Goal: Task Accomplishment & Management: Manage account settings

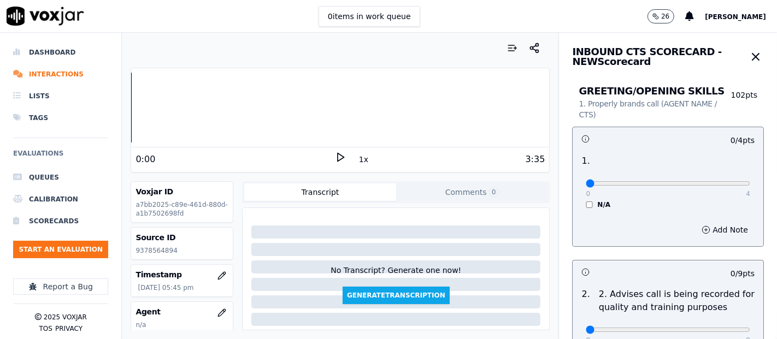
scroll to position [121, 0]
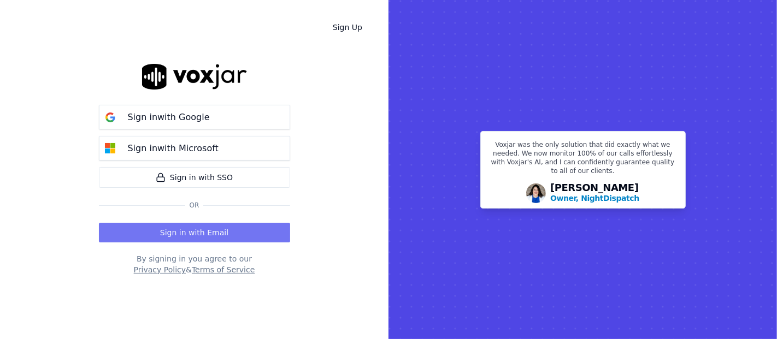
click at [251, 240] on div "Sign in with Google Sign in with Microsoft Sign in with SSO Or Sign in with Ema…" at bounding box center [194, 169] width 191 height 304
drag, startPoint x: 250, startPoint y: 239, endPoint x: 246, endPoint y: 234, distance: 5.9
click at [247, 236] on button "Sign in with Email" at bounding box center [194, 233] width 191 height 20
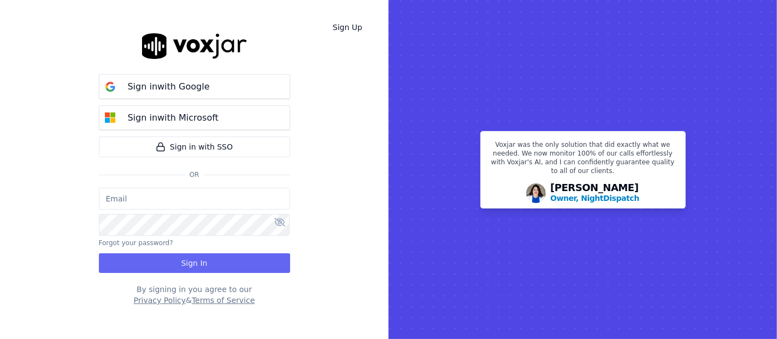
type input "shadia.decastro01.baq@nwfg.net"
drag, startPoint x: 217, startPoint y: 256, endPoint x: 212, endPoint y: 252, distance: 6.7
click at [217, 257] on button "Sign In" at bounding box center [194, 264] width 191 height 20
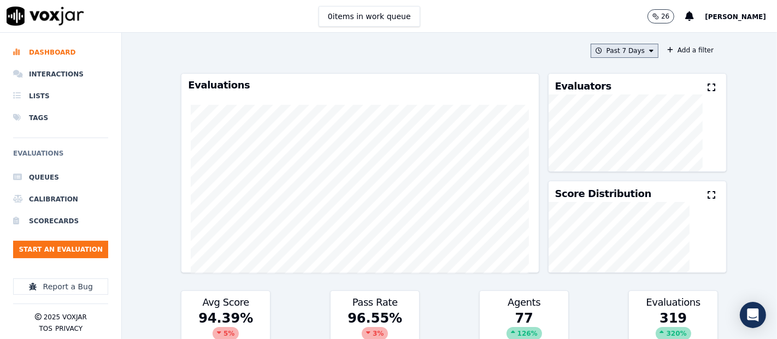
click at [597, 52] on button "Past 7 Days" at bounding box center [625, 51] width 68 height 14
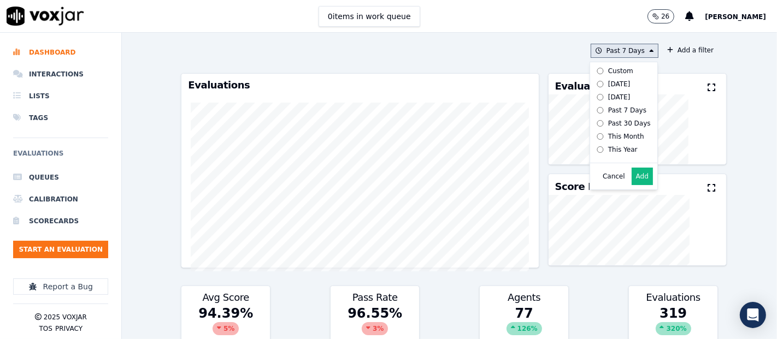
click at [632, 184] on button "Add" at bounding box center [642, 176] width 21 height 17
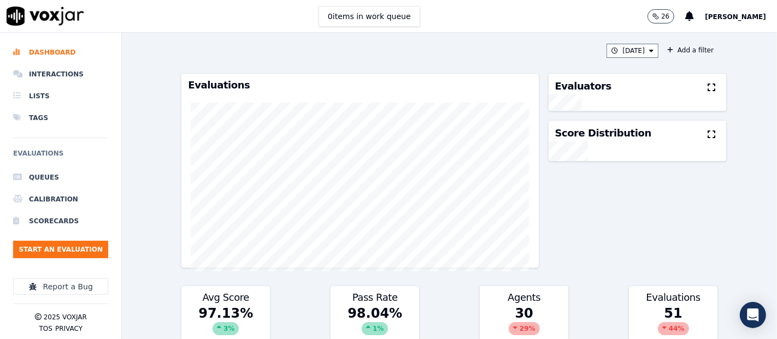
click at [708, 85] on icon at bounding box center [712, 87] width 8 height 9
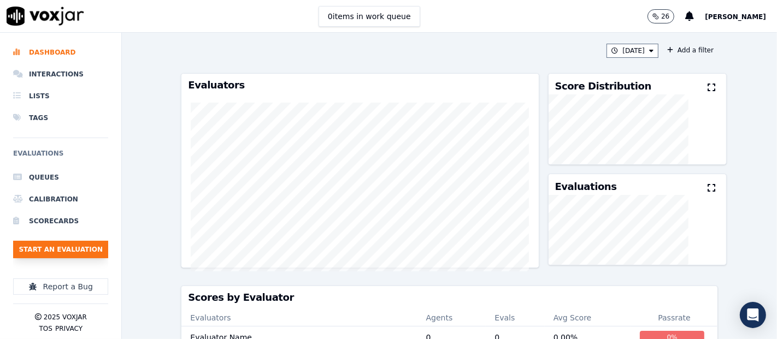
click at [60, 254] on button "Start an Evaluation" at bounding box center [60, 249] width 95 height 17
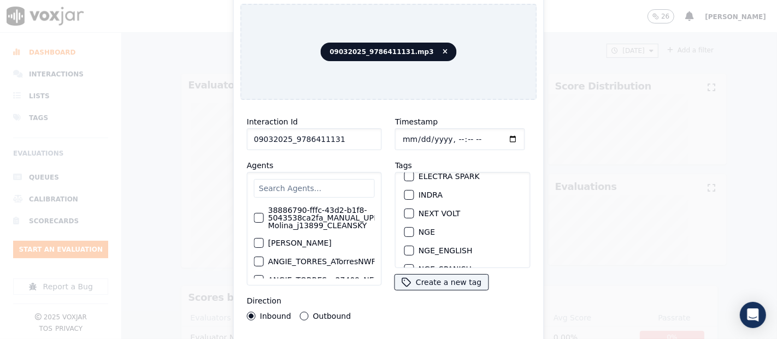
scroll to position [121, 0]
type input "09032025_9786411131"
click at [405, 210] on div "button" at bounding box center [409, 214] width 8 height 8
click at [385, 334] on div "Interaction Id 09032025_9786411131 Agents 38886790-fffc-43d2-b1f8-5043538ca2fa_…" at bounding box center [388, 234] width 297 height 251
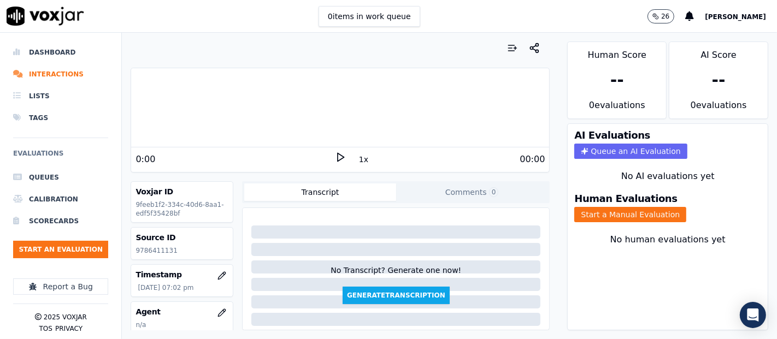
click at [154, 249] on p "9786411131" at bounding box center [181, 250] width 93 height 9
copy p "9786411131"
click at [588, 207] on button "Start a Manual Evaluation" at bounding box center [630, 214] width 112 height 15
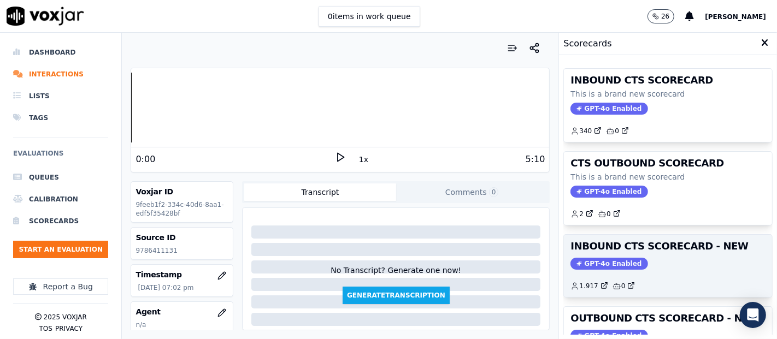
click at [612, 249] on h3 "INBOUND CTS SCORECARD - NEW" at bounding box center [667, 246] width 195 height 10
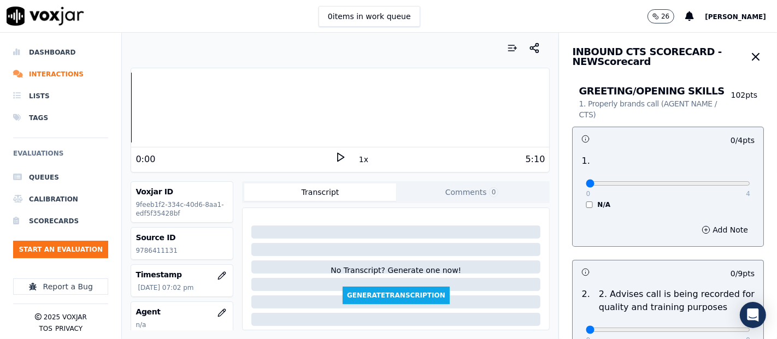
click at [338, 158] on polygon at bounding box center [341, 158] width 7 height 8
click at [198, 115] on div at bounding box center [340, 108] width 418 height 70
type input "4"
click at [720, 181] on input "range" at bounding box center [668, 183] width 164 height 4
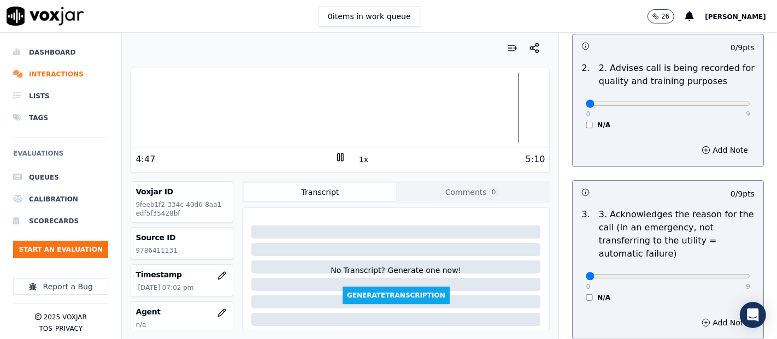
scroll to position [243, 0]
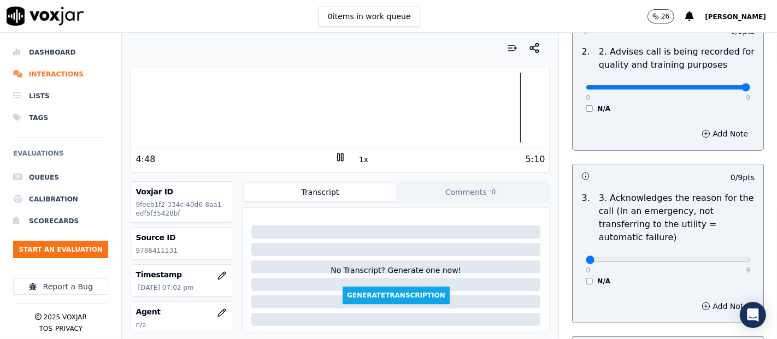
type input "9"
click at [716, 85] on input "range" at bounding box center [668, 87] width 164 height 4
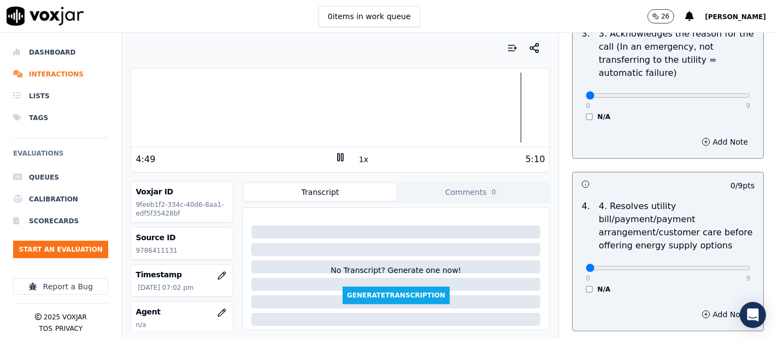
scroll to position [425, 0]
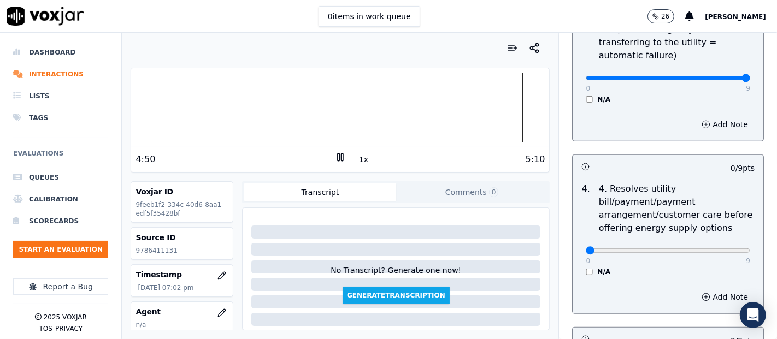
type input "9"
click at [716, 79] on input "range" at bounding box center [668, 78] width 164 height 4
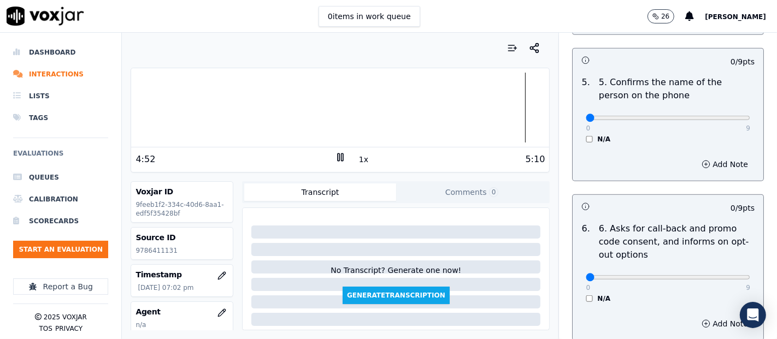
scroll to position [728, 0]
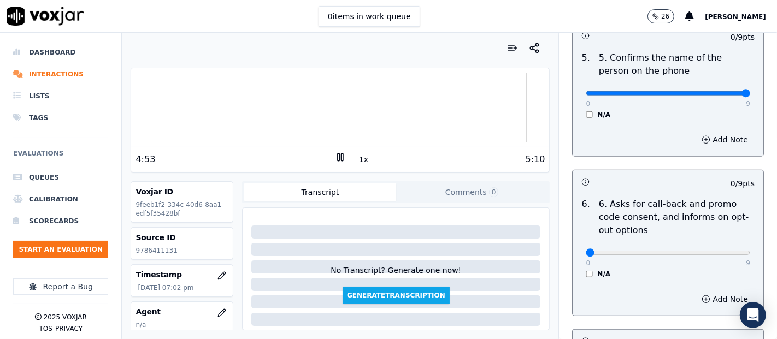
type input "9"
click at [716, 92] on input "range" at bounding box center [668, 93] width 164 height 4
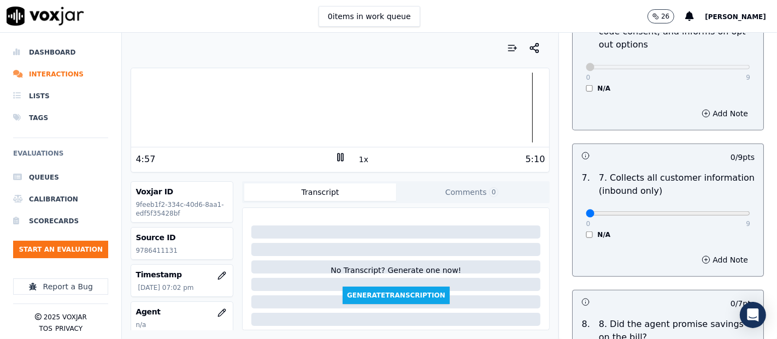
scroll to position [971, 0]
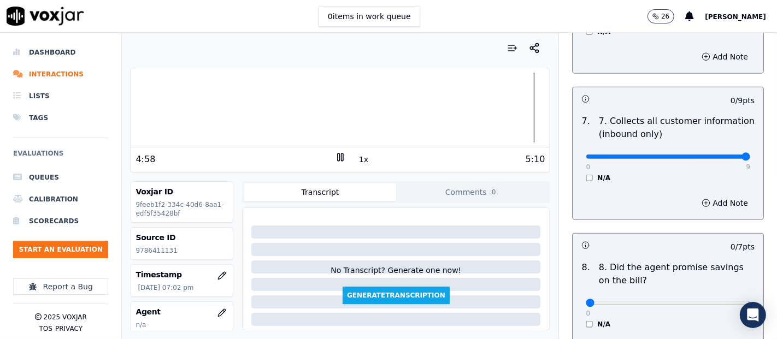
type input "9"
click at [721, 155] on input "range" at bounding box center [668, 157] width 164 height 4
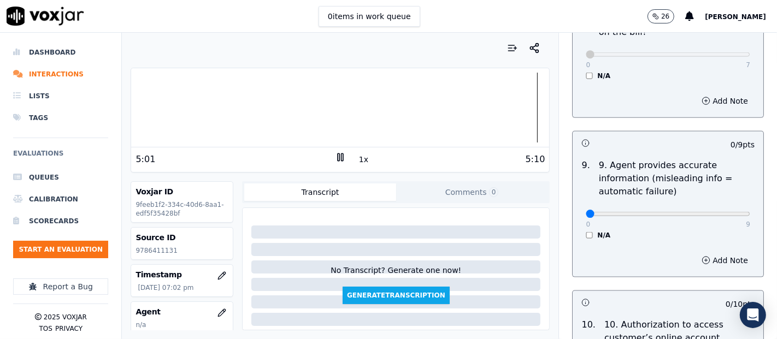
scroll to position [1275, 0]
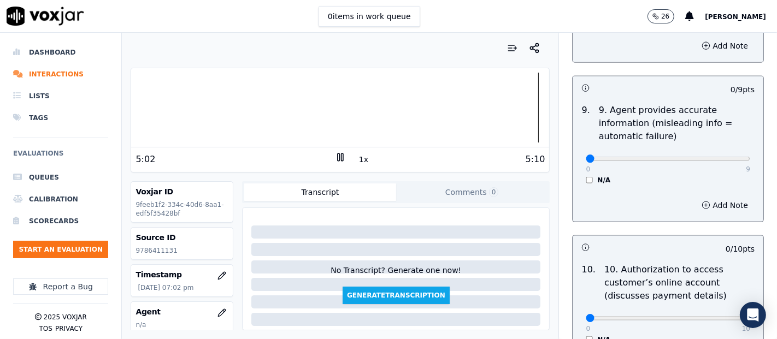
click at [717, 152] on div "0 9" at bounding box center [668, 158] width 164 height 13
type input "9"
click at [719, 157] on input "range" at bounding box center [668, 159] width 164 height 4
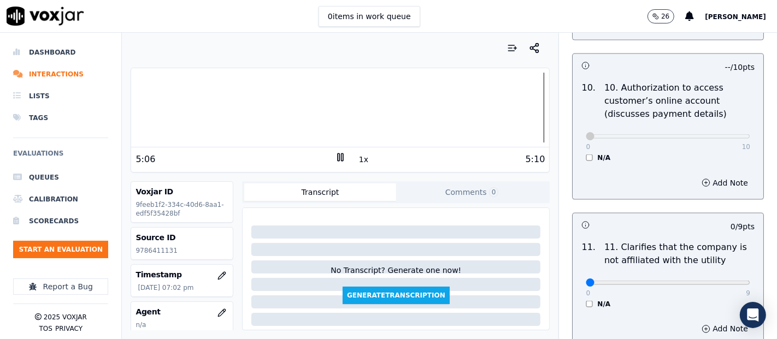
scroll to position [1578, 0]
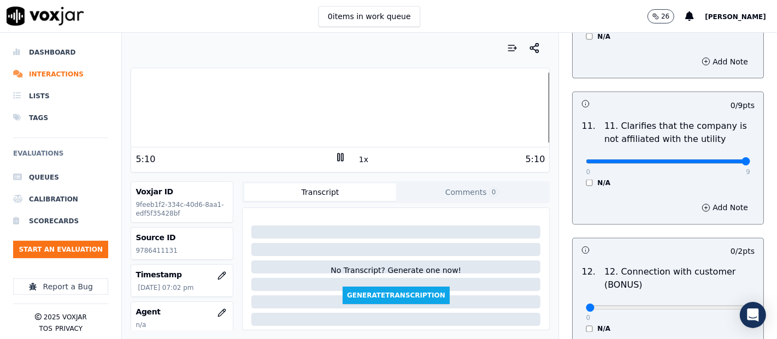
type input "9"
click at [713, 160] on input "range" at bounding box center [668, 162] width 164 height 4
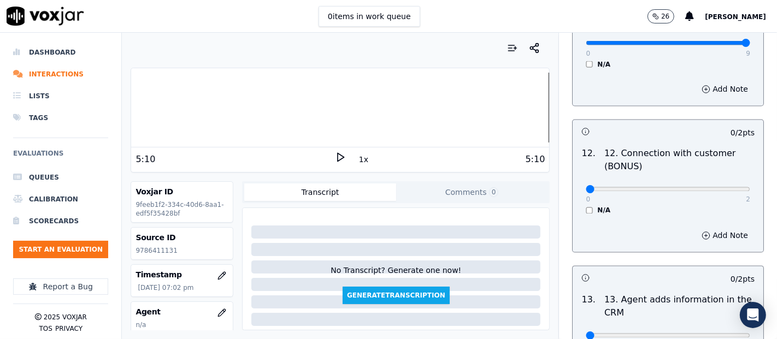
scroll to position [1700, 0]
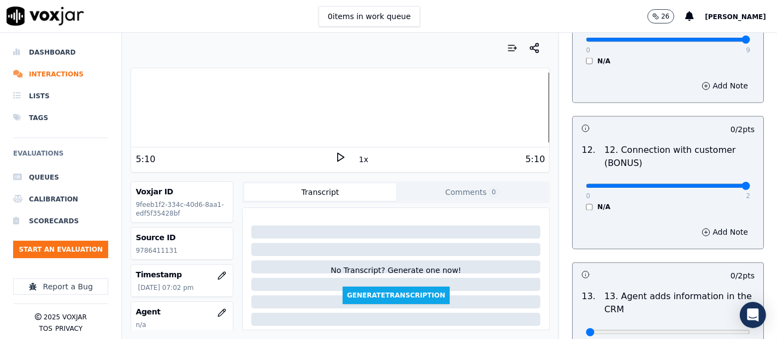
type input "2"
click at [713, 184] on input "range" at bounding box center [668, 186] width 164 height 4
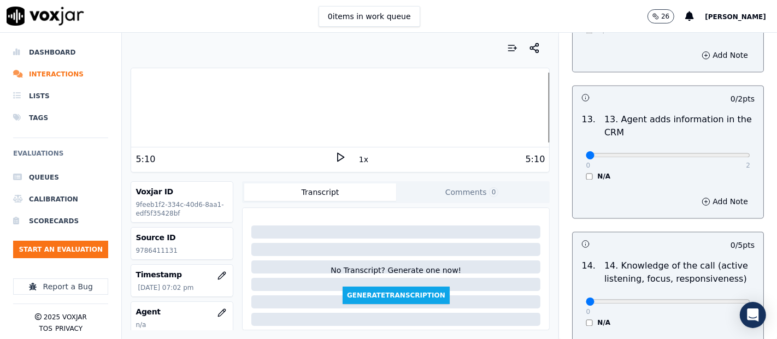
scroll to position [1882, 0]
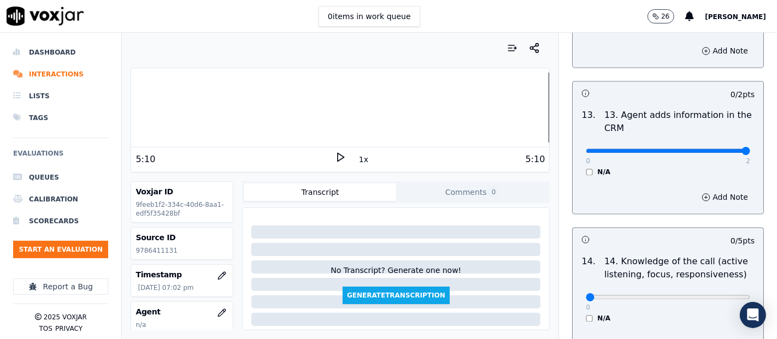
type input "2"
click at [715, 149] on input "range" at bounding box center [668, 151] width 164 height 4
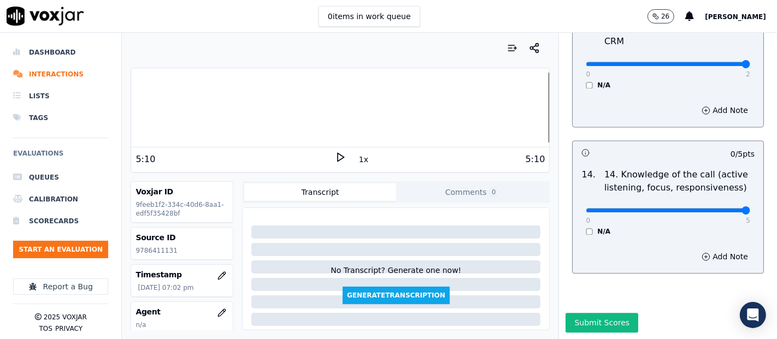
type input "5"
click at [716, 208] on input "range" at bounding box center [668, 210] width 164 height 4
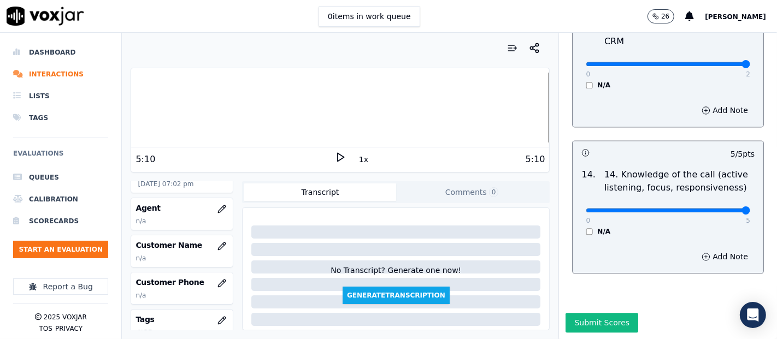
scroll to position [121, 0]
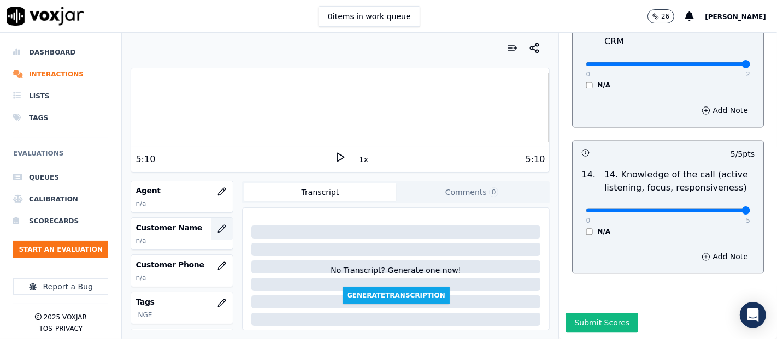
click at [219, 228] on icon "button" at bounding box center [222, 228] width 7 height 7
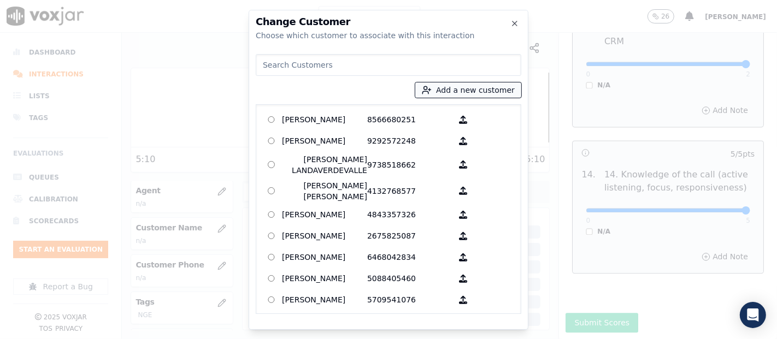
click at [488, 93] on button "Add a new customer" at bounding box center [468, 89] width 106 height 15
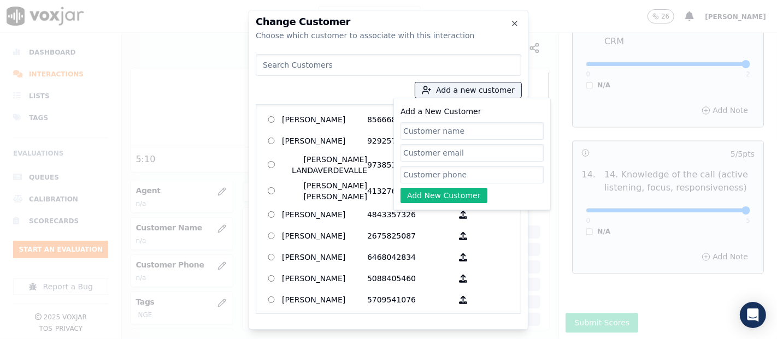
paste input "CARLOS ROSARIO"
type input "CARLOS ROSARIO"
click at [462, 177] on input "Add a New Customer" at bounding box center [471, 174] width 143 height 17
paste input "9786411131"
click at [582, 72] on div at bounding box center [388, 169] width 777 height 339
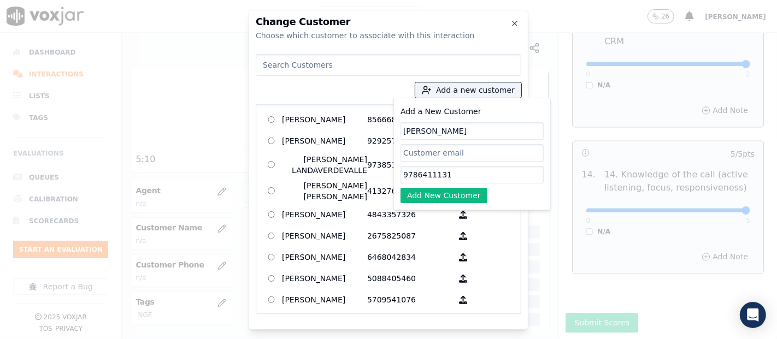
type input "9786411131"
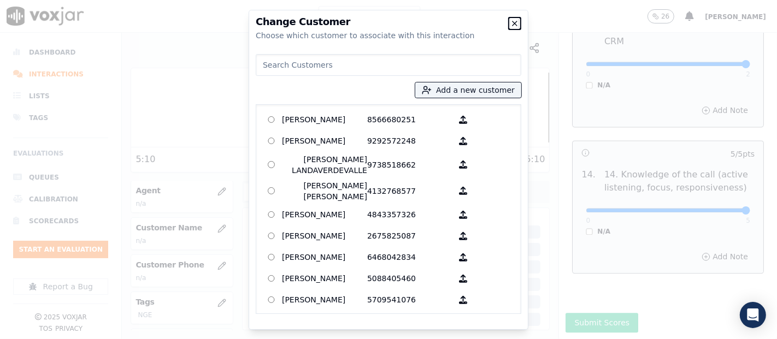
click at [518, 24] on icon "button" at bounding box center [514, 23] width 9 height 9
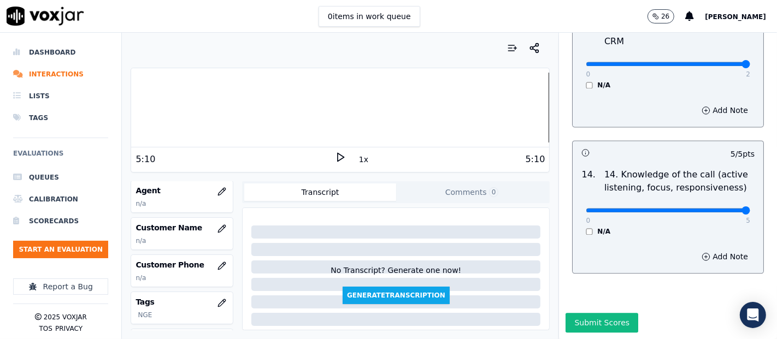
click at [159, 102] on div at bounding box center [340, 108] width 418 height 70
click at [338, 154] on polygon at bounding box center [341, 158] width 7 height 8
click at [155, 108] on div at bounding box center [340, 108] width 418 height 70
click at [147, 104] on div at bounding box center [340, 108] width 418 height 70
click at [132, 105] on div at bounding box center [340, 108] width 418 height 70
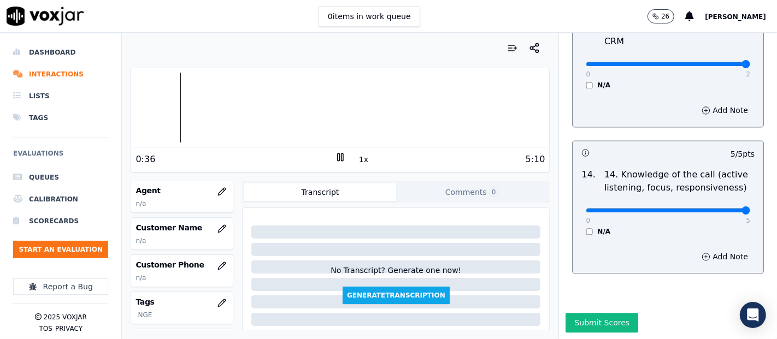
click at [165, 99] on div at bounding box center [340, 108] width 418 height 70
click at [157, 101] on div at bounding box center [340, 108] width 418 height 70
click at [150, 104] on div at bounding box center [340, 108] width 418 height 70
click at [139, 99] on div at bounding box center [340, 108] width 418 height 70
click at [211, 221] on button "button" at bounding box center [222, 229] width 22 height 22
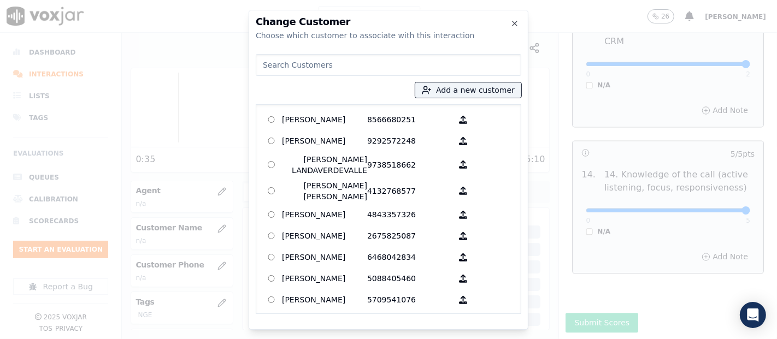
click at [448, 81] on div "Add a new customer AGUEDA SANTANA 8566680251 ALEXIS SUNQUI 9292572248 AMILCAR L…" at bounding box center [389, 182] width 266 height 264
click at [457, 93] on button "Add a new customer" at bounding box center [468, 89] width 106 height 15
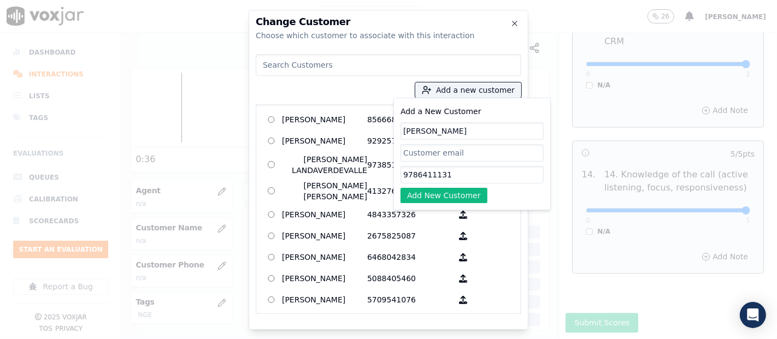
click at [468, 203] on div "Add a New Customer CARLOS ROSARIO 9786411131 Add New Customer" at bounding box center [471, 154] width 157 height 113
click at [468, 200] on button "Add New Customer" at bounding box center [443, 195] width 87 height 15
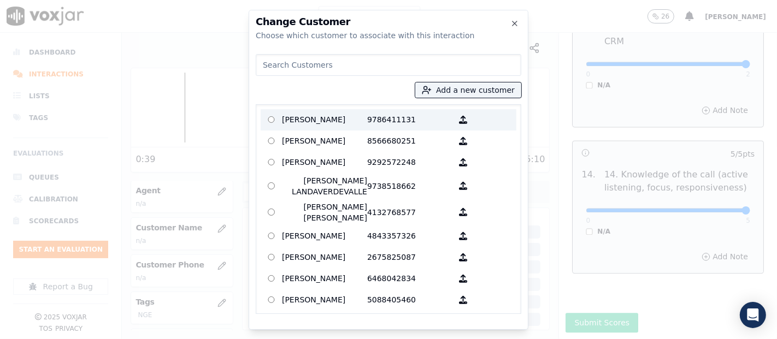
click at [318, 124] on p "CARLOS ROSARIO" at bounding box center [324, 119] width 85 height 17
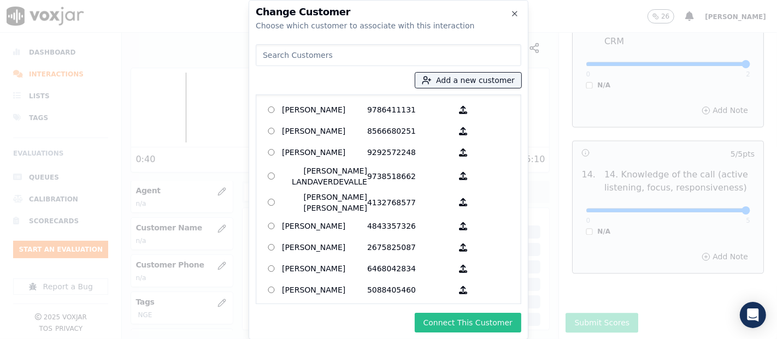
click at [443, 317] on button "Connect This Customer" at bounding box center [468, 323] width 107 height 20
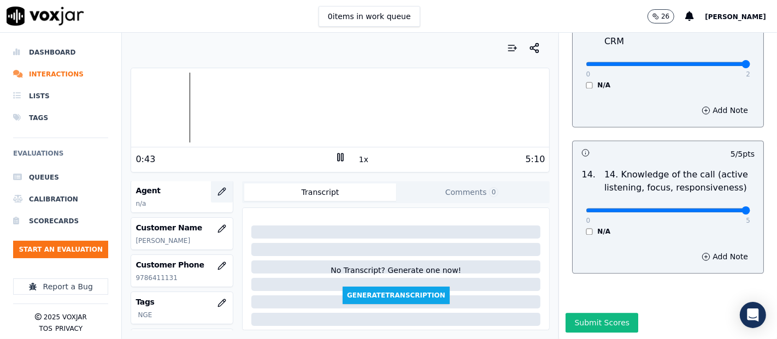
click at [219, 191] on icon "button" at bounding box center [222, 191] width 7 height 7
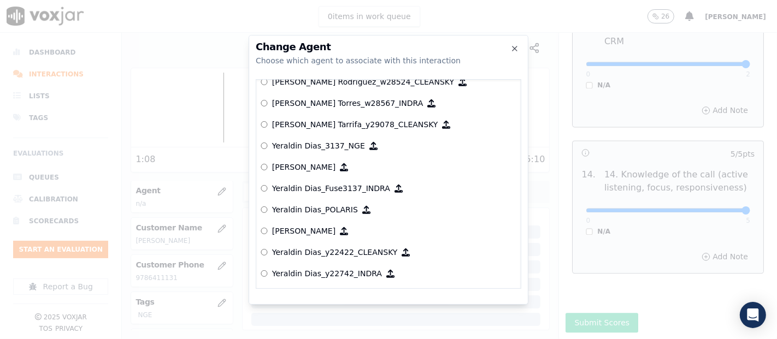
scroll to position [5733, 0]
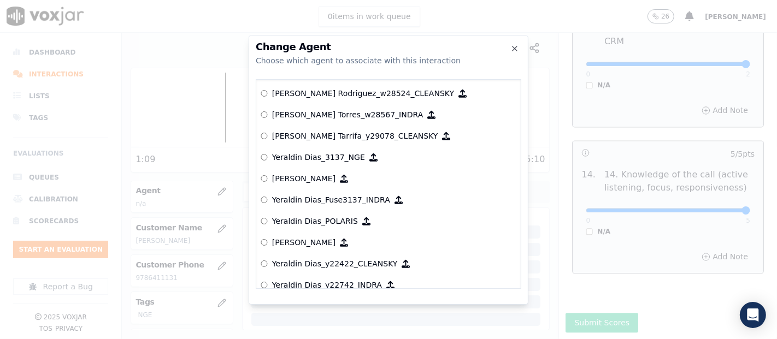
click at [319, 152] on p "Yeraldin Dias_3137_NGE" at bounding box center [318, 157] width 93 height 11
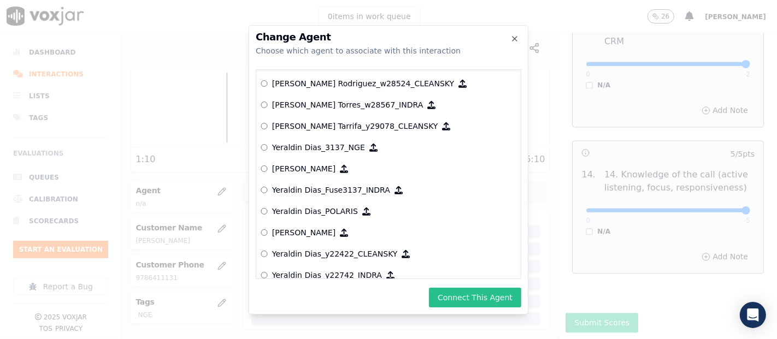
click at [447, 290] on button "Connect This Agent" at bounding box center [475, 298] width 92 height 20
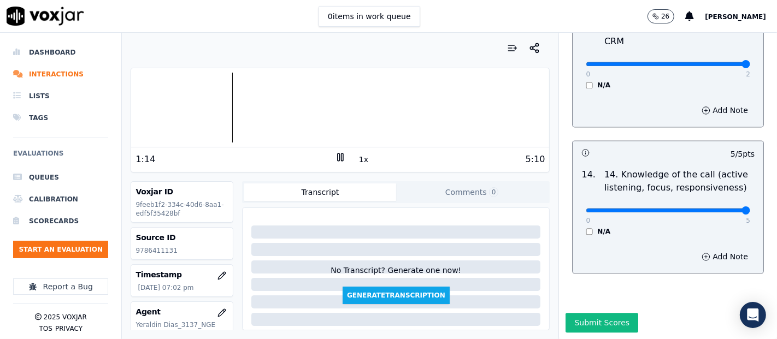
scroll to position [0, 0]
click at [585, 313] on button "Submit Scores" at bounding box center [601, 323] width 73 height 20
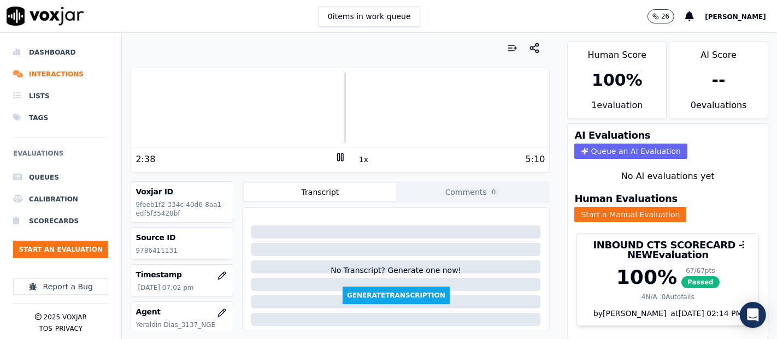
click at [327, 160] on div "2:38" at bounding box center [234, 159] width 199 height 13
click at [335, 157] on icon at bounding box center [340, 157] width 11 height 11
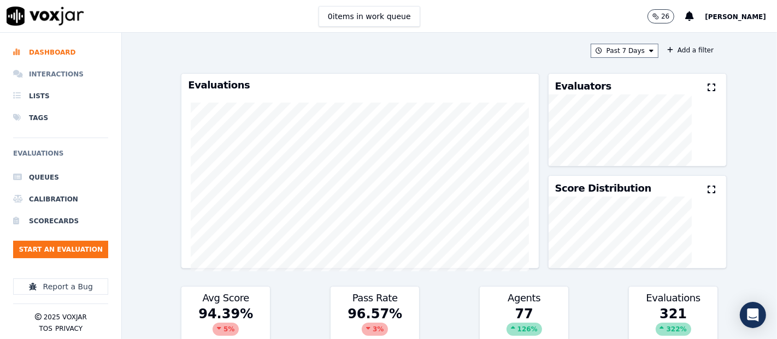
click at [68, 68] on li "Interactions" at bounding box center [60, 74] width 95 height 22
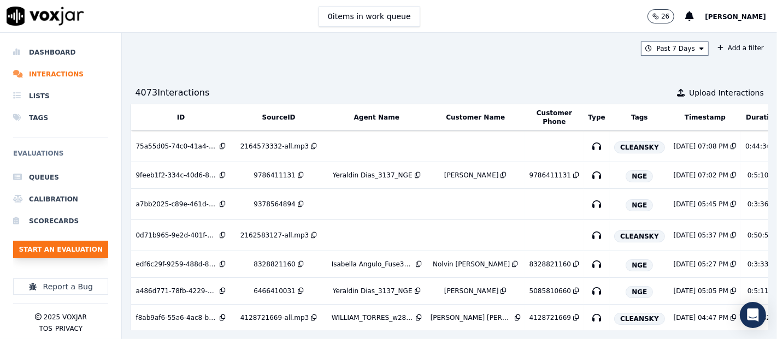
click at [71, 245] on button "Start an Evaluation" at bounding box center [60, 249] width 95 height 17
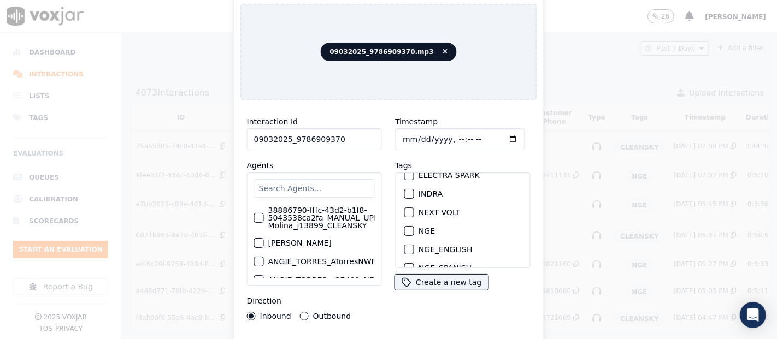
scroll to position [121, 0]
type input "09032025_9786909370"
click at [405, 210] on div "button" at bounding box center [409, 214] width 8 height 8
click at [397, 334] on div "Interaction Id 09032025_9786909370 Agents 38886790-fffc-43d2-b1f8-5043538ca2fa_…" at bounding box center [388, 234] width 297 height 251
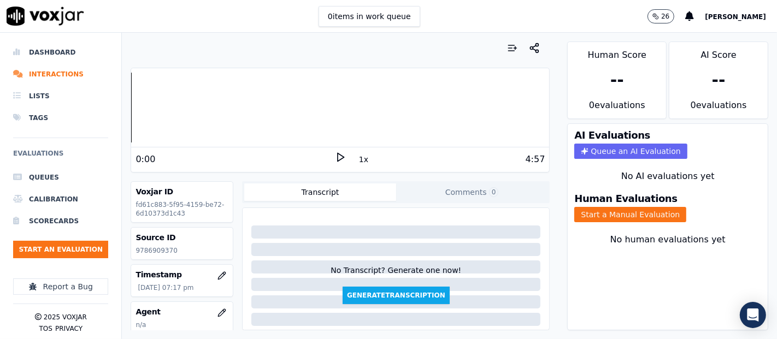
click at [156, 251] on p "9786909370" at bounding box center [181, 250] width 93 height 9
copy p "9786909370"
click at [338, 154] on polygon at bounding box center [341, 158] width 7 height 8
click at [613, 210] on button "Start a Manual Evaluation" at bounding box center [630, 214] width 112 height 15
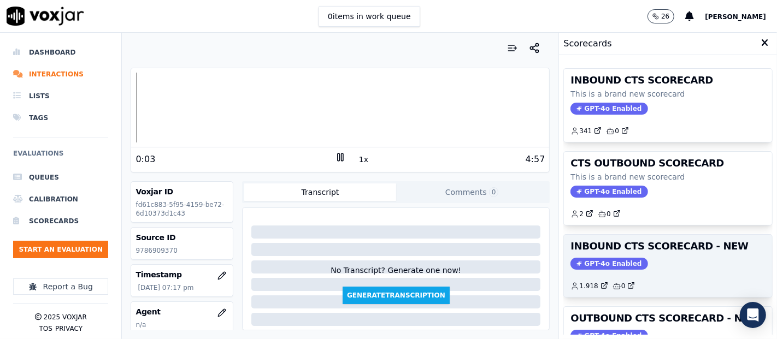
click at [625, 241] on h3 "INBOUND CTS SCORECARD - NEW" at bounding box center [667, 246] width 195 height 10
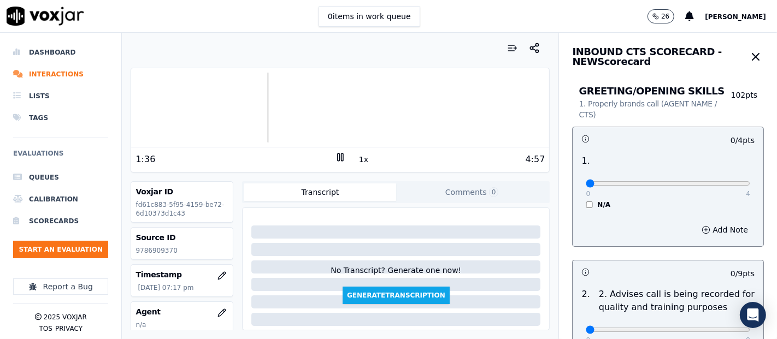
click at [338, 154] on rect at bounding box center [339, 157] width 2 height 7
click at [335, 156] on icon at bounding box center [340, 157] width 11 height 11
type input "4"
click at [709, 183] on input "range" at bounding box center [668, 183] width 164 height 4
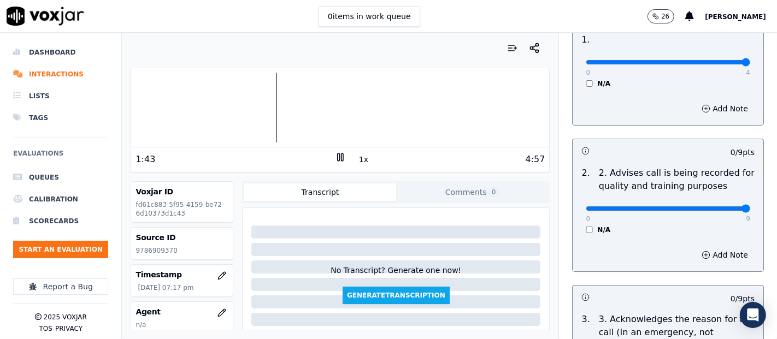
type input "9"
click at [713, 207] on input "range" at bounding box center [668, 209] width 164 height 4
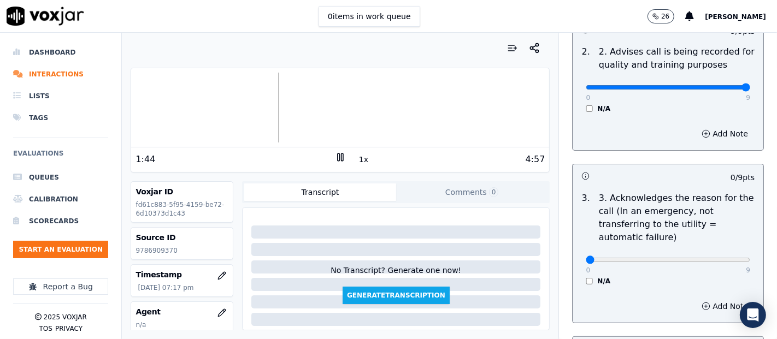
scroll to position [303, 0]
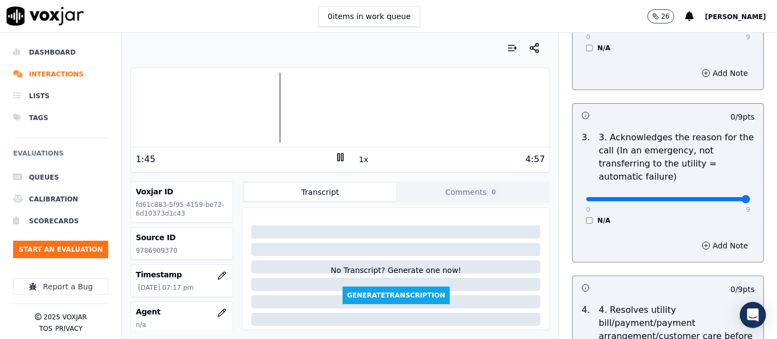
type input "9"
click at [721, 201] on input "range" at bounding box center [668, 199] width 164 height 4
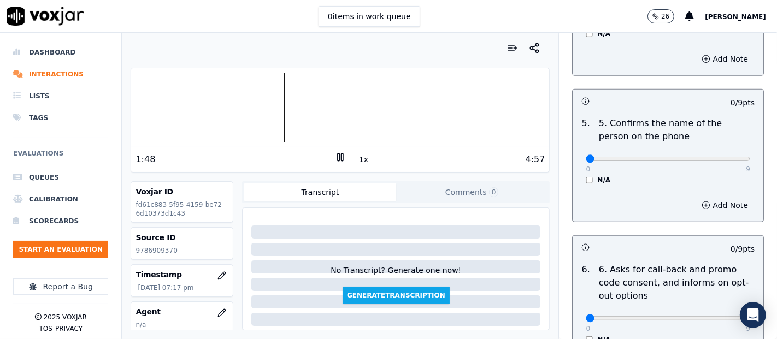
scroll to position [668, 0]
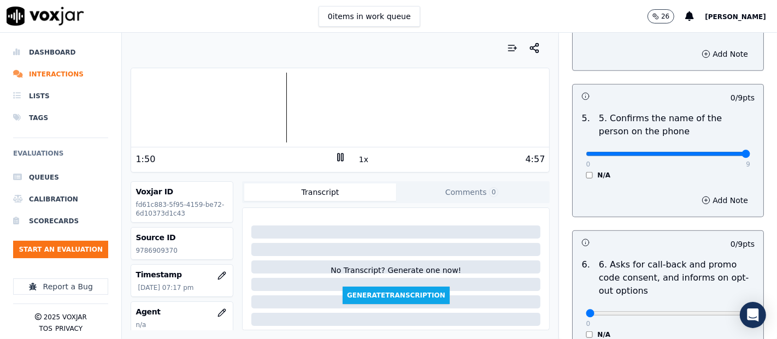
type input "9"
click at [722, 152] on input "range" at bounding box center [668, 154] width 164 height 4
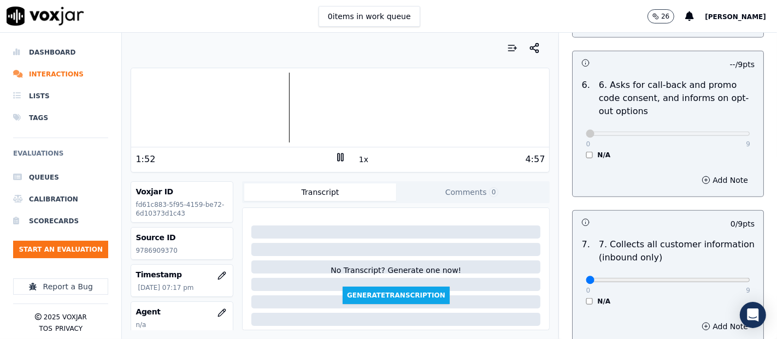
scroll to position [971, 0]
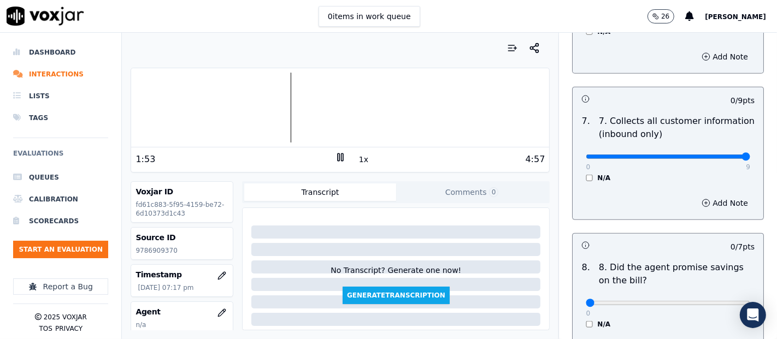
type input "9"
click at [721, 157] on input "range" at bounding box center [668, 157] width 164 height 4
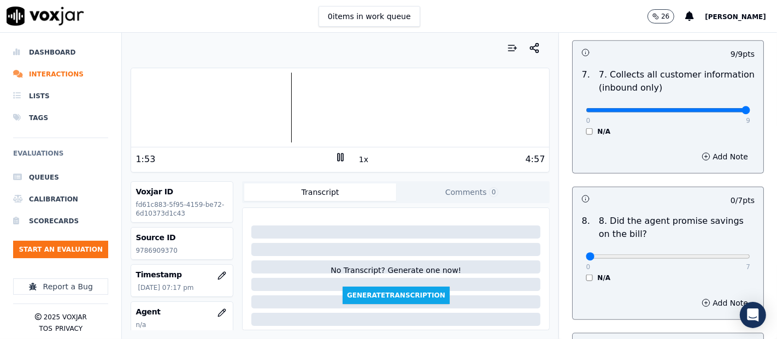
scroll to position [1153, 0]
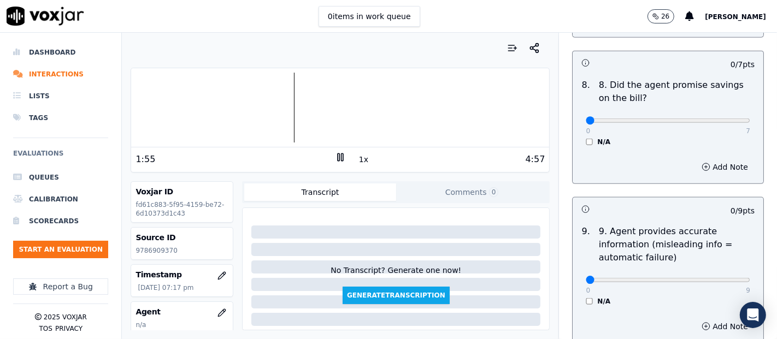
click at [576, 144] on div "8 . 8. Did the agent promise savings on the bill? 0 7 N/A" at bounding box center [668, 112] width 191 height 76
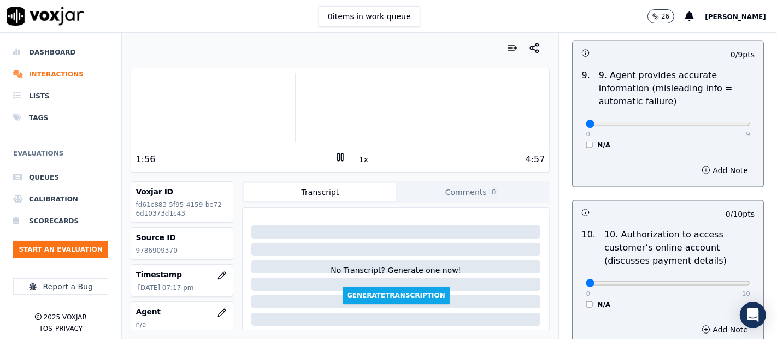
scroll to position [1335, 0]
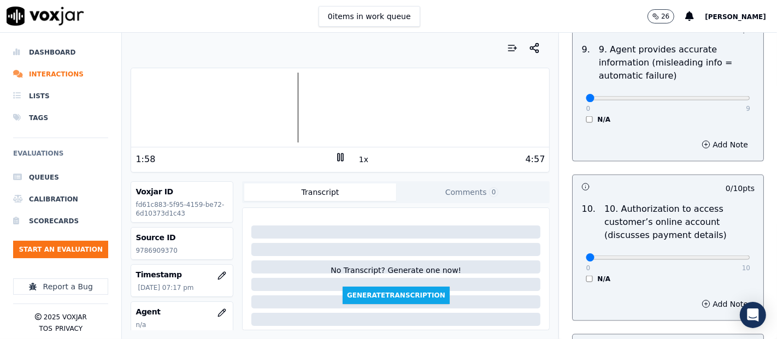
click at [723, 95] on div "0 9 N/A" at bounding box center [668, 103] width 182 height 42
type input "9"
click at [721, 96] on input "range" at bounding box center [668, 98] width 164 height 4
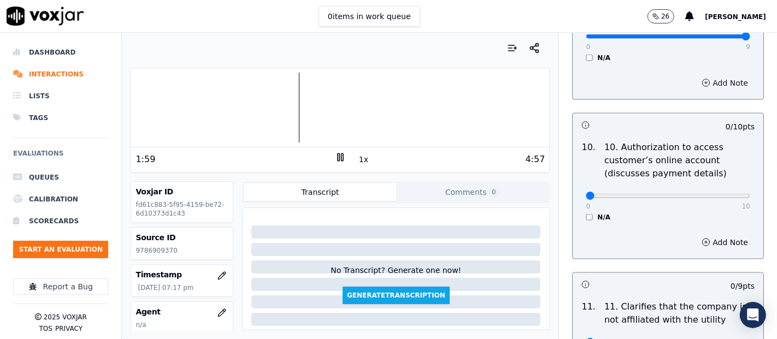
scroll to position [1457, 0]
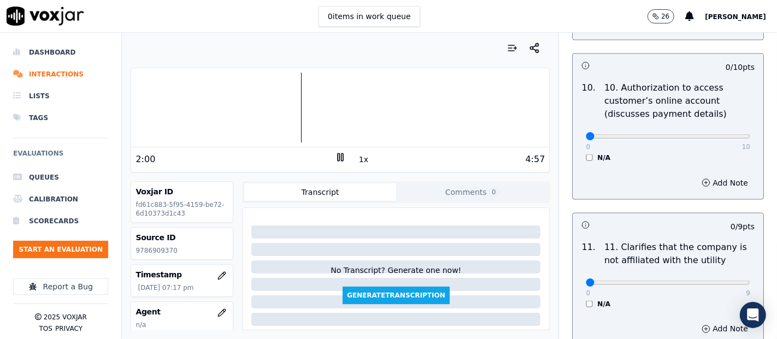
click at [577, 160] on div "10 . 10. Authorization to access customer’s online account (discusses payment d…" at bounding box center [668, 122] width 191 height 90
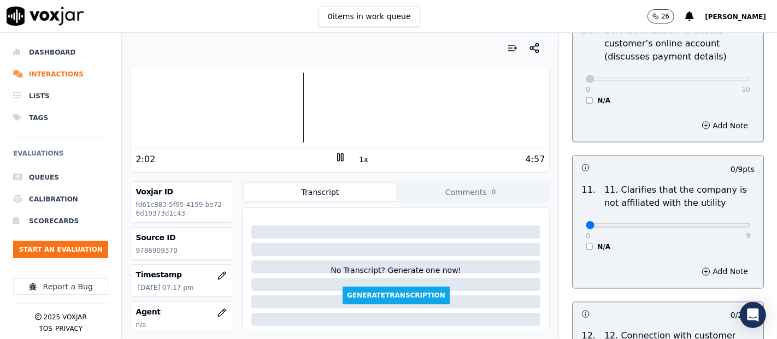
scroll to position [1578, 0]
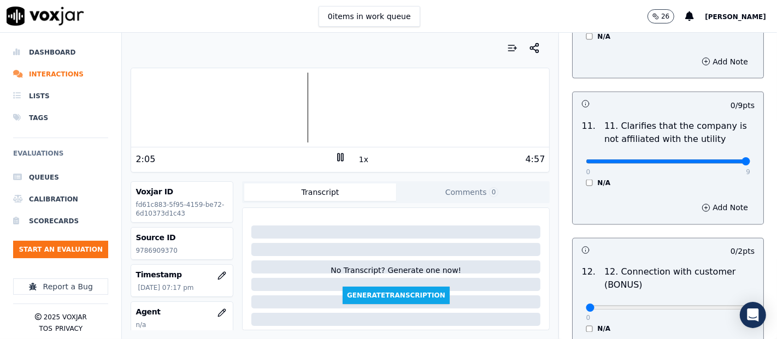
type input "9"
click at [712, 160] on input "range" at bounding box center [668, 162] width 164 height 4
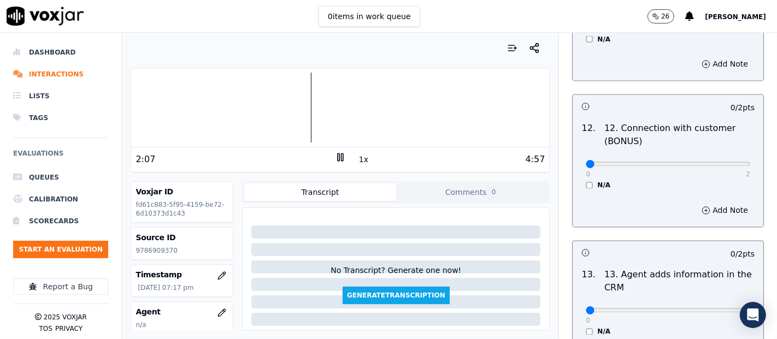
scroll to position [1760, 0]
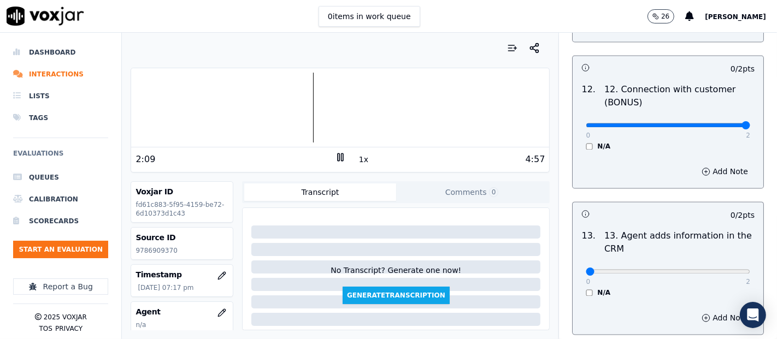
type input "2"
click at [718, 125] on input "range" at bounding box center [668, 125] width 164 height 4
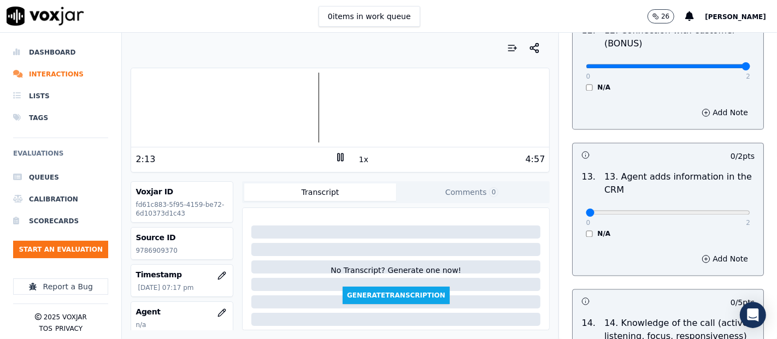
scroll to position [1821, 0]
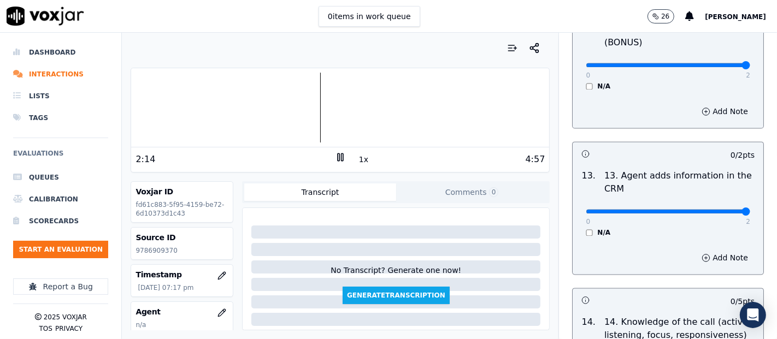
type input "2"
click at [712, 209] on input "range" at bounding box center [668, 211] width 164 height 4
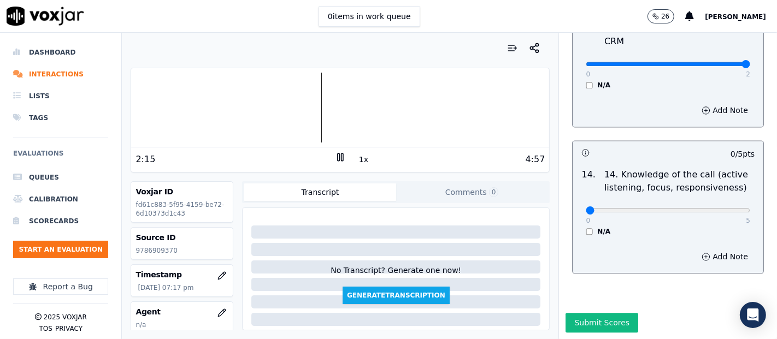
scroll to position [1991, 0]
click at [746, 216] on p "5" at bounding box center [748, 220] width 4 height 9
type input "5"
click at [719, 208] on input "range" at bounding box center [668, 210] width 164 height 4
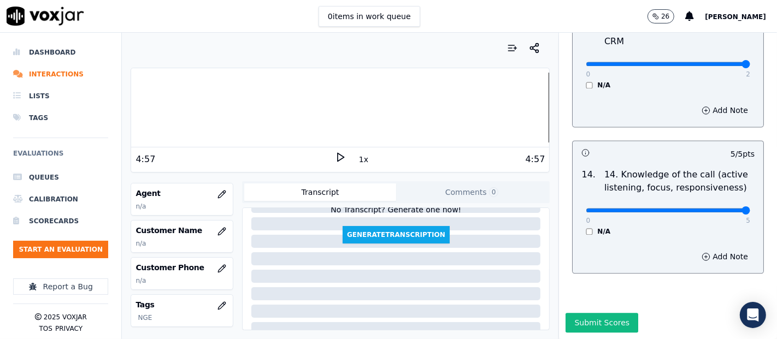
scroll to position [121, 0]
click at [211, 223] on button "button" at bounding box center [222, 229] width 22 height 22
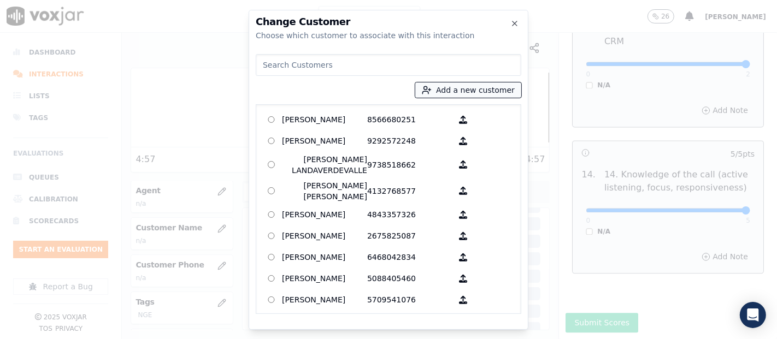
click at [484, 91] on button "Add a new customer" at bounding box center [468, 89] width 106 height 15
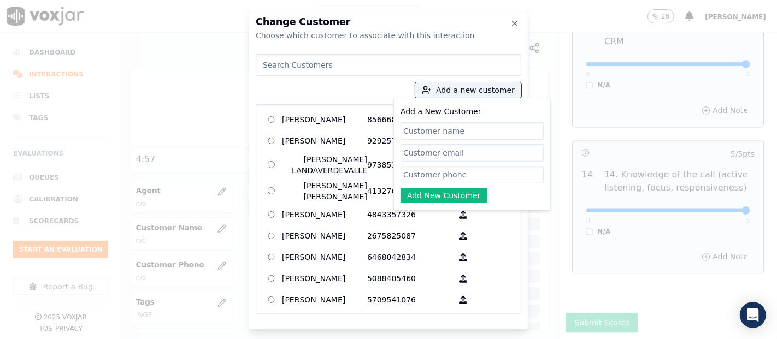
paste input "Josselin De Leon"
type input "Josselin De Leon"
click at [443, 173] on input "Add a New Customer" at bounding box center [471, 174] width 143 height 17
paste input "9786909370"
type input "9786909370"
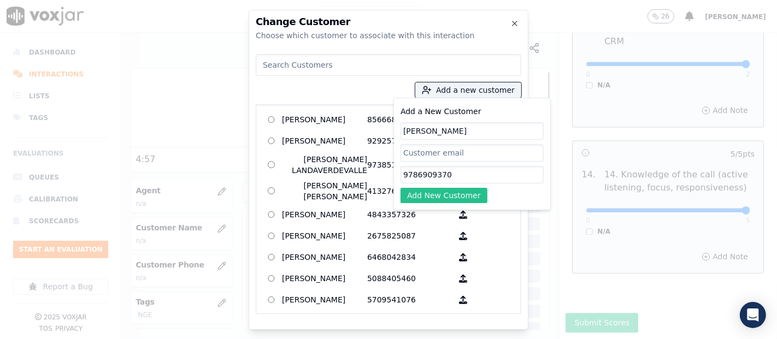
click at [452, 191] on button "Add New Customer" at bounding box center [443, 195] width 87 height 15
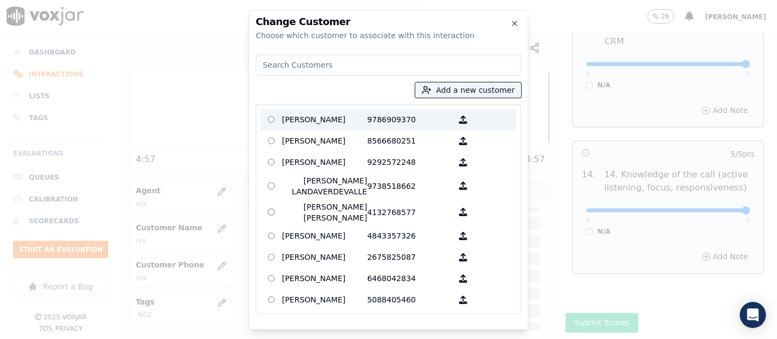
click at [319, 121] on p "Josselin De Leon" at bounding box center [324, 119] width 85 height 17
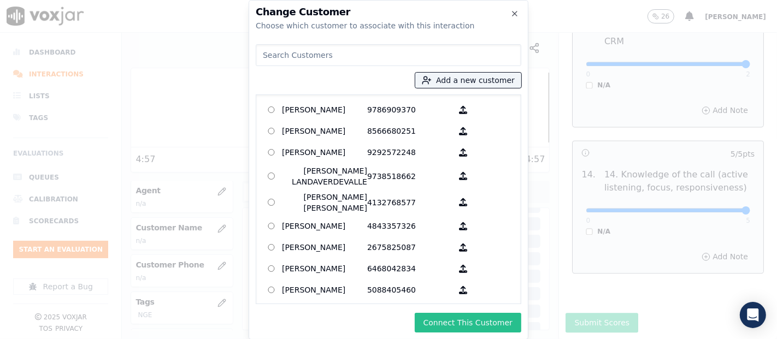
click at [440, 328] on button "Connect This Customer" at bounding box center [468, 323] width 107 height 20
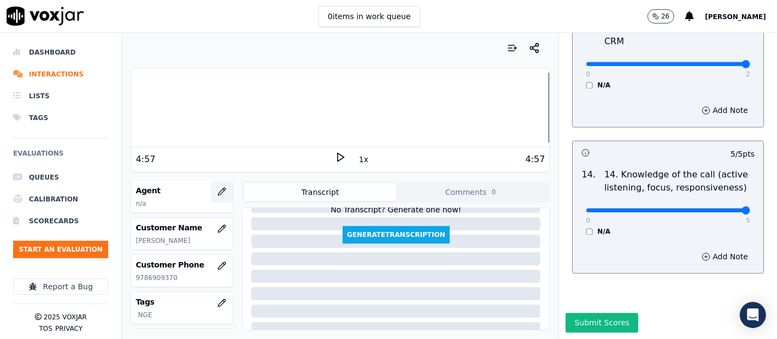
click at [211, 188] on button "button" at bounding box center [222, 192] width 22 height 22
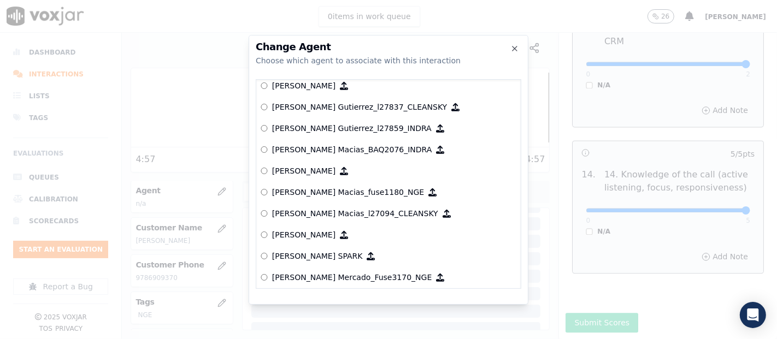
scroll to position [3805, 0]
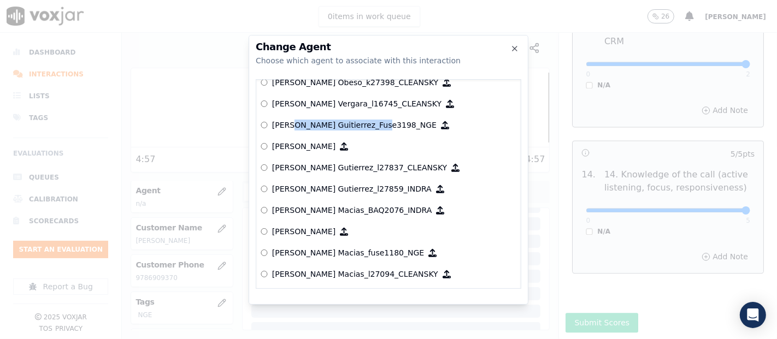
click at [347, 120] on p "[PERSON_NAME] Guitierrez_Fuse3198_NGE" at bounding box center [354, 125] width 164 height 11
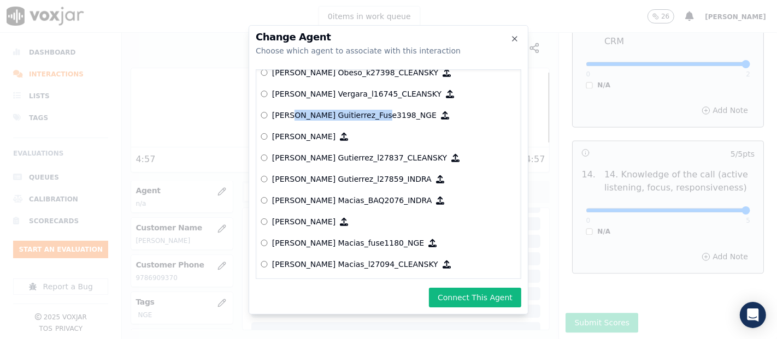
click at [466, 290] on button "Connect This Agent" at bounding box center [475, 298] width 92 height 20
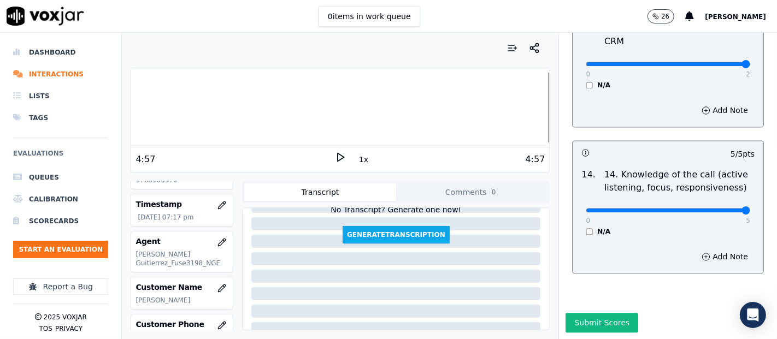
scroll to position [0, 0]
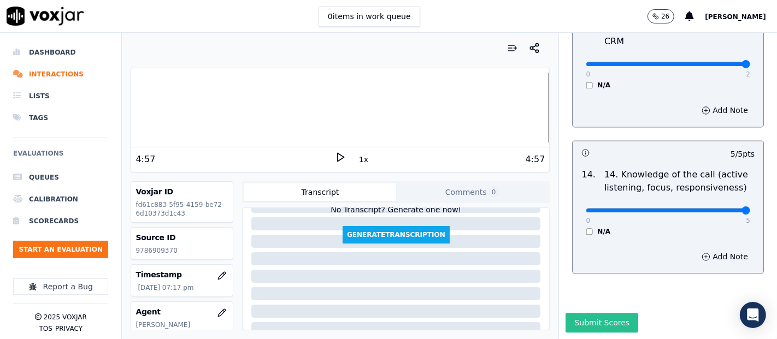
click at [604, 313] on button "Submit Scores" at bounding box center [601, 323] width 73 height 20
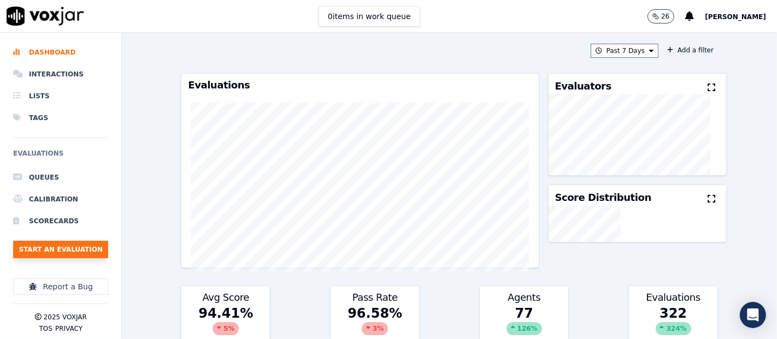
click at [61, 241] on button "Start an Evaluation" at bounding box center [60, 249] width 95 height 17
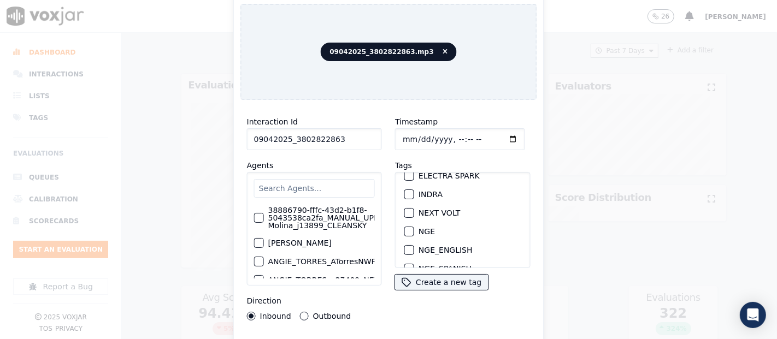
scroll to position [121, 0]
type input "09042025_3802822863"
drag, startPoint x: 409, startPoint y: 207, endPoint x: 401, endPoint y: 206, distance: 7.7
click at [406, 206] on div "NGE" at bounding box center [462, 213] width 125 height 19
click at [405, 210] on div "button" at bounding box center [409, 214] width 8 height 8
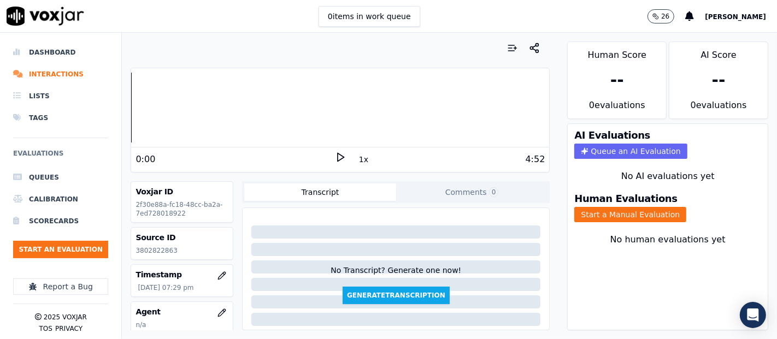
click at [161, 246] on p "3802822863" at bounding box center [181, 250] width 93 height 9
copy p "3802822863"
click at [338, 158] on polygon at bounding box center [341, 158] width 7 height 8
click at [616, 207] on button "Start a Manual Evaluation" at bounding box center [630, 214] width 112 height 15
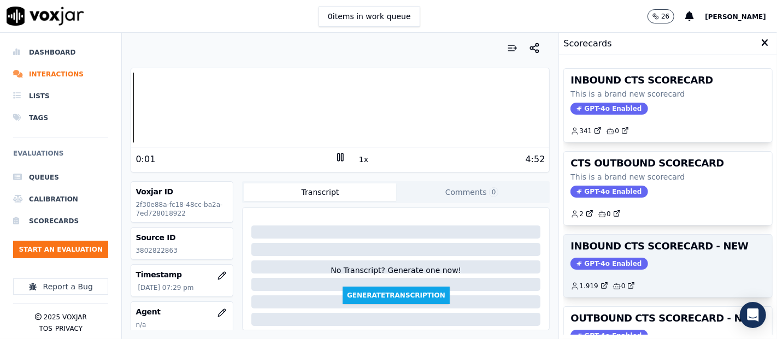
click at [639, 247] on h3 "INBOUND CTS SCORECARD - NEW" at bounding box center [667, 246] width 195 height 10
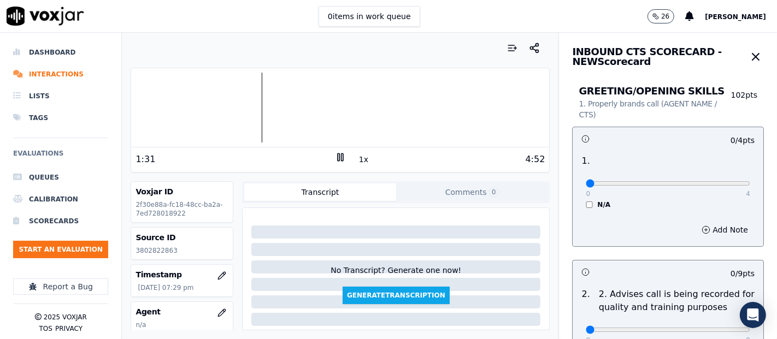
click at [206, 105] on div at bounding box center [340, 108] width 418 height 70
click at [200, 107] on div at bounding box center [340, 108] width 418 height 70
click at [190, 107] on div at bounding box center [340, 108] width 418 height 70
type input "4"
click at [721, 182] on input "range" at bounding box center [668, 183] width 164 height 4
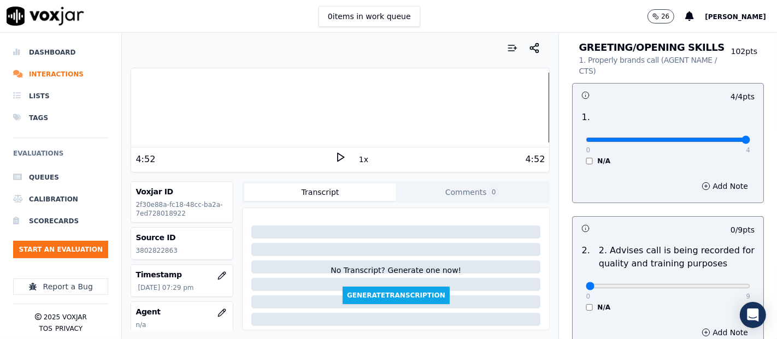
scroll to position [121, 0]
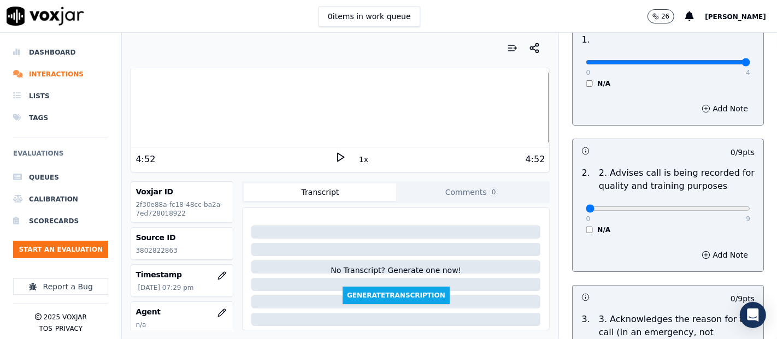
click at [746, 215] on p "9" at bounding box center [748, 219] width 4 height 9
type input "9"
click at [718, 207] on input "range" at bounding box center [668, 209] width 164 height 4
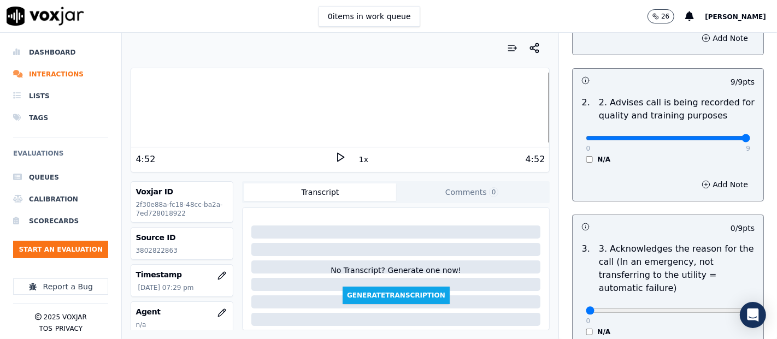
scroll to position [243, 0]
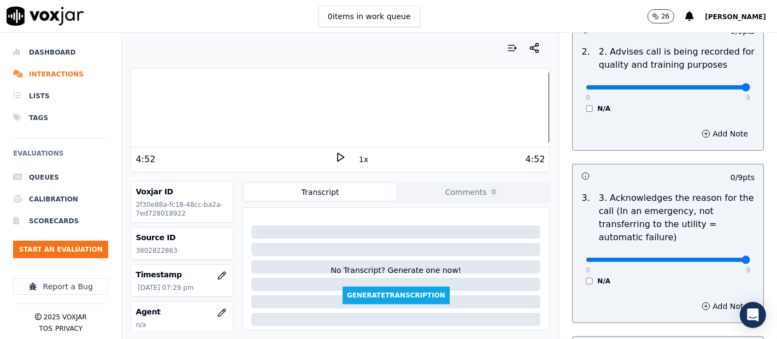
type input "9"
click at [718, 260] on input "range" at bounding box center [668, 260] width 164 height 4
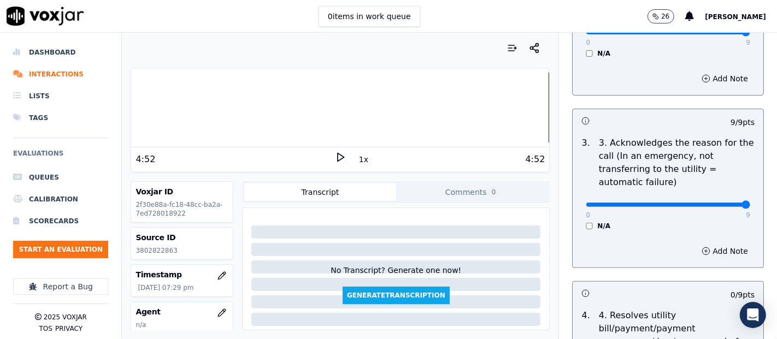
scroll to position [425, 0]
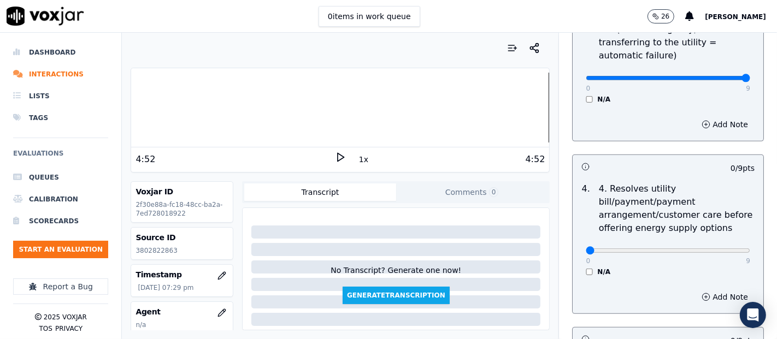
click at [577, 272] on div "0 9 N/A" at bounding box center [668, 256] width 182 height 42
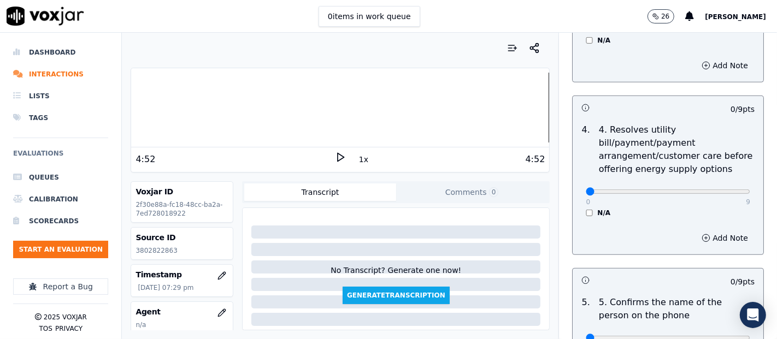
scroll to position [546, 0]
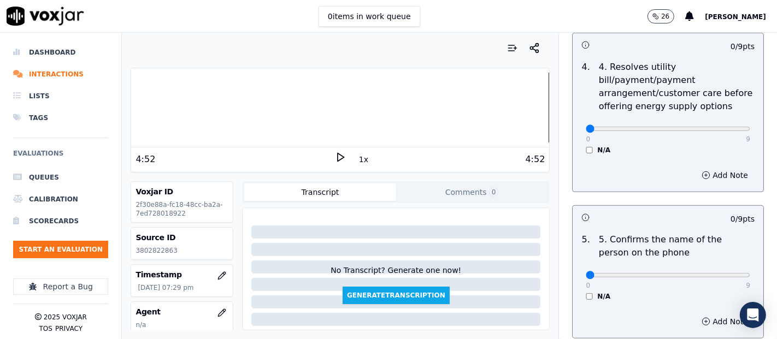
click at [586, 150] on div "N/A" at bounding box center [668, 150] width 164 height 9
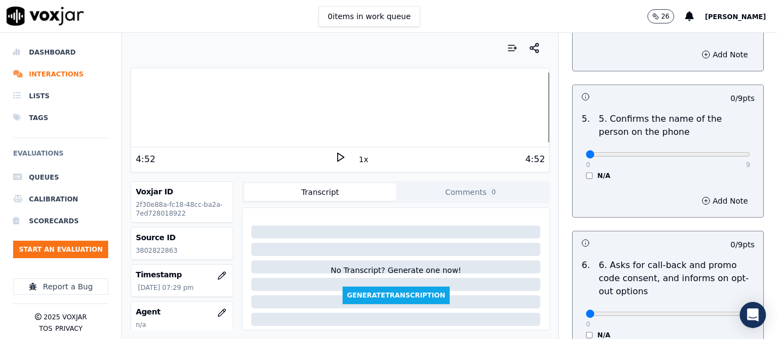
scroll to position [668, 0]
type input "9"
click at [720, 152] on input "range" at bounding box center [668, 154] width 164 height 4
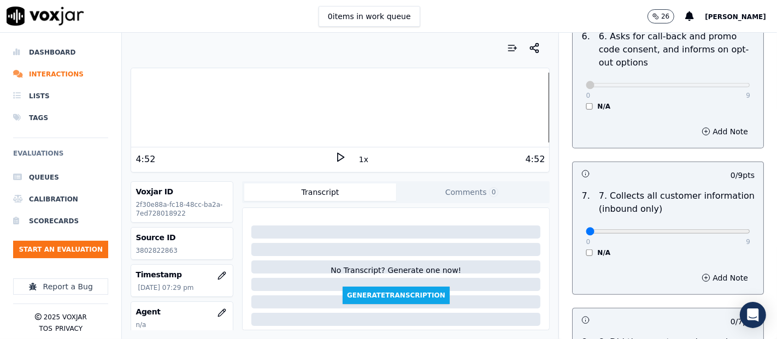
scroll to position [910, 0]
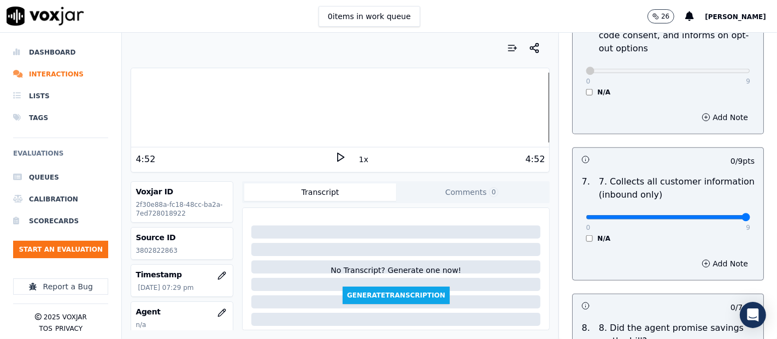
type input "9"
click at [717, 215] on input "range" at bounding box center [668, 217] width 164 height 4
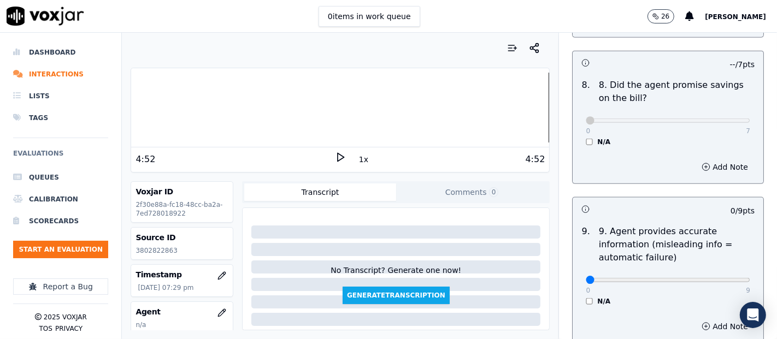
scroll to position [1335, 0]
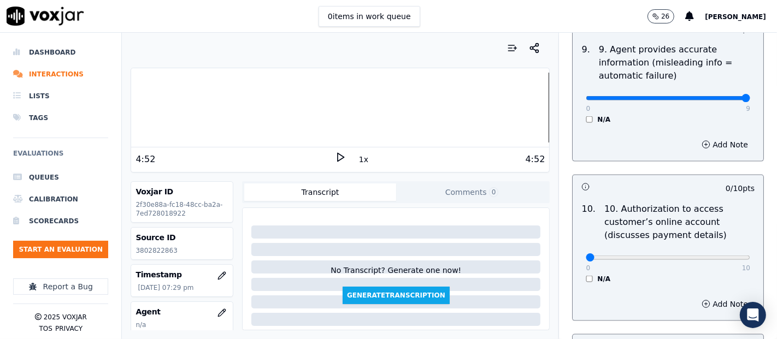
type input "9"
click at [716, 96] on input "range" at bounding box center [668, 98] width 164 height 4
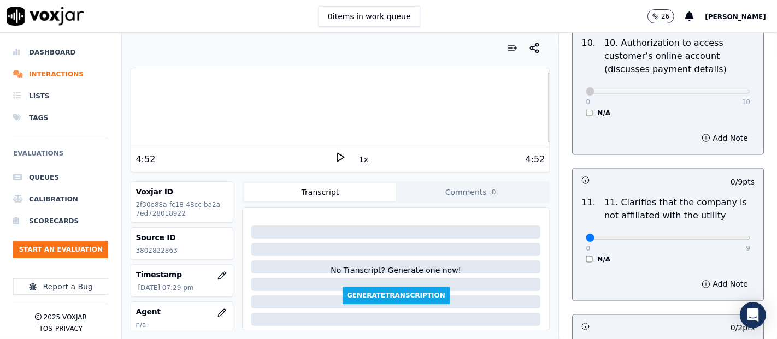
scroll to position [1578, 0]
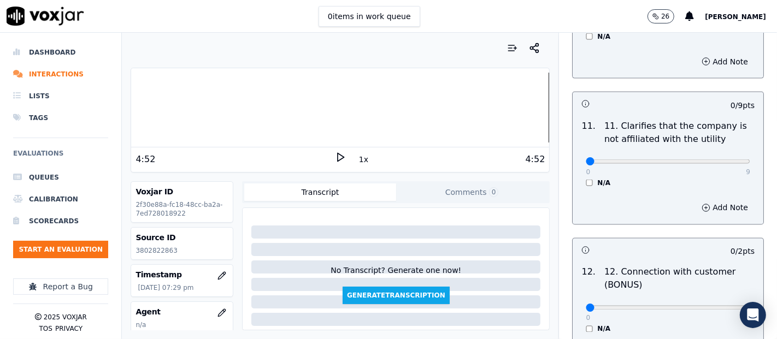
click at [722, 157] on div "0 9 N/A" at bounding box center [668, 167] width 182 height 42
click at [722, 158] on div "0 9 N/A" at bounding box center [668, 167] width 182 height 42
type input "9"
click at [719, 160] on input "range" at bounding box center [668, 162] width 164 height 4
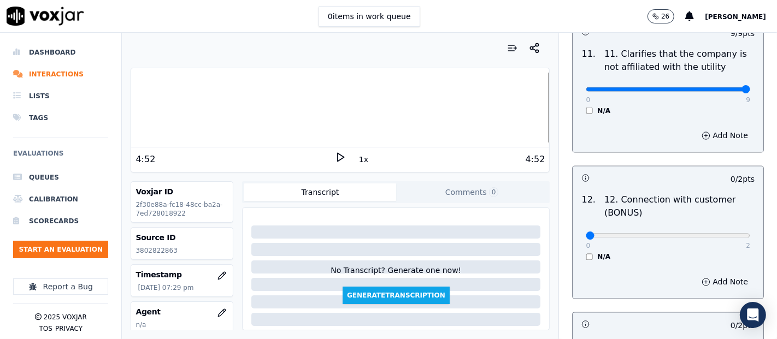
scroll to position [1760, 0]
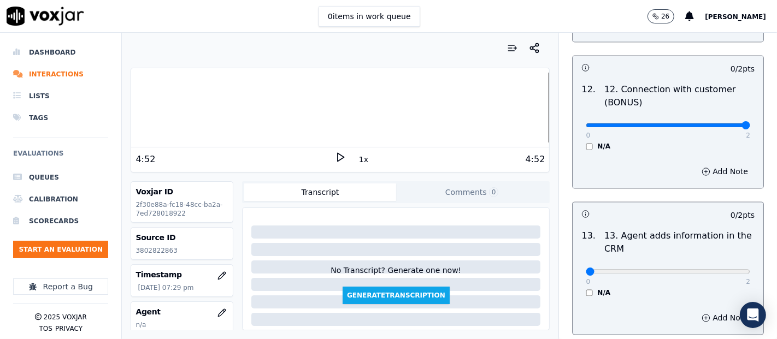
type input "2"
click at [721, 125] on input "range" at bounding box center [668, 125] width 164 height 4
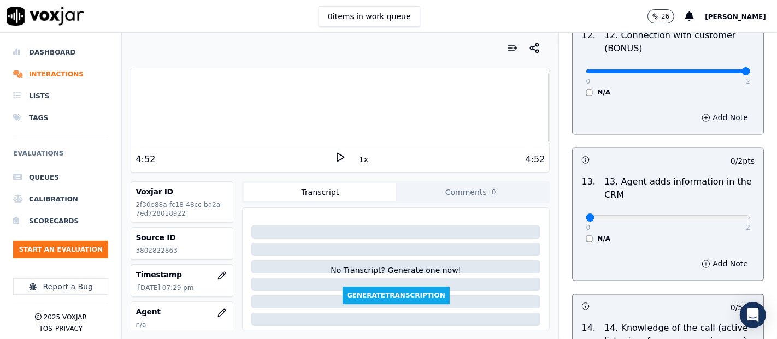
scroll to position [1882, 0]
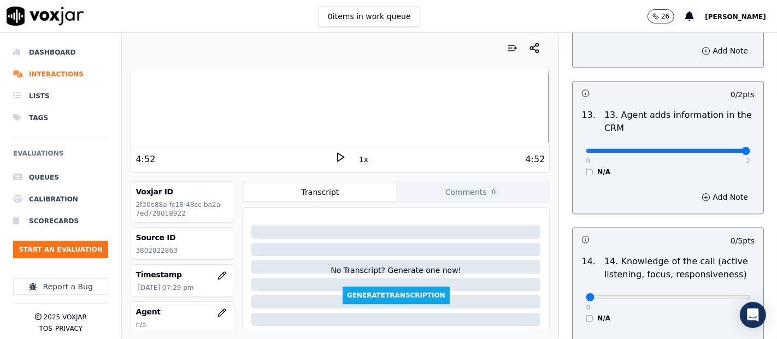
type input "2"
click at [720, 149] on input "range" at bounding box center [668, 151] width 164 height 4
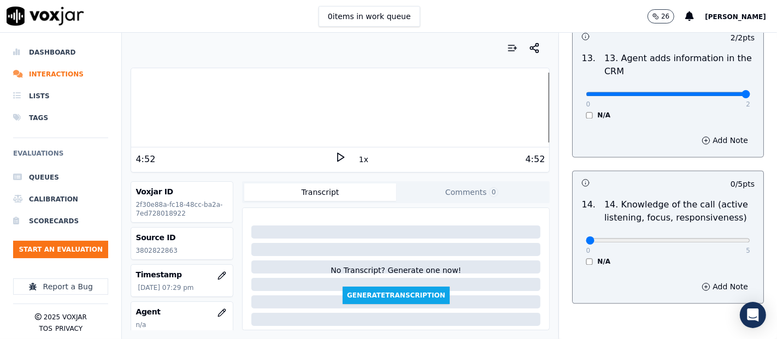
scroll to position [1991, 0]
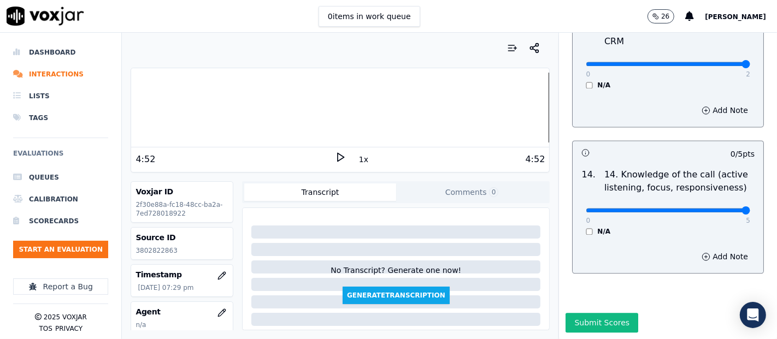
drag, startPoint x: 715, startPoint y: 181, endPoint x: 711, endPoint y: 173, distance: 8.8
type input "5"
click at [715, 208] on input "range" at bounding box center [668, 210] width 164 height 4
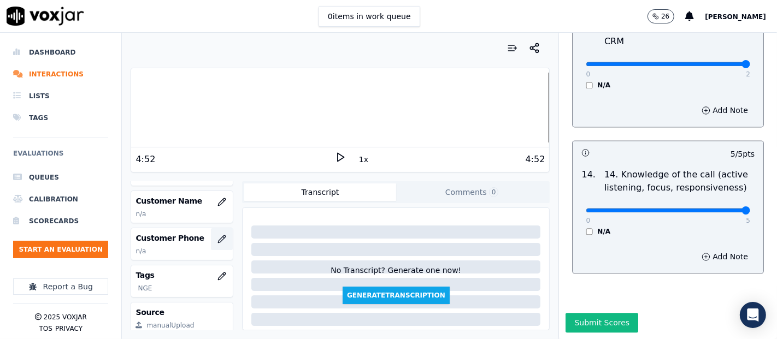
scroll to position [121, 0]
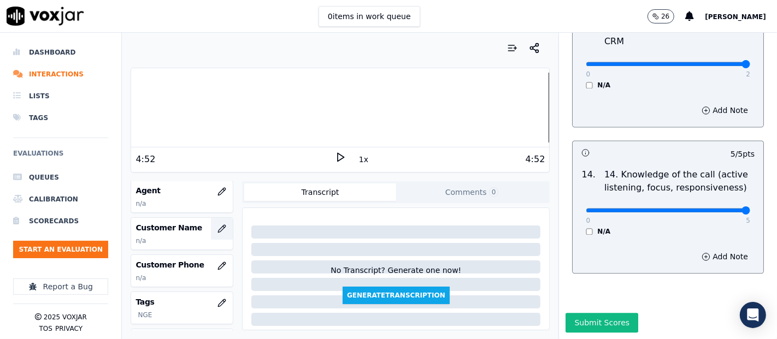
click at [211, 225] on button "button" at bounding box center [222, 229] width 22 height 22
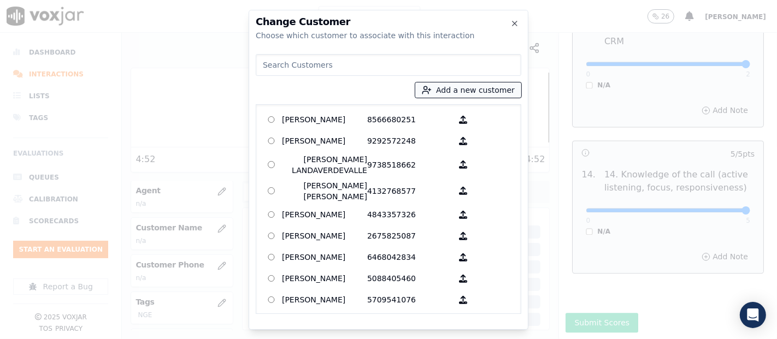
click at [429, 91] on icon "button" at bounding box center [426, 92] width 6 height 3
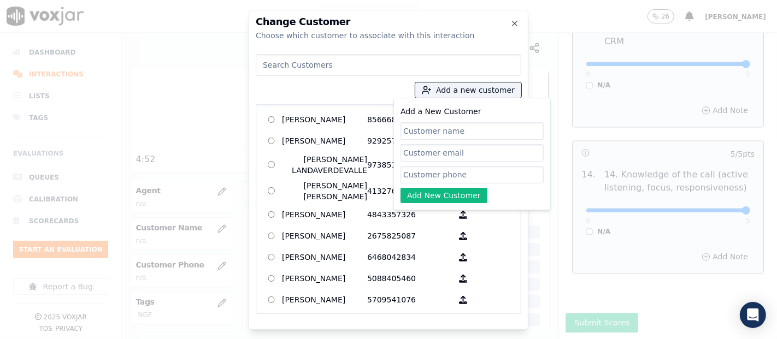
paste input "[PERSON_NAME] / [PERSON_NAME]"
type input "[PERSON_NAME] / [PERSON_NAME]"
click at [434, 169] on input "Add a New Customer" at bounding box center [471, 174] width 143 height 17
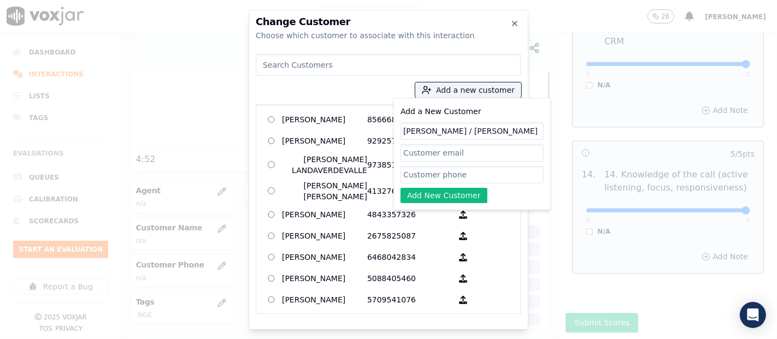
paste input "3802822863"
type input "3802822863"
click at [440, 190] on button "Add New Customer" at bounding box center [443, 195] width 87 height 15
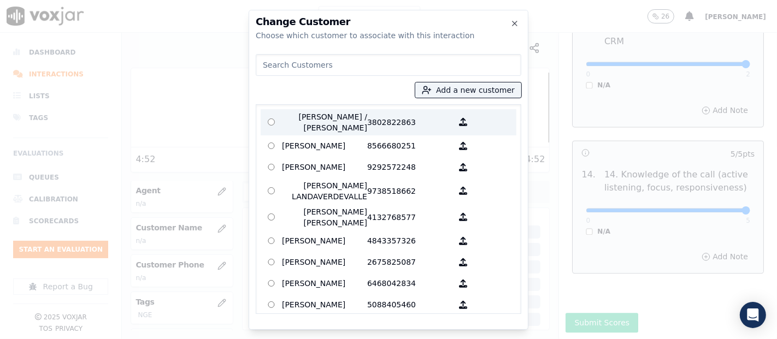
click at [322, 114] on p "[PERSON_NAME] / [PERSON_NAME]" at bounding box center [324, 122] width 85 height 22
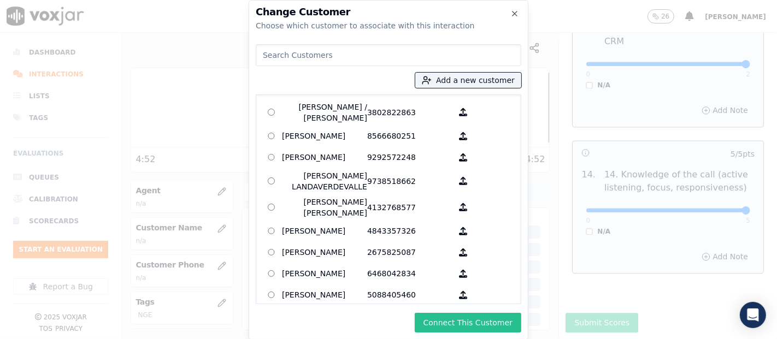
click at [459, 321] on button "Connect This Customer" at bounding box center [468, 323] width 107 height 20
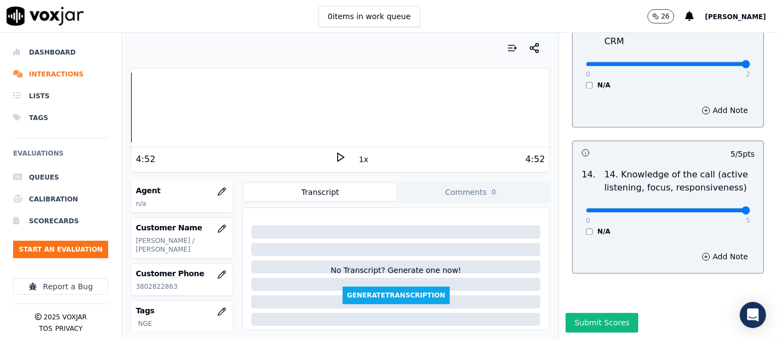
click at [98, 157] on div "Dashboard Interactions Lists Tags Evaluations Queues Calibration Scorecards Sta…" at bounding box center [388, 186] width 777 height 307
drag, startPoint x: 328, startPoint y: 159, endPoint x: 321, endPoint y: 158, distance: 7.1
click at [328, 158] on div "0:00 1x 4:52" at bounding box center [340, 159] width 418 height 23
click at [335, 158] on icon at bounding box center [340, 157] width 11 height 11
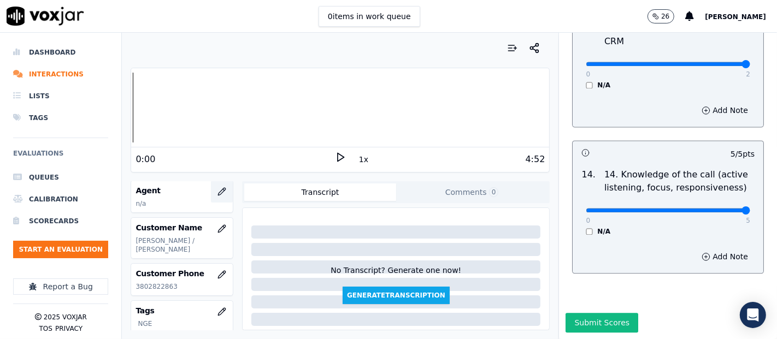
click at [217, 192] on icon "button" at bounding box center [221, 191] width 9 height 9
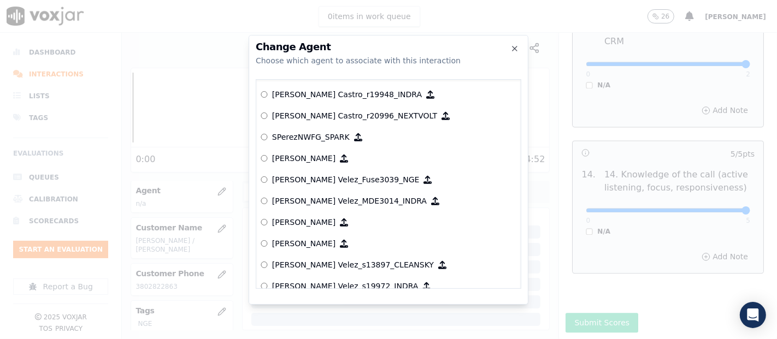
scroll to position [4748, 0]
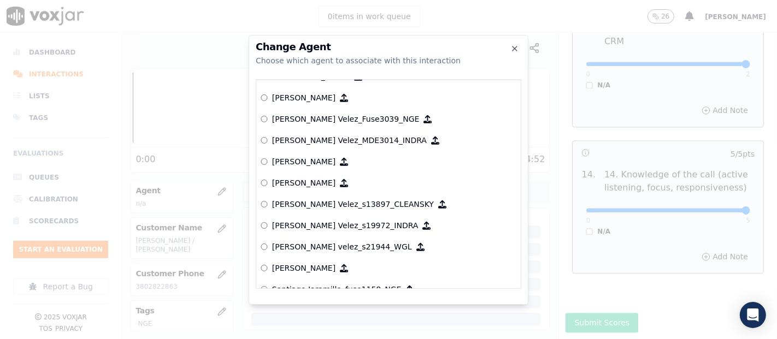
click at [292, 120] on p "[PERSON_NAME] Velez_Fuse3039_NGE" at bounding box center [346, 119] width 148 height 11
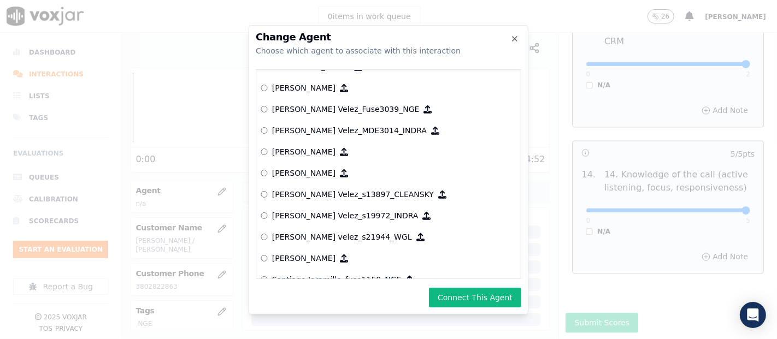
click at [501, 288] on button "Connect This Agent" at bounding box center [475, 298] width 92 height 20
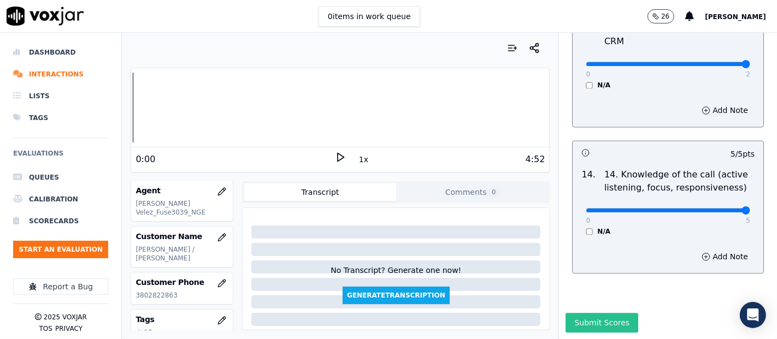
click at [577, 313] on button "Submit Scores" at bounding box center [601, 323] width 73 height 20
click at [577, 313] on div "Saving" at bounding box center [668, 326] width 218 height 26
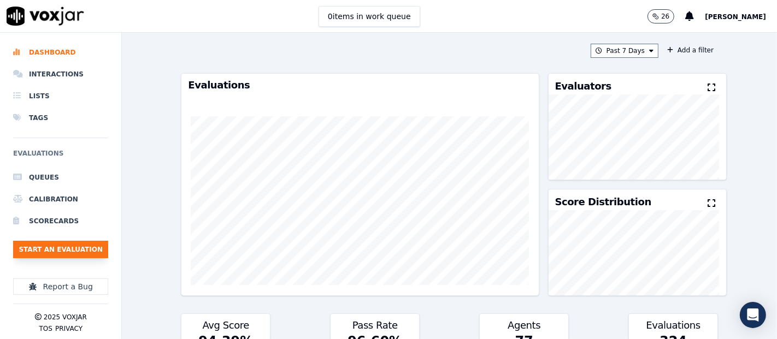
click at [89, 243] on button "Start an Evaluation" at bounding box center [60, 249] width 95 height 17
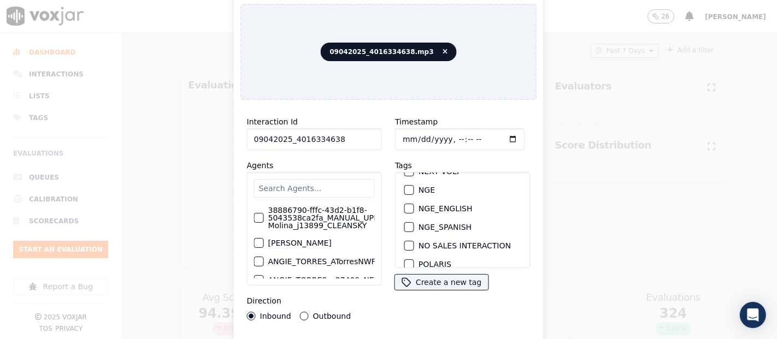
scroll to position [121, 0]
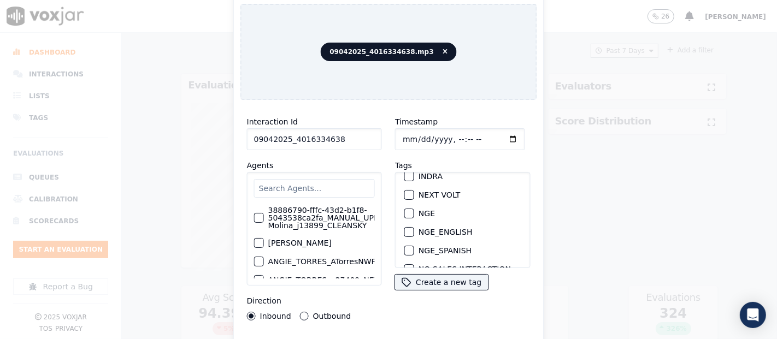
type input "09042025_4016334638"
click at [405, 210] on div "button" at bounding box center [409, 214] width 8 height 8
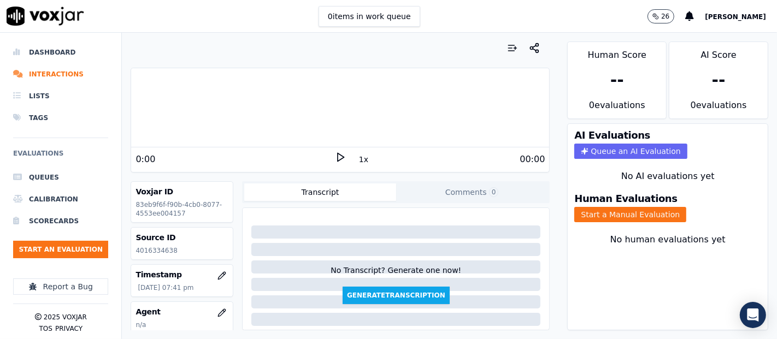
click at [167, 249] on p "4016334638" at bounding box center [181, 250] width 93 height 9
copy p "4016334638"
click at [612, 207] on button "Start a Manual Evaluation" at bounding box center [630, 214] width 112 height 15
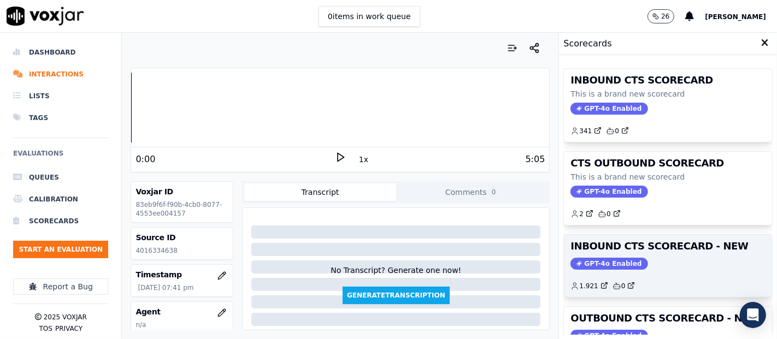
click at [659, 241] on h3 "INBOUND CTS SCORECARD - NEW" at bounding box center [667, 246] width 195 height 10
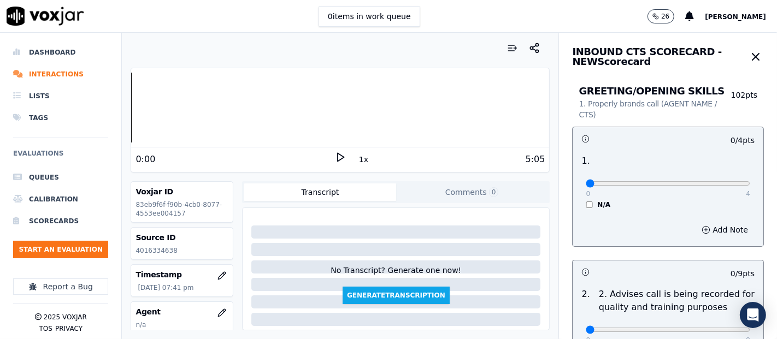
click at [338, 154] on polygon at bounding box center [341, 158] width 7 height 8
click at [55, 117] on div "Dashboard Interactions Lists Tags Evaluations Queues Calibration Scorecards Sta…" at bounding box center [388, 186] width 777 height 307
click at [204, 102] on div at bounding box center [340, 108] width 418 height 70
click at [193, 105] on div at bounding box center [340, 108] width 418 height 70
click at [174, 108] on div at bounding box center [340, 108] width 418 height 70
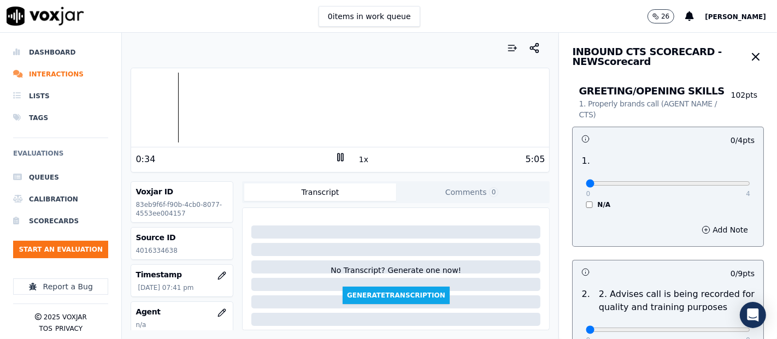
click at [166, 104] on div at bounding box center [340, 108] width 418 height 70
type input "4"
click at [720, 183] on input "range" at bounding box center [668, 183] width 164 height 4
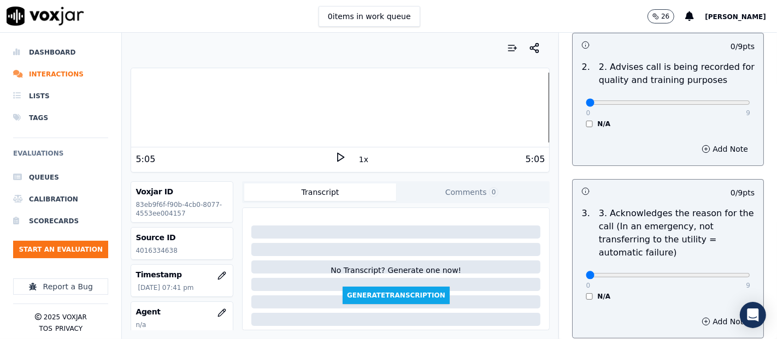
scroll to position [243, 0]
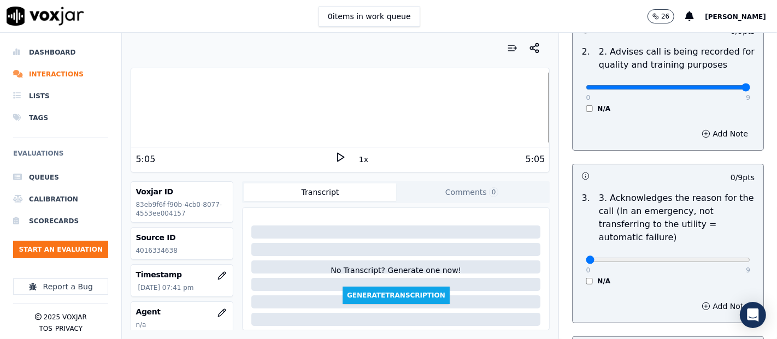
type input "9"
click at [712, 86] on input "range" at bounding box center [668, 87] width 164 height 4
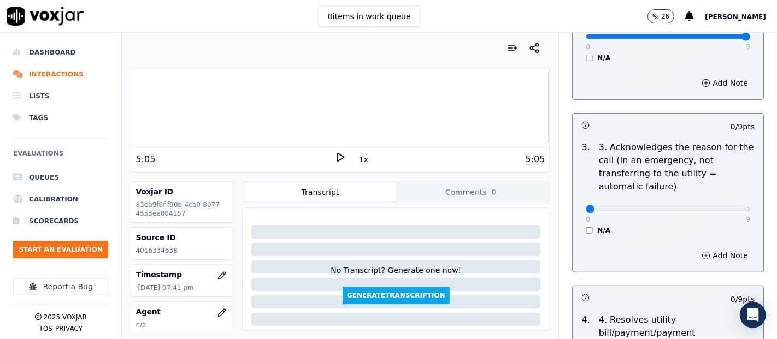
scroll to position [364, 0]
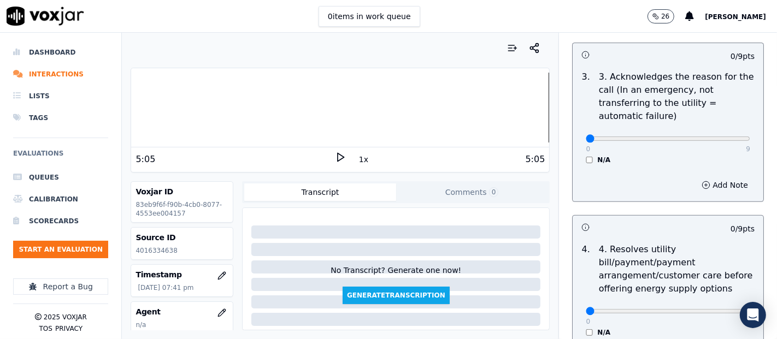
click at [717, 132] on div "0 9" at bounding box center [668, 138] width 164 height 13
type input "9"
click at [717, 137] on input "range" at bounding box center [668, 139] width 164 height 4
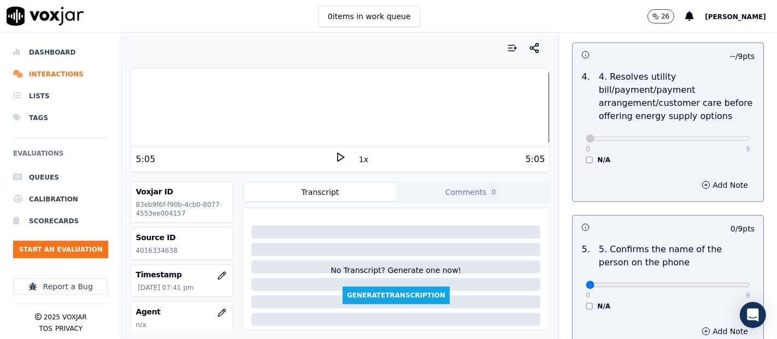
scroll to position [607, 0]
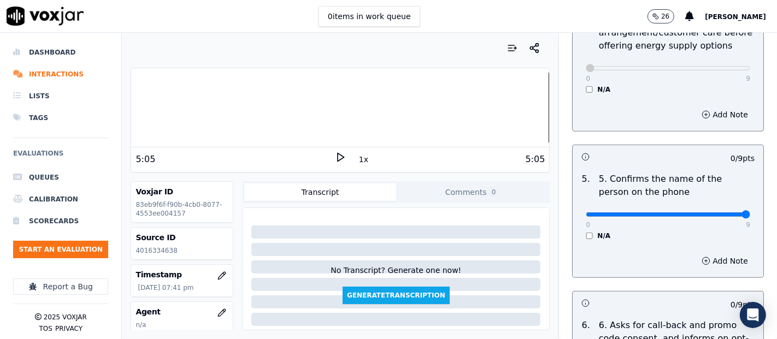
type input "9"
click at [720, 213] on input "range" at bounding box center [668, 215] width 164 height 4
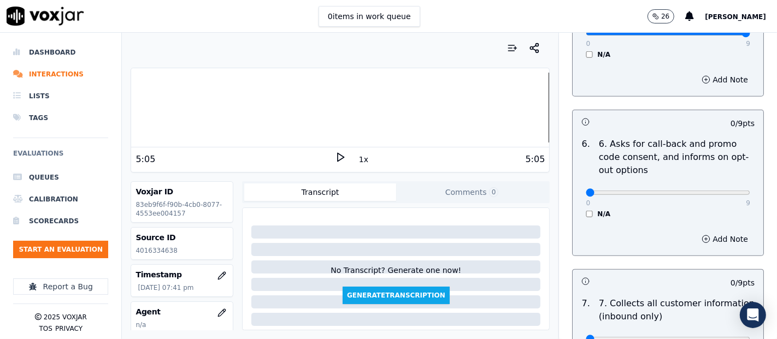
scroll to position [789, 0]
click at [586, 209] on div "N/A" at bounding box center [668, 213] width 164 height 9
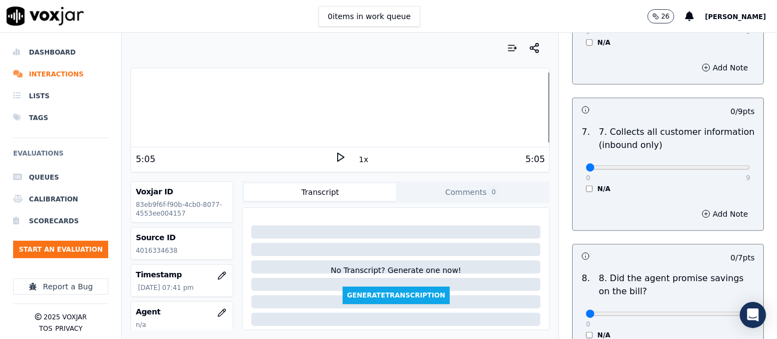
scroll to position [971, 0]
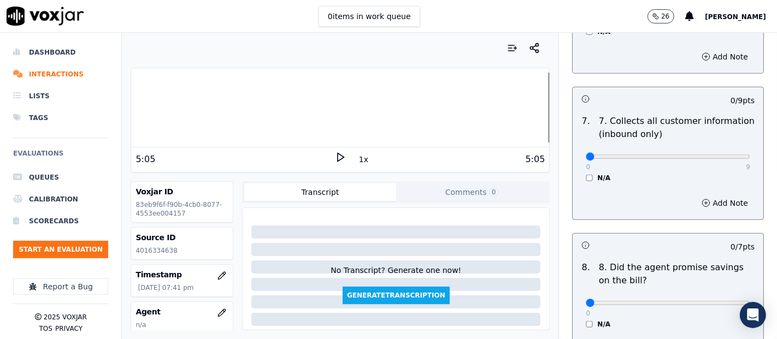
click at [725, 152] on div "0 9 N/A" at bounding box center [668, 162] width 182 height 42
type input "9"
click at [722, 155] on input "range" at bounding box center [668, 157] width 164 height 4
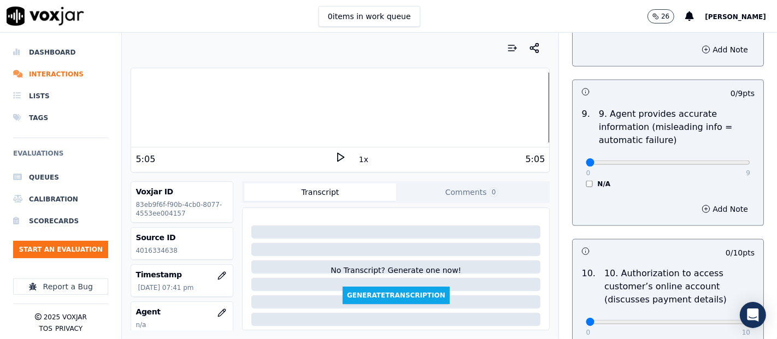
scroll to position [1275, 0]
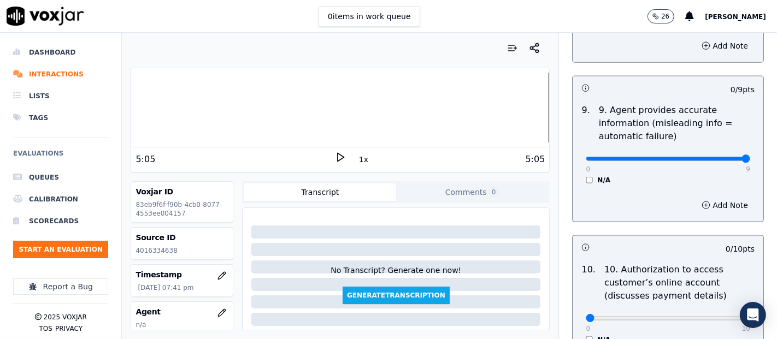
type input "9"
click at [714, 157] on input "range" at bounding box center [668, 159] width 164 height 4
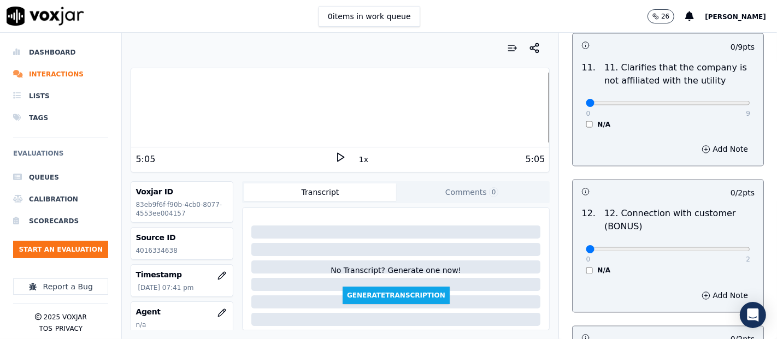
scroll to position [1639, 0]
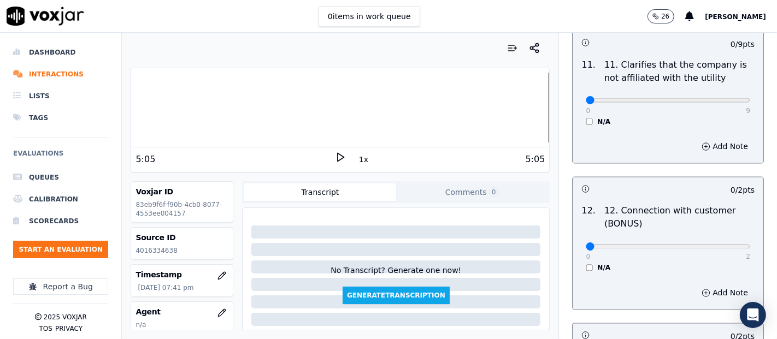
click at [721, 96] on div "0 9 N/A" at bounding box center [668, 106] width 182 height 42
type input "9"
click at [720, 98] on input "range" at bounding box center [668, 100] width 164 height 4
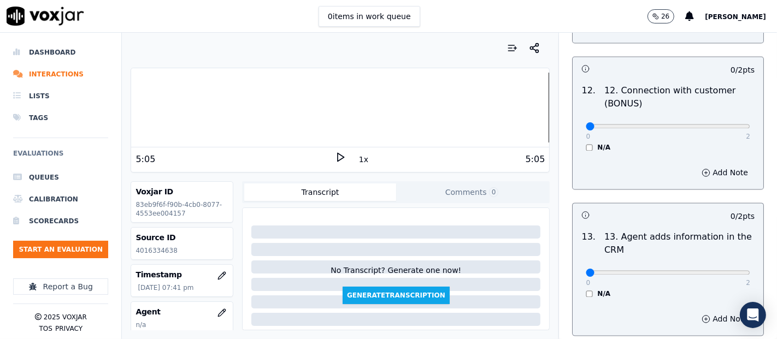
scroll to position [1760, 0]
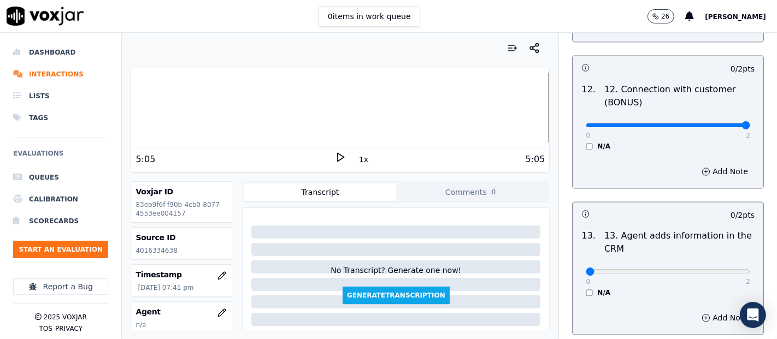
type input "2"
click at [715, 123] on input "range" at bounding box center [668, 125] width 164 height 4
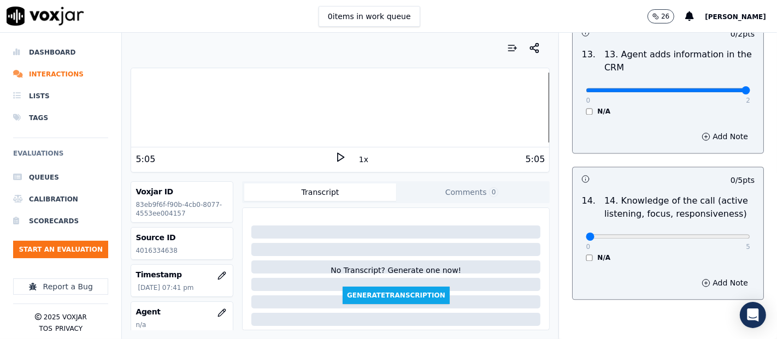
type input "2"
click at [718, 88] on input "range" at bounding box center [668, 90] width 164 height 4
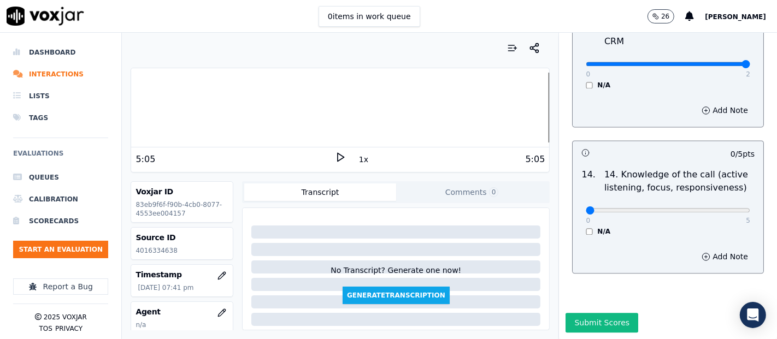
click at [718, 203] on div "0 5" at bounding box center [668, 209] width 164 height 13
type input "5"
click at [716, 208] on input "range" at bounding box center [668, 210] width 164 height 4
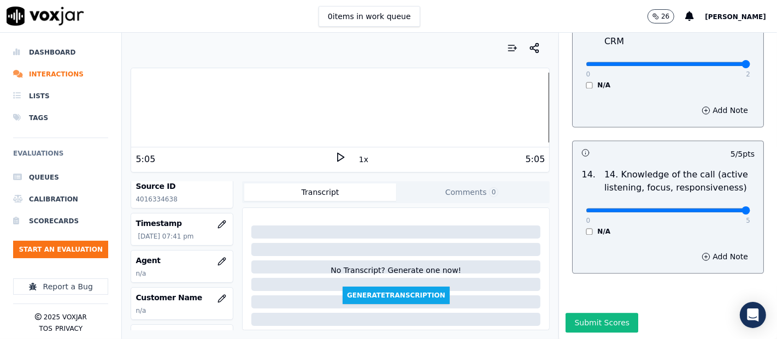
scroll to position [121, 0]
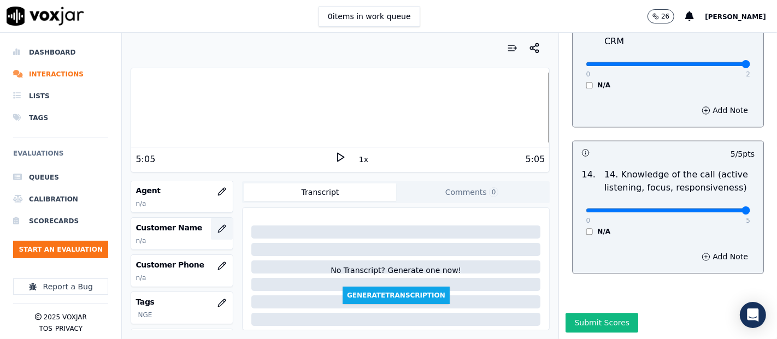
click at [211, 230] on button "button" at bounding box center [222, 229] width 22 height 22
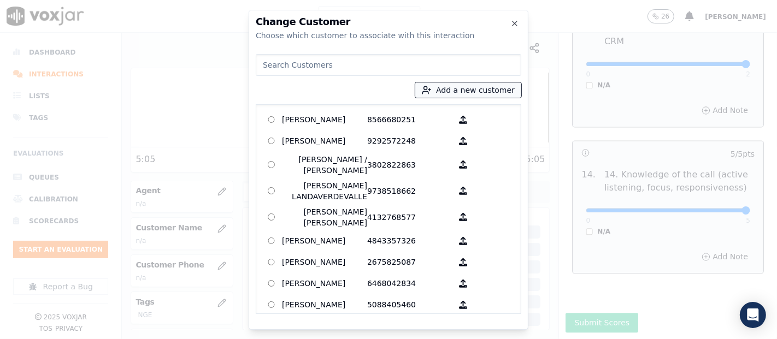
click at [432, 88] on icon "button" at bounding box center [427, 90] width 10 height 10
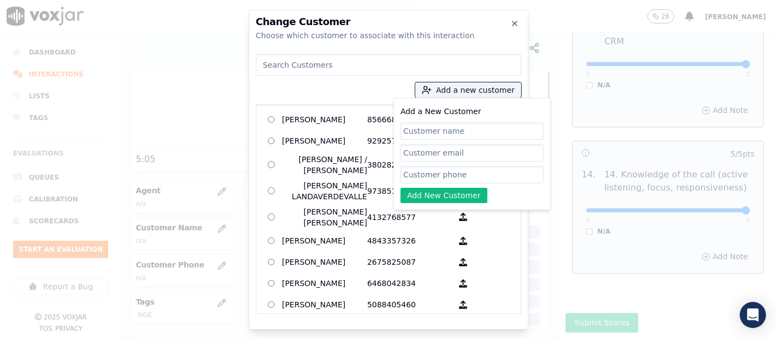
paste input "[PERSON_NAME]"
type input "[PERSON_NAME]"
click at [463, 173] on input "Add a New Customer" at bounding box center [471, 174] width 143 height 17
paste input "4016334638"
type input "4016334638"
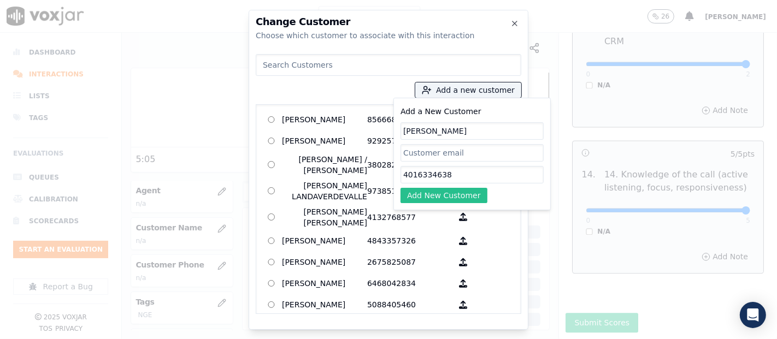
click at [452, 188] on button "Add New Customer" at bounding box center [443, 195] width 87 height 15
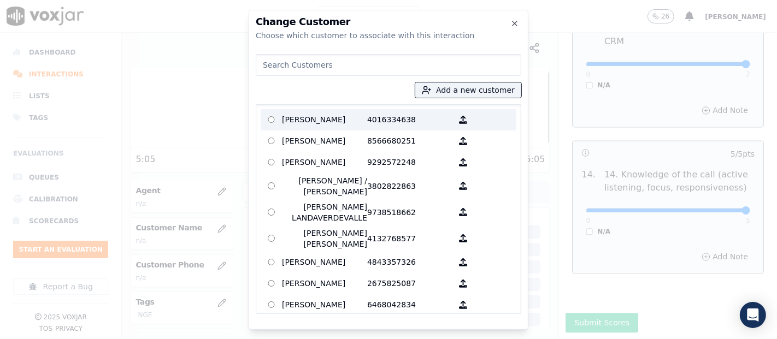
click at [352, 110] on label "JHOANNA REYES BELTRAN 4016334638" at bounding box center [389, 119] width 256 height 21
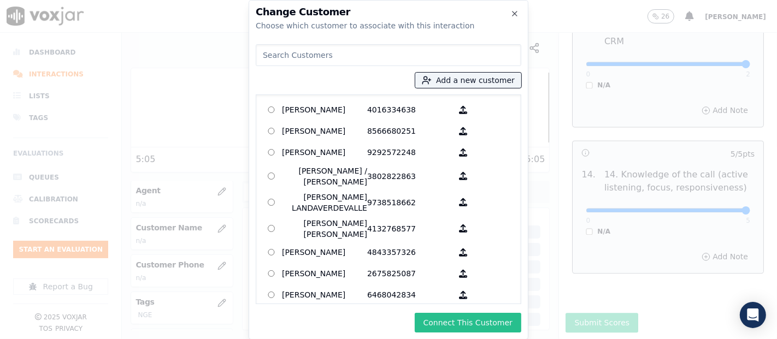
drag, startPoint x: 465, startPoint y: 321, endPoint x: 464, endPoint y: 313, distance: 8.4
click at [465, 318] on button "Connect This Customer" at bounding box center [468, 323] width 107 height 20
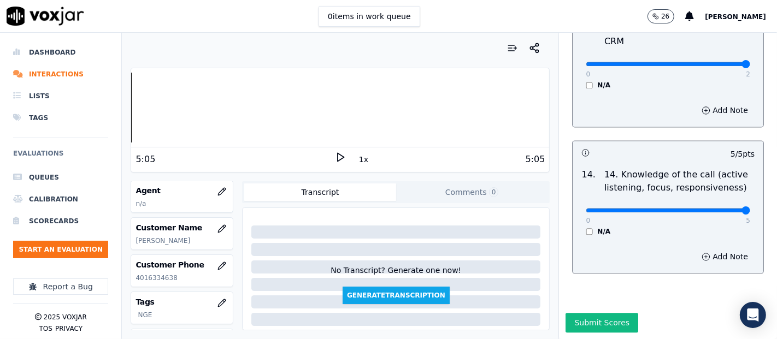
click at [121, 148] on div "Dashboard Interactions Lists Tags Evaluations Queues Calibration Scorecards Sta…" at bounding box center [388, 186] width 777 height 307
click at [339, 158] on icon at bounding box center [340, 157] width 11 height 11
click at [335, 155] on icon at bounding box center [340, 157] width 11 height 11
click at [217, 191] on icon "button" at bounding box center [221, 191] width 9 height 9
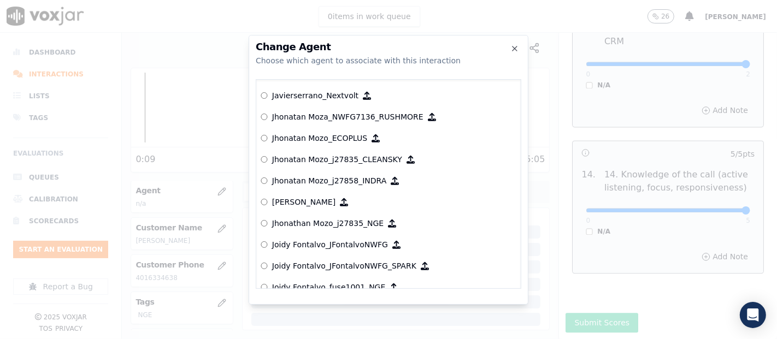
scroll to position [2922, 0]
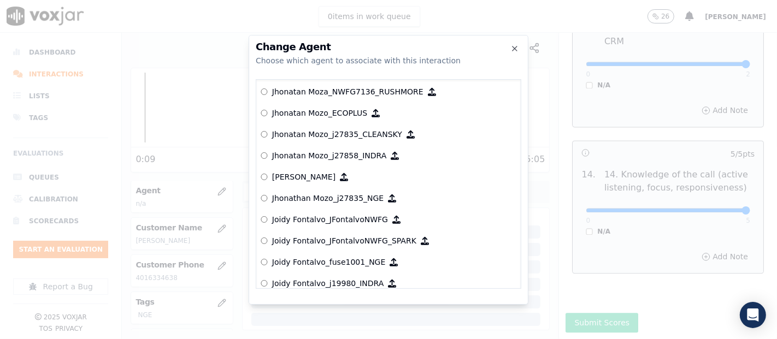
click at [359, 196] on p "Jhonathan Mozo_j27835_NGE" at bounding box center [327, 198] width 111 height 11
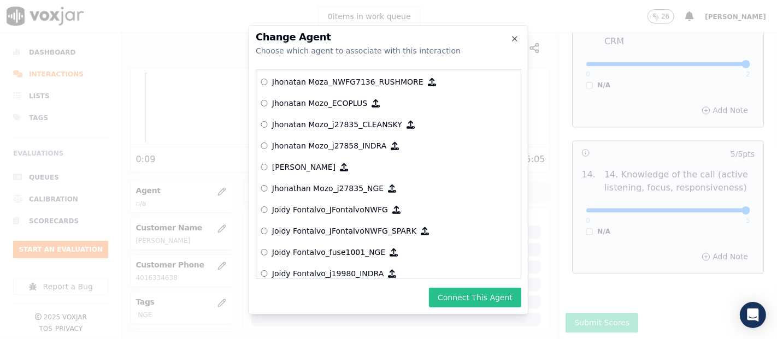
click at [462, 294] on button "Connect This Agent" at bounding box center [475, 298] width 92 height 20
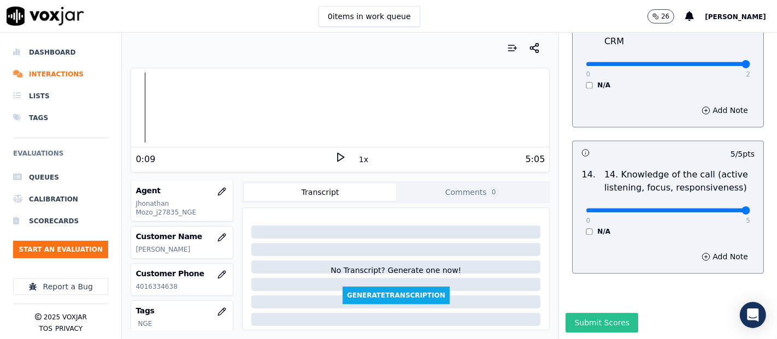
click at [565, 313] on button "Submit Scores" at bounding box center [601, 323] width 73 height 20
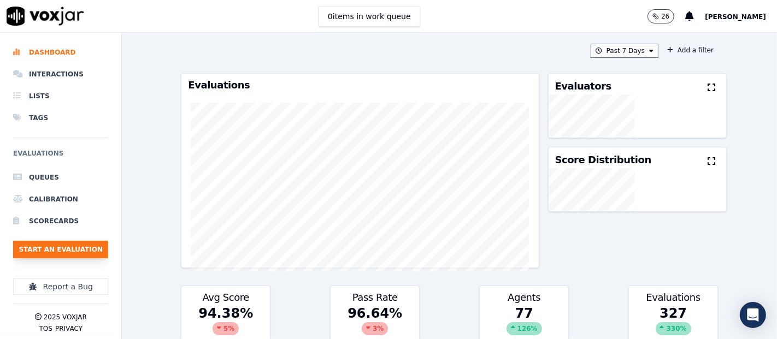
click at [81, 243] on button "Start an Evaluation" at bounding box center [60, 249] width 95 height 17
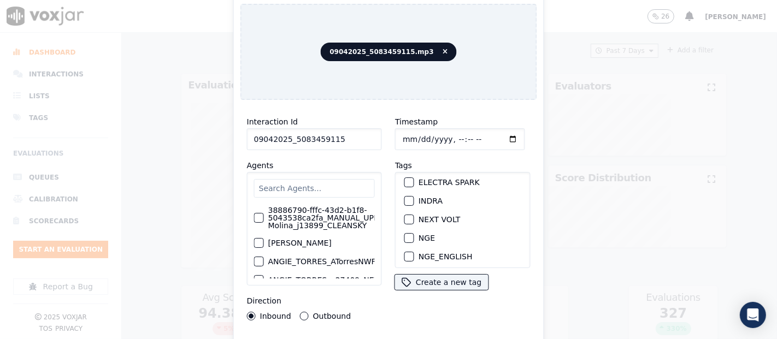
scroll to position [121, 0]
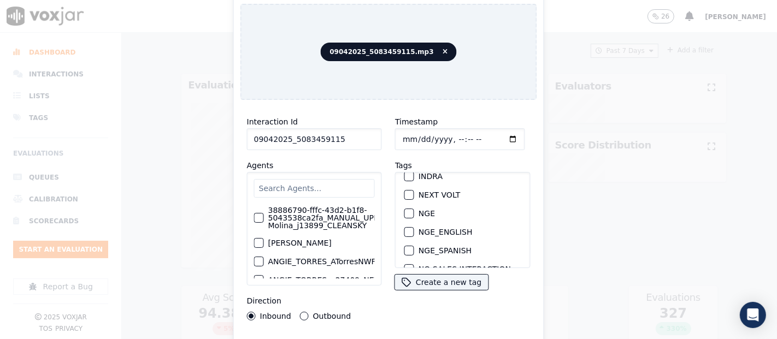
type input "09042025_5083459115"
click at [405, 210] on div "button" at bounding box center [409, 214] width 8 height 8
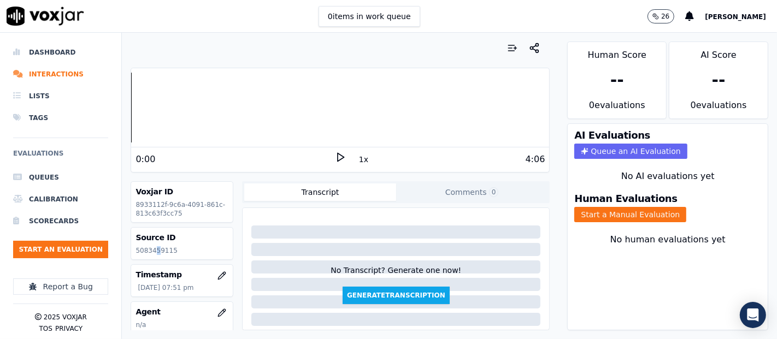
click at [155, 248] on p "5083459115" at bounding box center [181, 250] width 93 height 9
copy div "5083459115"
click at [336, 152] on icon at bounding box center [340, 157] width 11 height 11
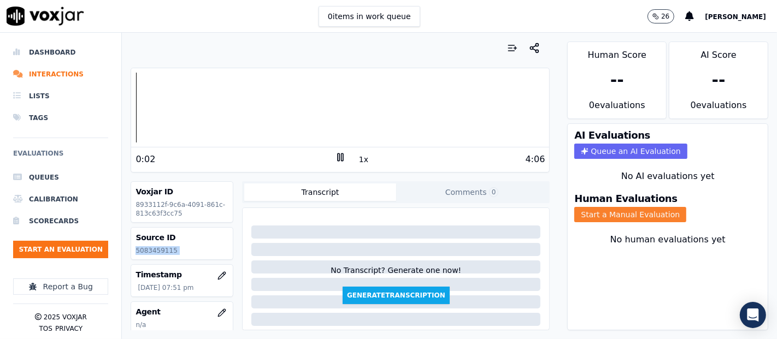
click at [578, 207] on button "Start a Manual Evaluation" at bounding box center [630, 214] width 112 height 15
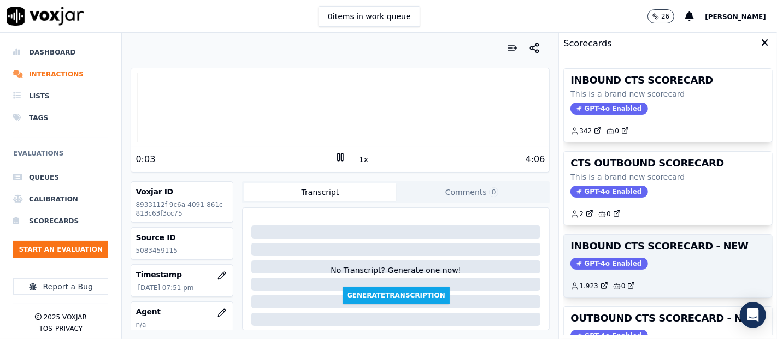
click at [590, 244] on h3 "INBOUND CTS SCORECARD - NEW" at bounding box center [667, 246] width 195 height 10
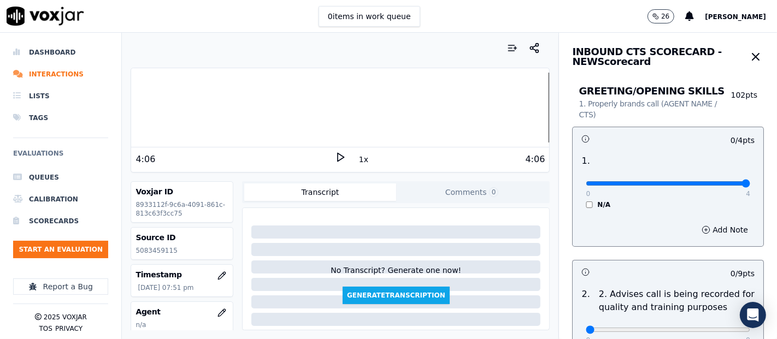
type input "4"
click at [717, 184] on input "range" at bounding box center [668, 183] width 164 height 4
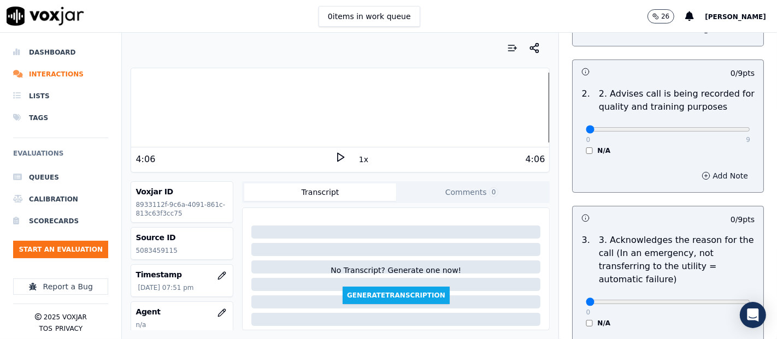
scroll to position [182, 0]
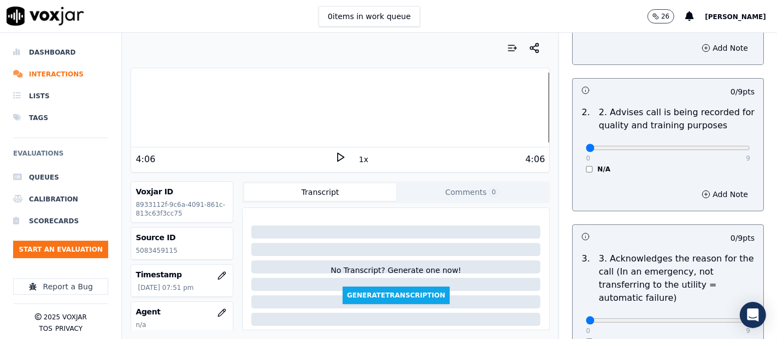
click at [717, 139] on div "0 9 N/A" at bounding box center [668, 153] width 182 height 42
type input "9"
click at [721, 149] on input "range" at bounding box center [668, 148] width 164 height 4
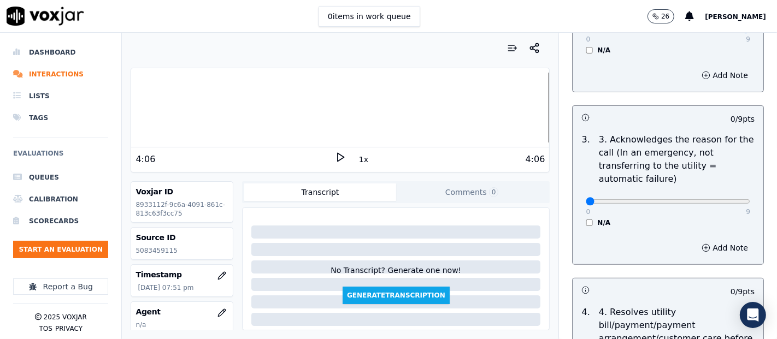
scroll to position [303, 0]
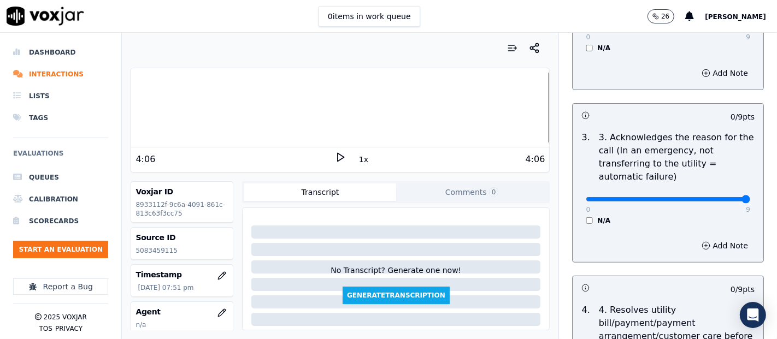
type input "9"
click at [718, 198] on input "range" at bounding box center [668, 199] width 164 height 4
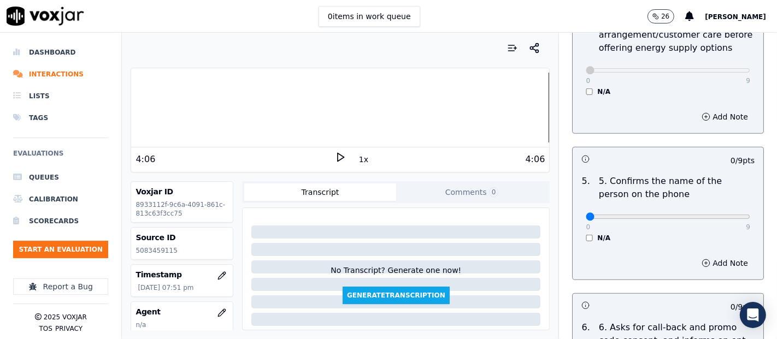
scroll to position [607, 0]
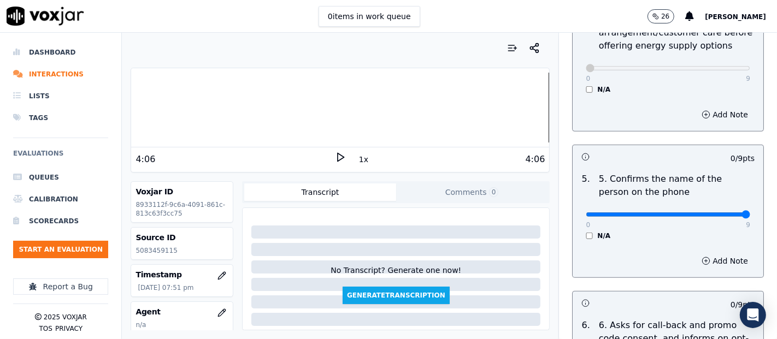
type input "9"
click at [715, 213] on input "range" at bounding box center [668, 215] width 164 height 4
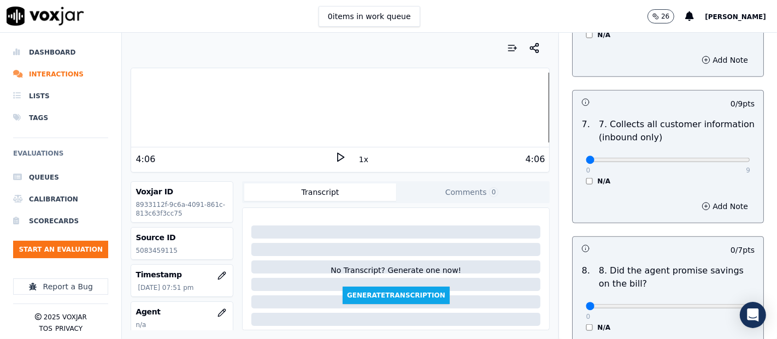
scroll to position [1032, 0]
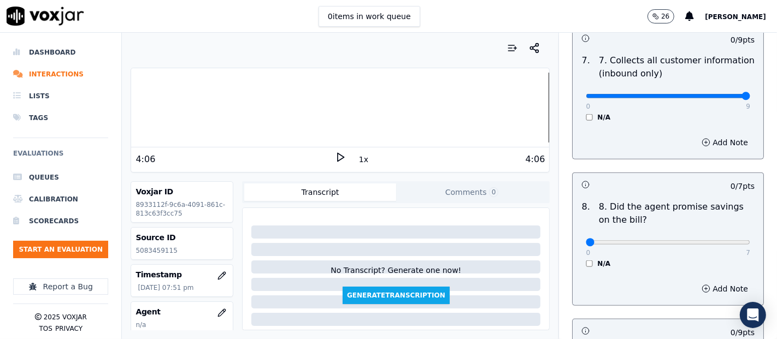
type input "9"
click at [715, 94] on input "range" at bounding box center [668, 96] width 164 height 4
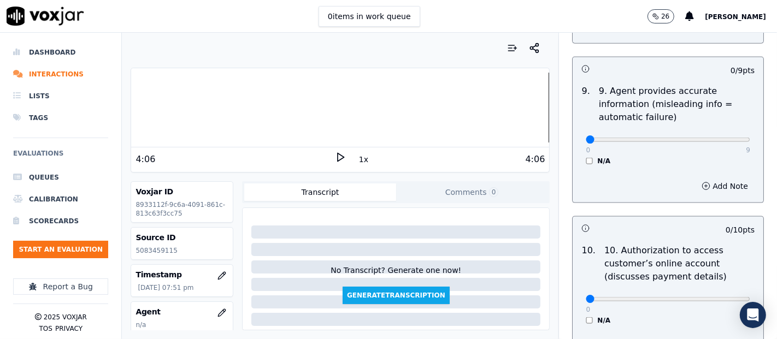
scroll to position [1335, 0]
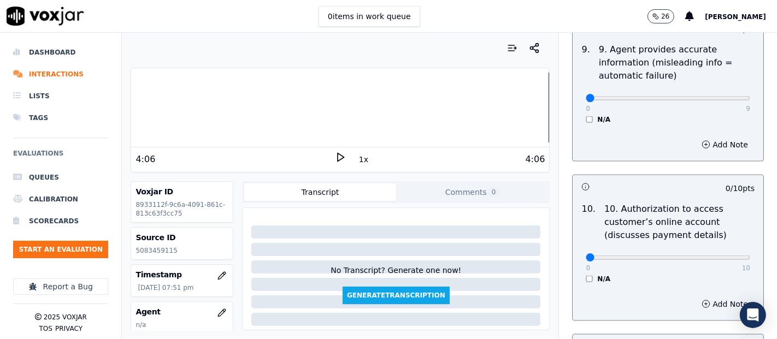
drag, startPoint x: 723, startPoint y: 86, endPoint x: 724, endPoint y: 97, distance: 10.9
click at [724, 92] on div "0 9 N/A" at bounding box center [668, 103] width 182 height 42
click at [723, 97] on div "0 9 N/A" at bounding box center [668, 103] width 182 height 42
type input "9"
click at [722, 98] on input "range" at bounding box center [668, 98] width 164 height 4
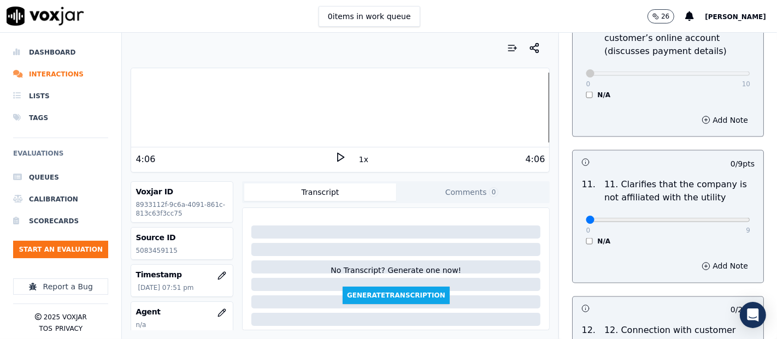
scroll to position [1578, 0]
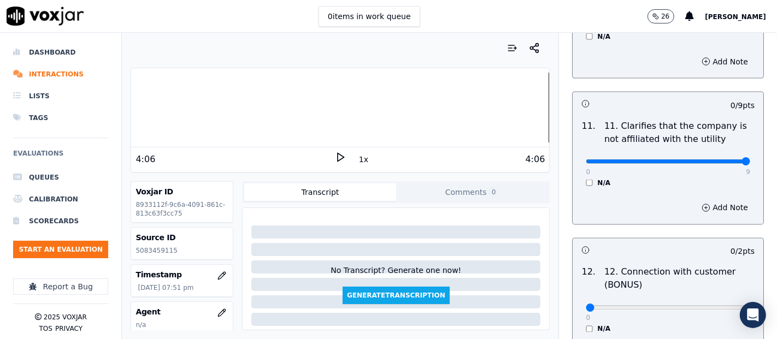
drag, startPoint x: 720, startPoint y: 162, endPoint x: 712, endPoint y: 161, distance: 7.8
type input "9"
click at [720, 162] on input "range" at bounding box center [668, 162] width 164 height 4
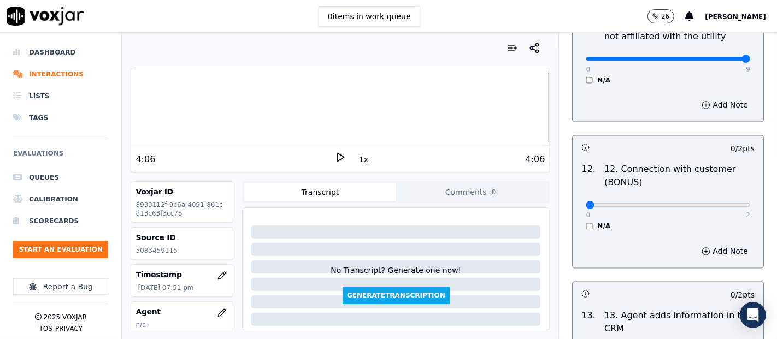
scroll to position [1760, 0]
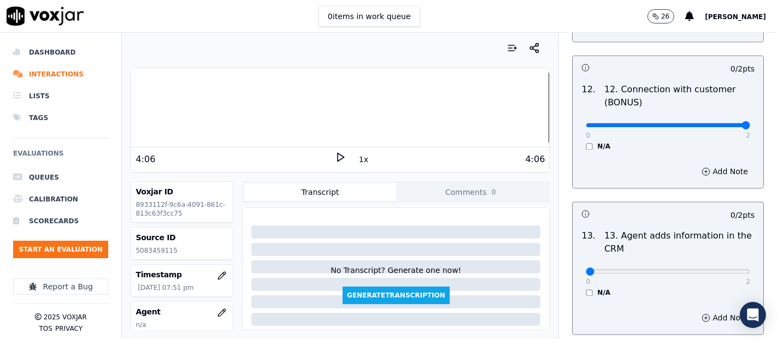
type input "2"
click at [713, 123] on input "range" at bounding box center [668, 125] width 164 height 4
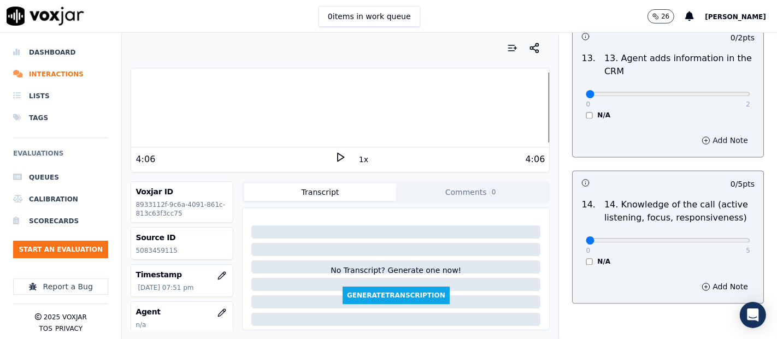
scroll to position [1942, 0]
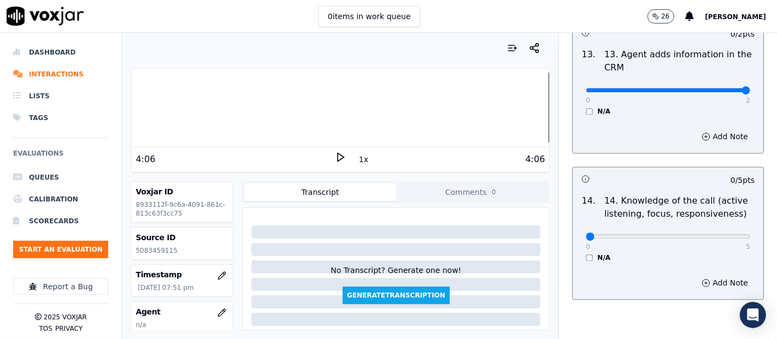
drag, startPoint x: 715, startPoint y: 82, endPoint x: 714, endPoint y: 90, distance: 7.7
type input "2"
click at [714, 90] on input "range" at bounding box center [668, 90] width 164 height 4
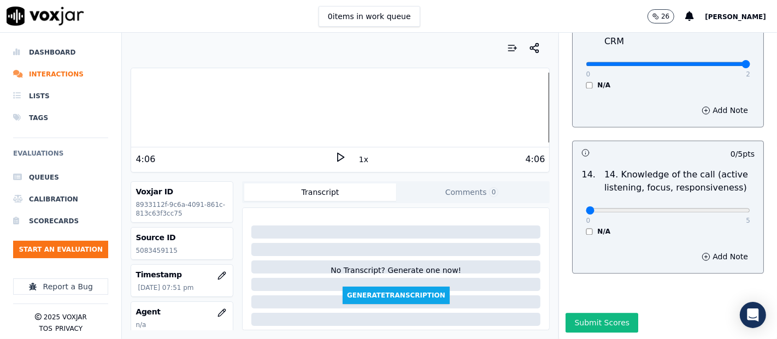
scroll to position [1991, 0]
type input "5"
click at [718, 208] on input "range" at bounding box center [668, 210] width 164 height 4
click at [572, 313] on button "Submit Scores" at bounding box center [601, 323] width 73 height 20
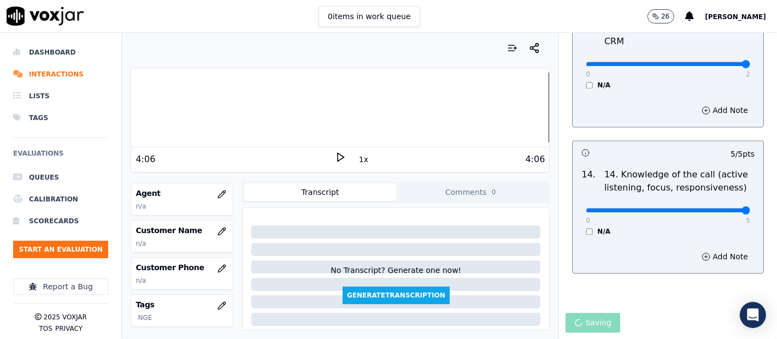
scroll to position [121, 0]
click at [211, 228] on button "button" at bounding box center [222, 229] width 22 height 22
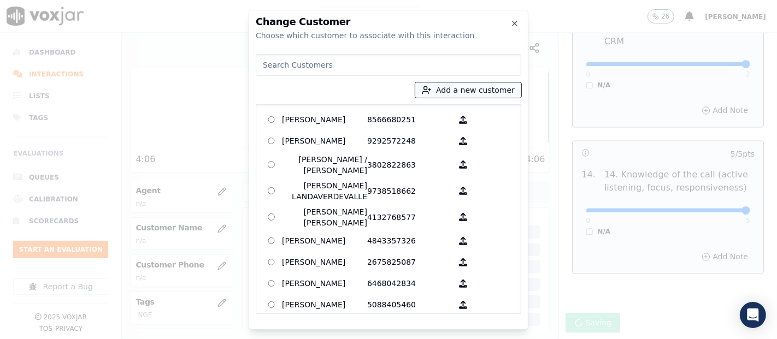
click at [503, 90] on button "Add a new customer" at bounding box center [468, 89] width 106 height 15
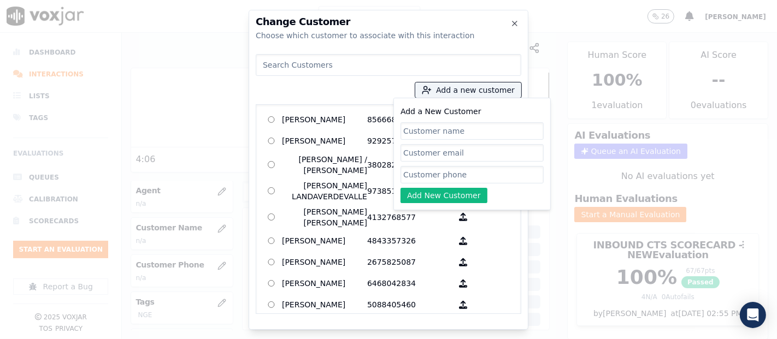
paste input "[PERSON_NAME] [PERSON_NAME]"
type input "[PERSON_NAME] [PERSON_NAME]"
click at [452, 175] on input "Add a New Customer" at bounding box center [471, 174] width 143 height 17
paste input "5083459115"
type input "5083459115"
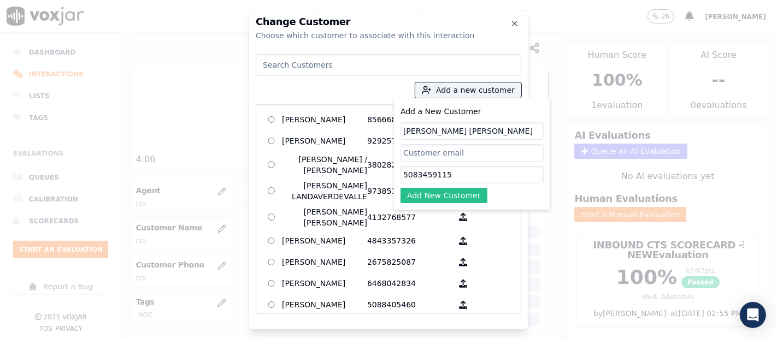
click at [458, 194] on button "Add New Customer" at bounding box center [443, 195] width 87 height 15
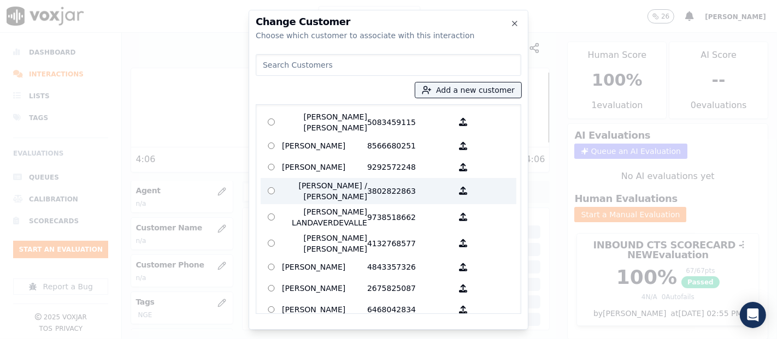
drag, startPoint x: 339, startPoint y: 113, endPoint x: 438, endPoint y: 209, distance: 138.3
click at [342, 118] on p "[PERSON_NAME] [PERSON_NAME]" at bounding box center [324, 122] width 85 height 22
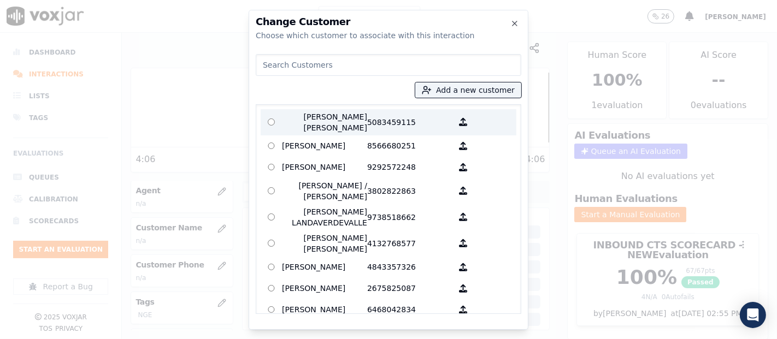
click at [286, 121] on p "[PERSON_NAME] [PERSON_NAME]" at bounding box center [324, 122] width 85 height 22
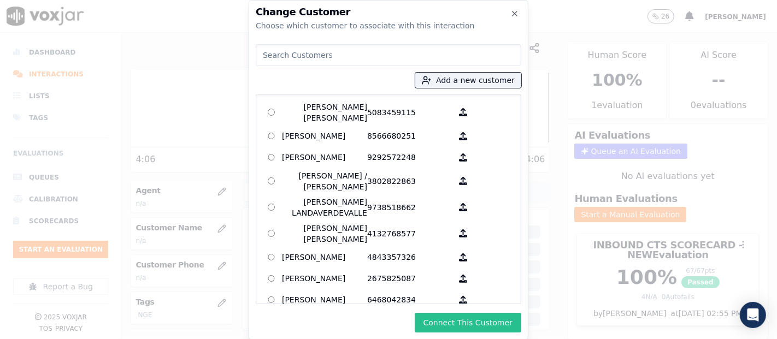
click at [434, 318] on button "Connect This Customer" at bounding box center [468, 323] width 107 height 20
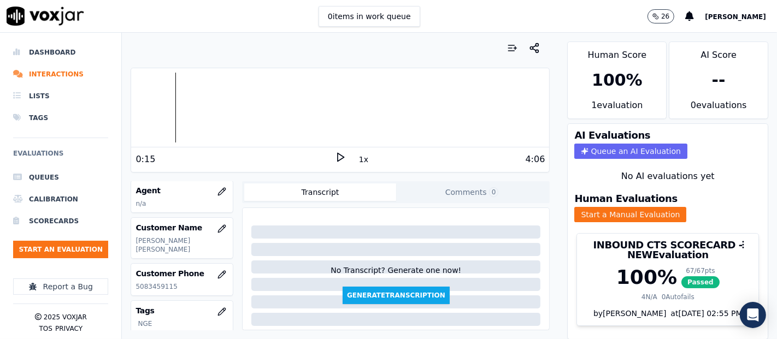
click at [169, 125] on div at bounding box center [340, 108] width 418 height 70
click at [335, 157] on icon at bounding box center [340, 157] width 11 height 11
click at [120, 108] on div "Dashboard Interactions Lists Tags Evaluations Queues Calibration Scorecards Sta…" at bounding box center [388, 186] width 777 height 307
click at [335, 155] on icon at bounding box center [340, 157] width 11 height 11
click at [211, 188] on button "button" at bounding box center [222, 192] width 22 height 22
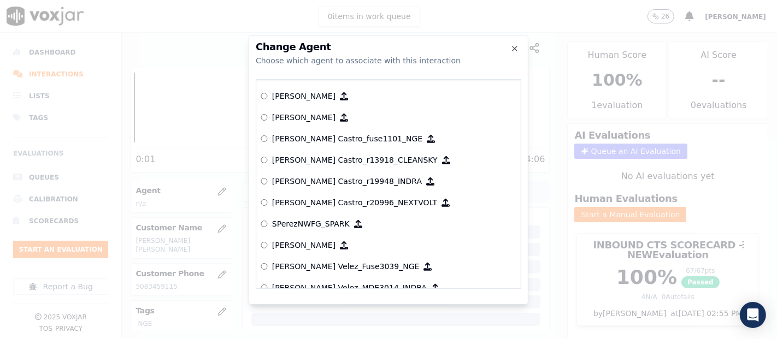
scroll to position [4661, 0]
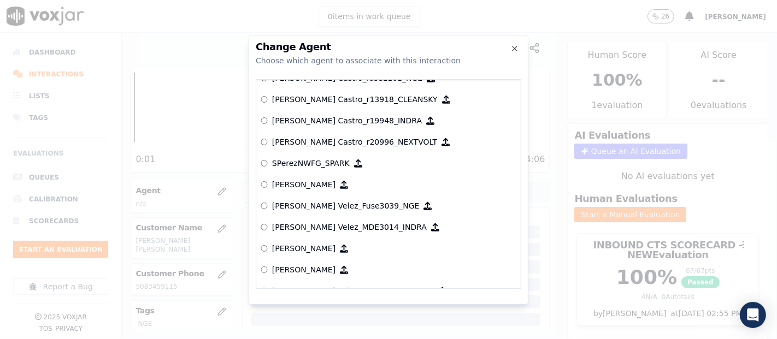
click at [312, 203] on p "[PERSON_NAME] Velez_Fuse3039_NGE" at bounding box center [346, 206] width 148 height 11
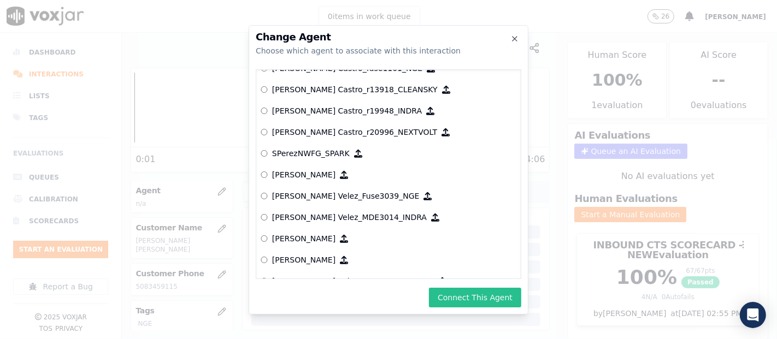
click at [479, 293] on button "Connect This Agent" at bounding box center [475, 298] width 92 height 20
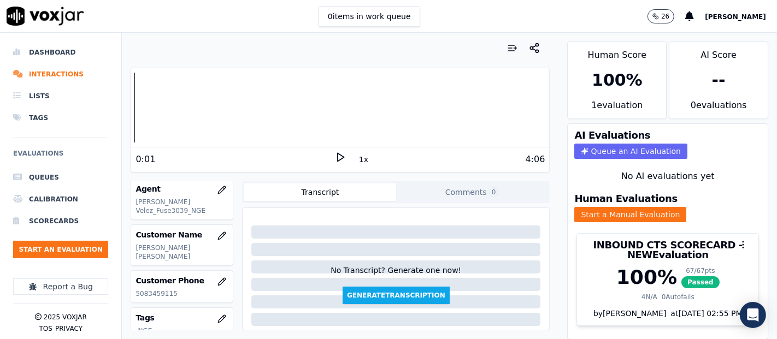
scroll to position [0, 0]
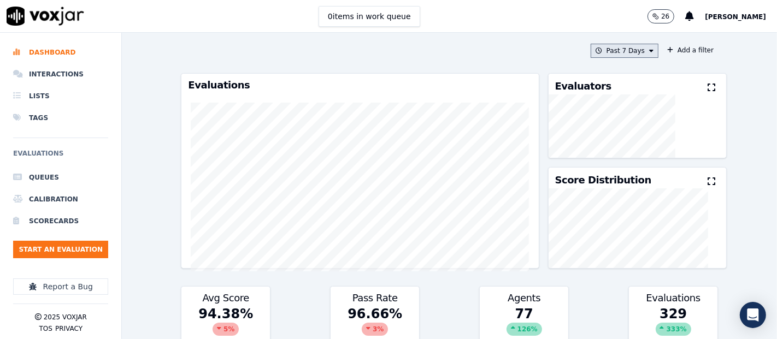
drag, startPoint x: 590, startPoint y: 50, endPoint x: 590, endPoint y: 57, distance: 6.6
click at [596, 51] on icon at bounding box center [599, 51] width 7 height 7
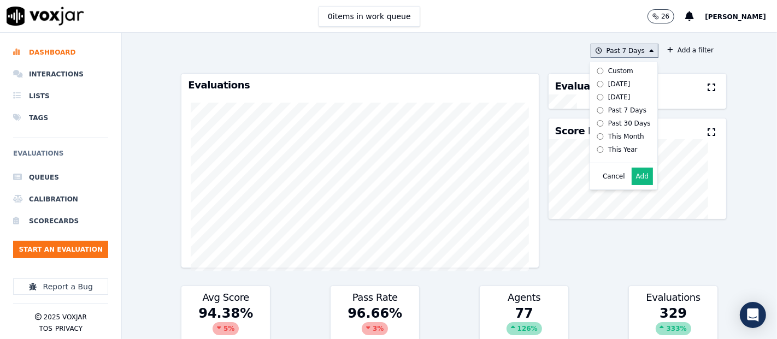
click at [592, 95] on div "Custom [DATE] [DATE] Past 7 Days Past 30 Days This Month This Year" at bounding box center [621, 110] width 58 height 92
click at [635, 185] on button "Add" at bounding box center [642, 176] width 21 height 17
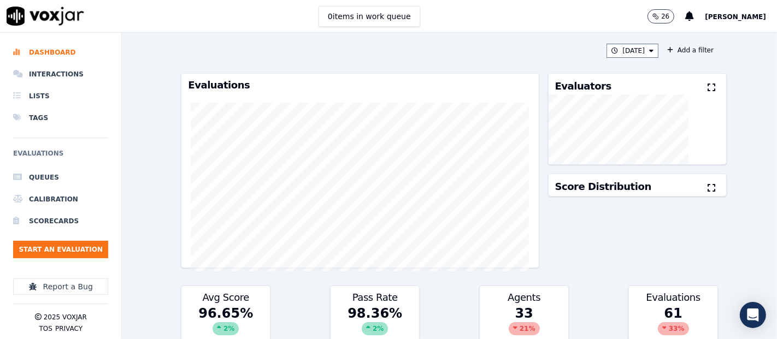
click at [688, 91] on div "Evaluators" at bounding box center [638, 84] width 178 height 21
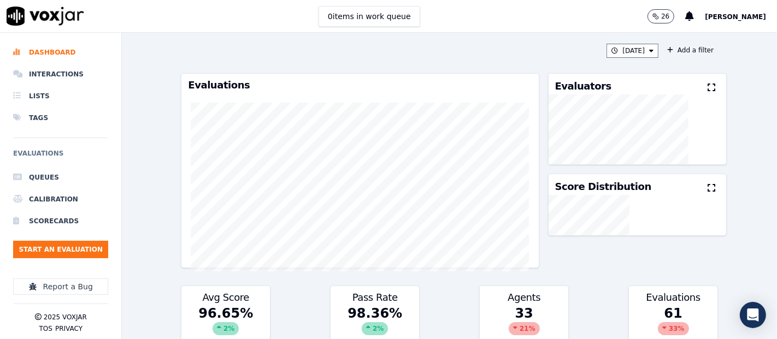
click at [708, 91] on icon at bounding box center [712, 87] width 8 height 9
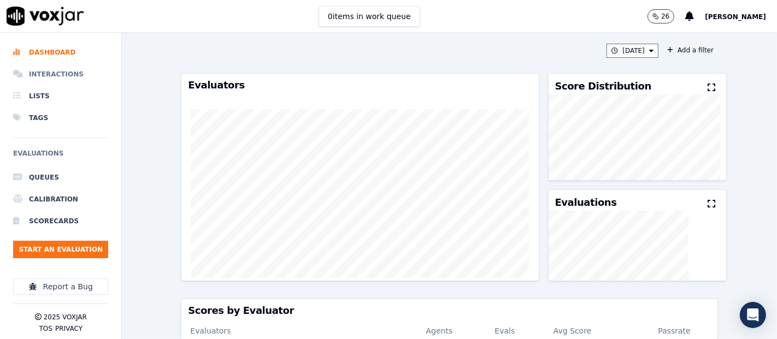
click at [45, 80] on li "Interactions" at bounding box center [60, 74] width 95 height 22
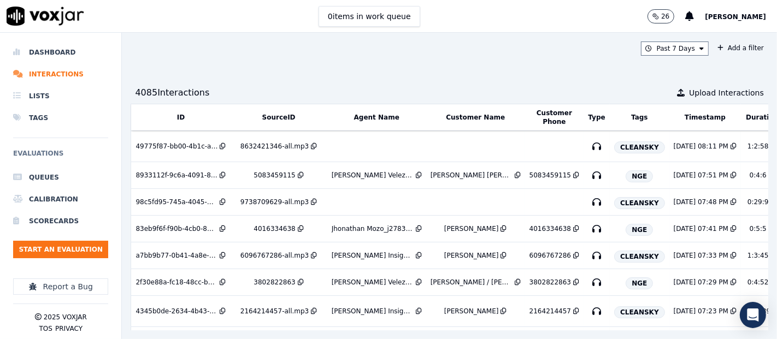
click at [74, 239] on ul "Queues Calibration Scorecards Start an Evaluation" at bounding box center [60, 217] width 95 height 101
click at [78, 247] on button "Start an Evaluation" at bounding box center [60, 249] width 95 height 17
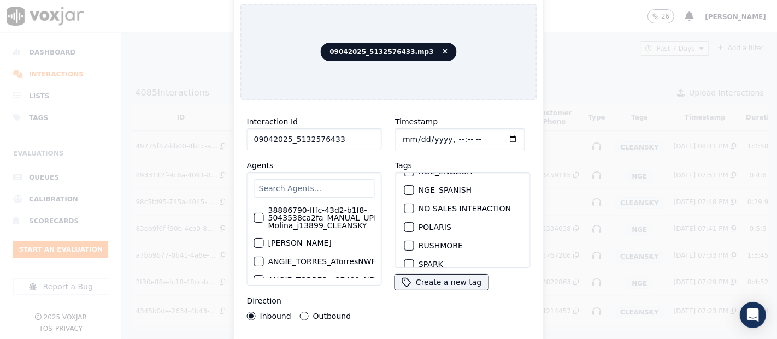
scroll to position [121, 0]
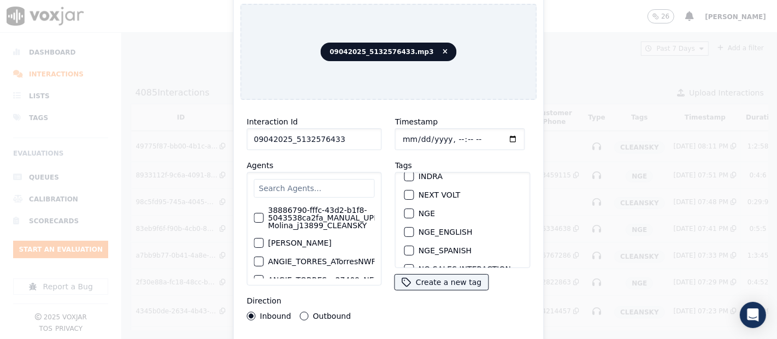
type input "09042025_5132576433"
click at [405, 210] on div "button" at bounding box center [409, 214] width 8 height 8
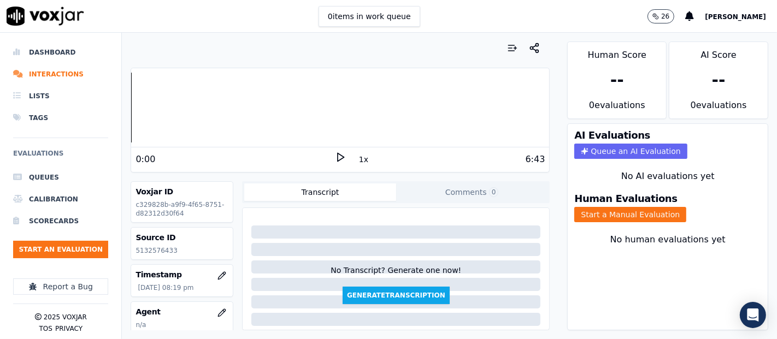
click at [168, 246] on p "5132576433" at bounding box center [181, 250] width 93 height 9
click at [170, 246] on p "5132576433" at bounding box center [181, 250] width 93 height 9
click at [152, 249] on p "5132576433" at bounding box center [181, 250] width 93 height 9
copy p "5132576433"
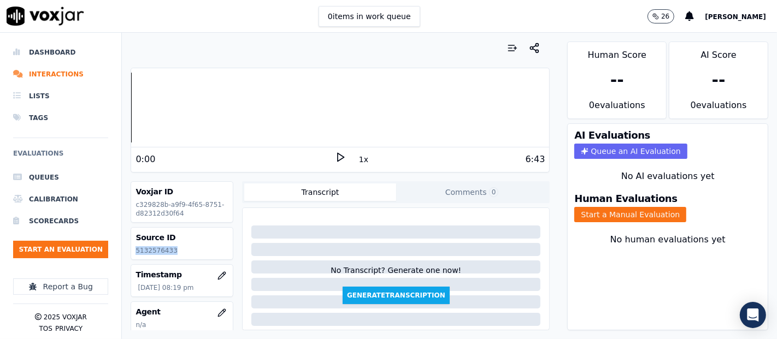
click at [335, 154] on icon at bounding box center [340, 157] width 11 height 11
click at [338, 154] on rect at bounding box center [339, 157] width 2 height 7
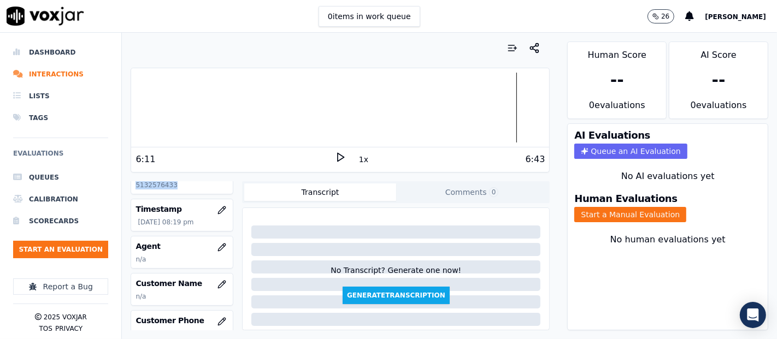
scroll to position [37, 0]
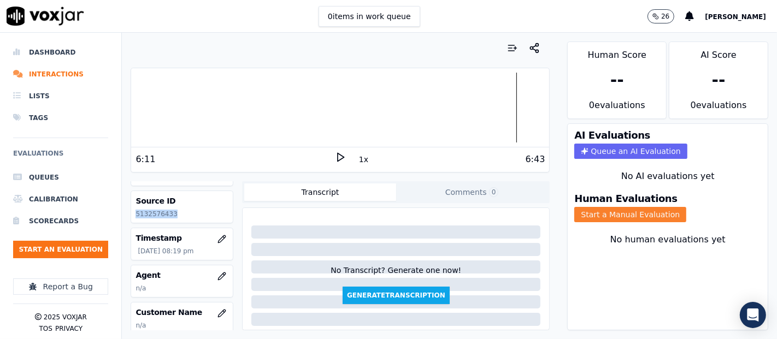
click at [587, 207] on button "Start a Manual Evaluation" at bounding box center [630, 214] width 112 height 15
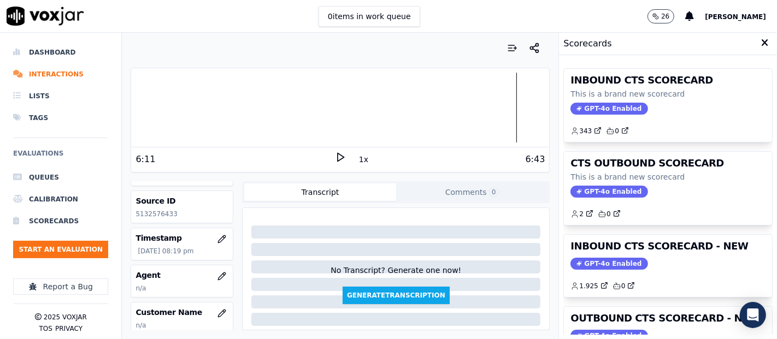
click at [623, 246] on h3 "INBOUND CTS SCORECARD - NEW" at bounding box center [667, 246] width 195 height 10
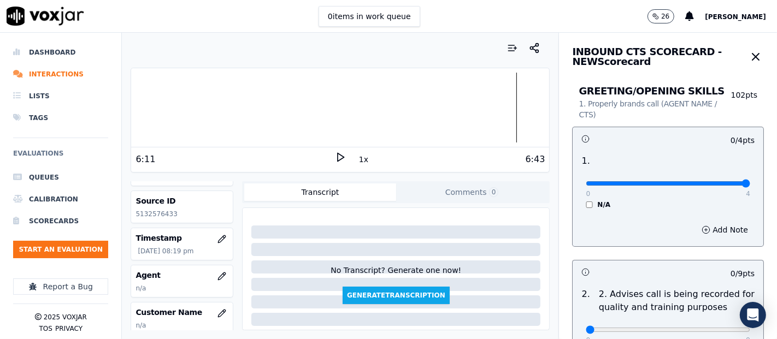
type input "4"
click at [718, 183] on input "range" at bounding box center [668, 183] width 164 height 4
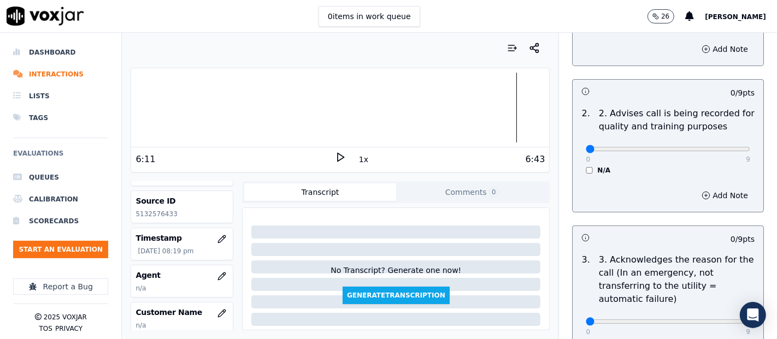
scroll to position [182, 0]
type input "9"
click at [718, 149] on input "range" at bounding box center [668, 148] width 164 height 4
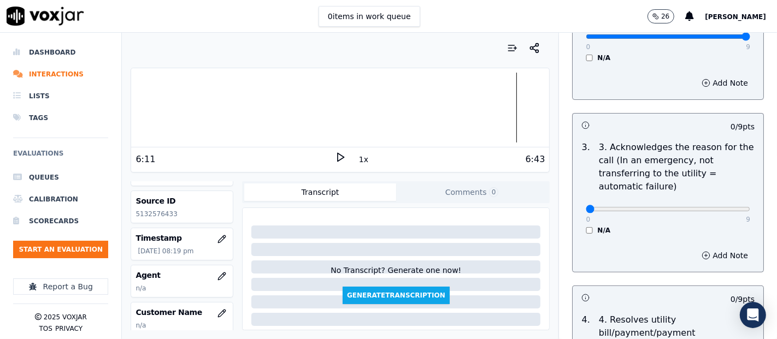
scroll to position [303, 0]
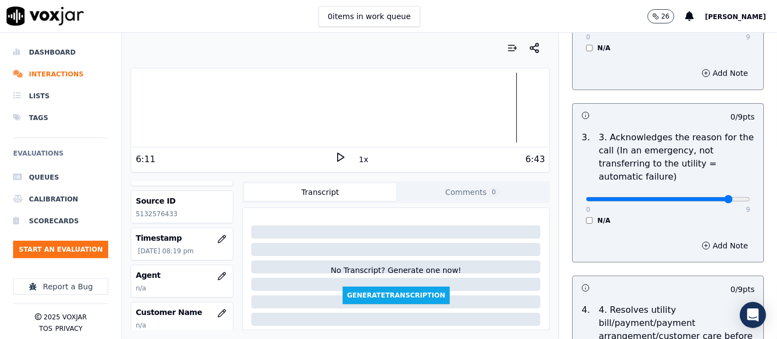
click at [708, 202] on input "range" at bounding box center [668, 199] width 164 height 4
click at [725, 197] on div "0 9 N/A" at bounding box center [668, 205] width 182 height 42
type input "9"
click at [715, 197] on input "range" at bounding box center [668, 199] width 164 height 4
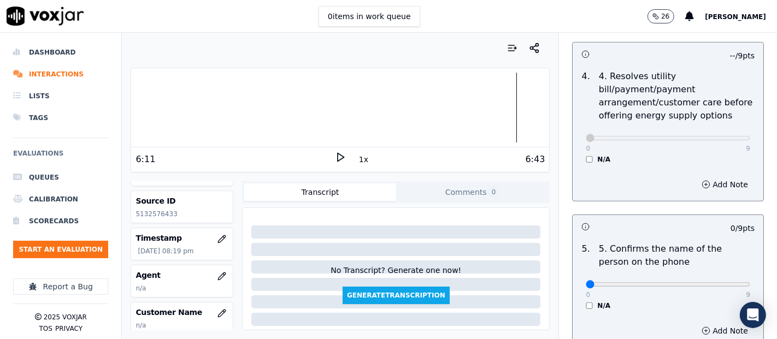
scroll to position [607, 0]
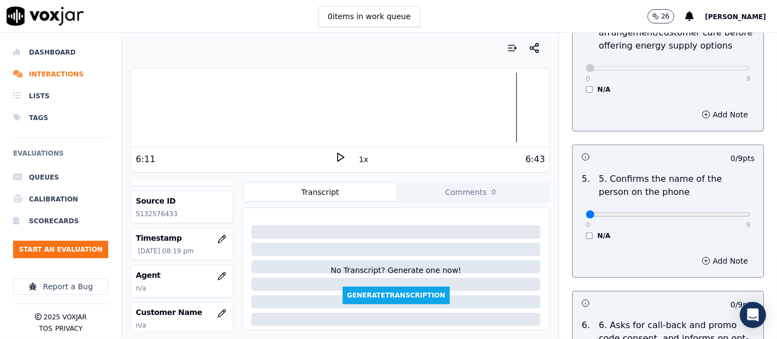
click at [722, 208] on div "0 9" at bounding box center [668, 214] width 164 height 13
type input "9"
click at [713, 216] on input "range" at bounding box center [668, 215] width 164 height 4
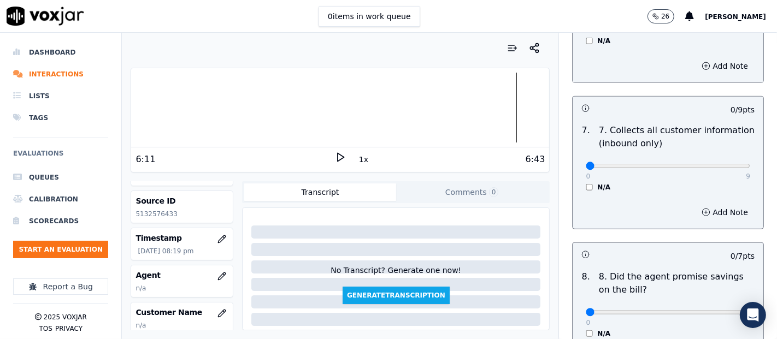
scroll to position [971, 0]
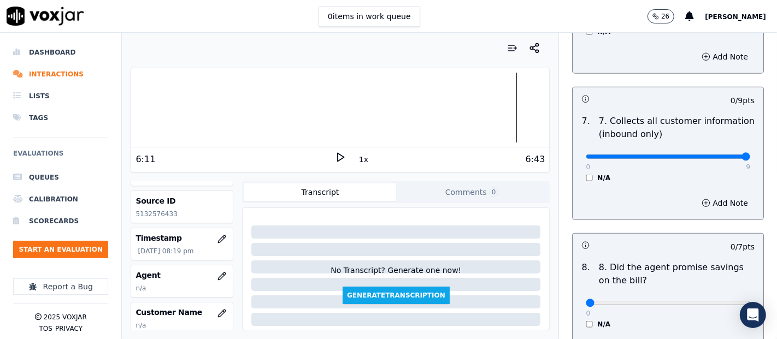
type input "9"
click at [718, 155] on input "range" at bounding box center [668, 157] width 164 height 4
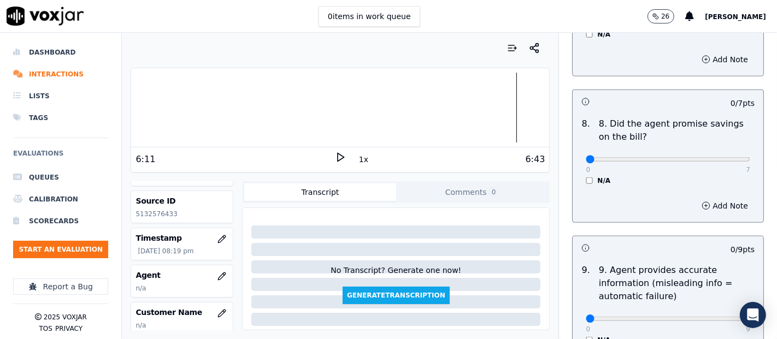
scroll to position [1153, 0]
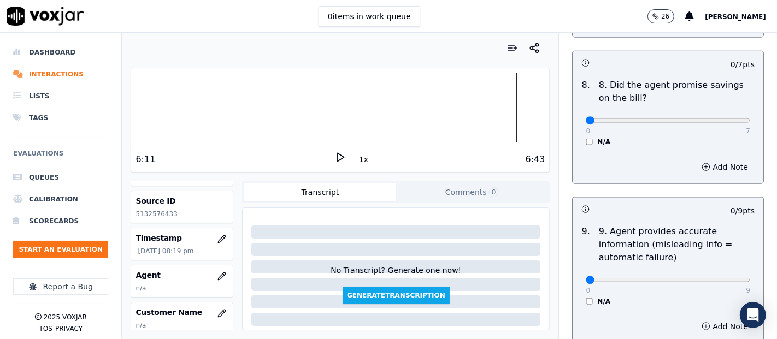
click at [577, 142] on div "0 7 N/A" at bounding box center [668, 126] width 182 height 42
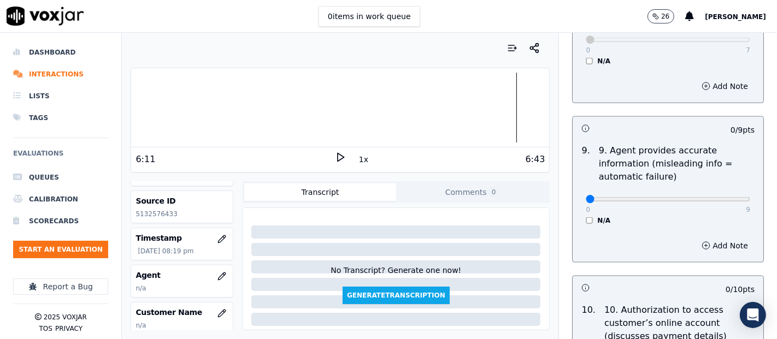
scroll to position [1335, 0]
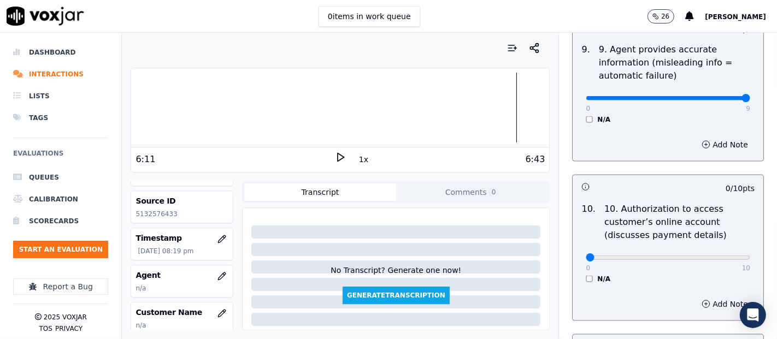
drag, startPoint x: 718, startPoint y: 93, endPoint x: 711, endPoint y: 96, distance: 7.6
type input "9"
click at [718, 96] on input "range" at bounding box center [668, 98] width 164 height 4
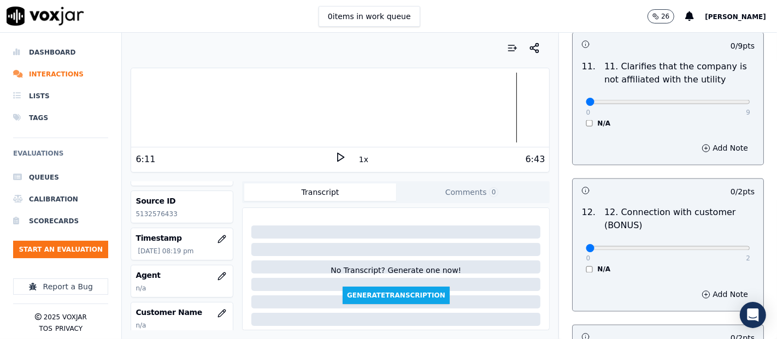
scroll to position [1639, 0]
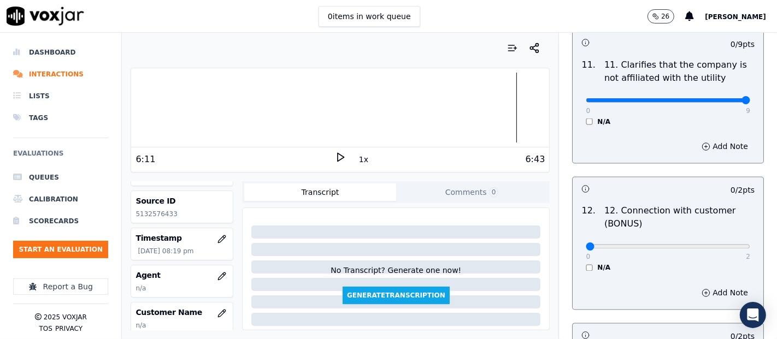
type input "9"
click at [718, 98] on input "range" at bounding box center [668, 100] width 164 height 4
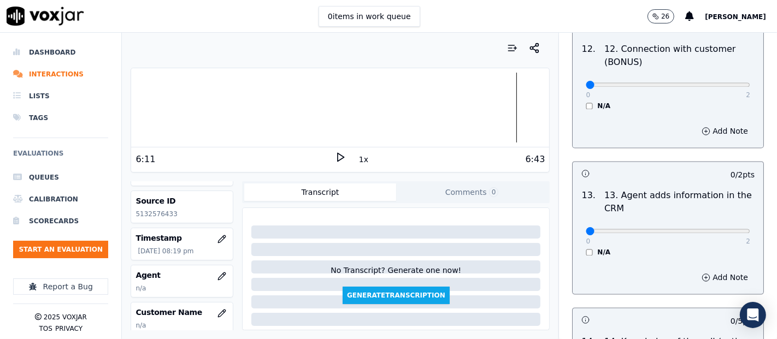
scroll to position [1821, 0]
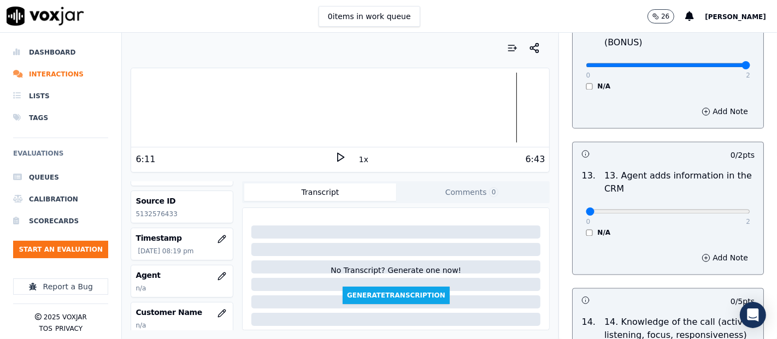
type input "2"
click at [716, 63] on input "range" at bounding box center [668, 65] width 164 height 4
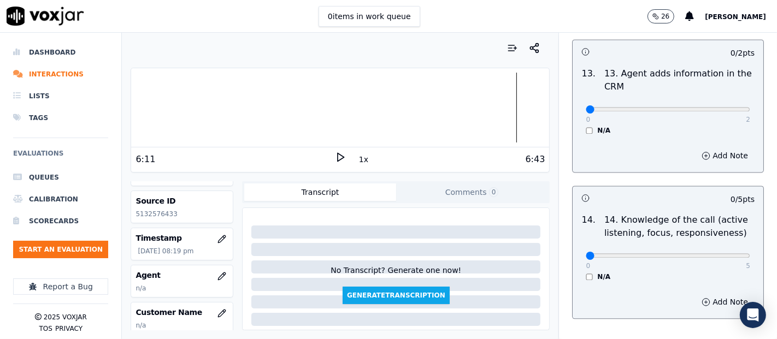
scroll to position [1942, 0]
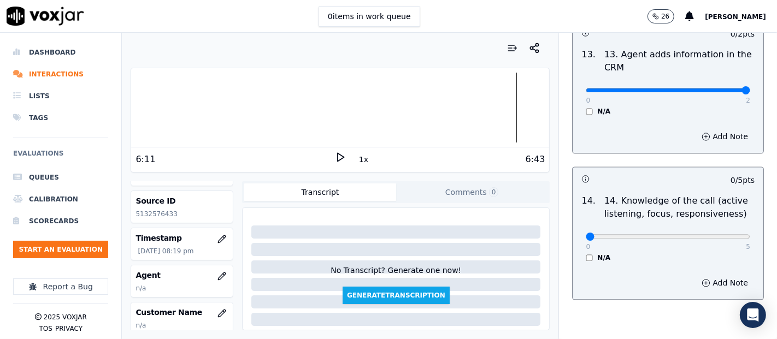
type input "2"
click at [715, 90] on input "range" at bounding box center [668, 90] width 164 height 4
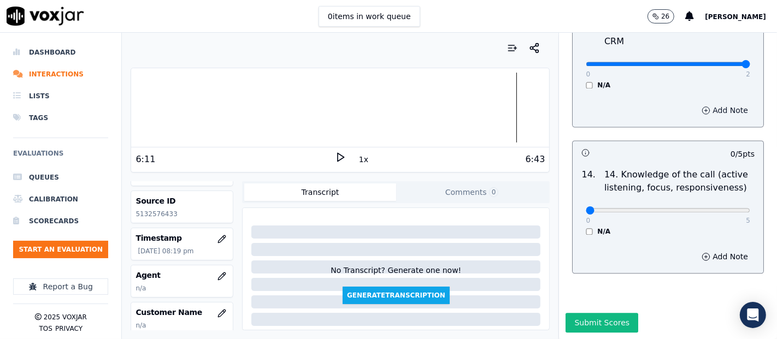
scroll to position [1991, 0]
drag, startPoint x: 717, startPoint y: 181, endPoint x: 685, endPoint y: 183, distance: 32.3
type input "5"
click at [716, 208] on input "range" at bounding box center [668, 210] width 164 height 4
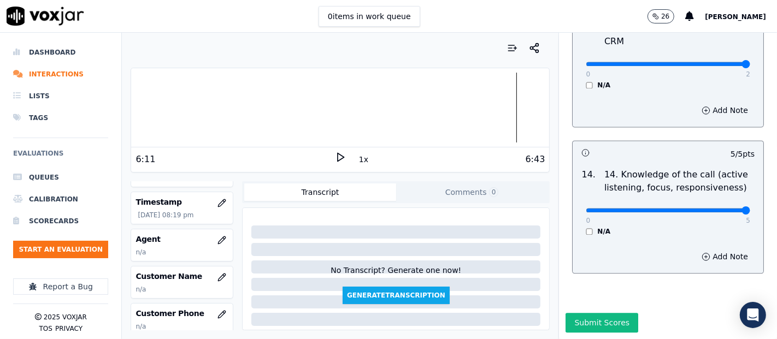
scroll to position [97, 0]
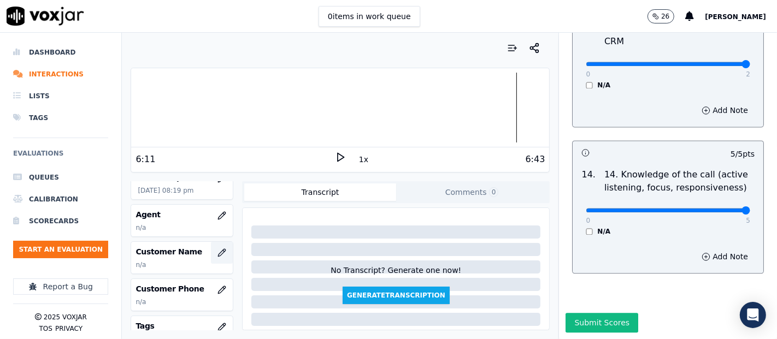
click at [214, 251] on button "button" at bounding box center [222, 253] width 22 height 22
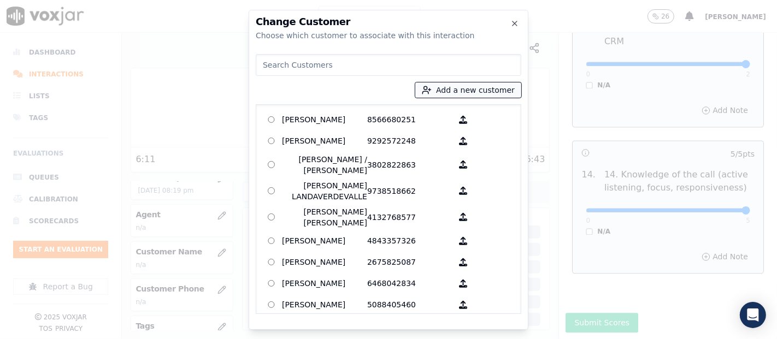
click at [452, 90] on button "Add a new customer" at bounding box center [468, 89] width 106 height 15
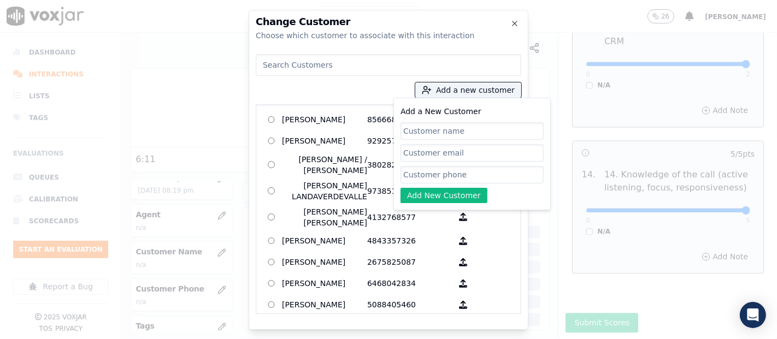
paste input "ROKHAYA BA"
type input "ROKHAYA BA"
click at [422, 169] on input "Add a New Customer" at bounding box center [471, 174] width 143 height 17
paste input "5132576433"
type input "5132576433"
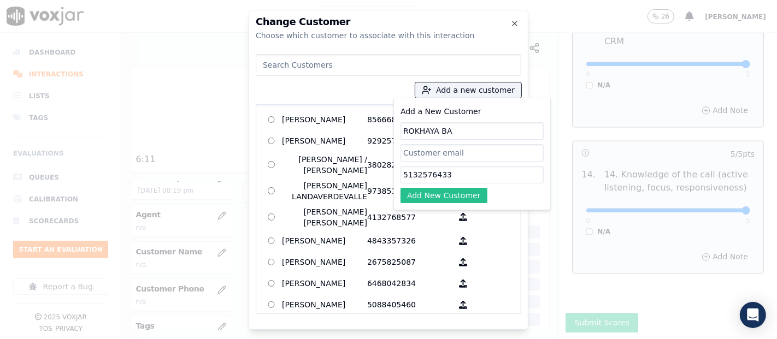
click at [467, 196] on button "Add New Customer" at bounding box center [443, 195] width 87 height 15
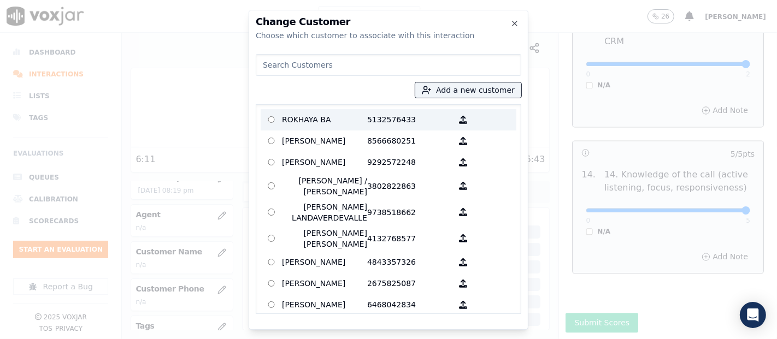
click at [367, 119] on p "5132576433" at bounding box center [409, 119] width 85 height 17
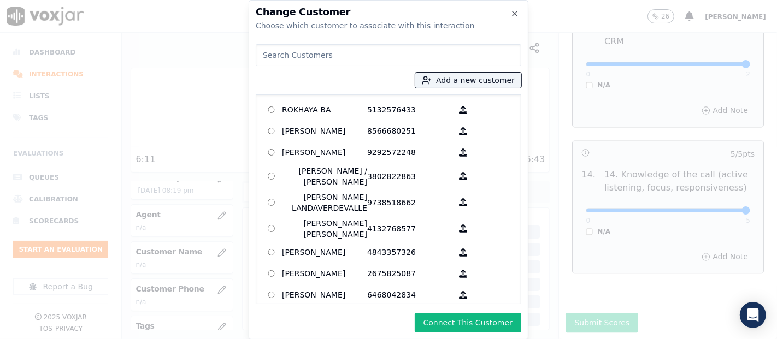
drag, startPoint x: 480, startPoint y: 330, endPoint x: 479, endPoint y: 321, distance: 8.8
click at [479, 325] on button "Connect This Customer" at bounding box center [468, 323] width 107 height 20
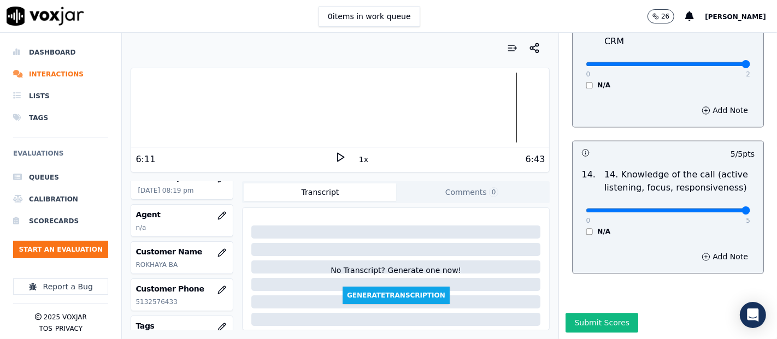
click at [127, 102] on div "Your browser does not support the audio element. 6:11 1x 6:43 Voxjar ID c329828…" at bounding box center [340, 186] width 437 height 307
click at [131, 102] on div "Your browser does not support the audio element. 6:11 1x 6:43" at bounding box center [340, 120] width 419 height 105
click at [135, 110] on div at bounding box center [340, 108] width 418 height 70
click at [122, 110] on div "Your browser does not support the audio element. 0:04 1x 6:43 Voxjar ID c329828…" at bounding box center [340, 186] width 437 height 307
drag, startPoint x: 331, startPoint y: 161, endPoint x: 320, endPoint y: 159, distance: 11.1
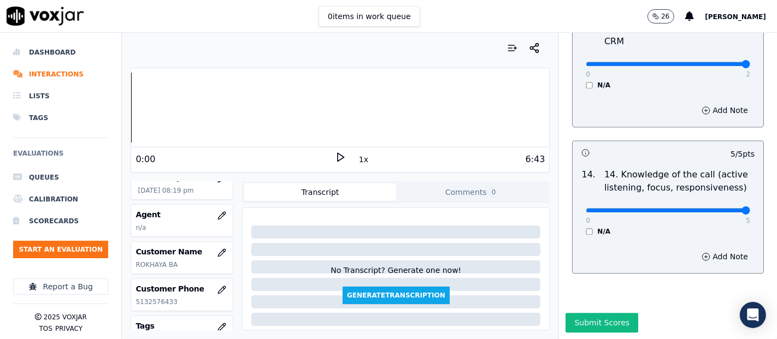
click at [322, 159] on div "0:00 1x 6:43" at bounding box center [340, 159] width 418 height 23
drag, startPoint x: 339, startPoint y: 155, endPoint x: 332, endPoint y: 155, distance: 6.6
click at [335, 155] on icon at bounding box center [340, 157] width 11 height 11
click at [335, 158] on icon at bounding box center [340, 157] width 11 height 11
click at [211, 208] on button "button" at bounding box center [222, 216] width 22 height 22
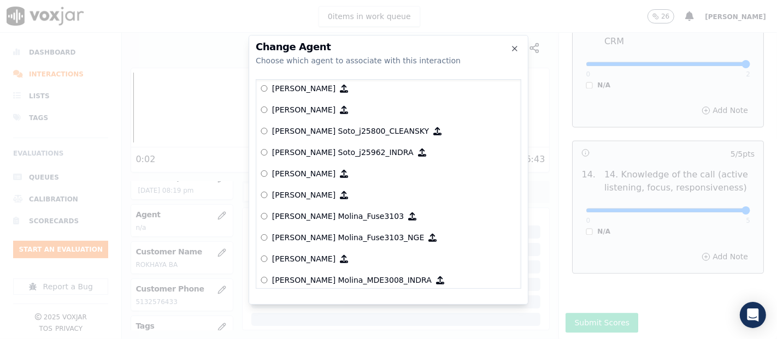
scroll to position [3455, 0]
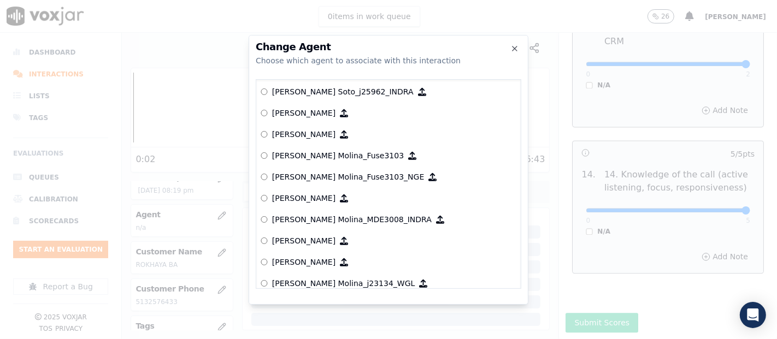
click at [326, 188] on label "[PERSON_NAME]" at bounding box center [389, 198] width 256 height 21
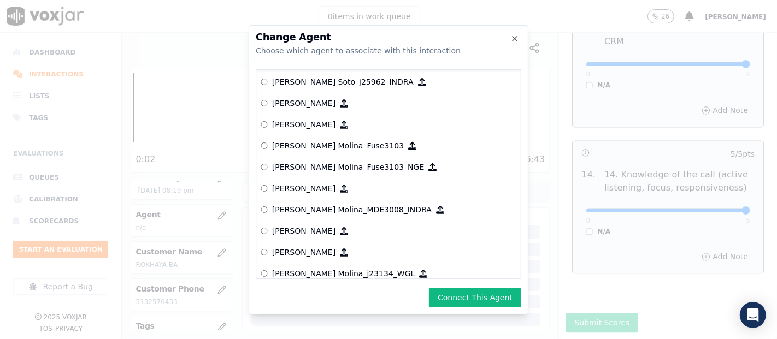
click at [320, 168] on p "[PERSON_NAME] Molina_Fuse3103_NGE" at bounding box center [348, 167] width 152 height 11
click at [472, 294] on button "Connect This Agent" at bounding box center [475, 298] width 92 height 20
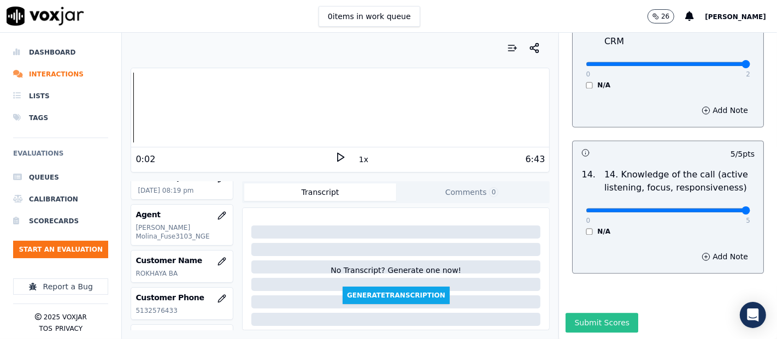
click at [574, 313] on button "Submit Scores" at bounding box center [601, 323] width 73 height 20
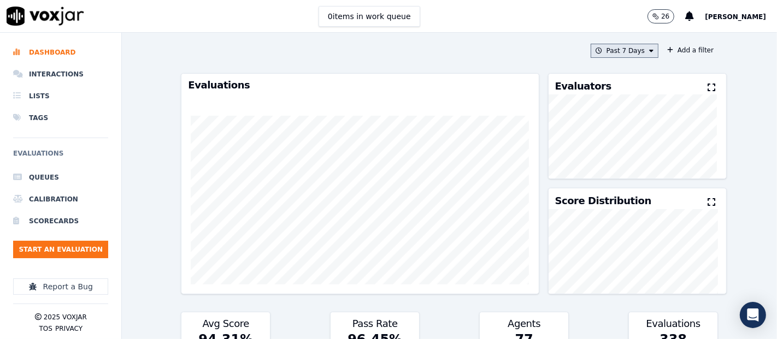
click at [623, 50] on button "Past 7 Days" at bounding box center [625, 51] width 68 height 14
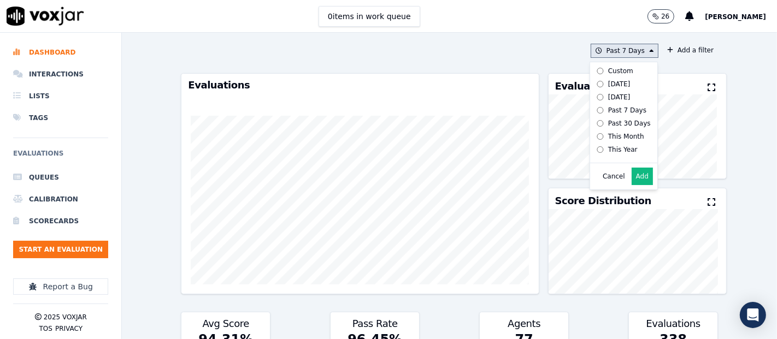
click at [632, 185] on button "Add" at bounding box center [642, 176] width 21 height 17
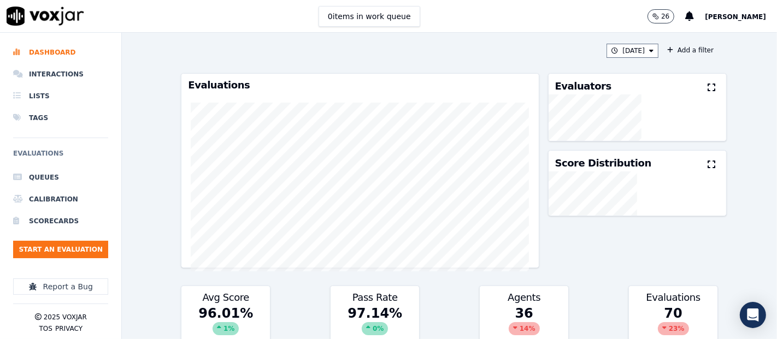
click at [708, 88] on icon at bounding box center [712, 87] width 8 height 9
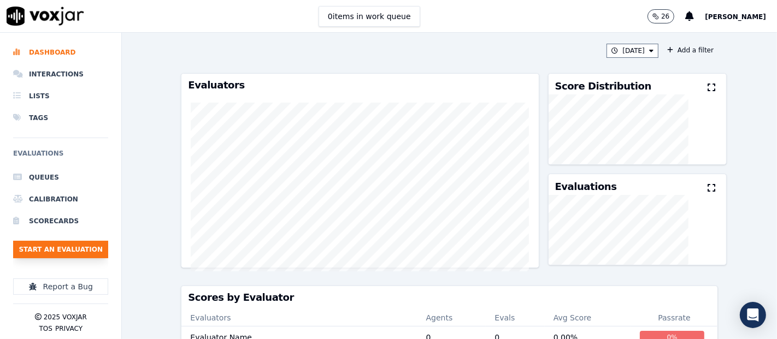
click at [95, 246] on button "Start an Evaluation" at bounding box center [60, 249] width 95 height 17
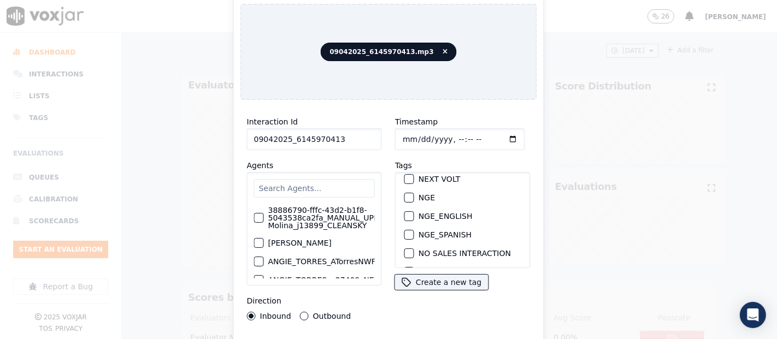
scroll to position [121, 0]
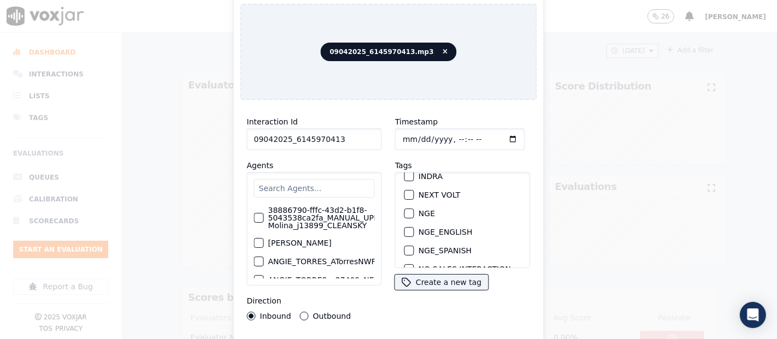
type input "09042025_6145970413"
click at [405, 210] on div "button" at bounding box center [409, 214] width 8 height 8
click at [429, 334] on div "Interaction Id 09042025_6145970413 Agents 38886790-fffc-43d2-b1f8-5043538ca2fa_…" at bounding box center [388, 234] width 297 height 251
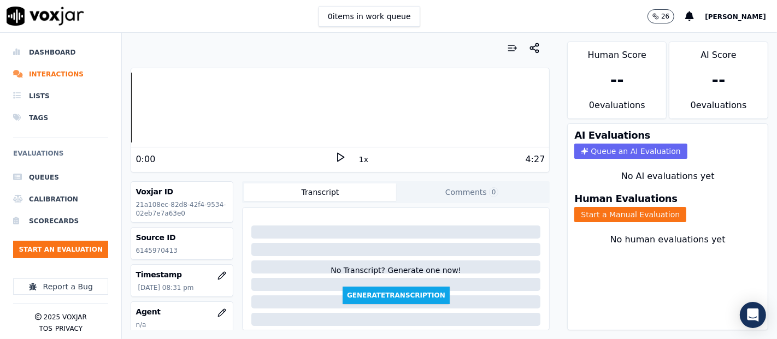
click at [157, 247] on p "6145970413" at bounding box center [181, 250] width 93 height 9
click at [156, 250] on p "6145970413" at bounding box center [181, 250] width 93 height 9
copy p "6145970413"
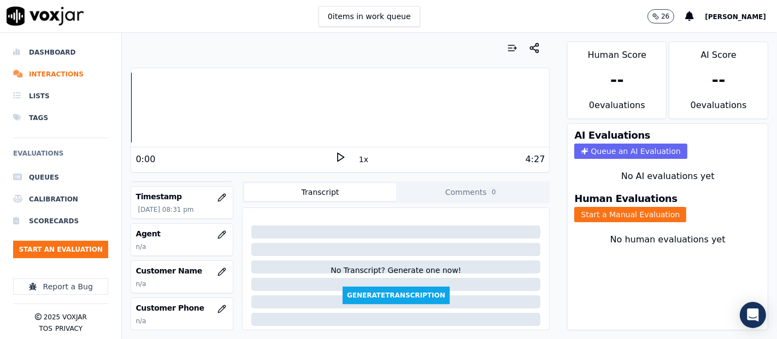
scroll to position [89, 0]
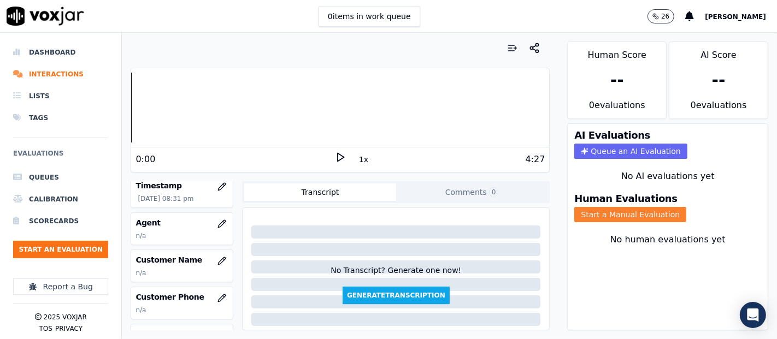
click at [588, 207] on button "Start a Manual Evaluation" at bounding box center [630, 214] width 112 height 15
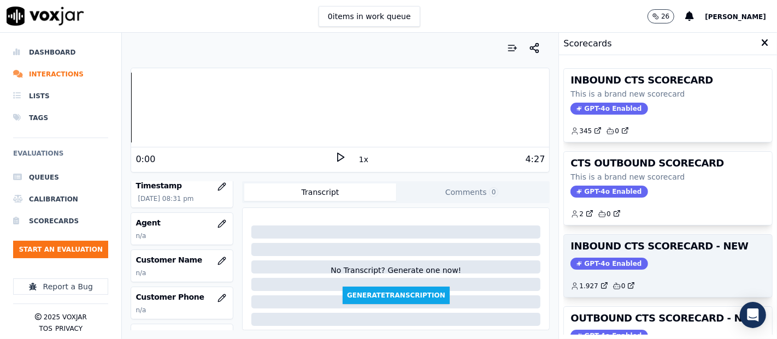
click at [652, 261] on div "GPT-4o Enabled" at bounding box center [667, 264] width 195 height 12
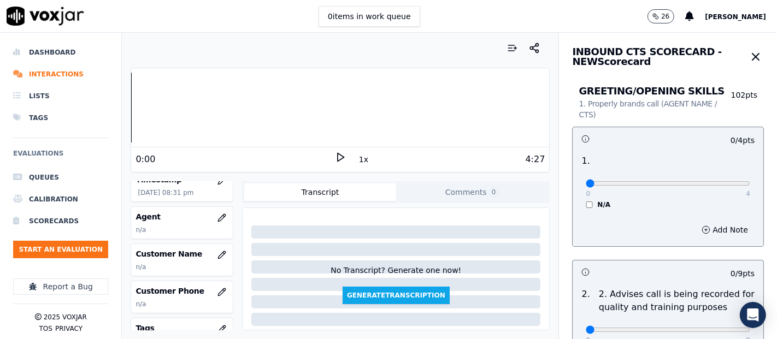
scroll to position [121, 0]
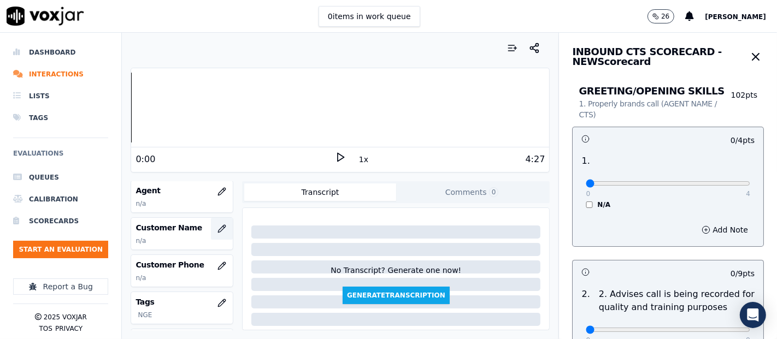
click at [211, 232] on button "button" at bounding box center [222, 229] width 22 height 22
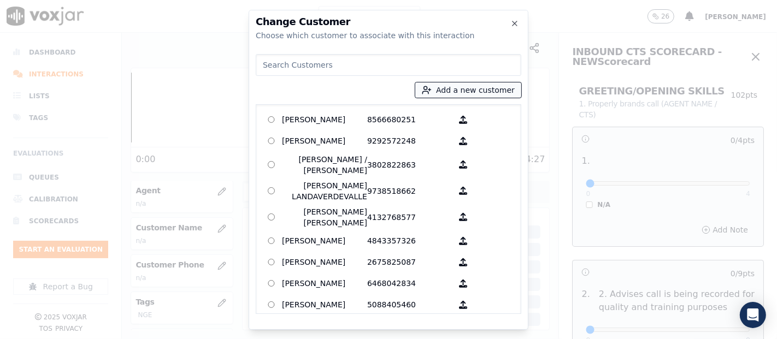
click at [458, 89] on button "Add a new customer" at bounding box center [468, 89] width 106 height 15
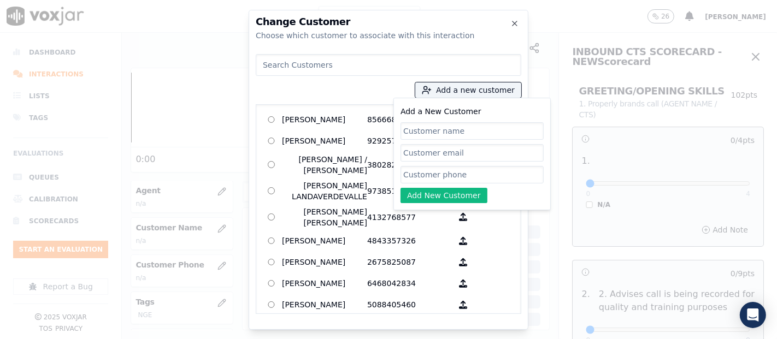
click at [570, 87] on div at bounding box center [388, 169] width 777 height 339
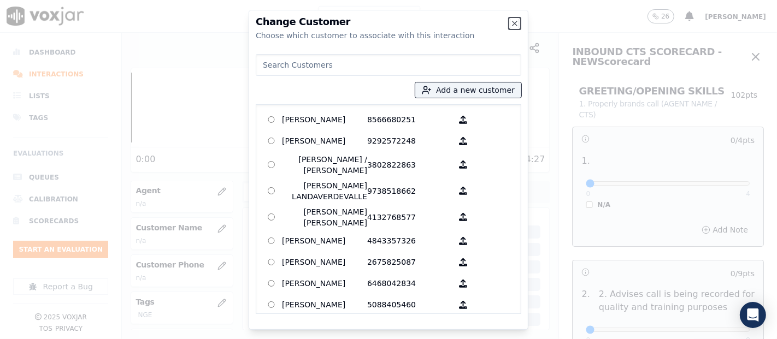
drag, startPoint x: 518, startPoint y: 23, endPoint x: 510, endPoint y: 19, distance: 9.3
click at [514, 20] on icon "button" at bounding box center [514, 23] width 9 height 9
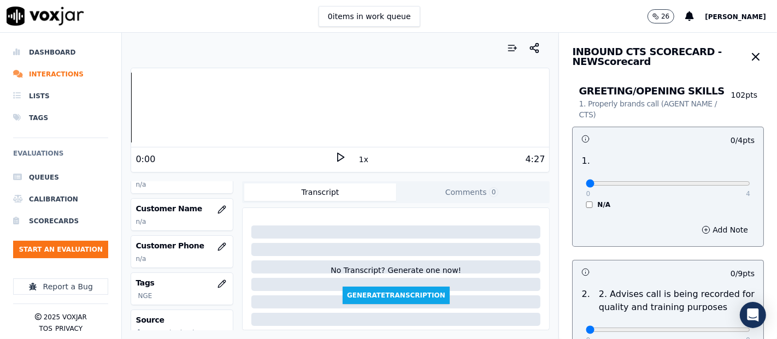
scroll to position [0, 0]
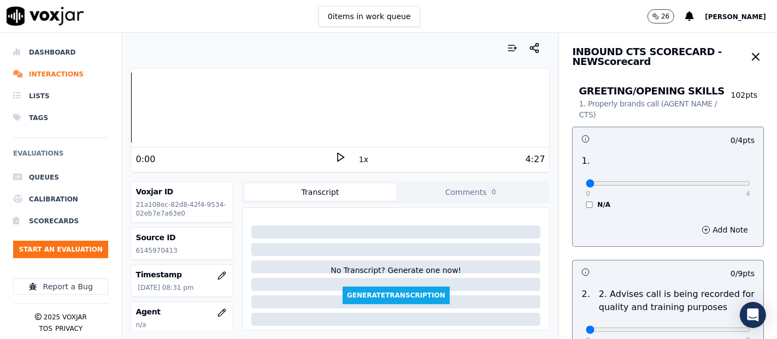
click at [164, 107] on div "Your browser does not support the audio element. 0:00 1x 4:27" at bounding box center [340, 120] width 419 height 105
click at [331, 150] on div "0:00 1x 4:27" at bounding box center [340, 159] width 418 height 23
click at [335, 162] on div "1x" at bounding box center [340, 159] width 11 height 15
click at [335, 158] on icon at bounding box center [340, 157] width 11 height 11
click at [198, 108] on div at bounding box center [340, 108] width 418 height 70
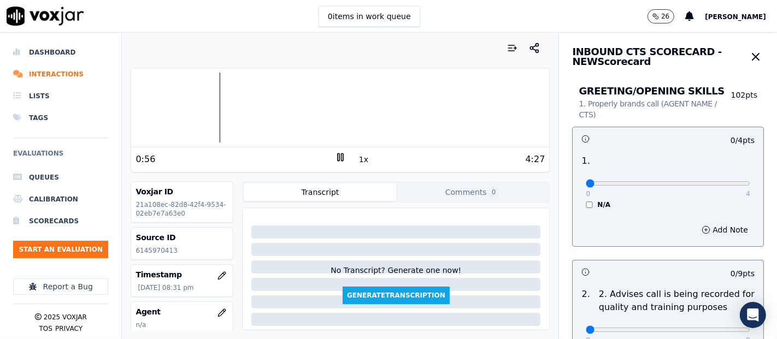
click at [192, 103] on div at bounding box center [340, 108] width 418 height 70
click at [338, 157] on rect at bounding box center [339, 157] width 2 height 7
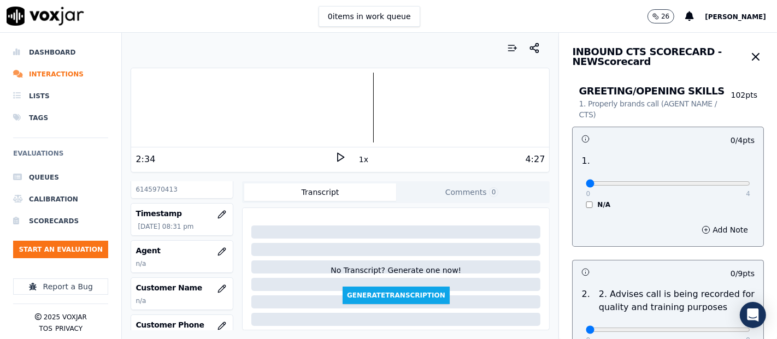
scroll to position [121, 0]
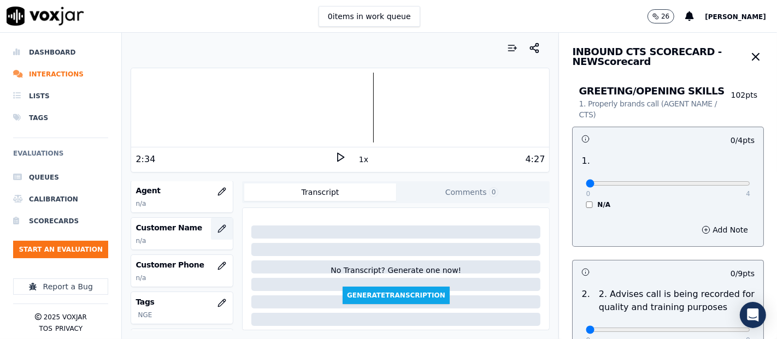
click at [217, 231] on button "button" at bounding box center [222, 229] width 22 height 22
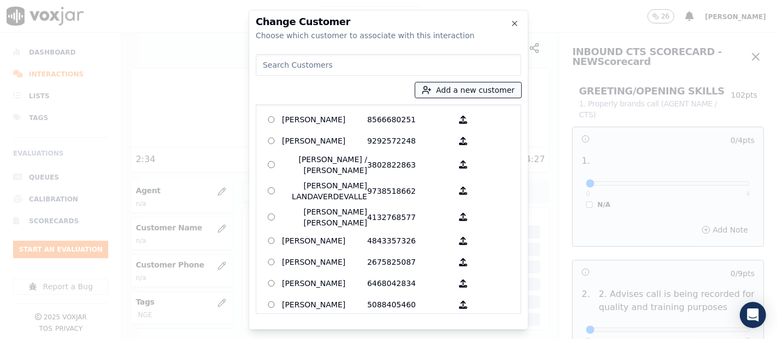
click at [451, 86] on button "Add a new customer" at bounding box center [468, 89] width 106 height 15
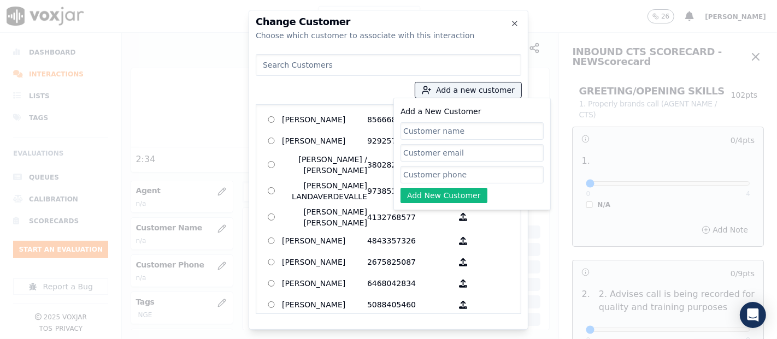
paste input "[PERSON_NAME]"
type input "[PERSON_NAME]"
click at [441, 173] on input "Add a New Customer" at bounding box center [471, 174] width 143 height 17
paste input "6145970413"
type input "6145970413"
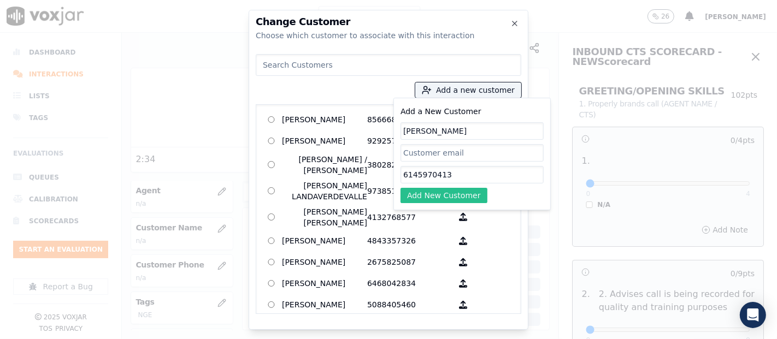
click at [461, 199] on button "Add New Customer" at bounding box center [443, 195] width 87 height 15
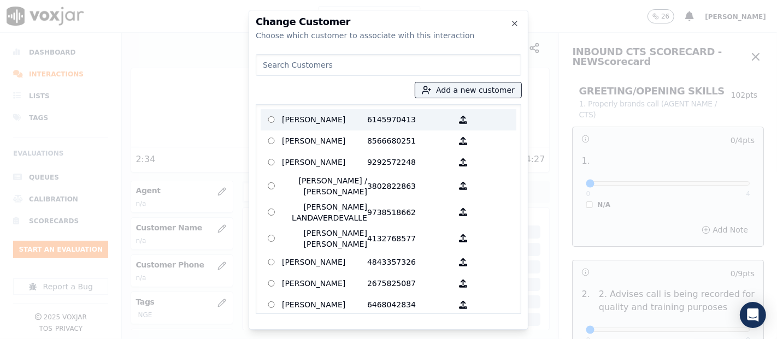
click at [341, 112] on p "[PERSON_NAME]" at bounding box center [324, 119] width 85 height 17
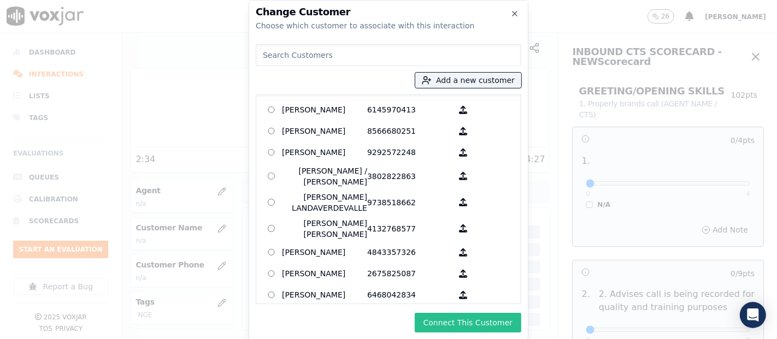
click at [433, 324] on button "Connect This Customer" at bounding box center [468, 323] width 107 height 20
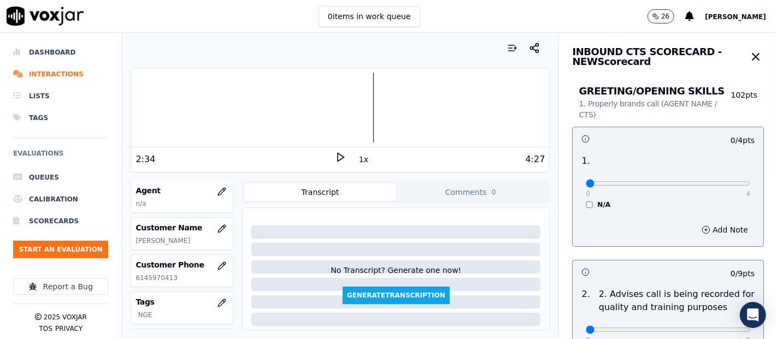
click at [335, 161] on icon at bounding box center [340, 157] width 11 height 11
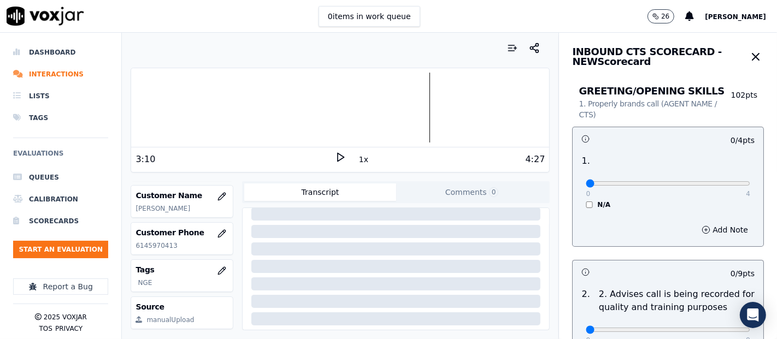
scroll to position [0, 0]
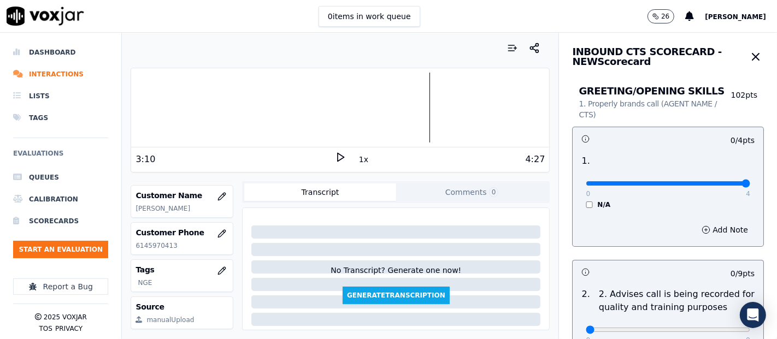
type input "4"
click at [709, 181] on input "range" at bounding box center [668, 183] width 164 height 4
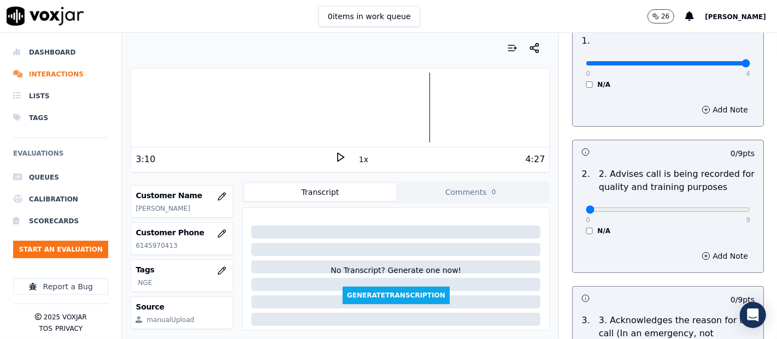
scroll to position [121, 0]
click at [708, 213] on div "0 9" at bounding box center [668, 208] width 164 height 13
click at [723, 207] on div "0 9 N/A" at bounding box center [668, 214] width 182 height 42
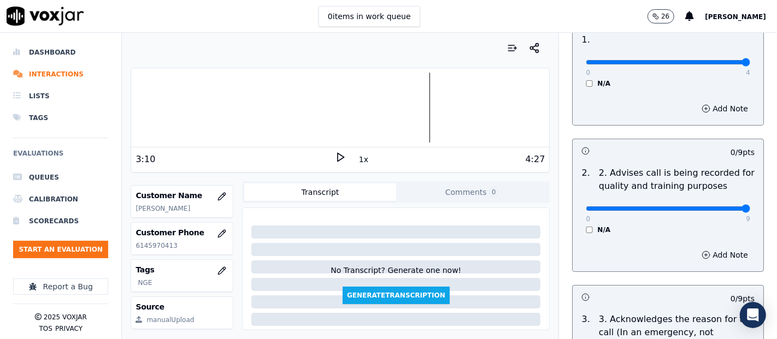
type input "9"
click at [721, 207] on input "range" at bounding box center [668, 209] width 164 height 4
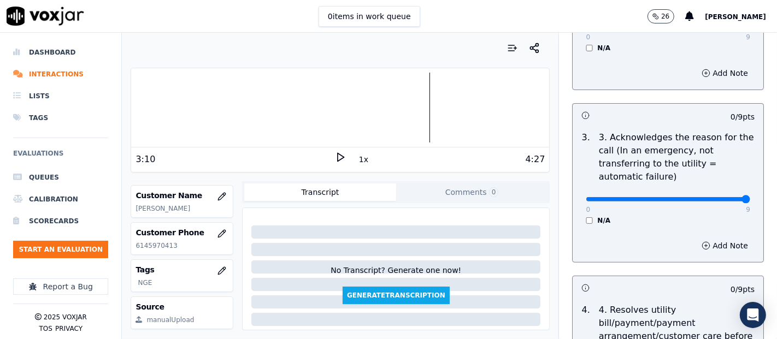
type input "9"
click at [720, 199] on input "range" at bounding box center [668, 199] width 164 height 4
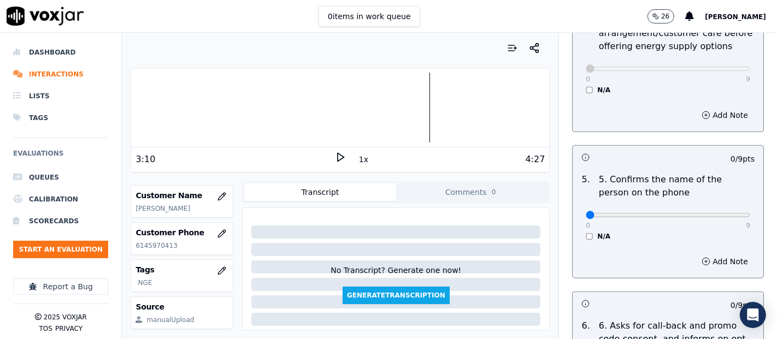
scroll to position [607, 0]
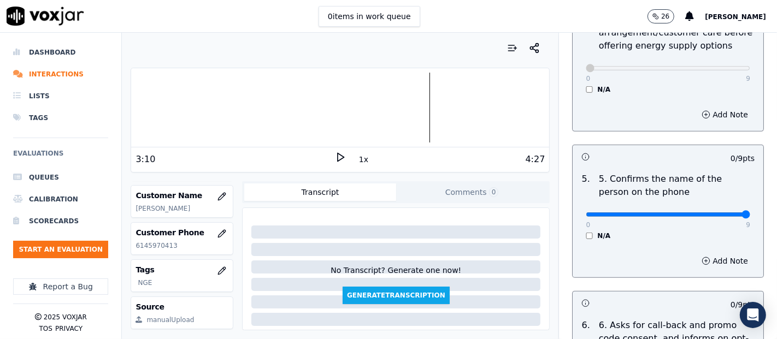
type input "9"
click at [721, 213] on input "range" at bounding box center [668, 215] width 164 height 4
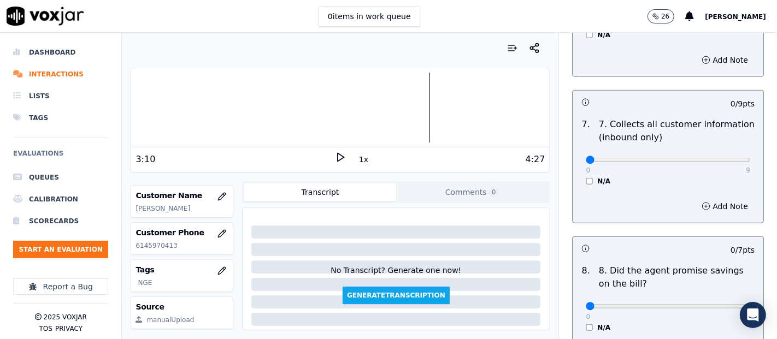
scroll to position [971, 0]
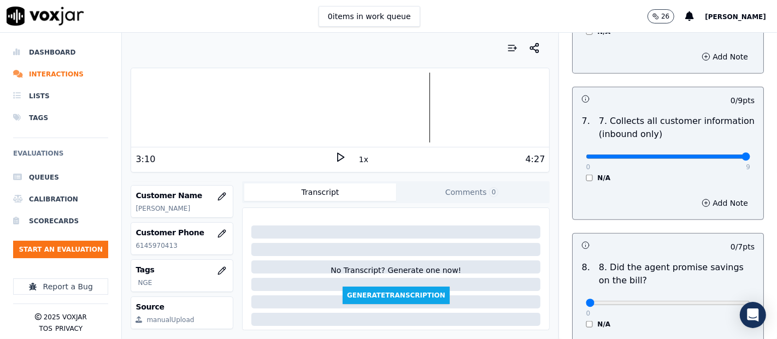
type input "9"
click at [713, 156] on input "range" at bounding box center [668, 157] width 164 height 4
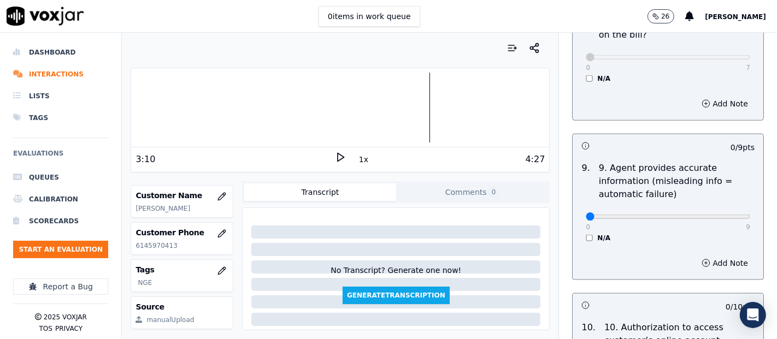
scroll to position [1275, 0]
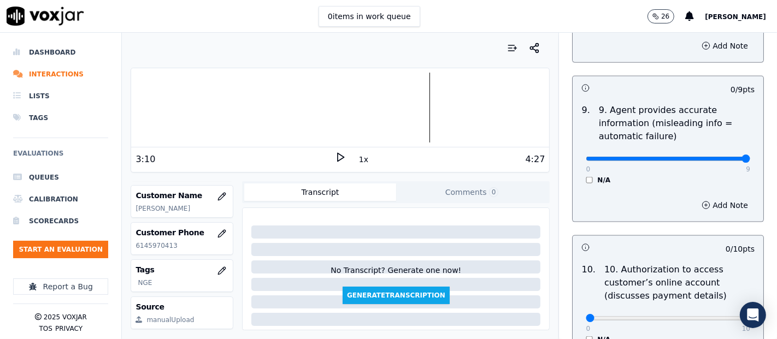
type input "9"
click at [715, 157] on input "range" at bounding box center [668, 159] width 164 height 4
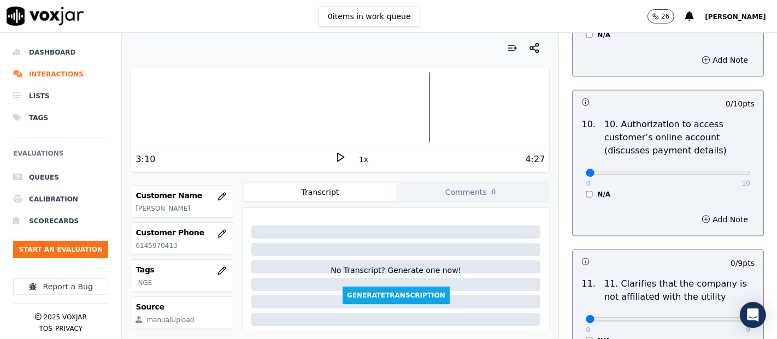
scroll to position [1457, 0]
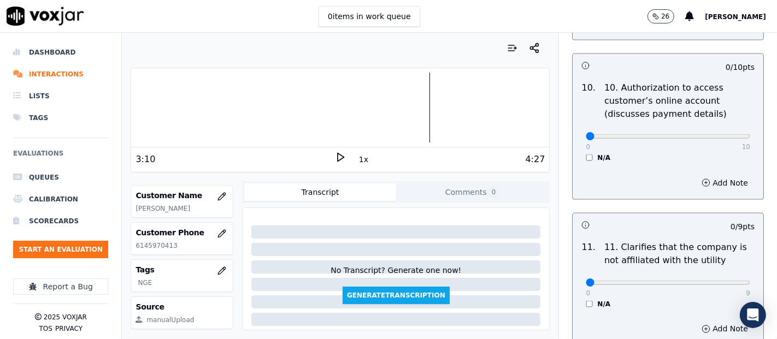
click at [577, 152] on div "0 10 N/A" at bounding box center [668, 142] width 182 height 42
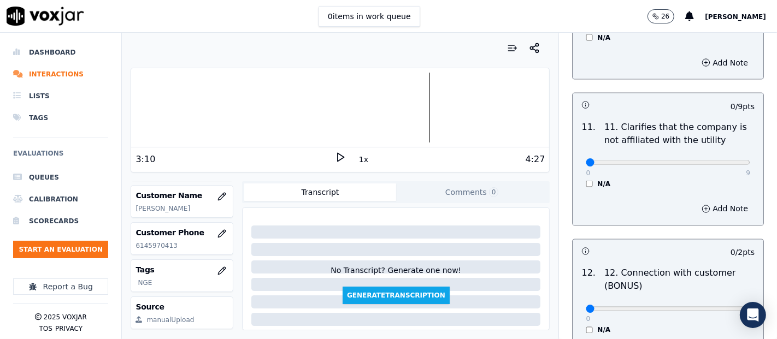
scroll to position [1578, 0]
click at [724, 155] on div "0 9 N/A" at bounding box center [668, 167] width 182 height 42
type input "9"
click at [716, 160] on input "range" at bounding box center [668, 162] width 164 height 4
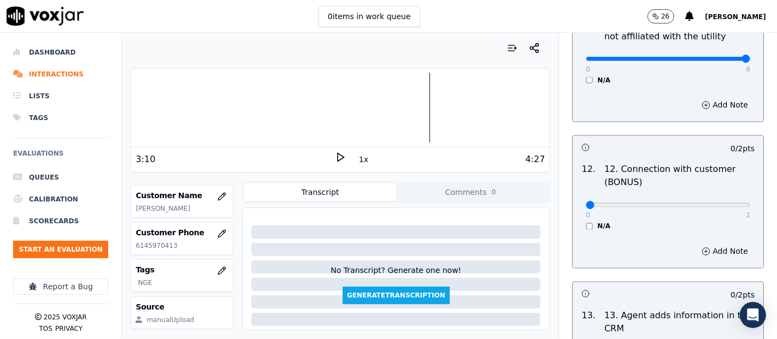
scroll to position [1700, 0]
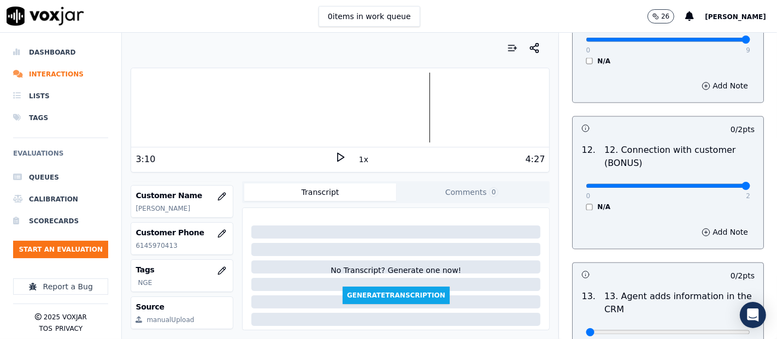
type input "2"
click at [720, 184] on input "range" at bounding box center [668, 186] width 164 height 4
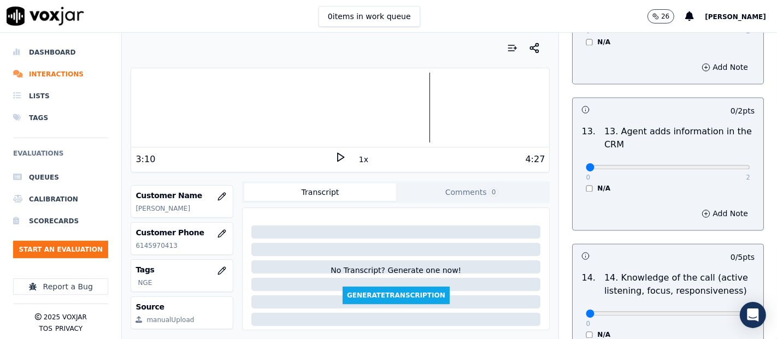
scroll to position [1882, 0]
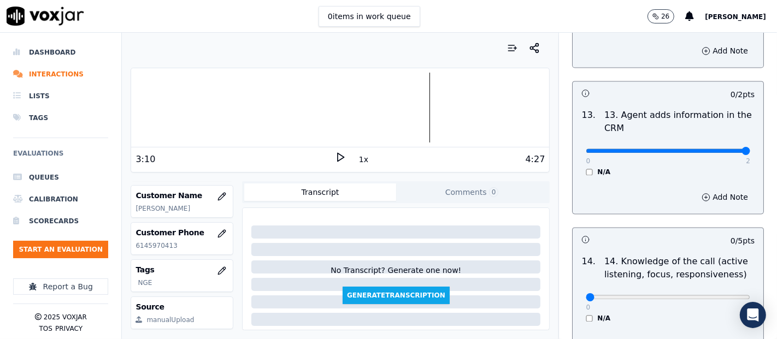
type input "2"
click at [718, 149] on input "range" at bounding box center [668, 151] width 164 height 4
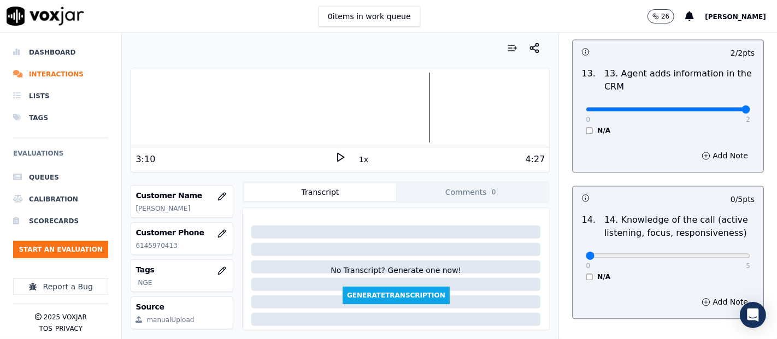
scroll to position [1991, 0]
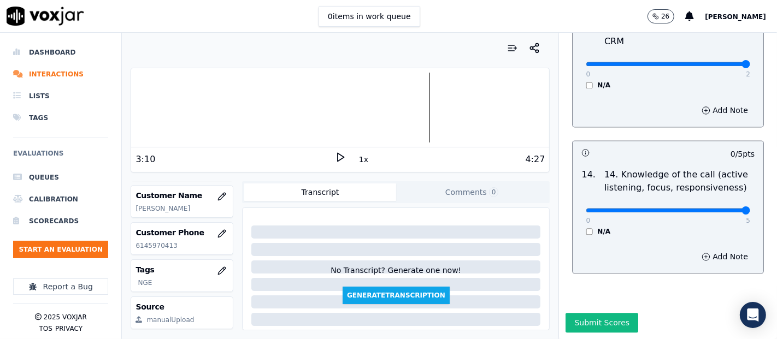
type input "5"
click at [714, 208] on input "range" at bounding box center [668, 210] width 164 height 4
click at [559, 313] on div "Submit Scores" at bounding box center [668, 326] width 218 height 26
click at [565, 313] on button "Submit Scores" at bounding box center [601, 323] width 73 height 20
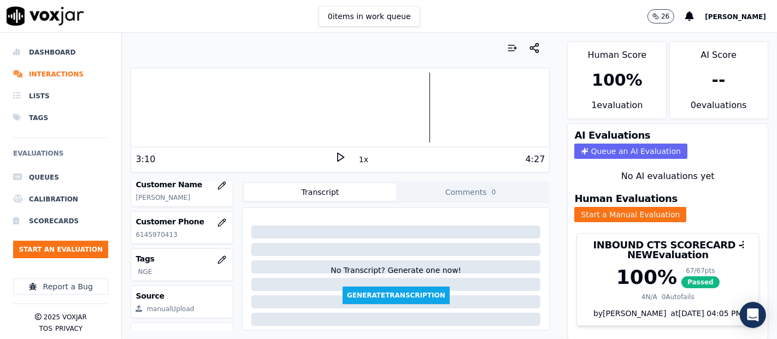
scroll to position [121, 0]
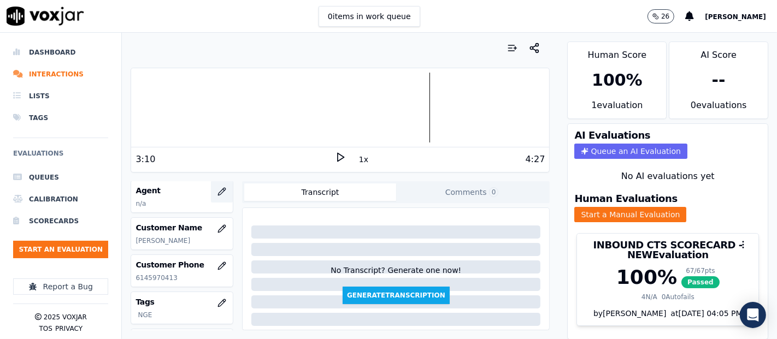
click at [217, 191] on icon "button" at bounding box center [221, 191] width 9 height 9
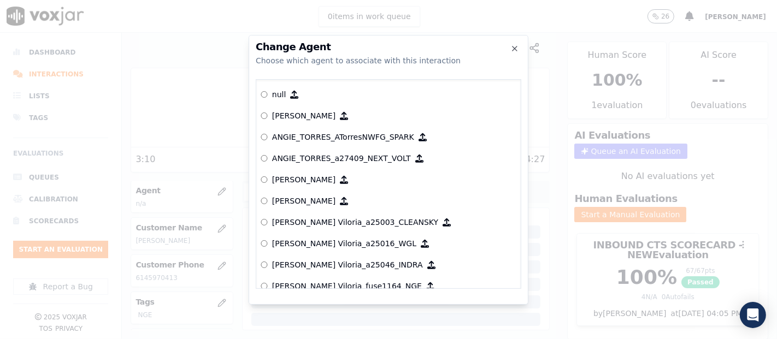
click at [165, 212] on div at bounding box center [388, 169] width 777 height 339
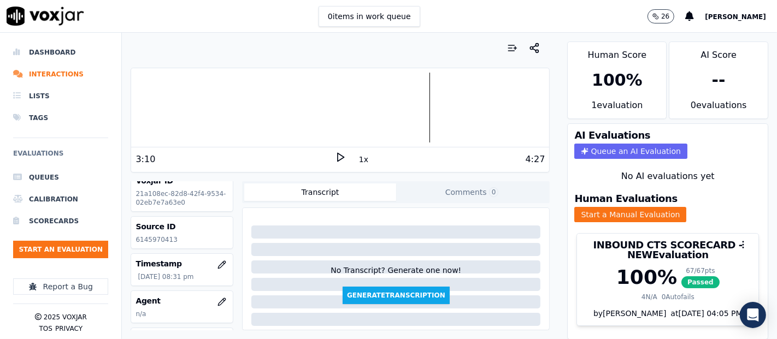
scroll to position [0, 0]
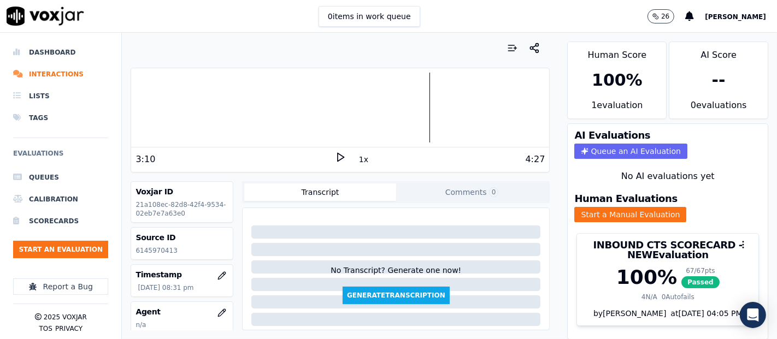
click at [325, 159] on div "3:10" at bounding box center [234, 159] width 199 height 13
click at [338, 154] on polygon at bounding box center [341, 158] width 7 height 8
click at [133, 104] on div at bounding box center [340, 108] width 418 height 70
click at [121, 104] on div "Dashboard Interactions Lists Tags Evaluations Queues Calibration Scorecards Sta…" at bounding box center [388, 186] width 777 height 307
drag, startPoint x: 332, startPoint y: 157, endPoint x: 254, endPoint y: 168, distance: 78.9
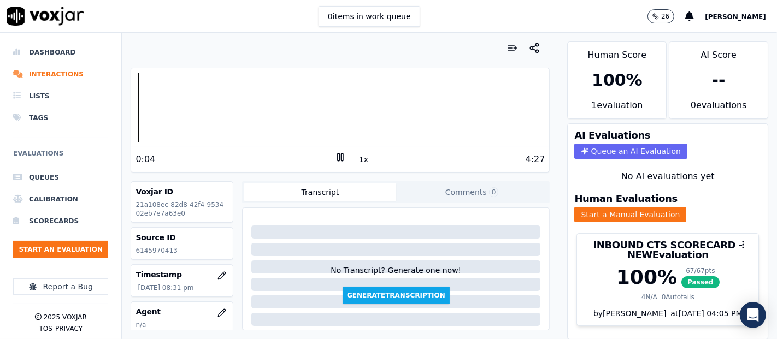
click at [335, 156] on icon at bounding box center [340, 157] width 11 height 11
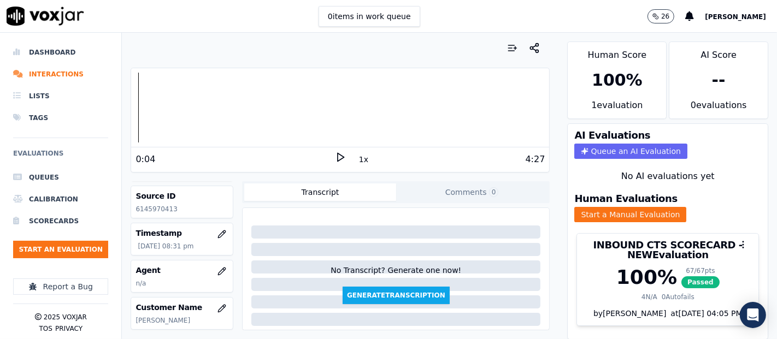
scroll to position [61, 0]
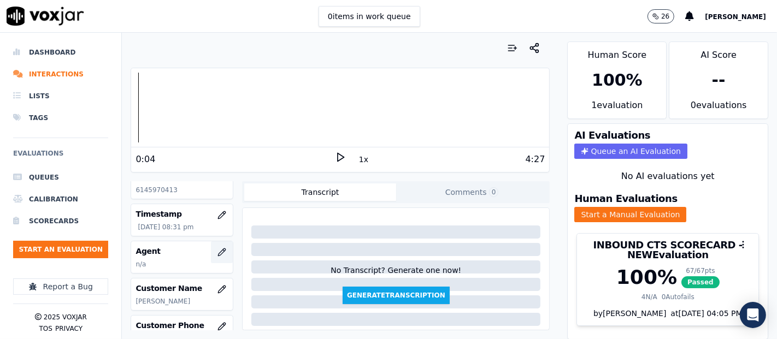
click at [217, 248] on icon "button" at bounding box center [221, 252] width 9 height 9
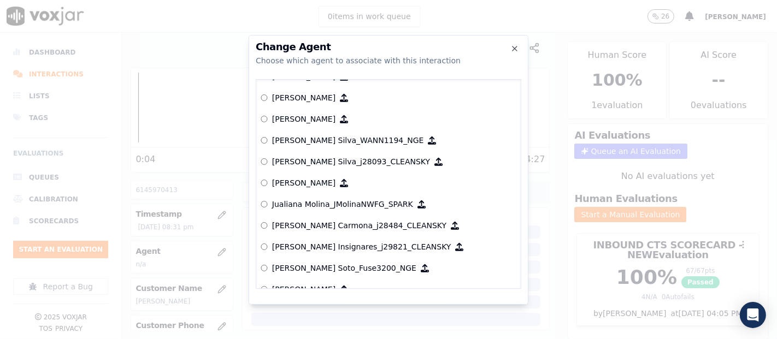
scroll to position [3212, 0]
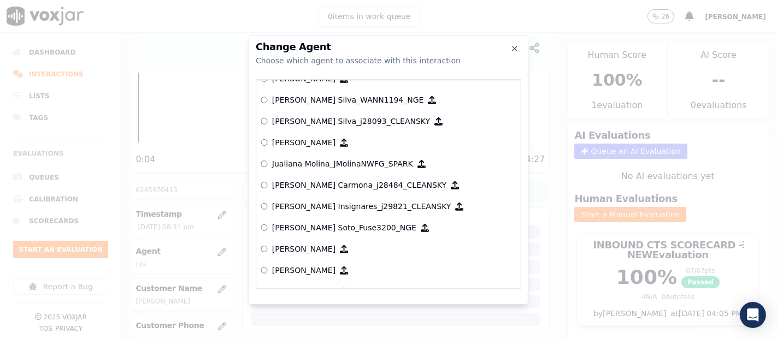
click at [326, 222] on p "[PERSON_NAME] Soto_Fuse3200_NGE" at bounding box center [344, 227] width 144 height 11
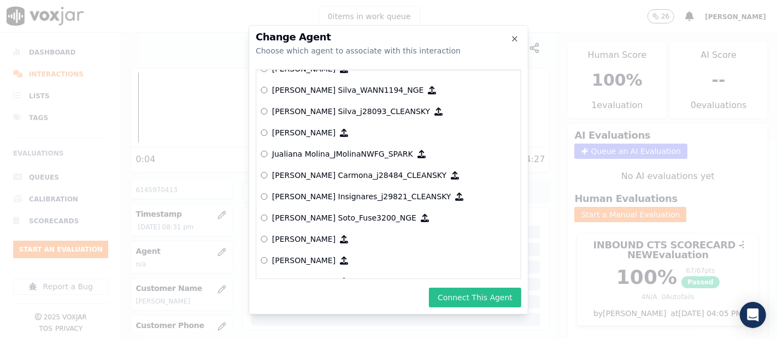
click at [450, 288] on button "Connect This Agent" at bounding box center [475, 298] width 92 height 20
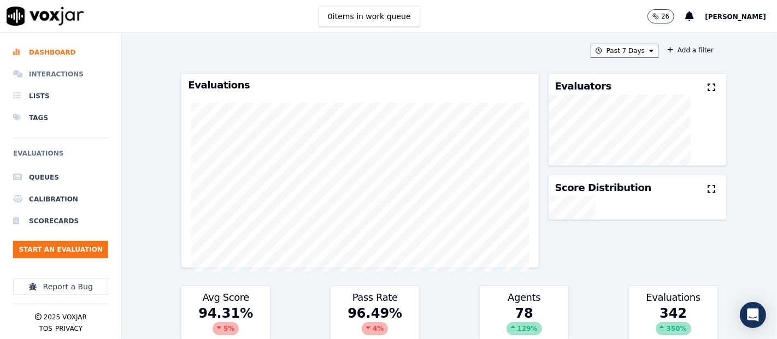
click at [46, 74] on li "Interactions" at bounding box center [60, 74] width 95 height 22
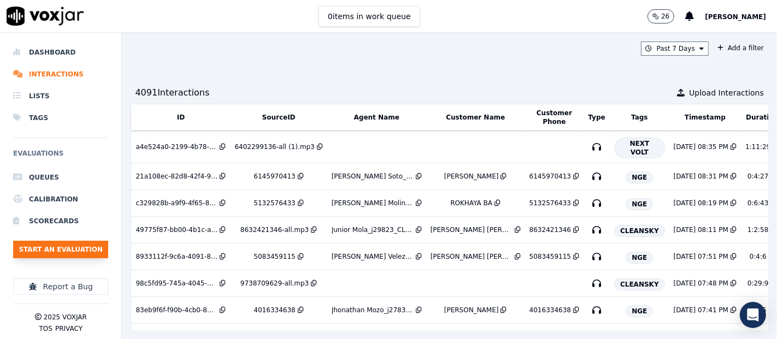
click at [36, 243] on button "Start an Evaluation" at bounding box center [60, 249] width 95 height 17
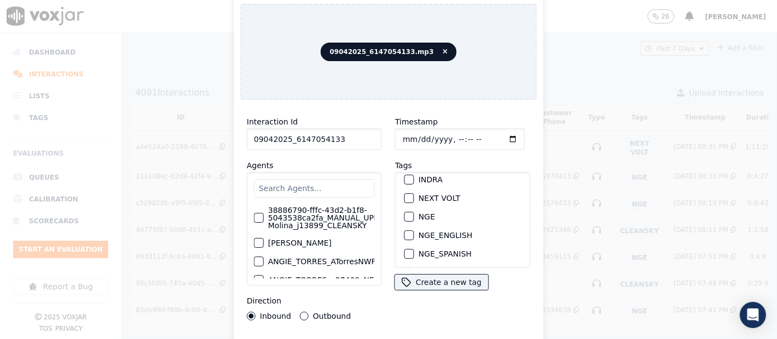
scroll to position [121, 0]
type input "09042025_6147054133"
click at [400, 208] on div "NGE" at bounding box center [462, 213] width 125 height 19
drag, startPoint x: 405, startPoint y: 205, endPoint x: 409, endPoint y: 220, distance: 15.6
click at [405, 210] on div "button" at bounding box center [409, 214] width 8 height 8
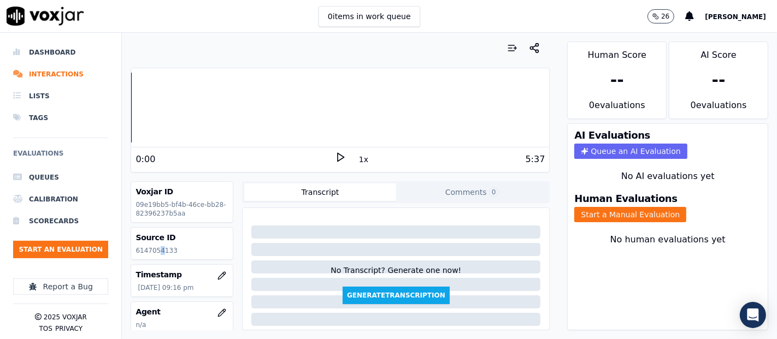
click at [159, 250] on p "6147054133" at bounding box center [181, 250] width 93 height 9
click at [160, 249] on p "6147054133" at bounding box center [181, 250] width 93 height 9
click at [161, 249] on p "6147054133" at bounding box center [181, 250] width 93 height 9
copy p "6147054133"
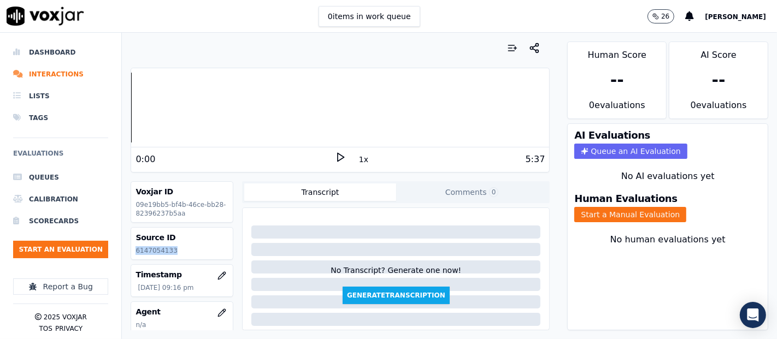
click at [335, 161] on icon at bounding box center [340, 157] width 11 height 11
click at [574, 207] on button "Start a Manual Evaluation" at bounding box center [630, 214] width 112 height 15
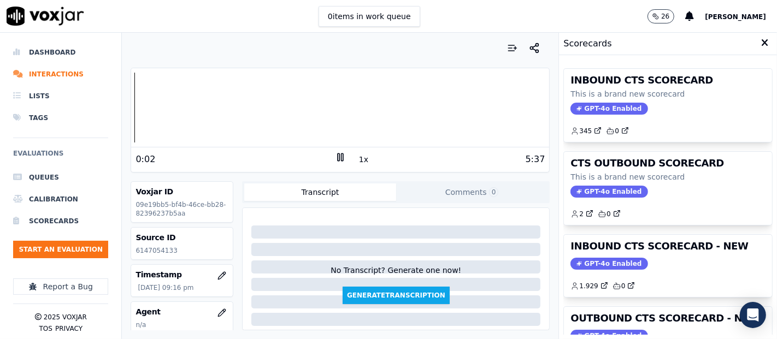
drag, startPoint x: 655, startPoint y: 255, endPoint x: 646, endPoint y: 252, distance: 9.2
click at [653, 254] on div "INBOUND CTS SCORECARD - NEW GPT-4o Enabled 1.929 0" at bounding box center [668, 266] width 208 height 62
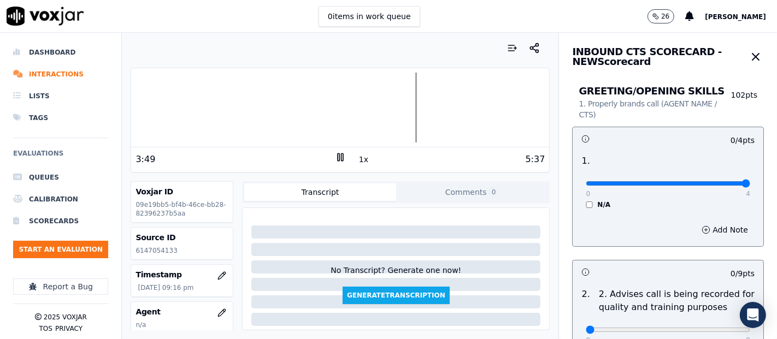
type input "4"
click at [718, 186] on input "range" at bounding box center [668, 183] width 164 height 4
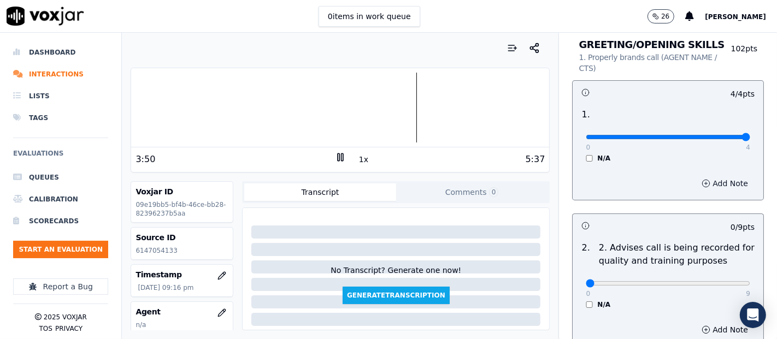
scroll to position [121, 0]
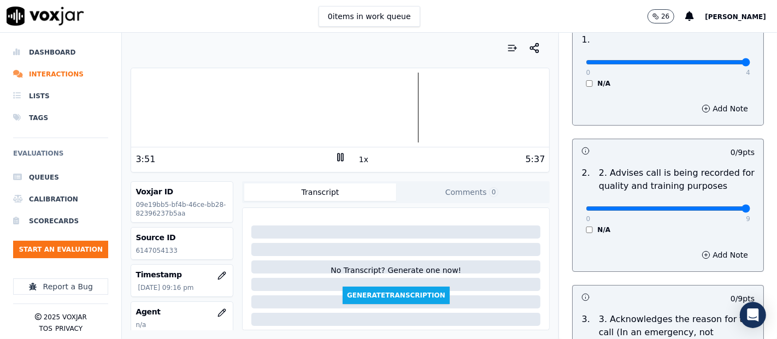
type input "9"
click at [718, 207] on input "range" at bounding box center [668, 209] width 164 height 4
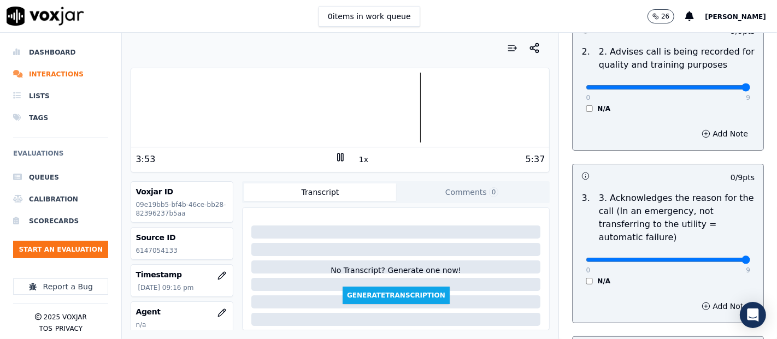
type input "9"
click at [712, 262] on input "range" at bounding box center [668, 260] width 164 height 4
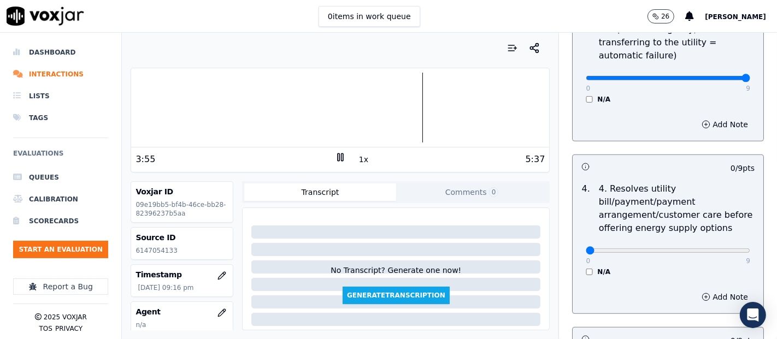
click at [574, 275] on div "4 . 4. Resolves utility bill/payment/payment arrangement/customer care before o…" at bounding box center [668, 229] width 191 height 103
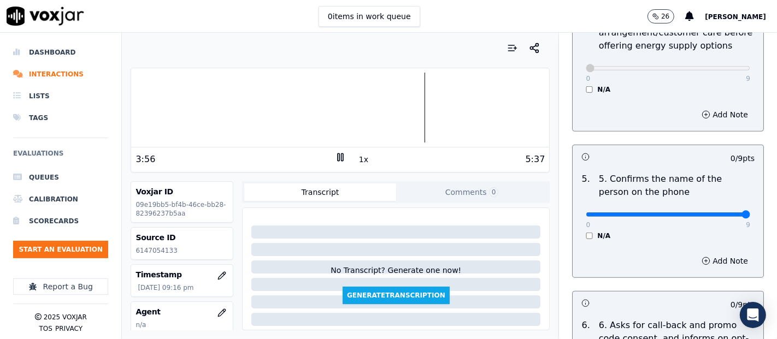
type input "9"
click at [711, 215] on input "range" at bounding box center [668, 215] width 164 height 4
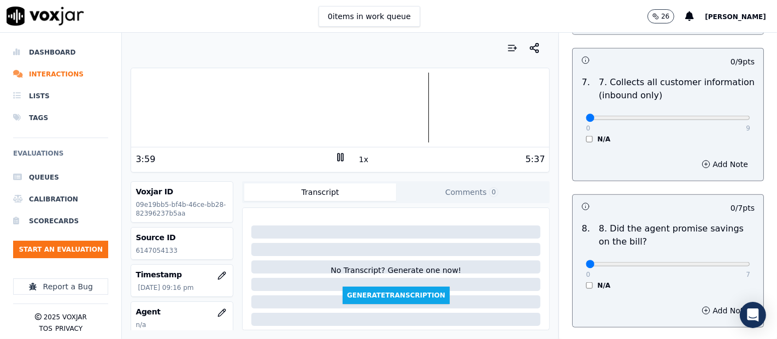
scroll to position [1032, 0]
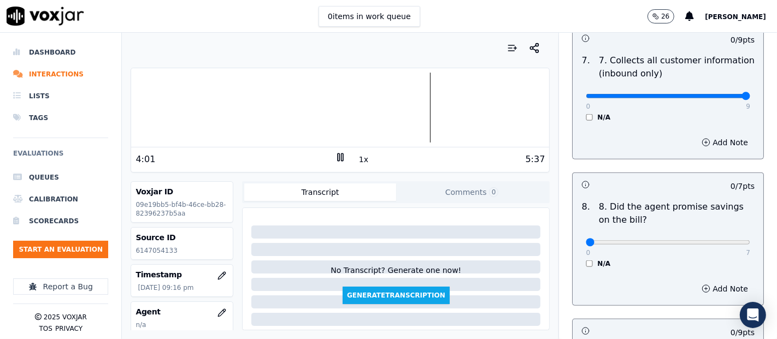
type input "9"
click at [712, 96] on input "range" at bounding box center [668, 96] width 164 height 4
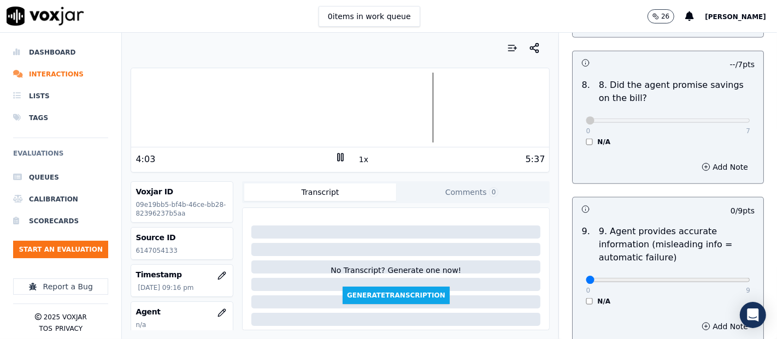
scroll to position [1275, 0]
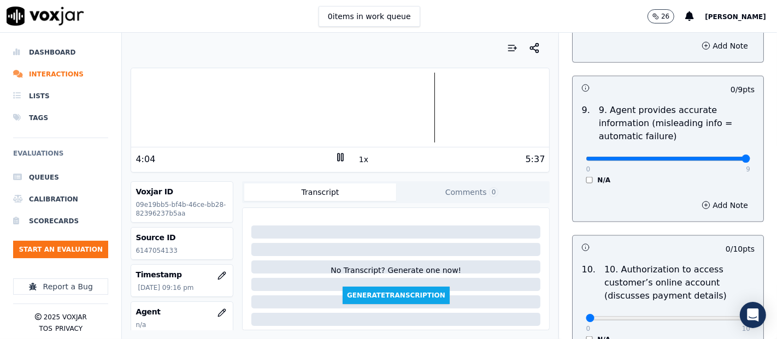
type input "9"
click at [717, 158] on input "range" at bounding box center [668, 159] width 164 height 4
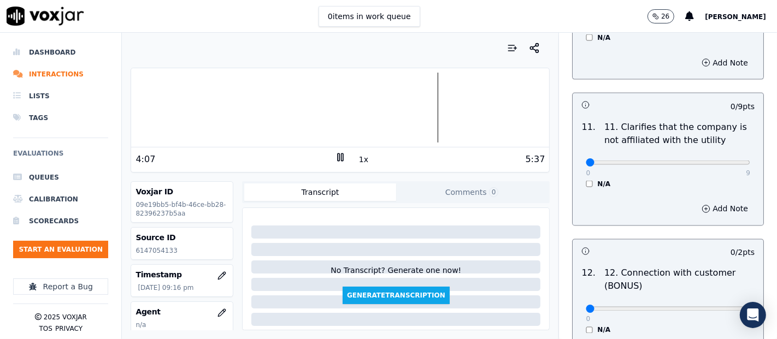
scroll to position [1578, 0]
type input "9"
click at [720, 160] on input "range" at bounding box center [668, 162] width 164 height 4
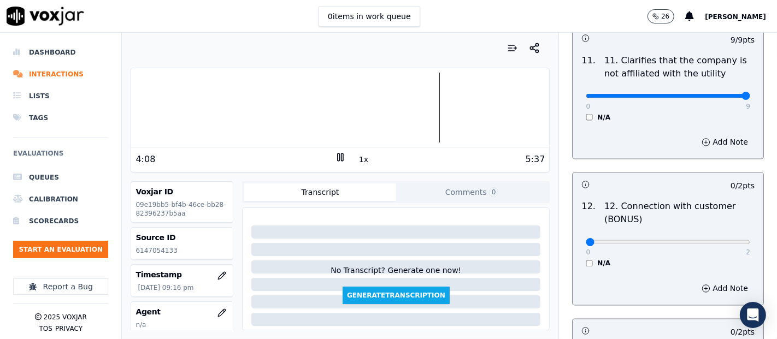
scroll to position [1700, 0]
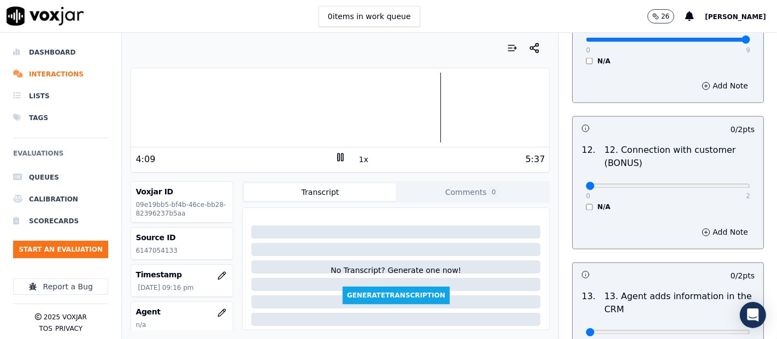
click at [723, 187] on div "0 2 N/A" at bounding box center [668, 191] width 182 height 42
click at [713, 179] on div "0 2" at bounding box center [668, 185] width 164 height 13
type input "2"
click at [714, 184] on input "range" at bounding box center [668, 186] width 164 height 4
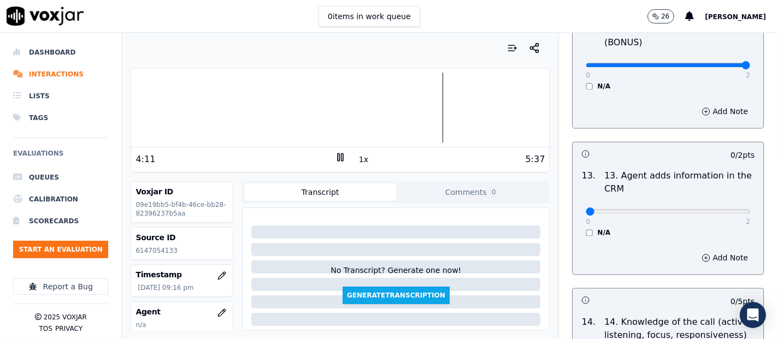
scroll to position [1882, 0]
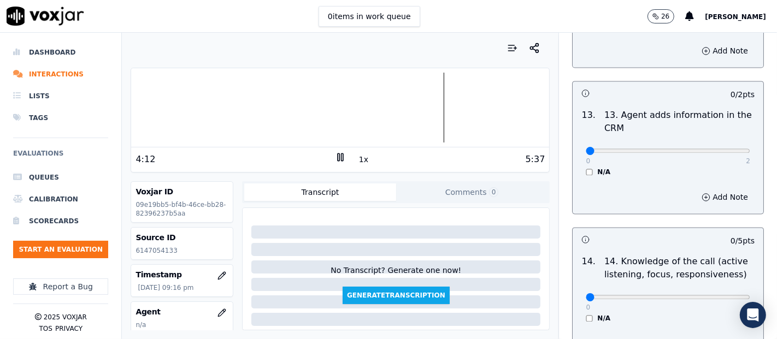
drag, startPoint x: 724, startPoint y: 138, endPoint x: 719, endPoint y: 145, distance: 8.2
click at [720, 144] on div "0 2 N/A" at bounding box center [668, 156] width 182 height 42
type input "2"
click at [719, 149] on input "range" at bounding box center [668, 151] width 164 height 4
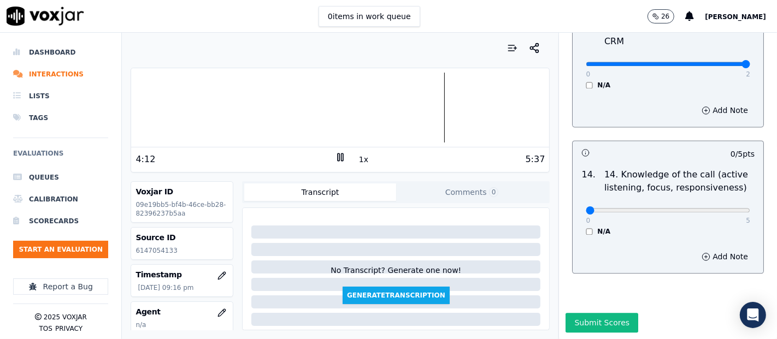
scroll to position [1991, 0]
click at [714, 203] on div "0 5" at bounding box center [668, 209] width 164 height 13
type input "5"
click at [715, 208] on input "range" at bounding box center [668, 210] width 164 height 4
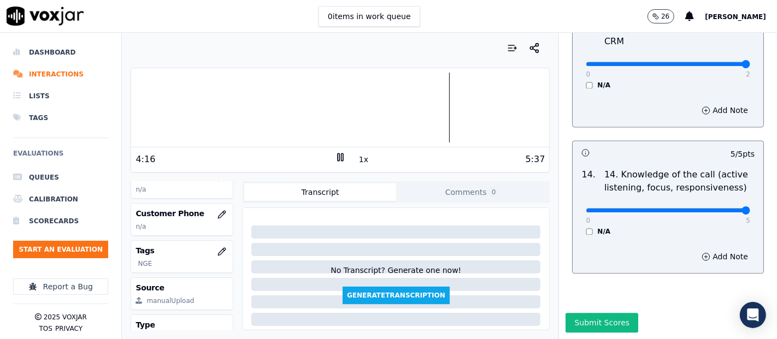
scroll to position [154, 0]
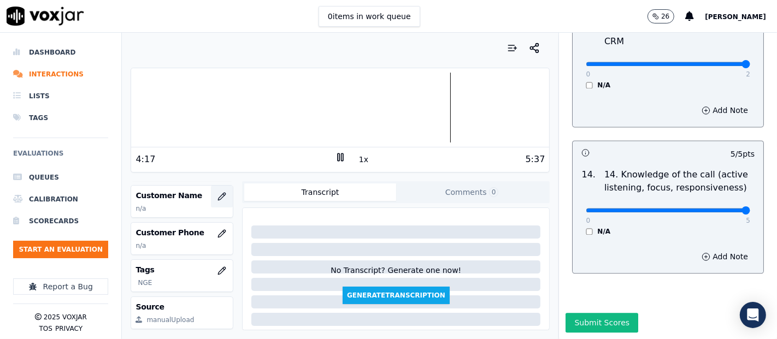
click at [217, 198] on icon "button" at bounding box center [221, 196] width 9 height 9
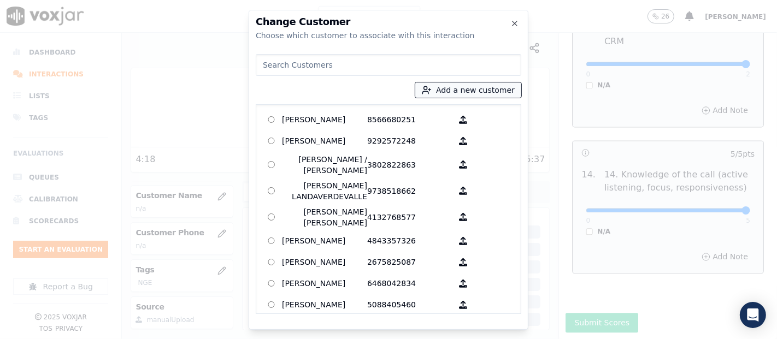
click at [450, 90] on button "Add a new customer" at bounding box center [468, 89] width 106 height 15
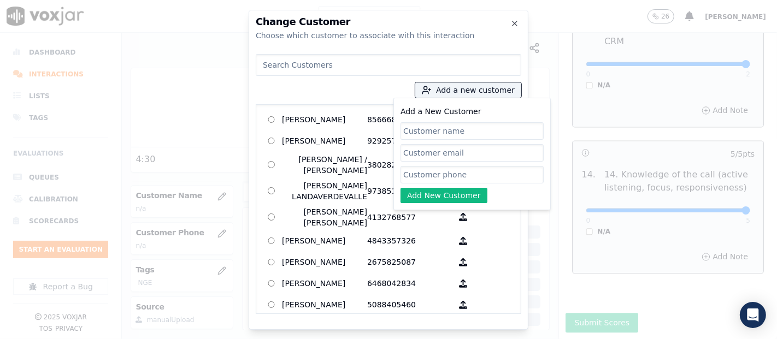
paste input "[PERSON_NAME]"
type input "[PERSON_NAME]"
click at [431, 167] on input "Add a New Customer" at bounding box center [471, 174] width 143 height 17
paste input "6147054133"
type input "6147054133"
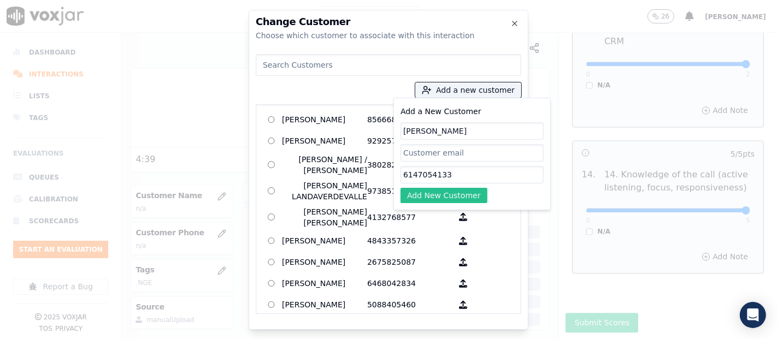
click at [443, 193] on button "Add New Customer" at bounding box center [443, 195] width 87 height 15
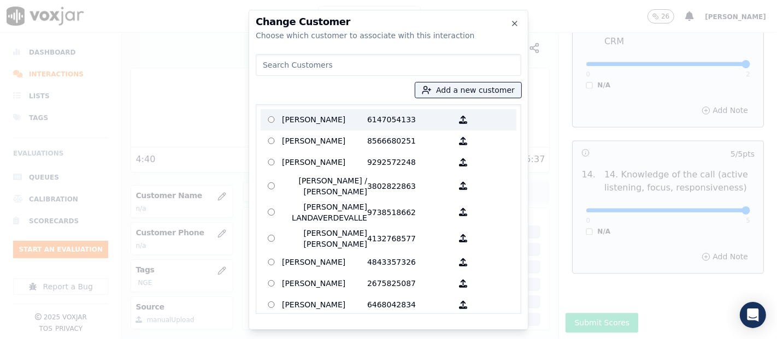
click at [373, 121] on p "6147054133" at bounding box center [409, 119] width 85 height 17
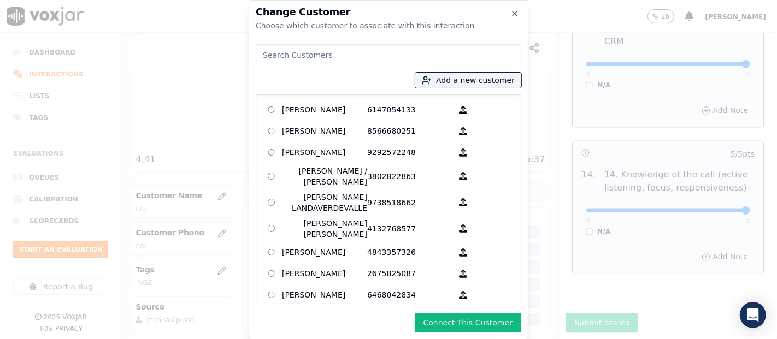
click at [431, 317] on button "Connect This Customer" at bounding box center [468, 323] width 107 height 20
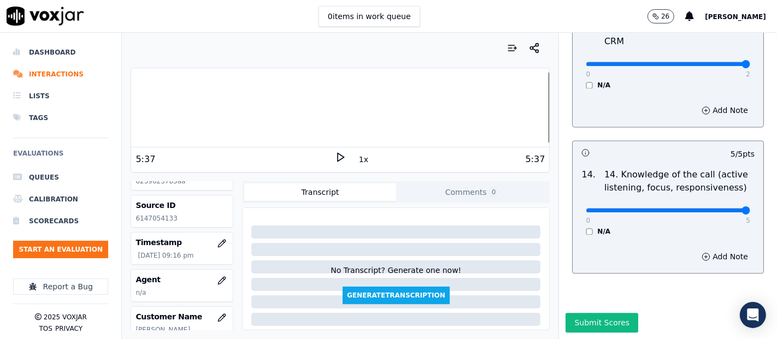
scroll to position [93, 0]
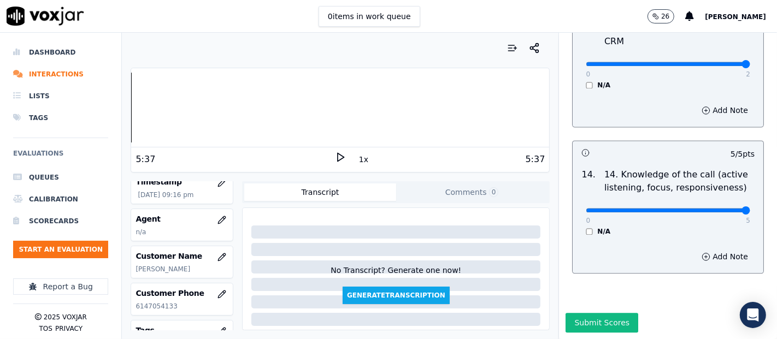
click at [73, 109] on div "Dashboard Interactions Lists Tags Evaluations Queues Calibration Scorecards Sta…" at bounding box center [388, 186] width 777 height 307
click at [335, 161] on div "1x" at bounding box center [340, 159] width 11 height 15
click at [338, 158] on polygon at bounding box center [341, 158] width 7 height 8
click at [335, 158] on icon at bounding box center [340, 157] width 11 height 11
click at [217, 218] on icon "button" at bounding box center [221, 220] width 9 height 9
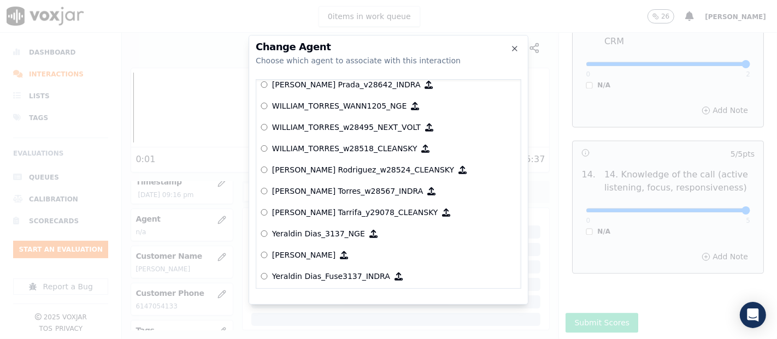
scroll to position [5726, 0]
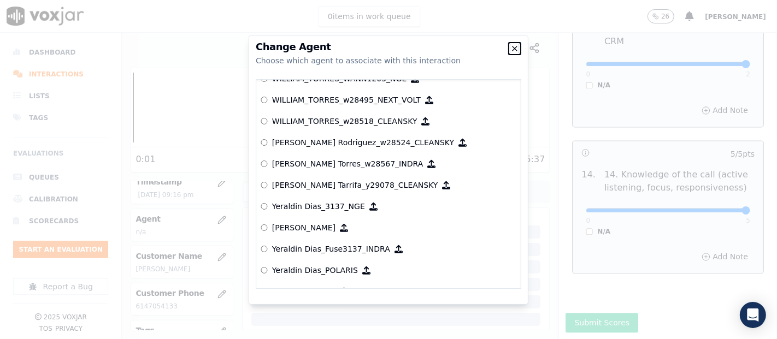
click at [516, 49] on icon "button" at bounding box center [514, 48] width 9 height 9
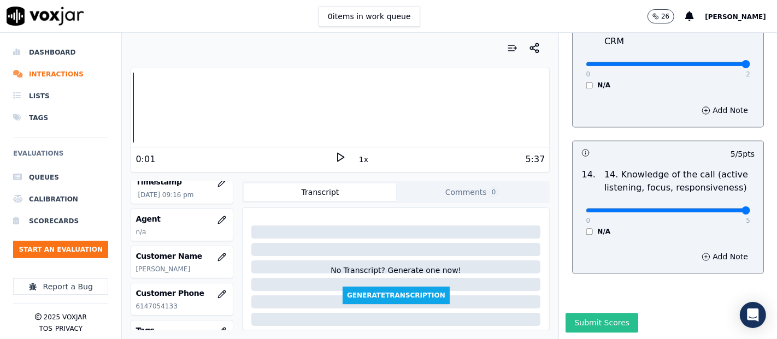
click at [594, 313] on button "Submit Scores" at bounding box center [601, 323] width 73 height 20
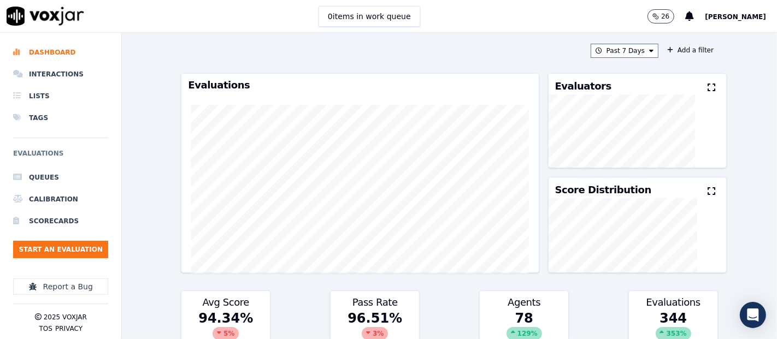
drag, startPoint x: 738, startPoint y: 17, endPoint x: 730, endPoint y: 18, distance: 8.3
click at [735, 16] on span "[PERSON_NAME]" at bounding box center [735, 17] width 61 height 8
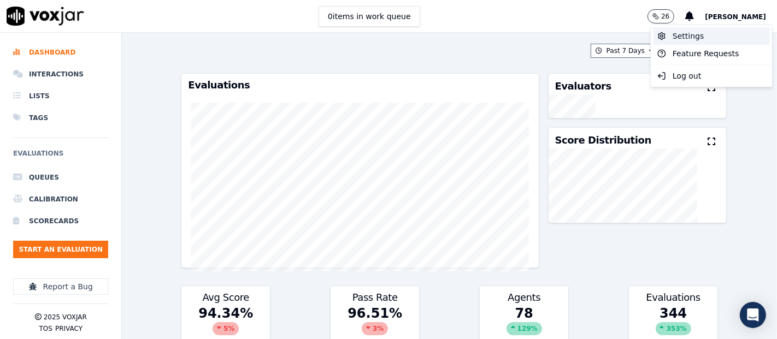
click at [679, 39] on div "Settings" at bounding box center [711, 35] width 117 height 17
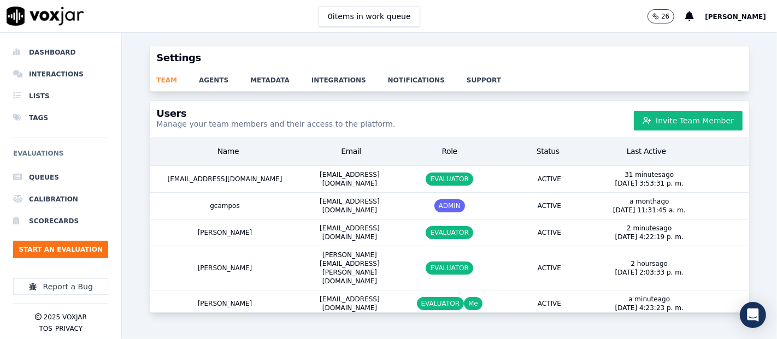
click at [195, 82] on link "team" at bounding box center [177, 76] width 43 height 15
click at [217, 75] on link "agents" at bounding box center [224, 76] width 51 height 15
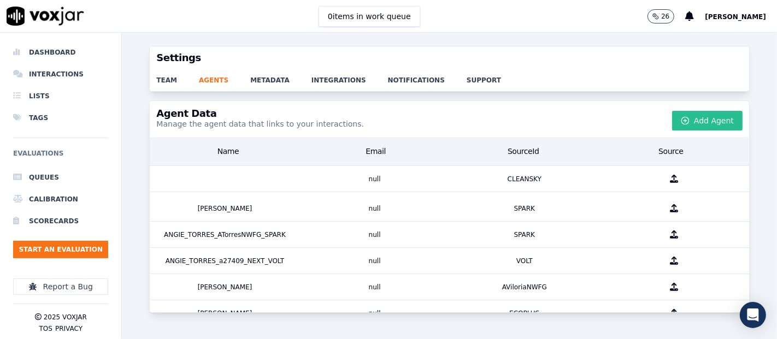
click at [711, 127] on button "Add Agent" at bounding box center [707, 121] width 70 height 20
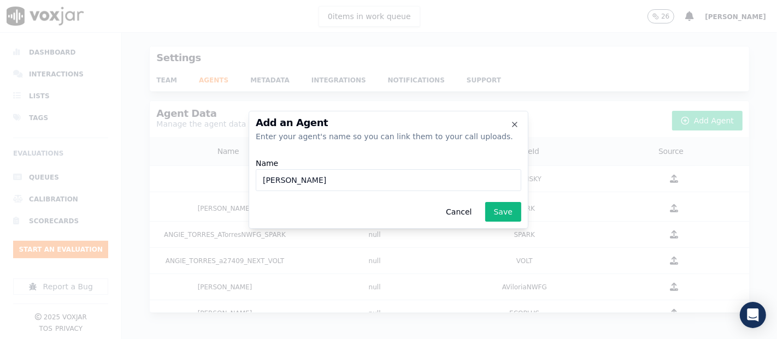
paste input "wann3216"
click at [340, 181] on input "[PERSON_NAME] Rodriguez_wann3216" at bounding box center [389, 180] width 266 height 22
click at [370, 179] on input "[PERSON_NAME] Rodriguez_WANN3216" at bounding box center [389, 180] width 266 height 22
type input "[PERSON_NAME] Rodriguez_WANN3216_NGE"
click at [504, 202] on button "Save" at bounding box center [503, 212] width 36 height 20
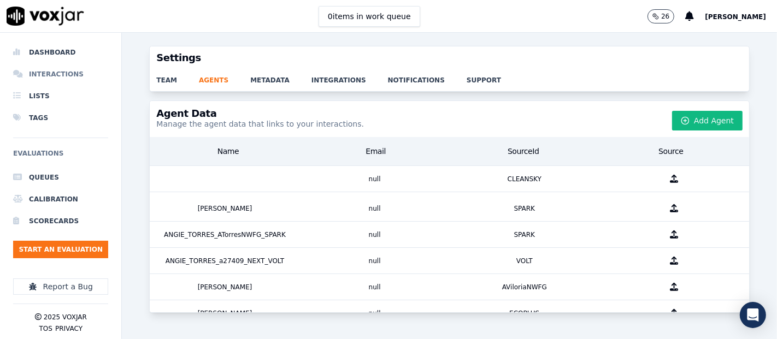
click at [48, 76] on li "Interactions" at bounding box center [60, 74] width 95 height 22
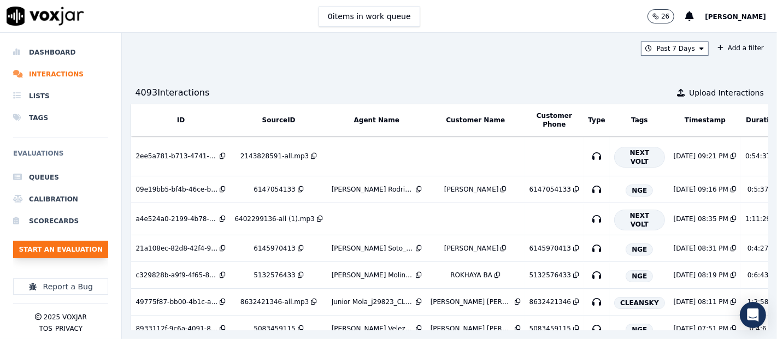
click at [79, 252] on button "Start an Evaluation" at bounding box center [60, 249] width 95 height 17
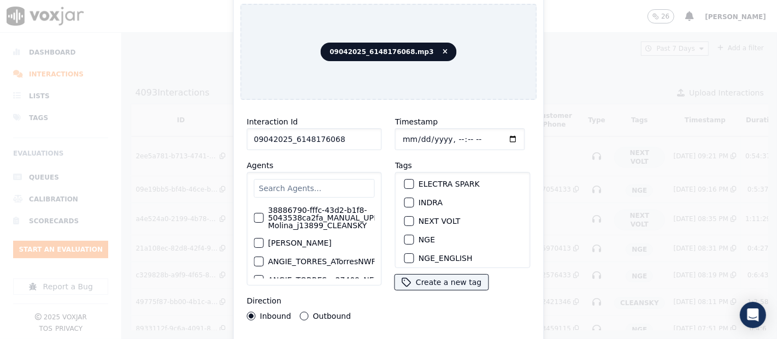
scroll to position [121, 0]
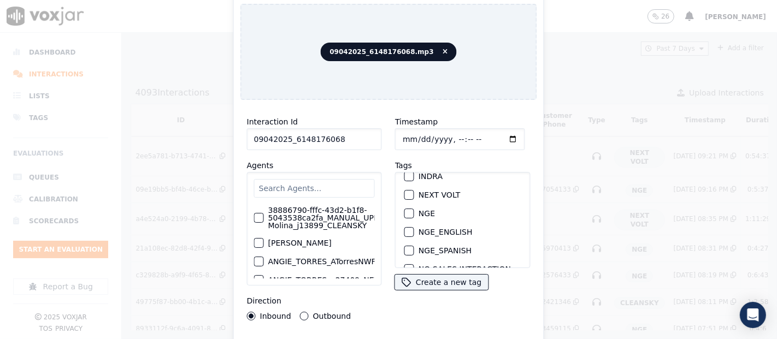
type input "09042025_6148176068"
click at [405, 210] on div "button" at bounding box center [409, 214] width 8 height 8
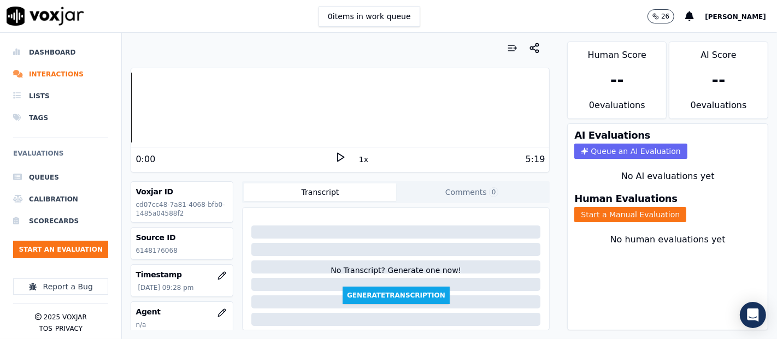
click at [335, 160] on icon at bounding box center [340, 157] width 11 height 11
click at [612, 210] on button "Start a Manual Evaluation" at bounding box center [630, 214] width 112 height 15
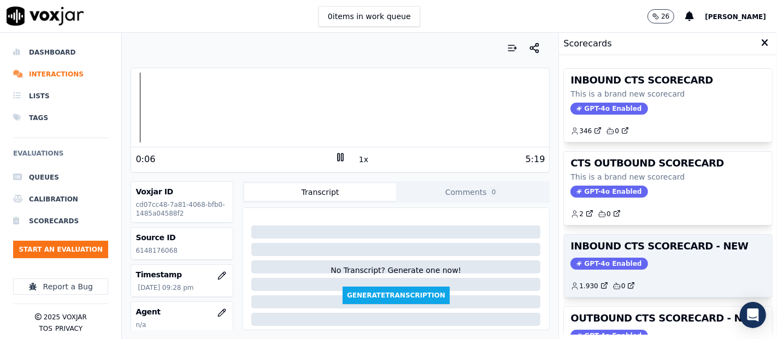
click at [621, 250] on h3 "INBOUND CTS SCORECARD - NEW" at bounding box center [667, 246] width 195 height 10
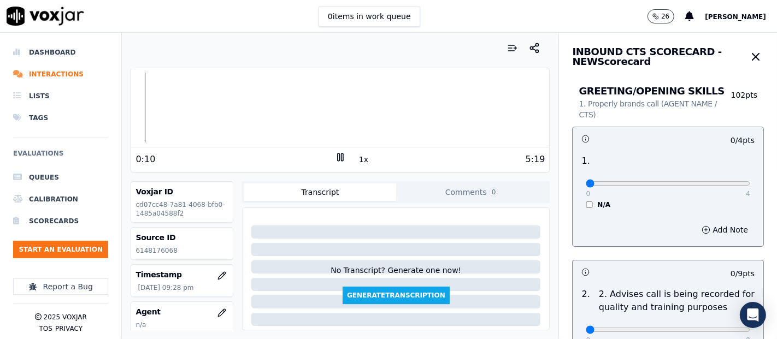
click at [335, 155] on icon at bounding box center [340, 157] width 11 height 11
click at [163, 247] on p "6148176068" at bounding box center [181, 250] width 93 height 9
copy p "6148176068"
click at [156, 104] on div at bounding box center [340, 108] width 418 height 70
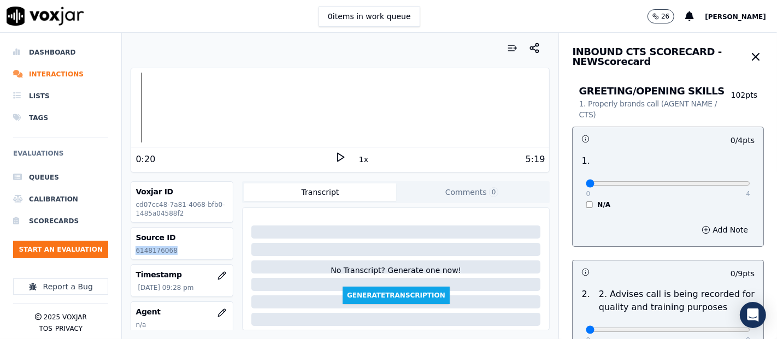
click at [140, 98] on div at bounding box center [340, 108] width 418 height 70
click at [108, 99] on div "Dashboard Interactions Lists Tags Evaluations Queues Calibration Scorecards Sta…" at bounding box center [388, 186] width 777 height 307
click at [336, 159] on icon at bounding box center [340, 157] width 11 height 11
click at [538, 156] on div "Your browser does not support the audio element. 1:29 1x 5:19 Voxjar ID cd07cc4…" at bounding box center [340, 186] width 437 height 307
click at [537, 157] on div "Your browser does not support the audio element. 1:30 1x 5:19" at bounding box center [340, 120] width 419 height 105
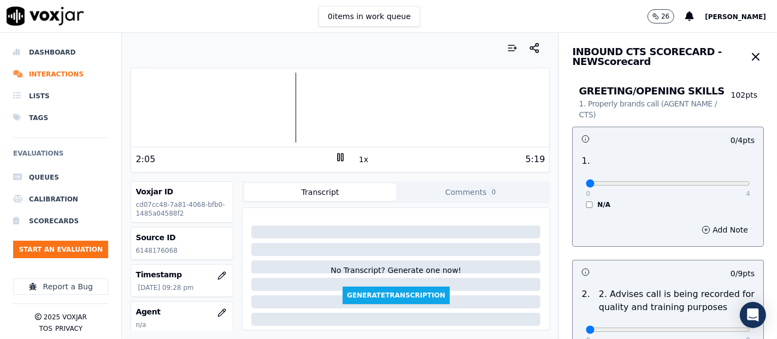
click at [327, 158] on div "2:05" at bounding box center [234, 159] width 199 height 13
click at [335, 158] on icon at bounding box center [340, 157] width 11 height 11
drag, startPoint x: 338, startPoint y: 160, endPoint x: 327, endPoint y: 161, distance: 10.9
click at [337, 160] on icon at bounding box center [340, 157] width 11 height 11
click at [210, 219] on div "Voxjar ID cd07cc48-7a81-4068-bfb0-1485a04588f2" at bounding box center [182, 202] width 102 height 40
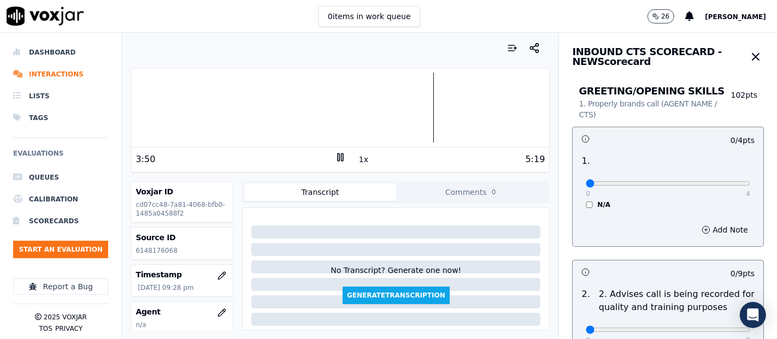
click at [720, 179] on div "0 4" at bounding box center [668, 182] width 164 height 13
type input "4"
click at [716, 182] on input "range" at bounding box center [668, 183] width 164 height 4
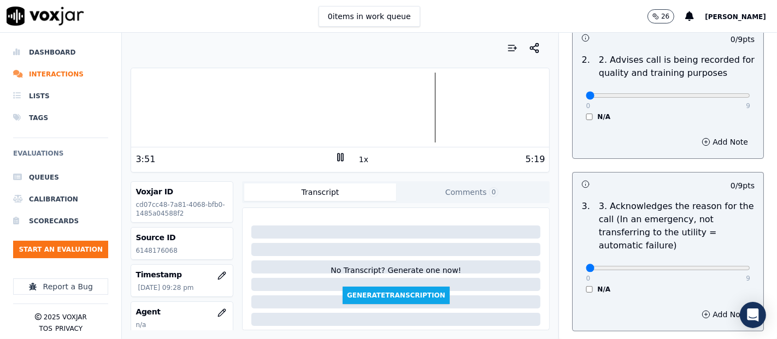
scroll to position [243, 0]
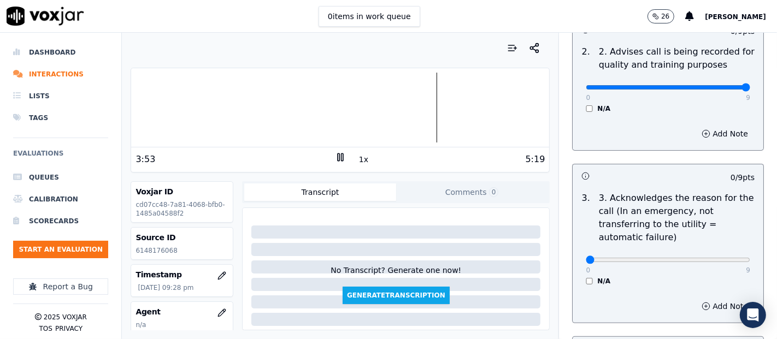
type input "9"
click at [716, 85] on input "range" at bounding box center [668, 87] width 164 height 4
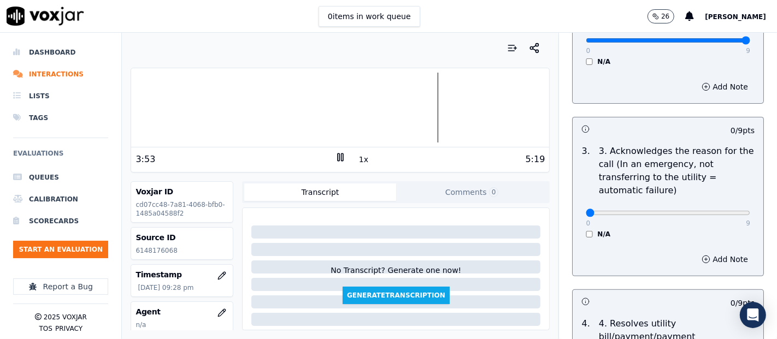
scroll to position [364, 0]
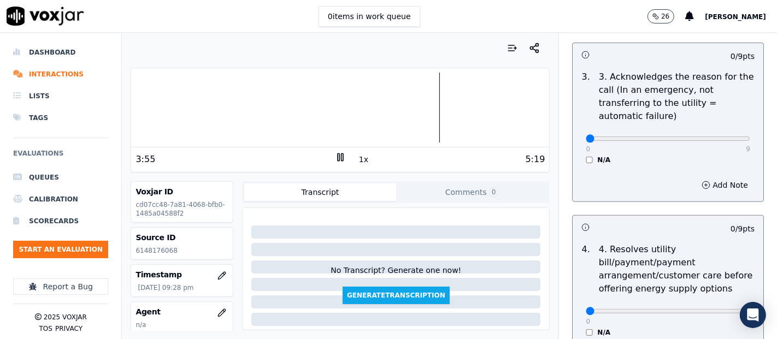
click at [723, 138] on div "0 9 N/A" at bounding box center [668, 144] width 182 height 42
type input "9"
click at [717, 137] on input "range" at bounding box center [668, 139] width 164 height 4
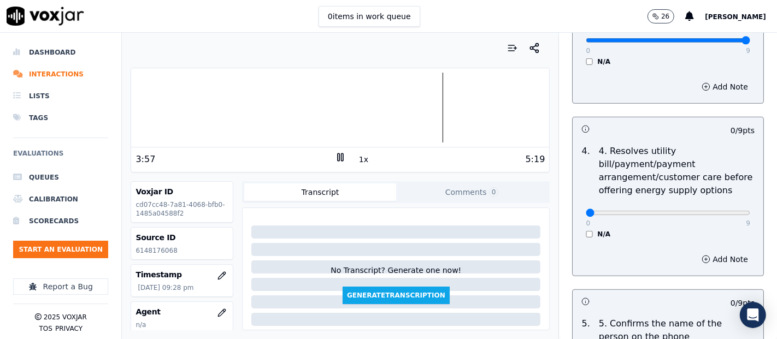
scroll to position [546, 0]
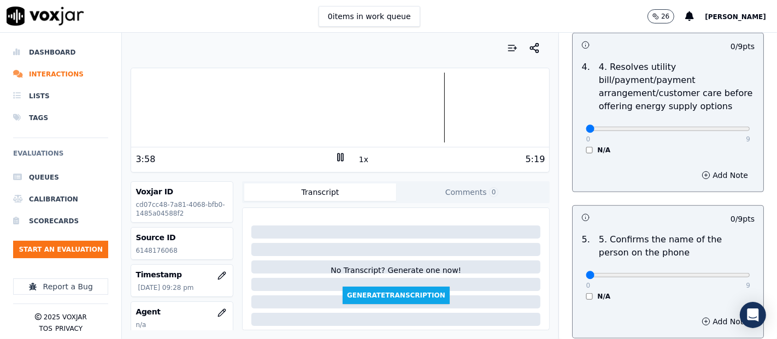
click at [586, 149] on div "N/A" at bounding box center [668, 150] width 164 height 9
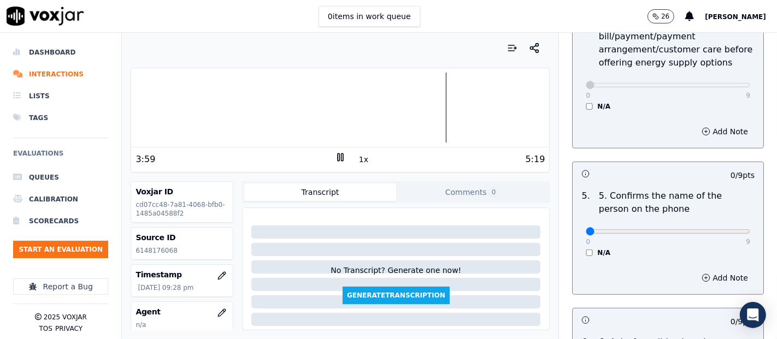
scroll to position [607, 0]
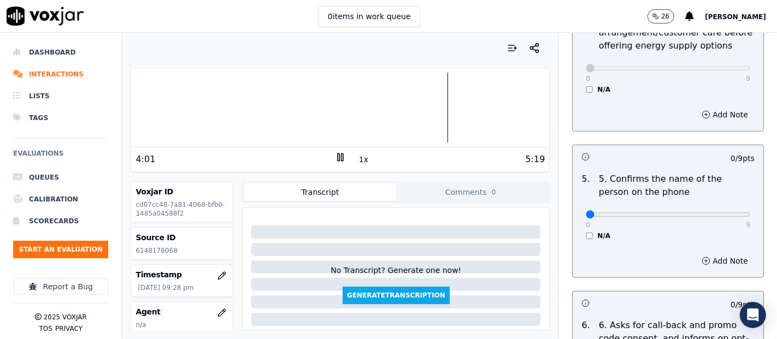
click at [718, 208] on div "0 9" at bounding box center [668, 214] width 164 height 13
type input "9"
click at [717, 213] on input "range" at bounding box center [668, 215] width 164 height 4
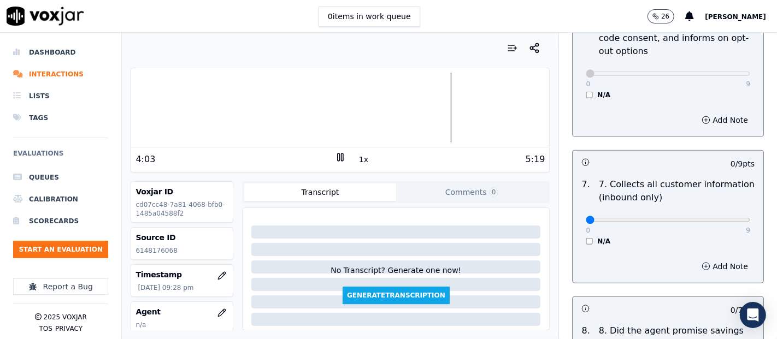
scroll to position [910, 0]
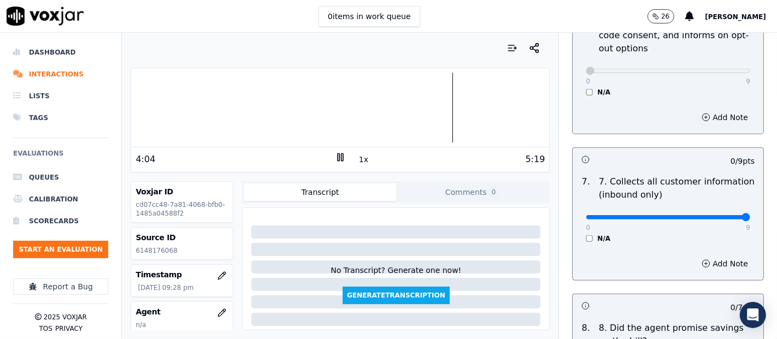
type input "9"
click at [714, 216] on input "range" at bounding box center [668, 217] width 164 height 4
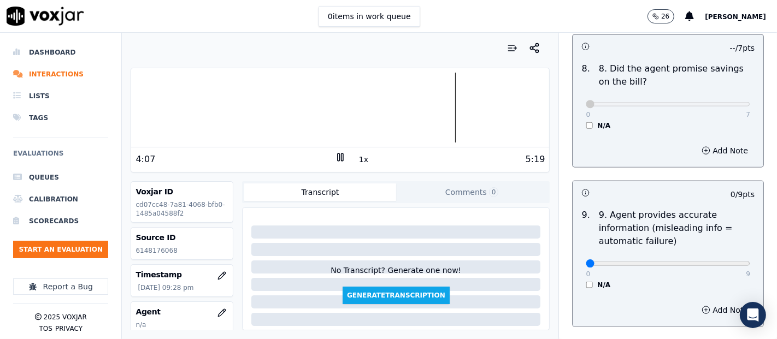
scroll to position [1214, 0]
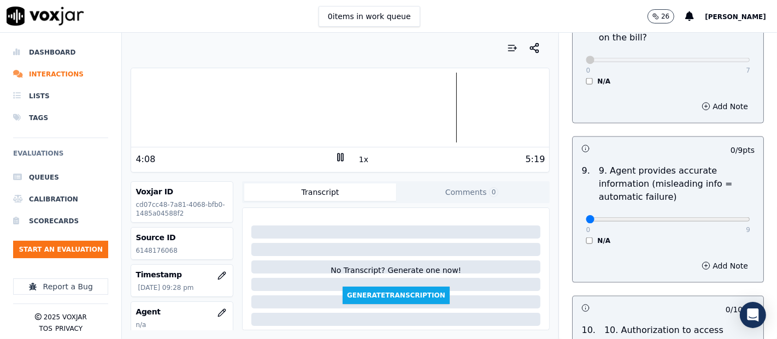
click at [724, 215] on div "0 9 N/A" at bounding box center [668, 225] width 182 height 42
type input "9"
click at [718, 219] on input "range" at bounding box center [668, 219] width 164 height 4
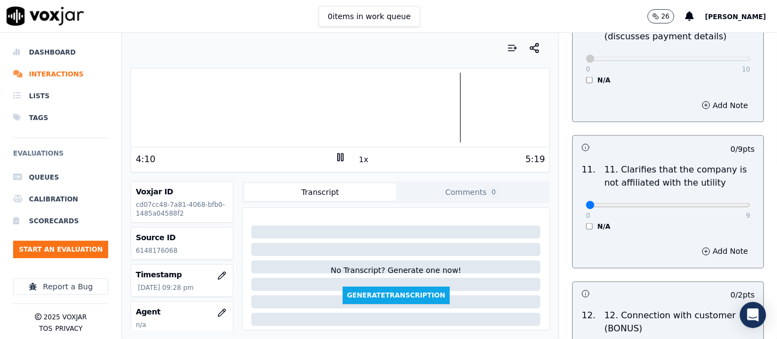
scroll to position [1578, 0]
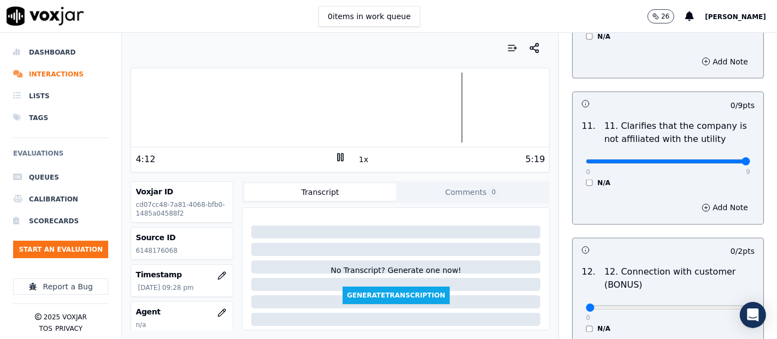
type input "9"
click at [720, 160] on input "range" at bounding box center [668, 162] width 164 height 4
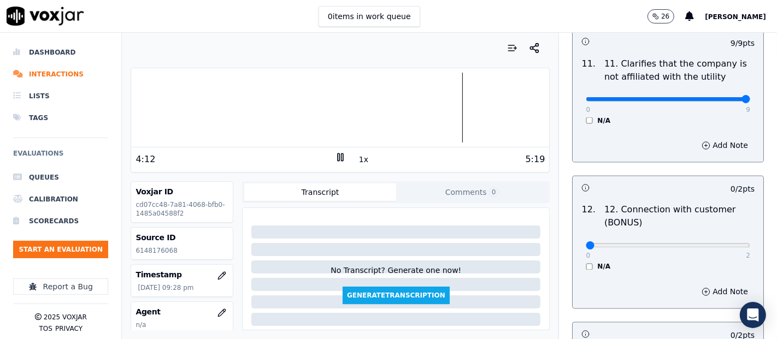
scroll to position [1760, 0]
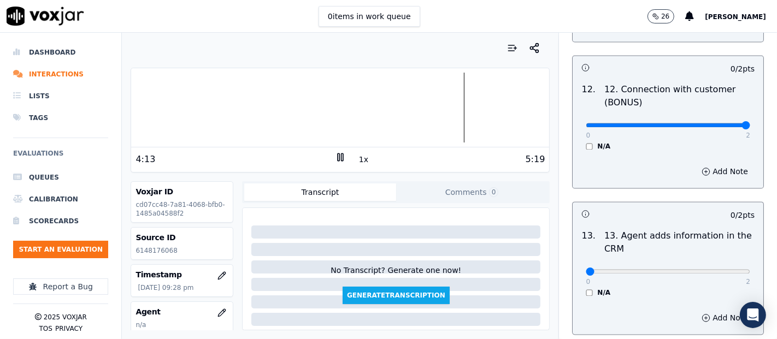
type input "2"
click at [719, 123] on input "range" at bounding box center [668, 125] width 164 height 4
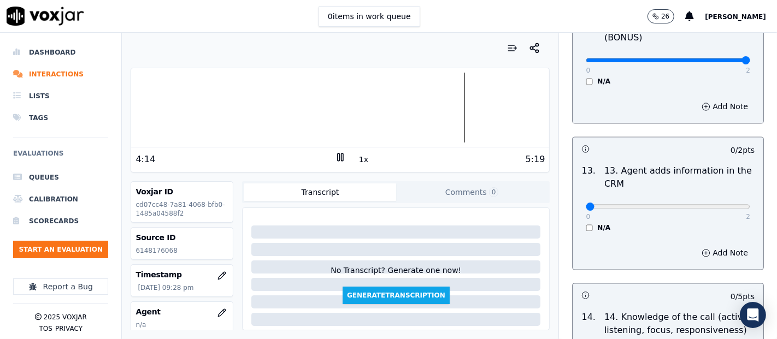
scroll to position [1942, 0]
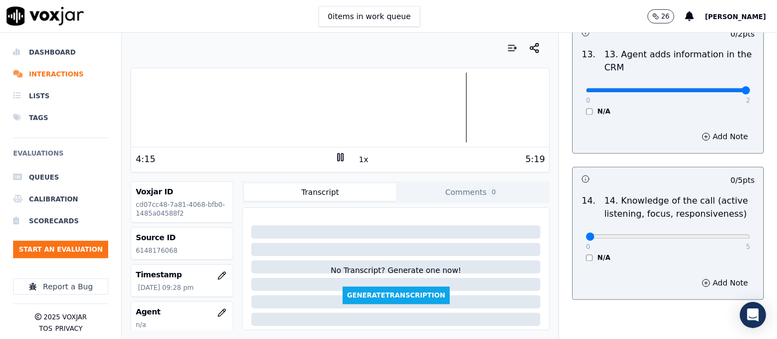
type input "2"
click at [720, 90] on input "range" at bounding box center [668, 90] width 164 height 4
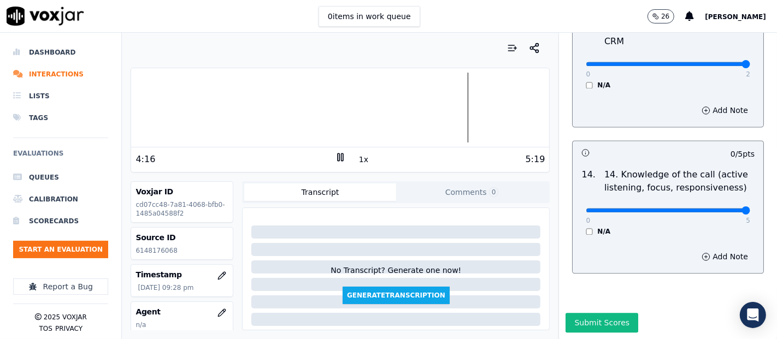
type input "5"
click at [718, 208] on input "range" at bounding box center [668, 210] width 164 height 4
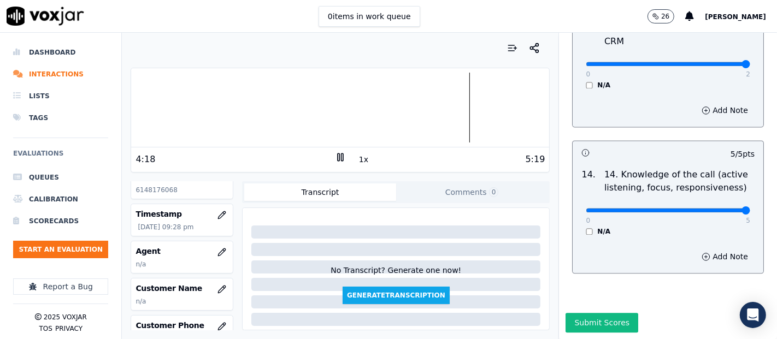
scroll to position [121, 0]
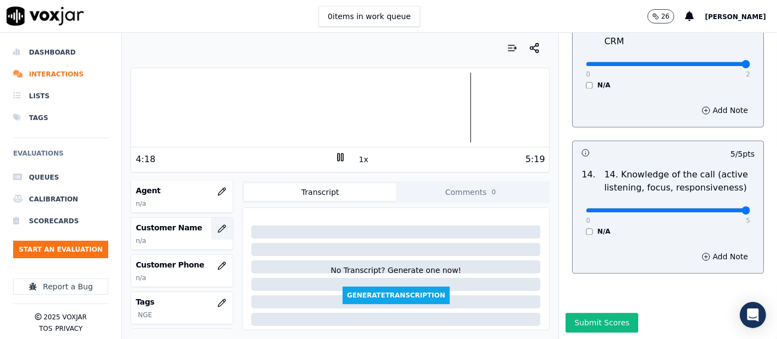
click at [217, 228] on icon "button" at bounding box center [221, 229] width 9 height 9
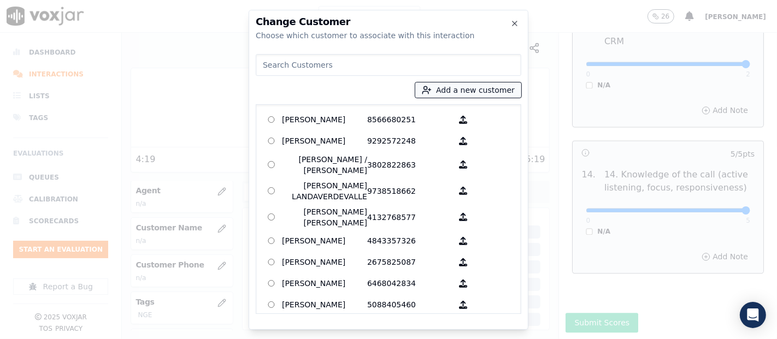
click at [447, 88] on button "Add a new customer" at bounding box center [468, 89] width 106 height 15
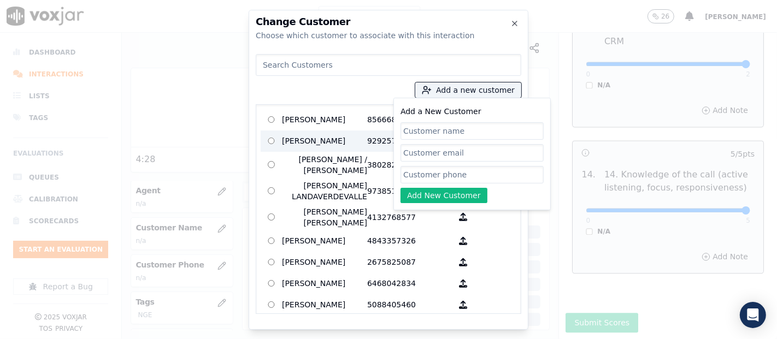
paste input "[PERSON_NAME]"
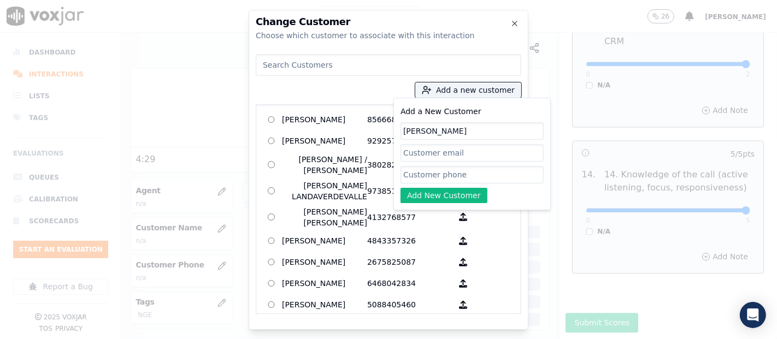
type input "[PERSON_NAME]"
click at [413, 173] on input "Add a New Customer" at bounding box center [471, 174] width 143 height 17
paste input "6148176068"
type input "6148176068"
click at [421, 195] on button "Add New Customer" at bounding box center [443, 195] width 87 height 15
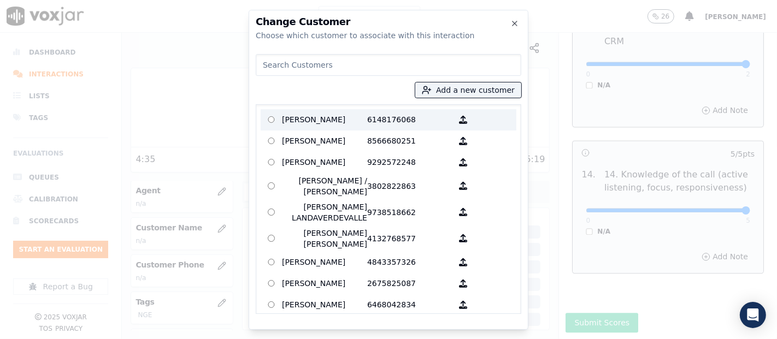
click at [333, 109] on label "[PERSON_NAME] 6148176068" at bounding box center [389, 119] width 256 height 21
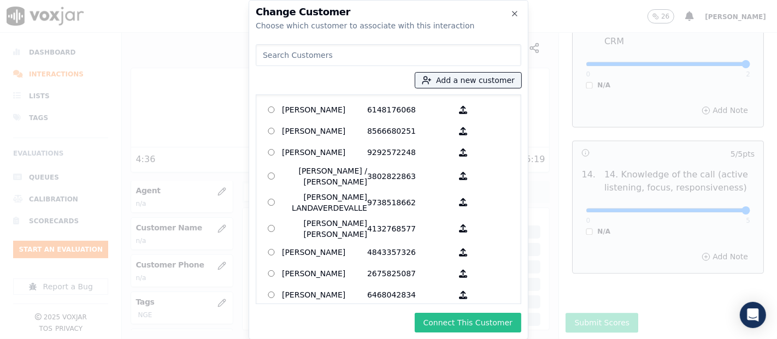
click at [452, 329] on button "Connect This Customer" at bounding box center [468, 323] width 107 height 20
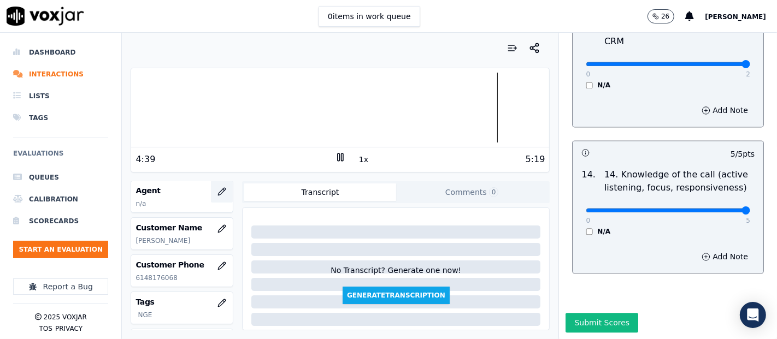
click at [217, 187] on icon "button" at bounding box center [221, 191] width 9 height 9
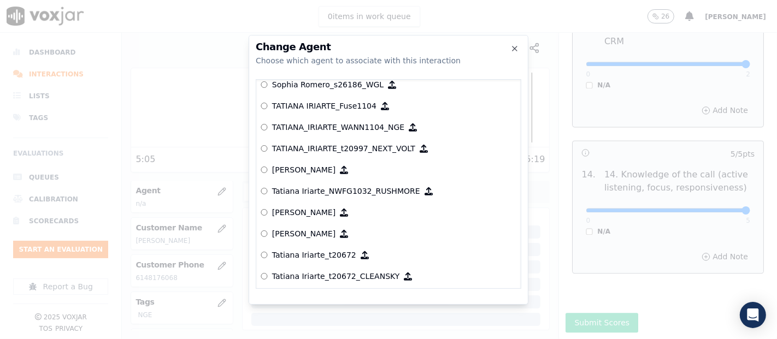
scroll to position [5190, 0]
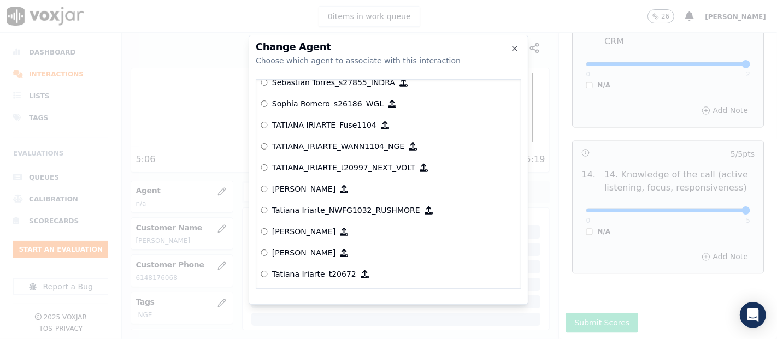
click at [515, 36] on div "Change Agent Choose which agent to associate with this interaction null [PERSON…" at bounding box center [389, 170] width 280 height 270
click at [517, 53] on div "Change Agent Choose which agent to associate with this interaction" at bounding box center [389, 54] width 266 height 24
click at [513, 47] on icon "button" at bounding box center [514, 48] width 4 height 4
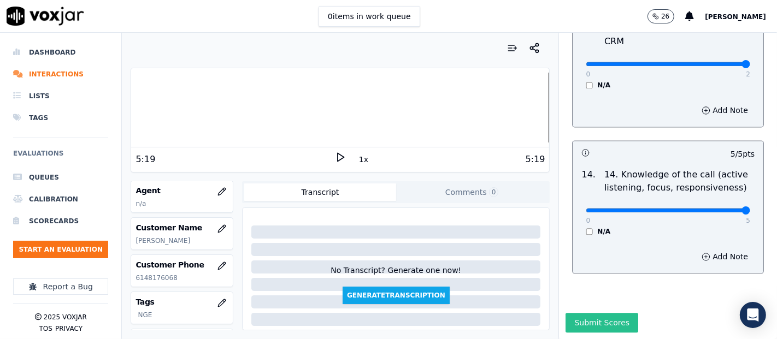
click at [580, 313] on button "Submit Scores" at bounding box center [601, 323] width 73 height 20
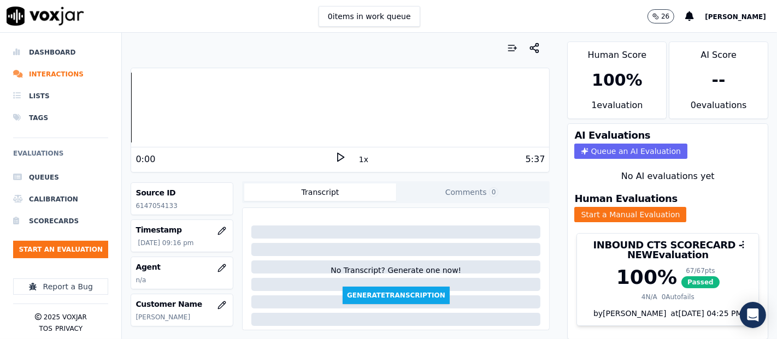
scroll to position [121, 0]
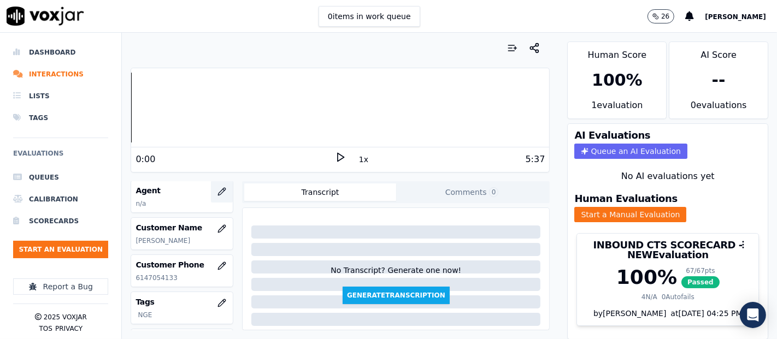
click at [217, 187] on icon "button" at bounding box center [221, 191] width 9 height 9
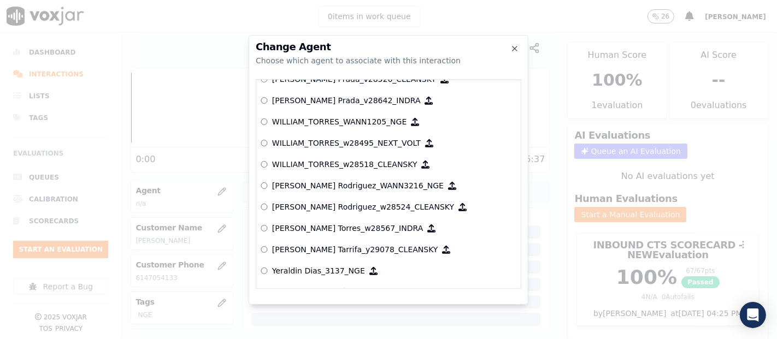
scroll to position [5692, 0]
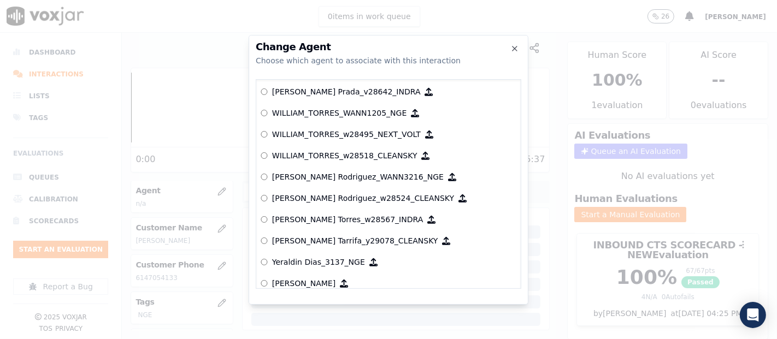
click at [307, 172] on p "[PERSON_NAME] Rodriguez_WANN3216_NGE" at bounding box center [358, 177] width 172 height 11
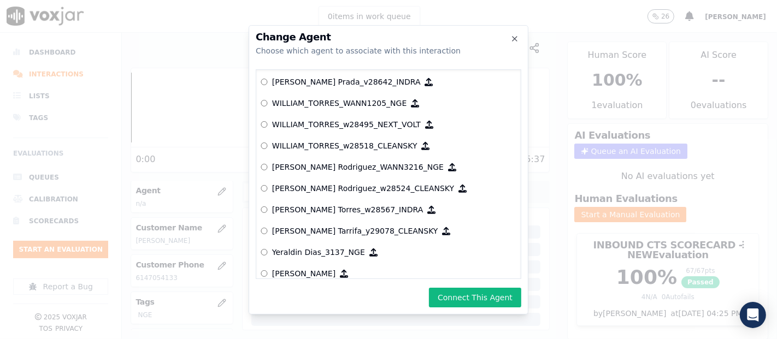
click at [546, 305] on div at bounding box center [388, 169] width 777 height 339
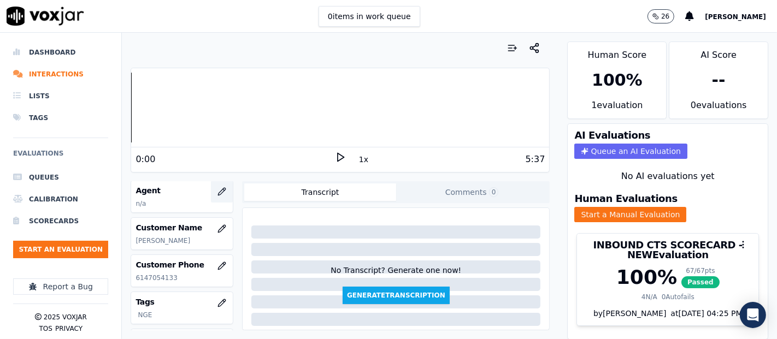
click at [211, 187] on button "button" at bounding box center [222, 192] width 22 height 22
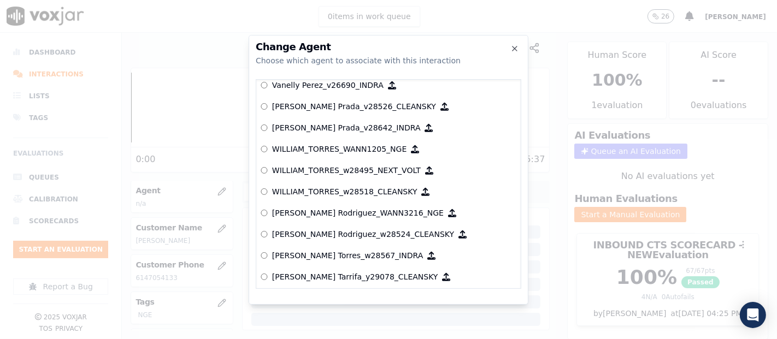
scroll to position [5676, 0]
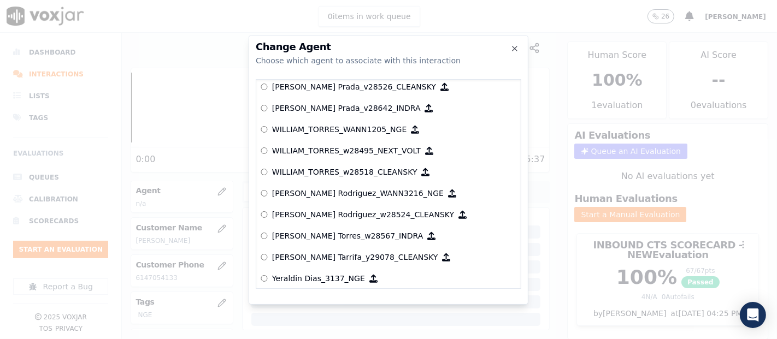
click at [364, 194] on p "[PERSON_NAME] Rodriguez_WANN3216_NGE" at bounding box center [358, 193] width 172 height 11
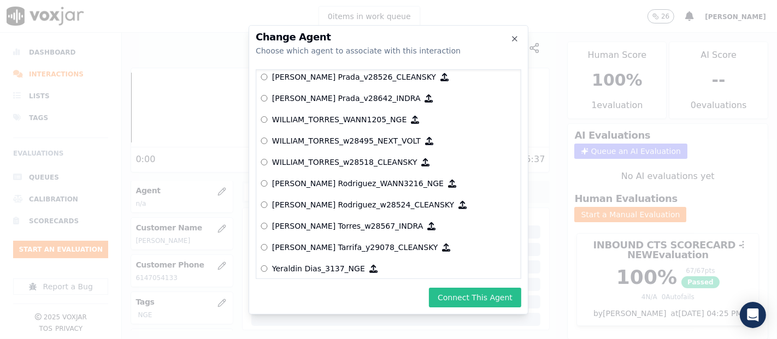
click at [492, 306] on button "Connect This Agent" at bounding box center [475, 298] width 92 height 20
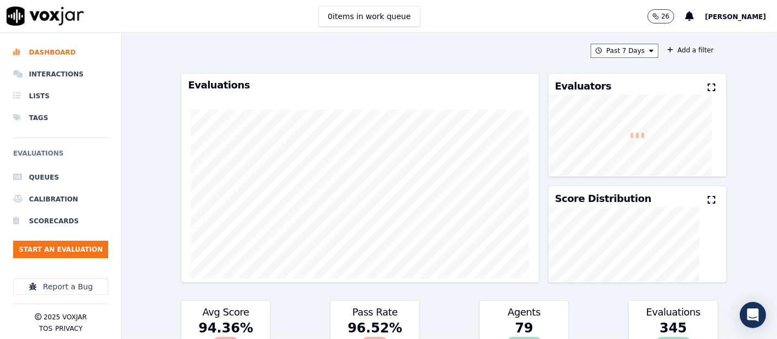
click at [714, 15] on span "[PERSON_NAME]" at bounding box center [735, 17] width 61 height 8
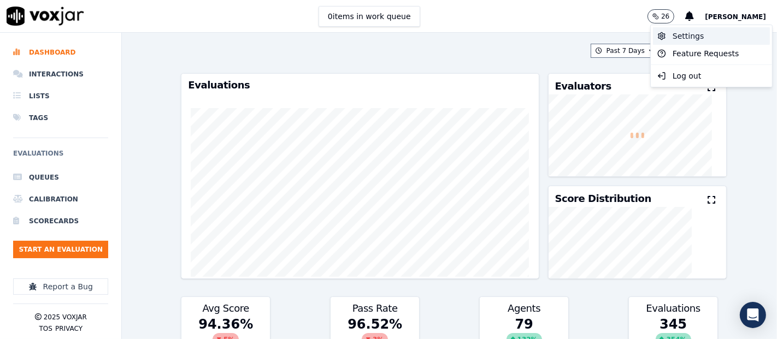
click at [667, 33] on div "Settings" at bounding box center [711, 35] width 117 height 17
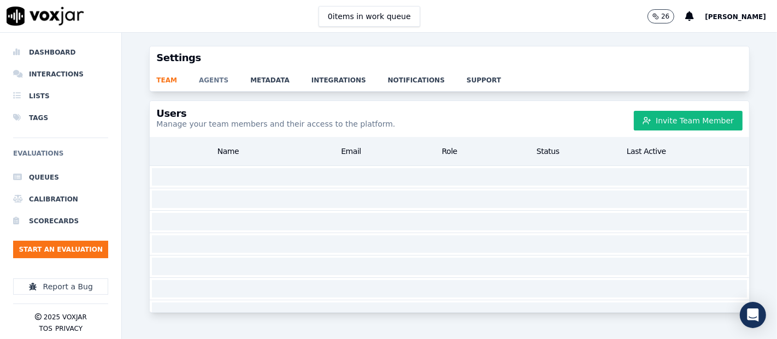
click at [224, 72] on link "agents" at bounding box center [224, 76] width 51 height 15
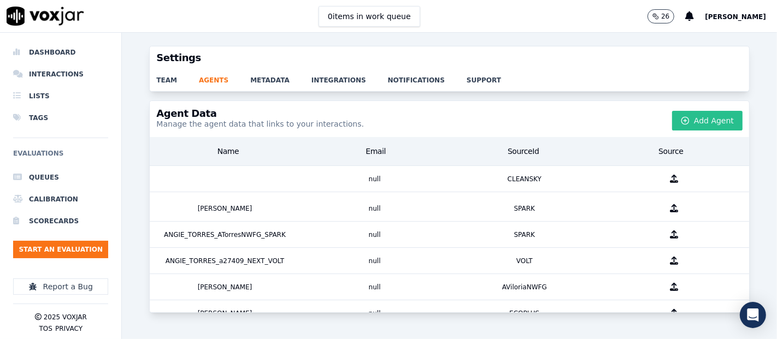
click at [683, 114] on button "Add Agent" at bounding box center [707, 121] width 70 height 20
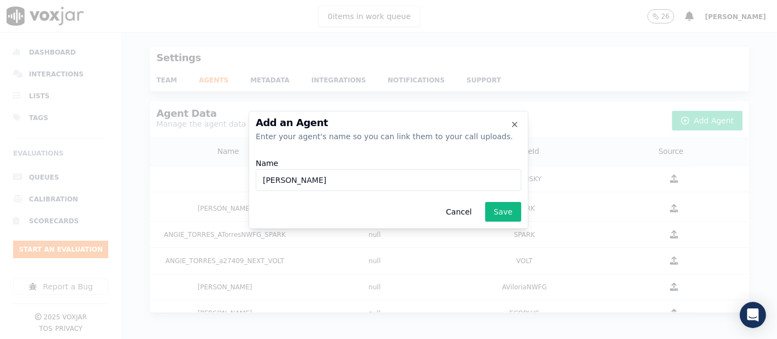
paste input "WANN3225"
type input "Valentina Cossio_WANN3225_NGE"
click at [513, 214] on button "Save" at bounding box center [503, 212] width 36 height 20
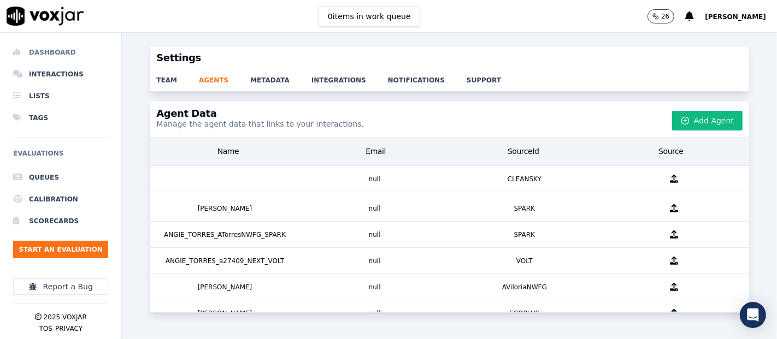
click at [47, 54] on li "Dashboard" at bounding box center [60, 53] width 95 height 22
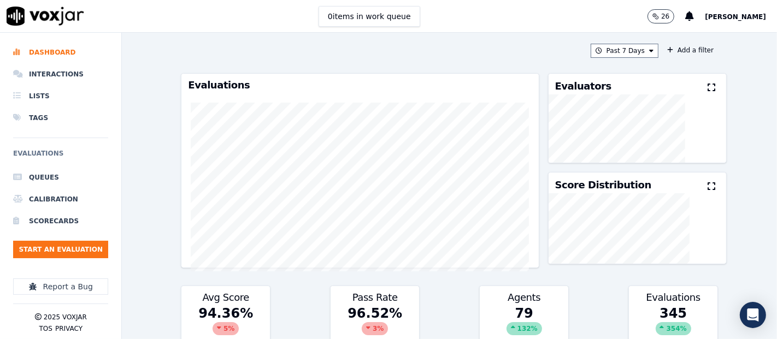
click at [586, 58] on div "Past 7 Days Add a filter Evaluations Evaluators Score Distribution Avg Score 94…" at bounding box center [449, 186] width 546 height 307
click at [596, 50] on icon at bounding box center [599, 51] width 7 height 7
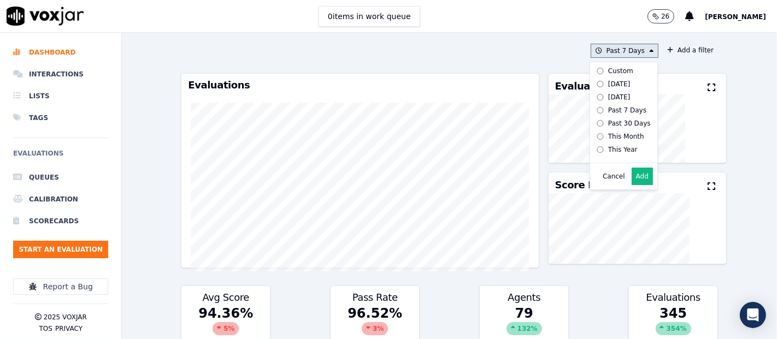
click at [632, 183] on button "Add" at bounding box center [642, 176] width 21 height 17
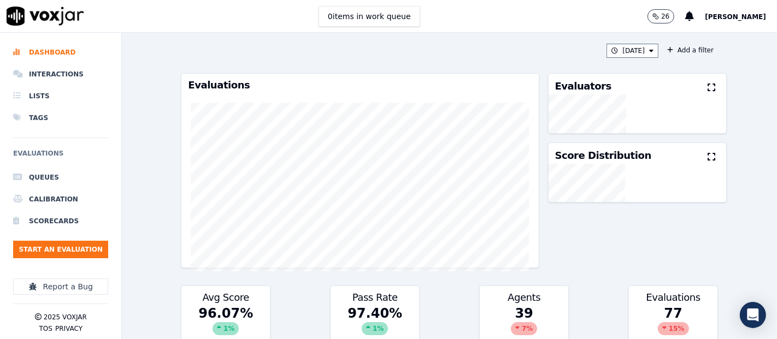
click at [689, 88] on div "Evaluators" at bounding box center [638, 84] width 178 height 21
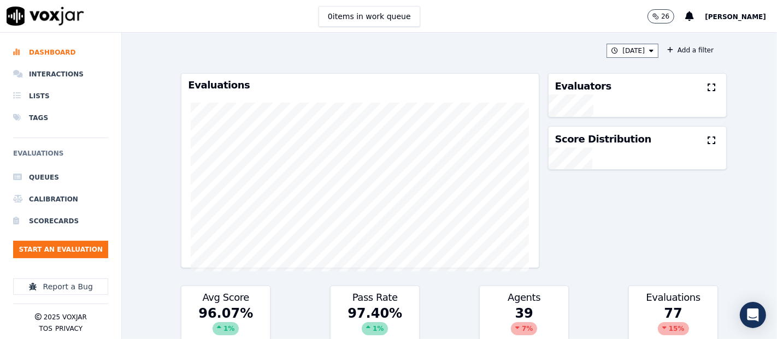
click at [708, 93] on button at bounding box center [714, 87] width 12 height 13
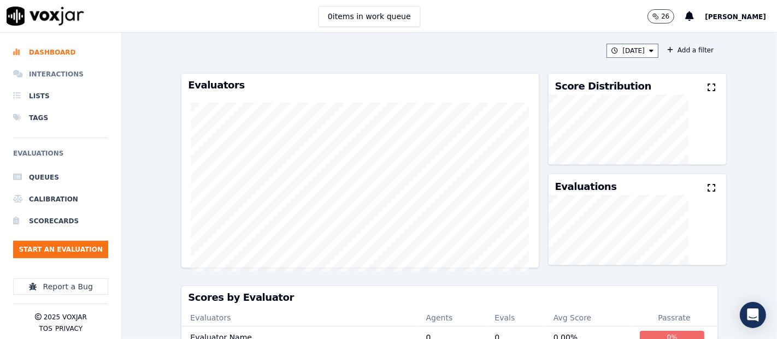
click at [56, 70] on li "Interactions" at bounding box center [60, 74] width 95 height 22
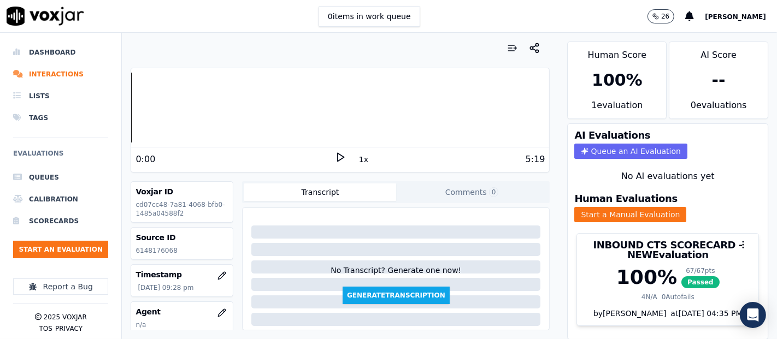
scroll to position [61, 0]
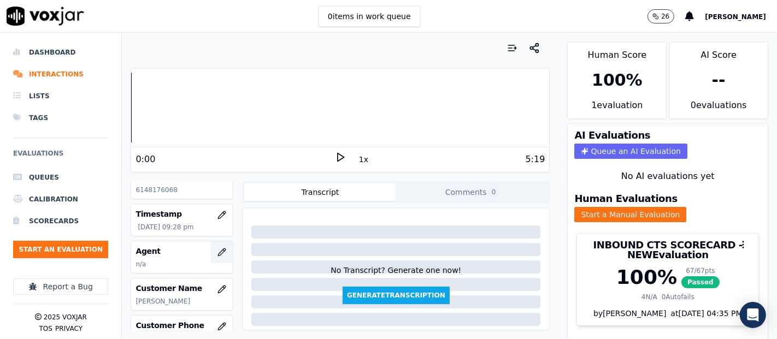
click at [217, 248] on icon "button" at bounding box center [221, 252] width 9 height 9
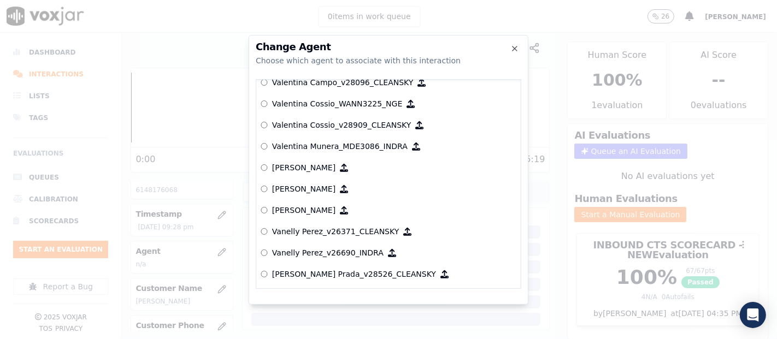
scroll to position [5484, 0]
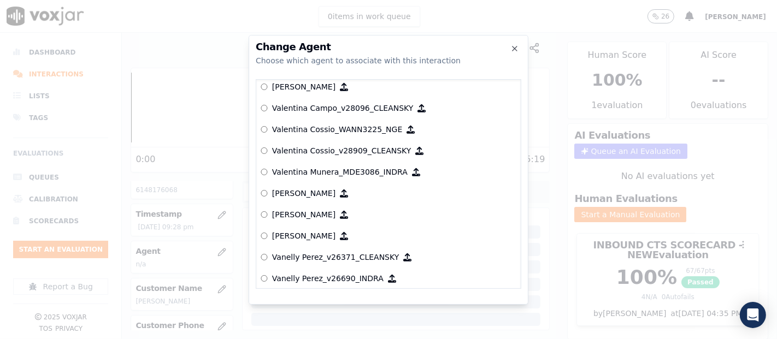
click at [336, 124] on p "Valentina Cossio_WANN3225_NGE" at bounding box center [337, 129] width 131 height 11
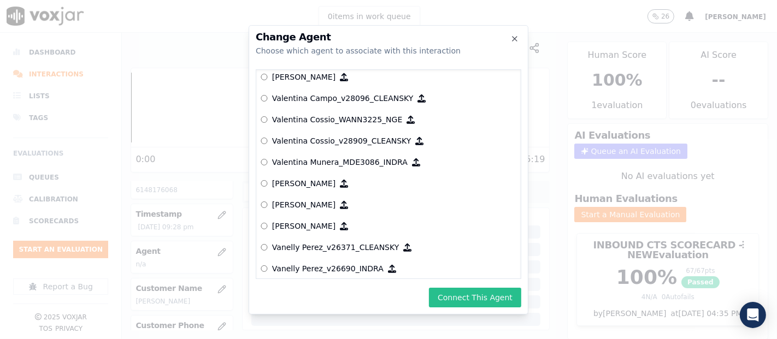
click at [485, 291] on button "Connect This Agent" at bounding box center [475, 298] width 92 height 20
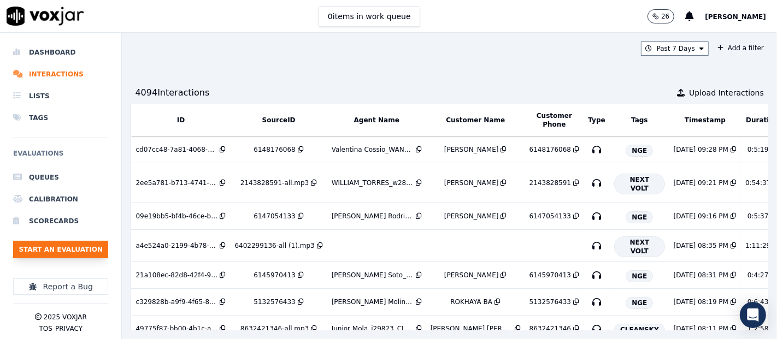
click at [103, 243] on button "Start an Evaluation" at bounding box center [60, 249] width 95 height 17
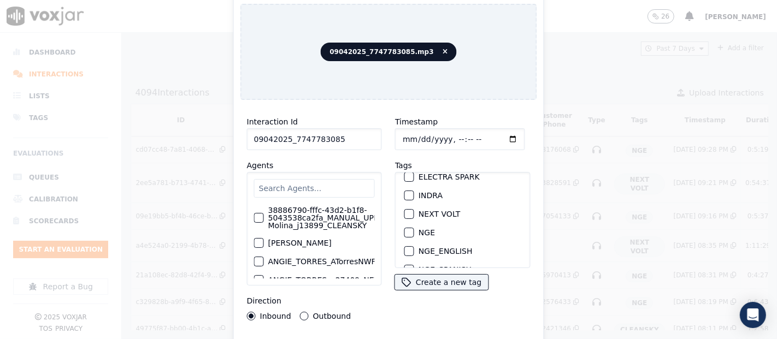
scroll to position [121, 0]
type input "09042025_7747783085"
click at [405, 210] on div "button" at bounding box center [409, 214] width 8 height 8
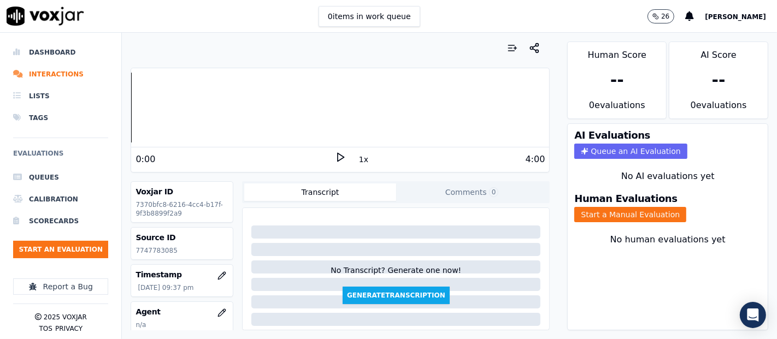
click at [154, 249] on p "7747783085" at bounding box center [181, 250] width 93 height 9
copy p "7747783085"
click at [335, 158] on icon at bounding box center [340, 157] width 11 height 11
click at [584, 207] on button "Start a Manual Evaluation" at bounding box center [630, 214] width 112 height 15
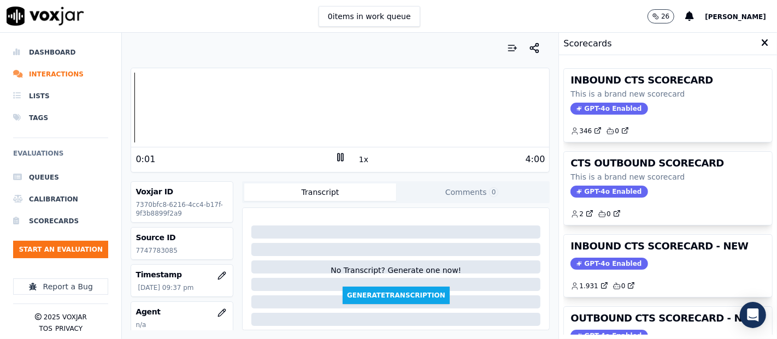
click at [615, 232] on div "INBOUND CTS SCORECARD This is a brand new scorecard GPT-4o Enabled 346 0 CTS OU…" at bounding box center [667, 197] width 209 height 275
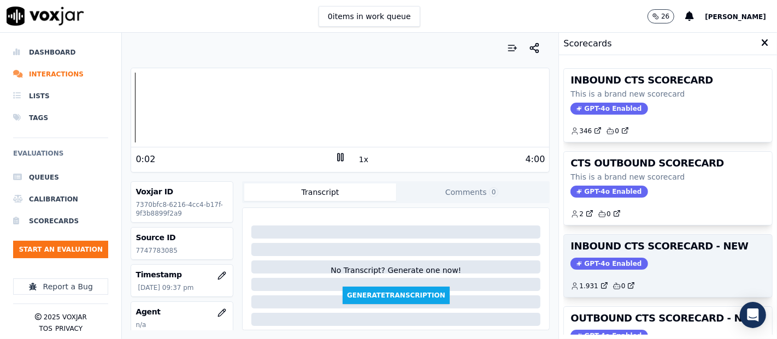
click at [617, 238] on div "INBOUND CTS SCORECARD - NEW GPT-4o Enabled 1.931 0" at bounding box center [668, 266] width 208 height 62
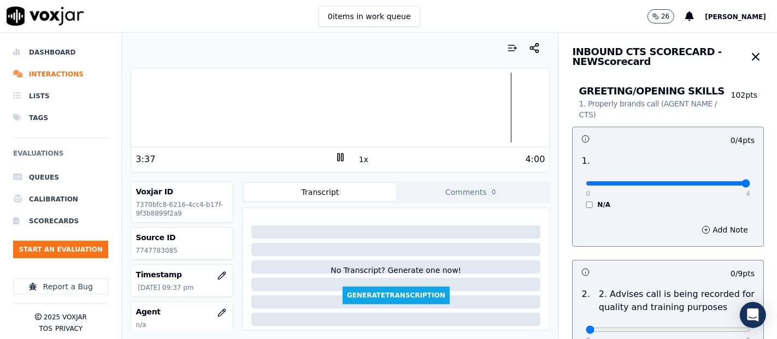
type input "4"
click at [719, 184] on input "range" at bounding box center [668, 183] width 164 height 4
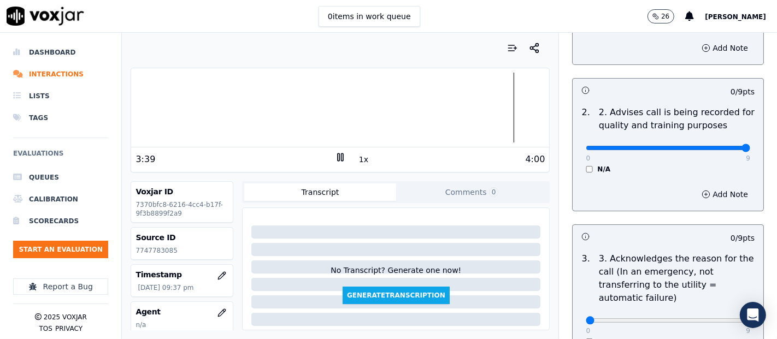
type input "9"
click at [715, 150] on input "range" at bounding box center [668, 148] width 164 height 4
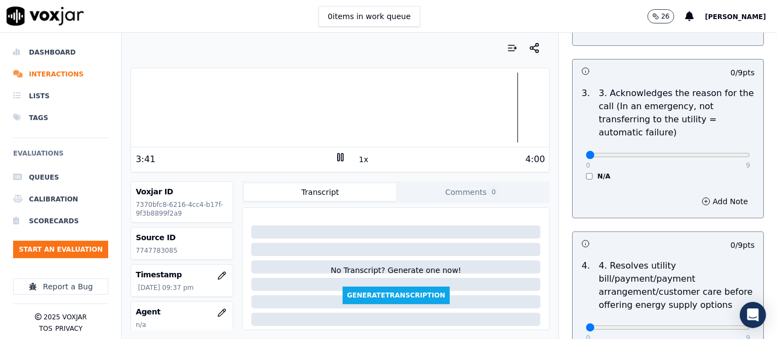
scroll to position [364, 0]
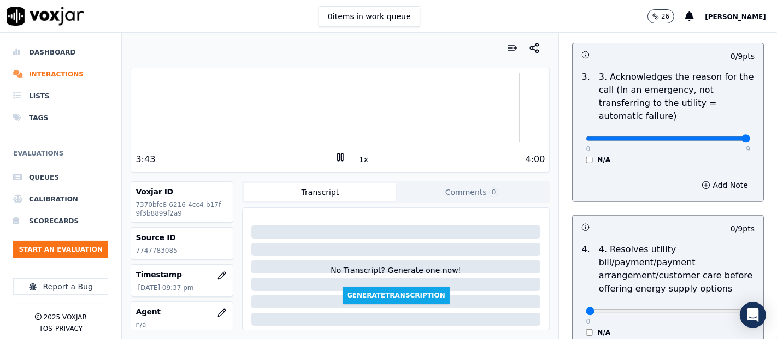
type input "9"
click at [718, 141] on input "range" at bounding box center [668, 139] width 164 height 4
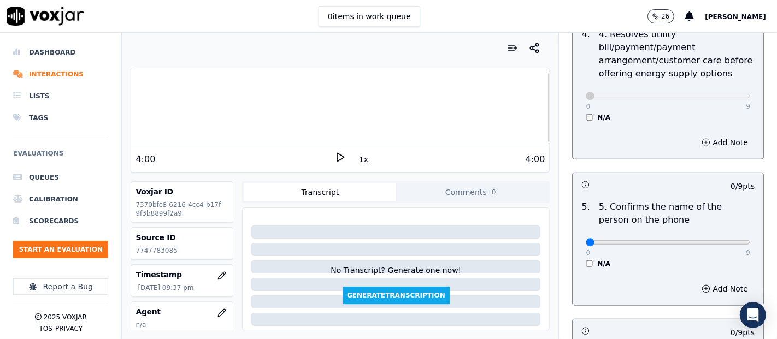
scroll to position [607, 0]
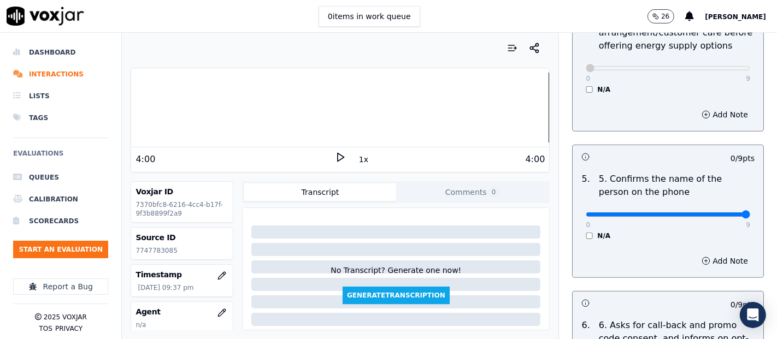
type input "9"
click at [718, 213] on input "range" at bounding box center [668, 215] width 164 height 4
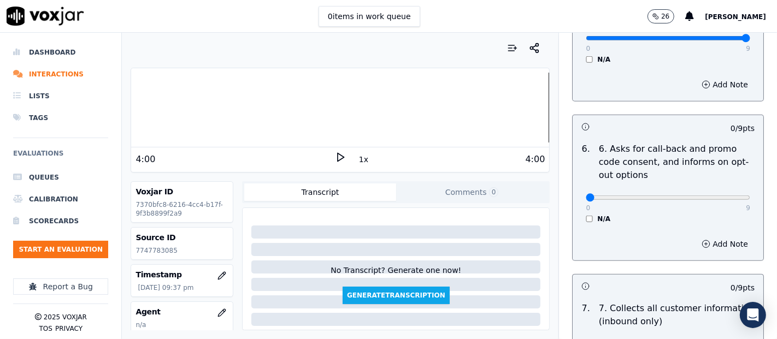
scroll to position [789, 0]
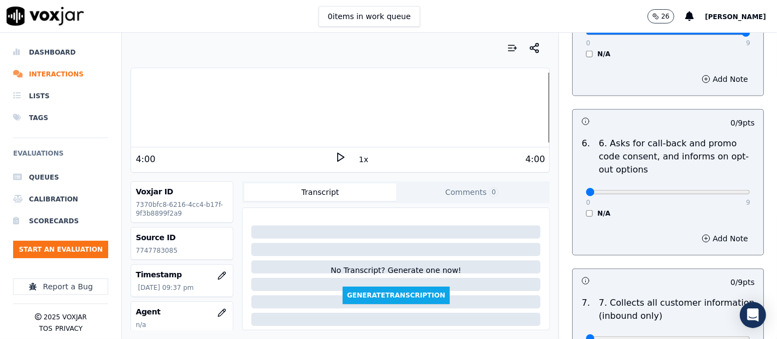
click at [586, 215] on div "N/A" at bounding box center [668, 213] width 164 height 9
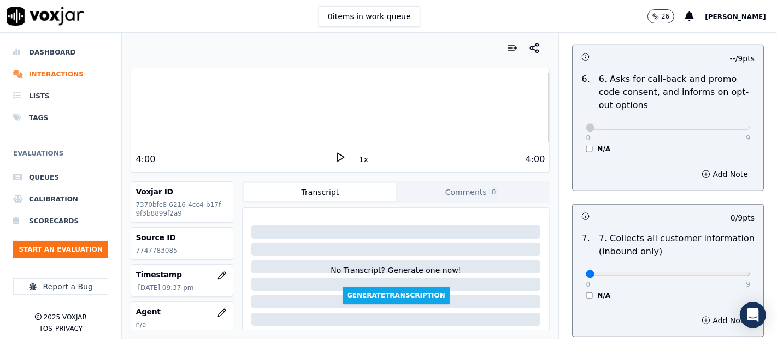
scroll to position [910, 0]
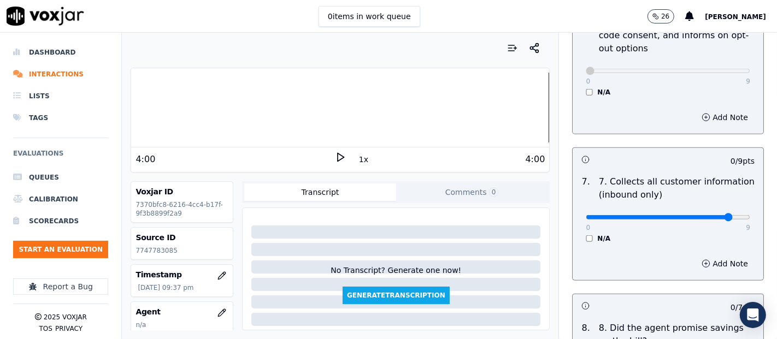
click at [708, 215] on input "range" at bounding box center [668, 217] width 164 height 4
type input "9"
click at [712, 215] on input "range" at bounding box center [668, 217] width 164 height 4
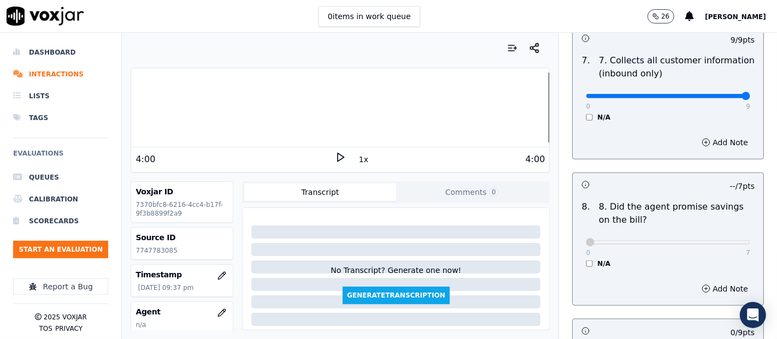
scroll to position [1214, 0]
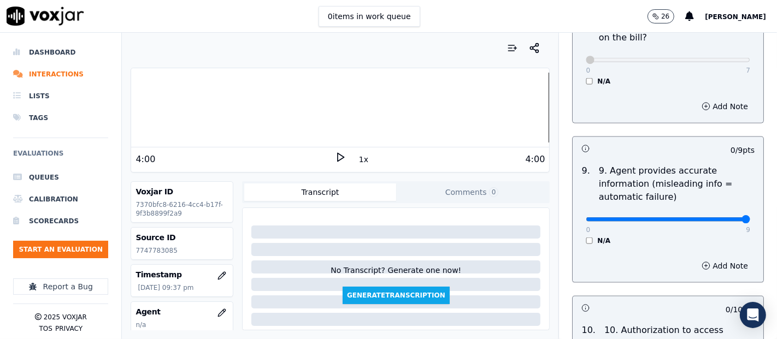
type input "9"
click at [719, 217] on input "range" at bounding box center [668, 219] width 164 height 4
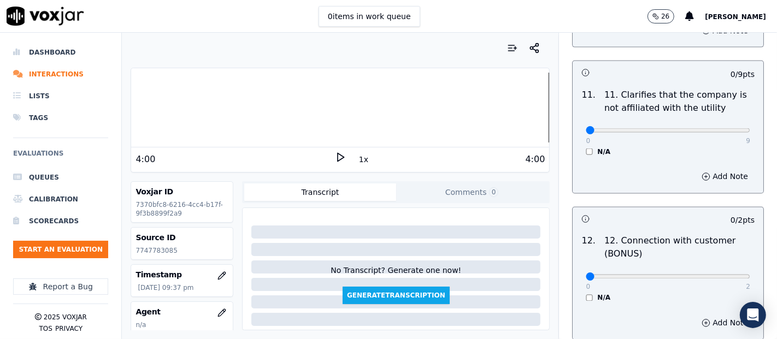
scroll to position [1639, 0]
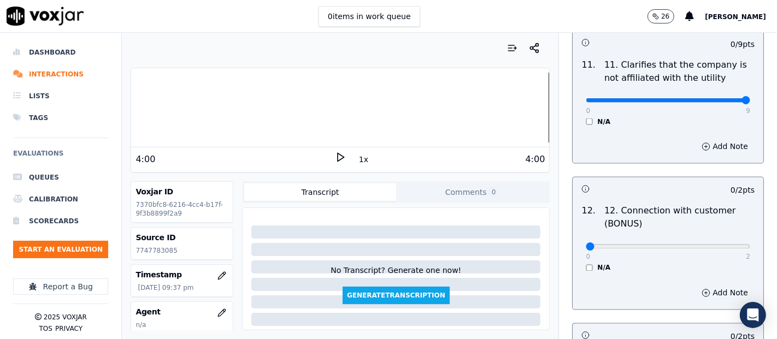
type input "9"
click at [715, 98] on input "range" at bounding box center [668, 100] width 164 height 4
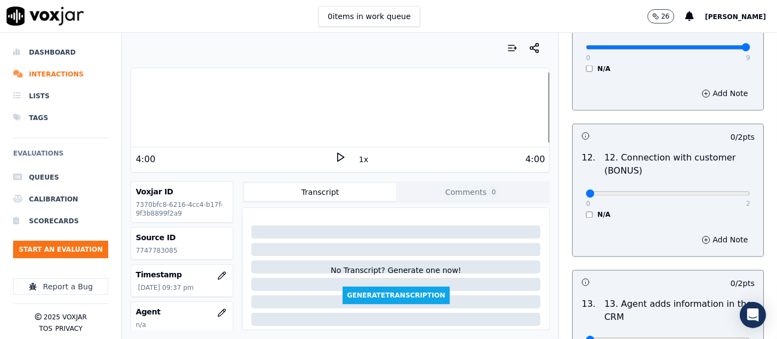
scroll to position [1760, 0]
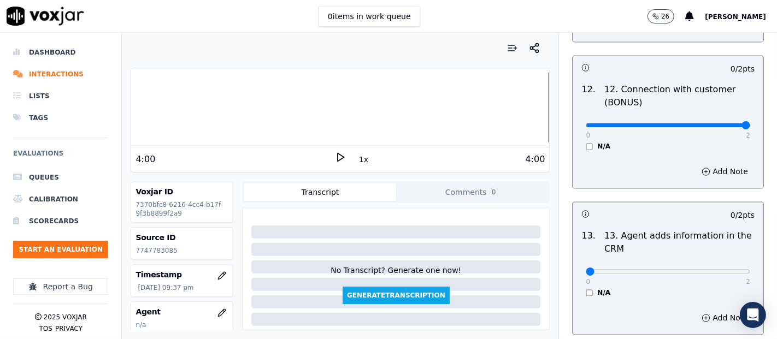
type input "2"
click at [717, 123] on input "range" at bounding box center [668, 125] width 164 height 4
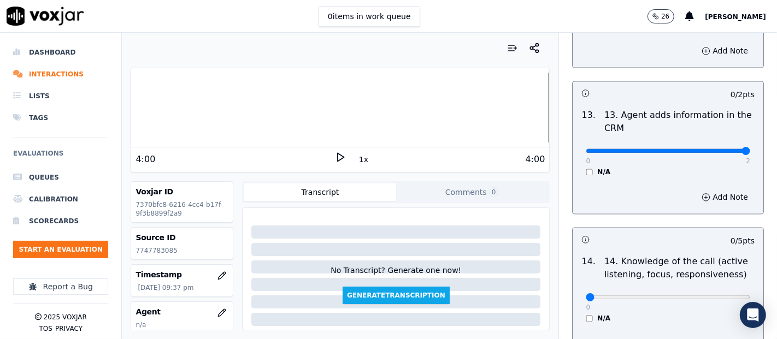
type input "2"
click at [717, 149] on input "range" at bounding box center [668, 151] width 164 height 4
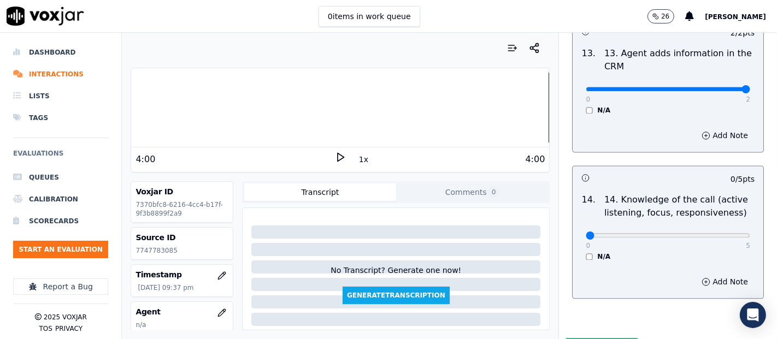
scroll to position [1991, 0]
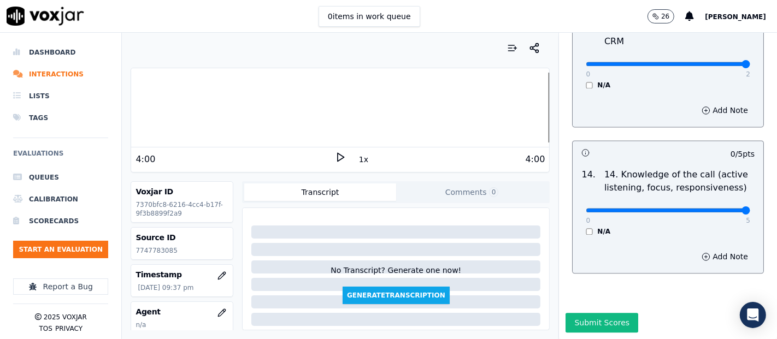
type input "5"
click at [716, 208] on input "range" at bounding box center [668, 210] width 164 height 4
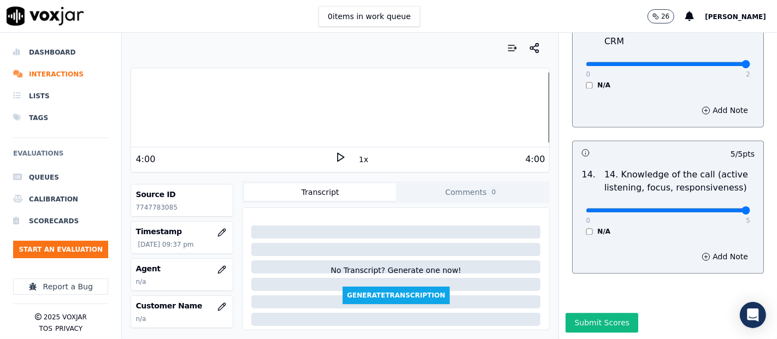
scroll to position [121, 0]
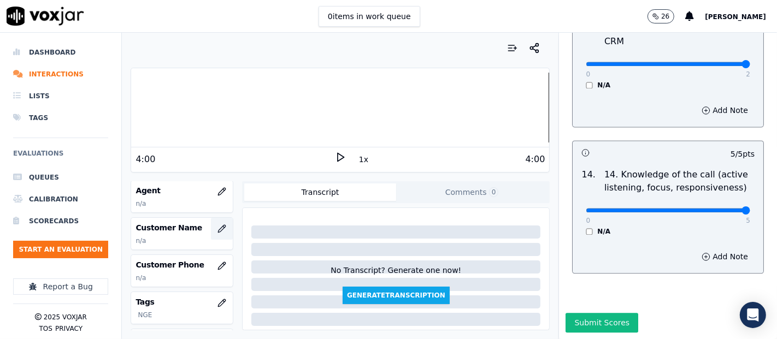
click at [217, 226] on icon "button" at bounding box center [221, 229] width 9 height 9
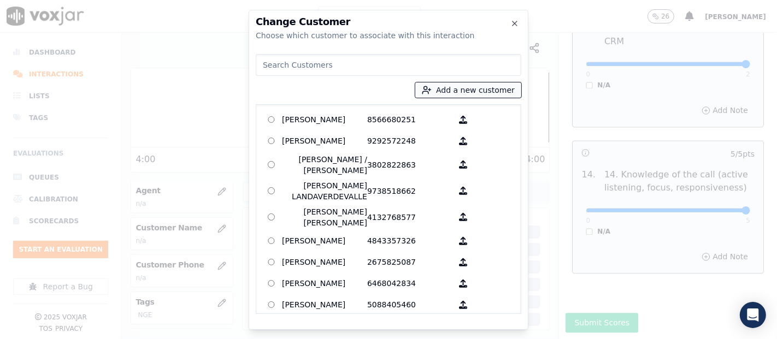
click at [439, 87] on button "Add a new customer" at bounding box center [468, 89] width 106 height 15
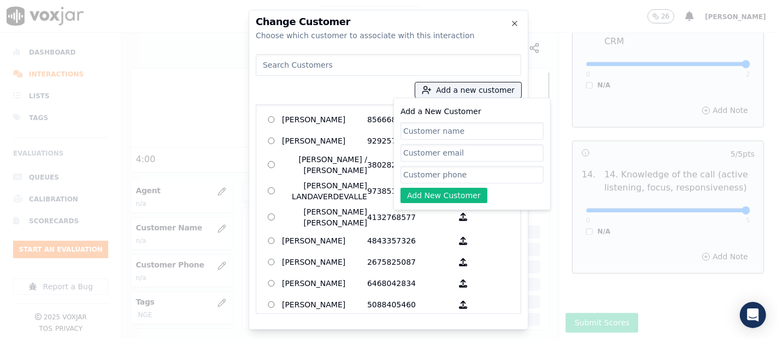
paste input "[PERSON_NAME]"
type input "[PERSON_NAME]"
click at [457, 171] on input "Add a New Customer" at bounding box center [471, 174] width 143 height 17
paste input "7747783085"
type input "7747783085"
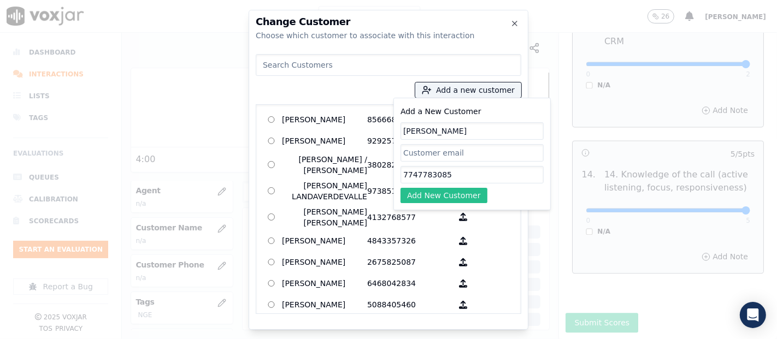
click at [466, 190] on button "Add New Customer" at bounding box center [443, 195] width 87 height 15
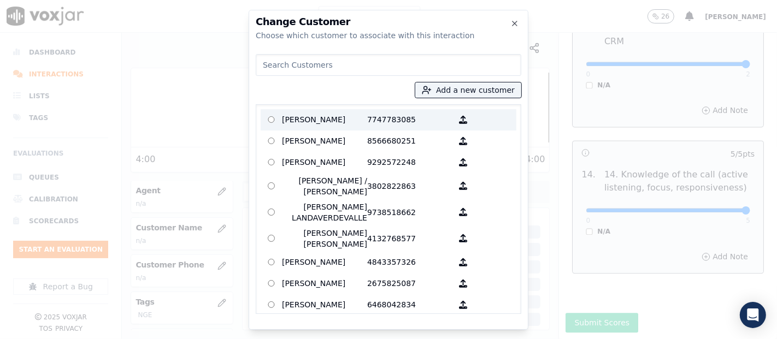
click at [335, 118] on p "[PERSON_NAME]" at bounding box center [324, 119] width 85 height 17
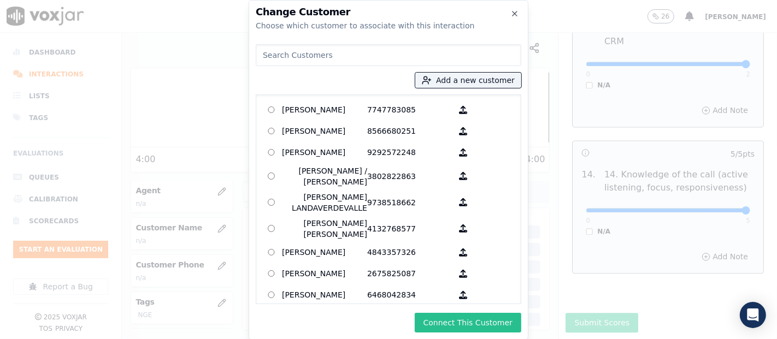
click at [447, 320] on button "Connect This Customer" at bounding box center [468, 323] width 107 height 20
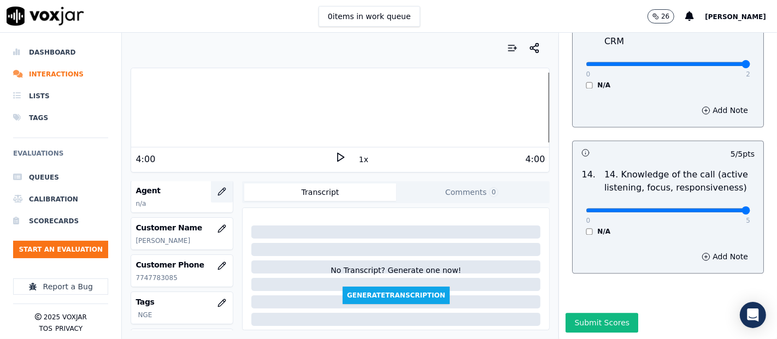
click at [223, 189] on icon "button" at bounding box center [224, 190] width 2 height 2
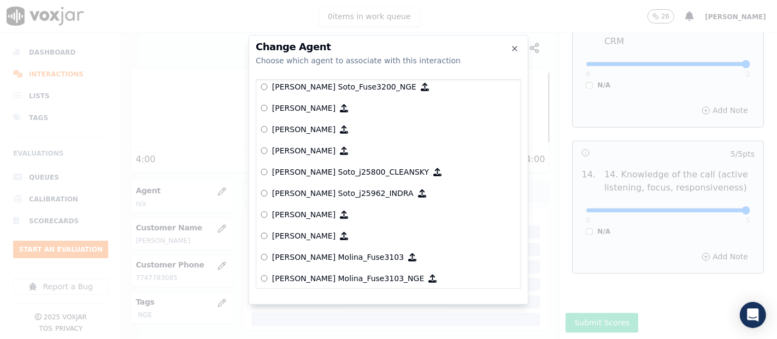
scroll to position [3394, 0]
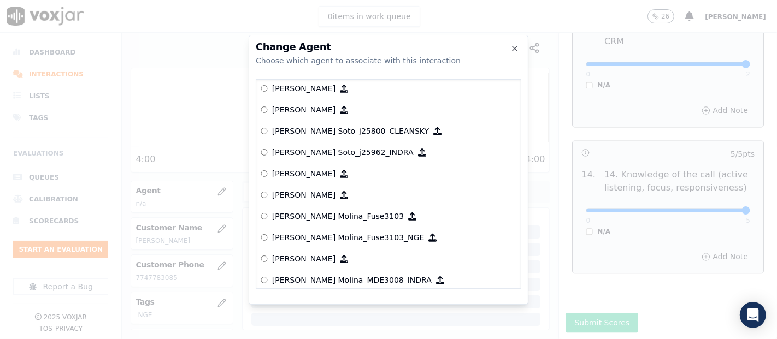
click at [330, 232] on p "[PERSON_NAME] Molina_Fuse3103_NGE" at bounding box center [348, 237] width 152 height 11
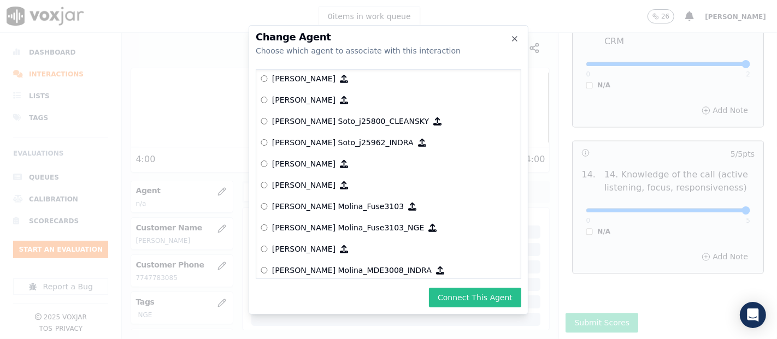
click at [465, 293] on button "Connect This Agent" at bounding box center [475, 298] width 92 height 20
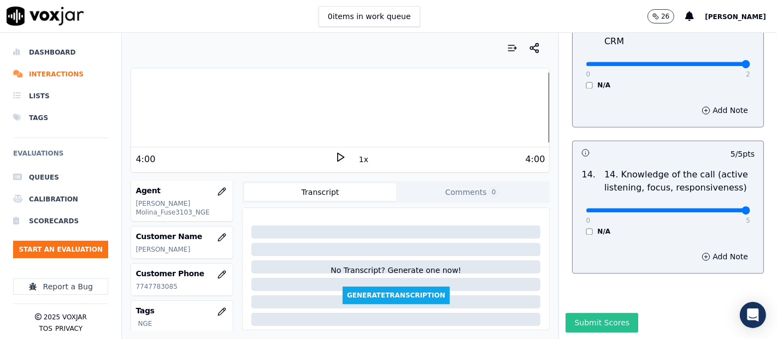
click at [565, 313] on button "Submit Scores" at bounding box center [601, 323] width 73 height 20
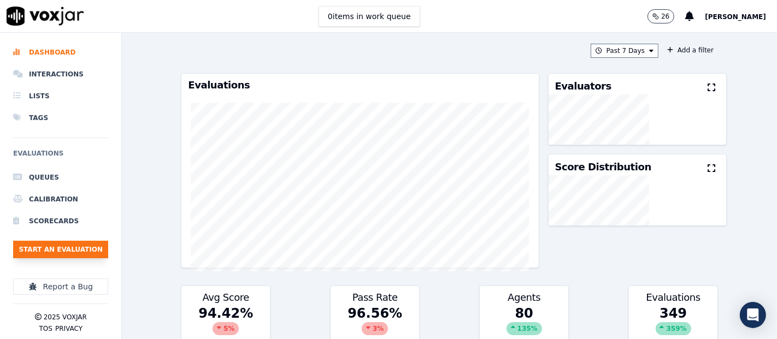
click at [67, 241] on button "Start an Evaluation" at bounding box center [60, 249] width 95 height 17
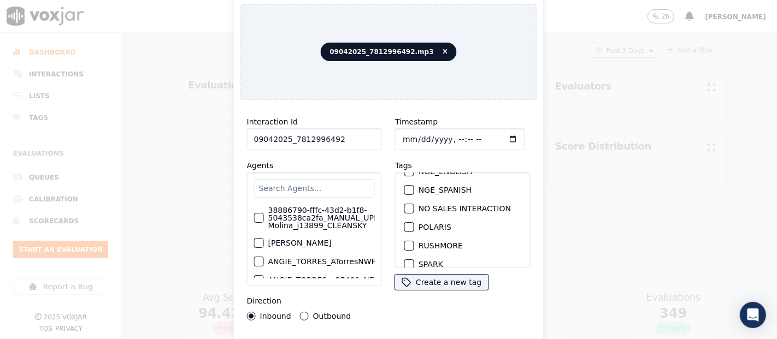
scroll to position [121, 0]
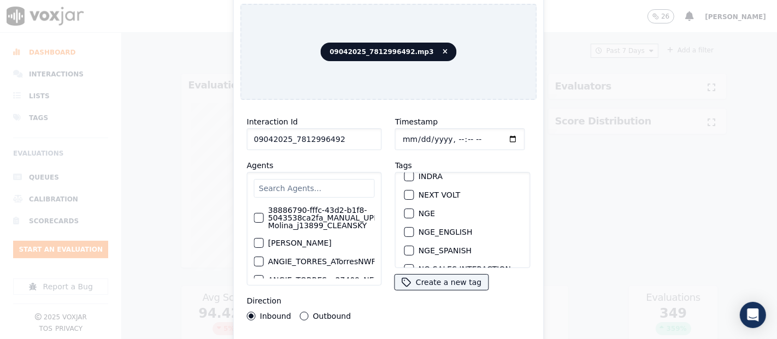
type input "09042025_7812996492"
click at [407, 210] on div "button" at bounding box center [409, 214] width 8 height 8
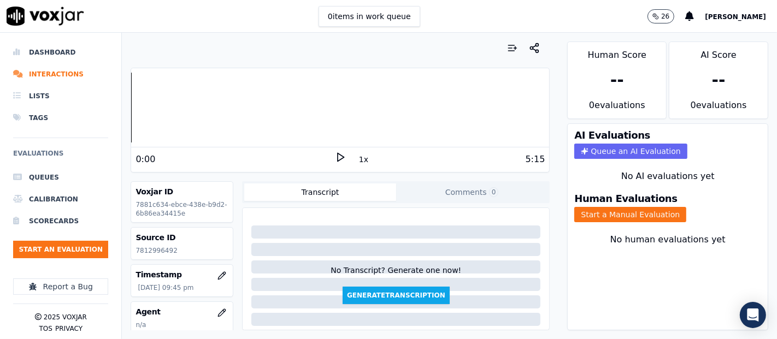
drag, startPoint x: 155, startPoint y: 253, endPoint x: 156, endPoint y: 259, distance: 6.1
drag, startPoint x: 156, startPoint y: 259, endPoint x: 150, endPoint y: 252, distance: 9.3
click at [150, 252] on p "7812996492" at bounding box center [181, 250] width 93 height 9
drag, startPoint x: 148, startPoint y: 245, endPoint x: 152, endPoint y: 257, distance: 12.3
click at [152, 257] on div "Source ID 7812996492" at bounding box center [182, 244] width 102 height 32
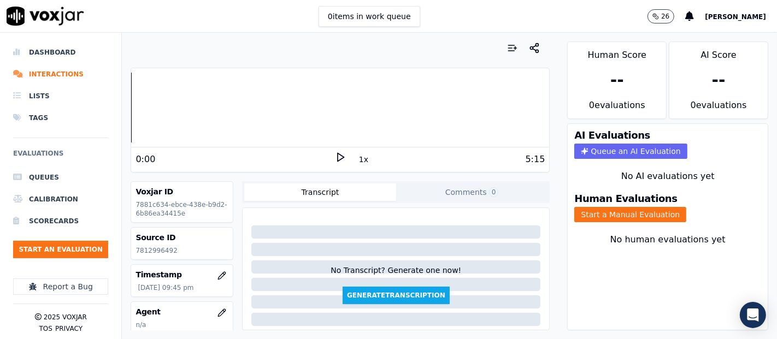
click at [151, 246] on p "7812996492" at bounding box center [181, 250] width 93 height 9
click at [150, 250] on p "7812996492" at bounding box center [181, 250] width 93 height 9
copy p "7812996492"
click at [328, 158] on div "0:00" at bounding box center [234, 159] width 199 height 13
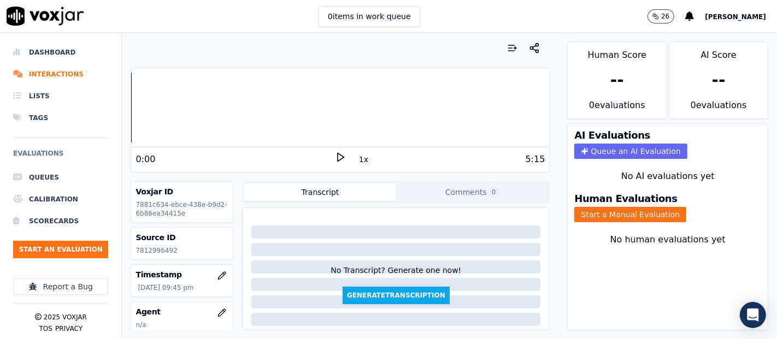
click at [338, 155] on polygon at bounding box center [341, 158] width 7 height 8
click at [580, 207] on button "Start a Manual Evaluation" at bounding box center [630, 214] width 112 height 15
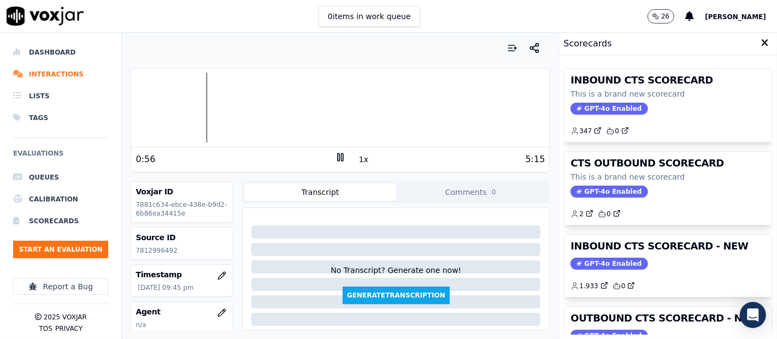
drag, startPoint x: 634, startPoint y: 279, endPoint x: 634, endPoint y: 273, distance: 6.0
click at [634, 278] on div "1.933 0" at bounding box center [667, 281] width 195 height 17
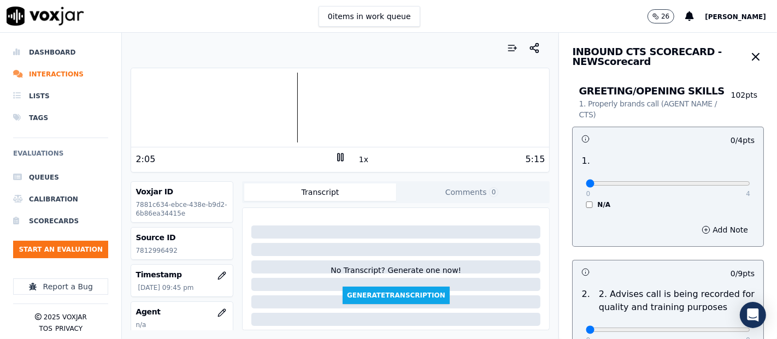
click at [335, 153] on icon at bounding box center [340, 157] width 11 height 11
click at [338, 158] on polygon at bounding box center [341, 158] width 7 height 8
click at [335, 155] on icon at bounding box center [340, 157] width 11 height 11
click at [326, 156] on div "2:31" at bounding box center [234, 159] width 199 height 13
click at [338, 154] on polygon at bounding box center [341, 158] width 7 height 8
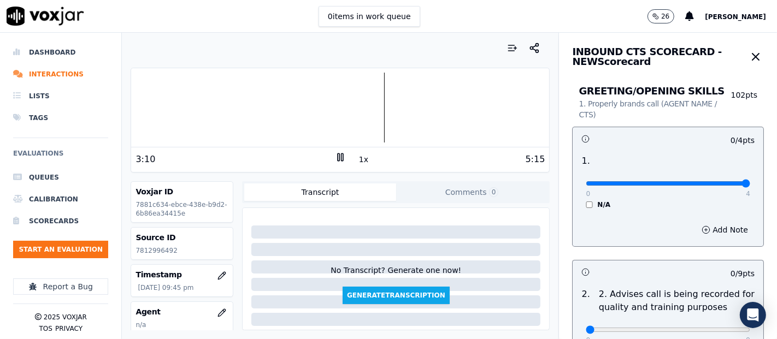
type input "4"
click at [710, 183] on input "range" at bounding box center [668, 183] width 164 height 4
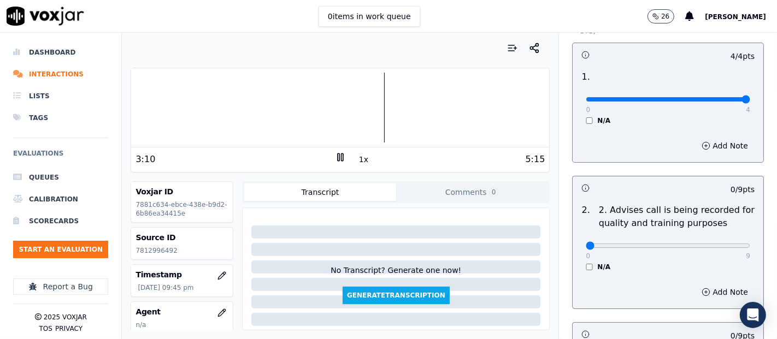
scroll to position [182, 0]
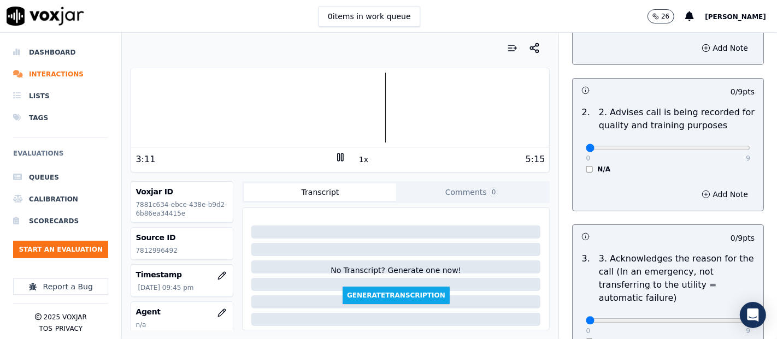
click at [717, 141] on div "0 9" at bounding box center [668, 147] width 164 height 13
type input "9"
click at [720, 150] on input "range" at bounding box center [668, 148] width 164 height 4
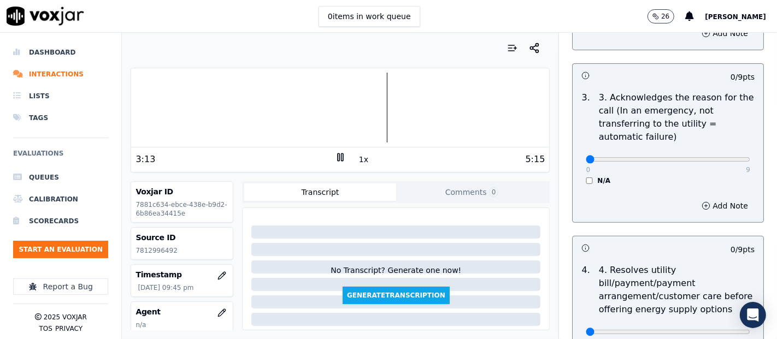
scroll to position [364, 0]
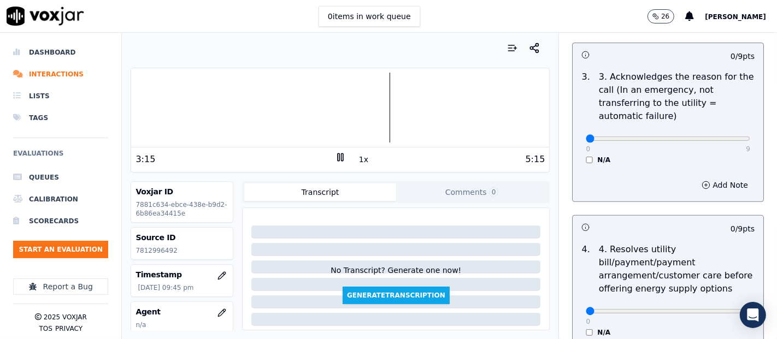
click at [724, 138] on div "0 9 N/A" at bounding box center [668, 144] width 182 height 42
type input "9"
click at [717, 137] on input "range" at bounding box center [668, 139] width 164 height 4
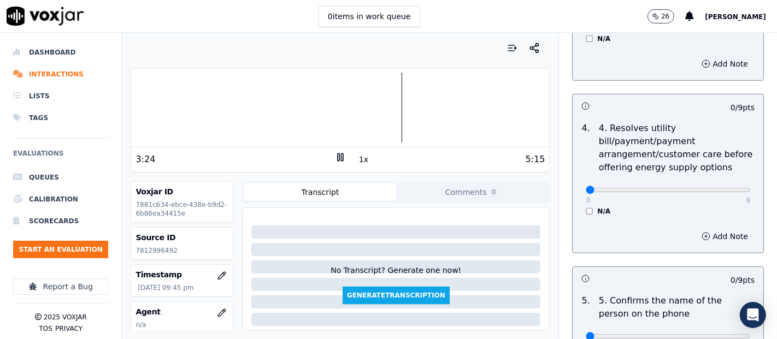
click at [577, 213] on div "0 9 N/A" at bounding box center [668, 195] width 182 height 42
click at [577, 211] on div "0 9 N/A" at bounding box center [668, 195] width 182 height 42
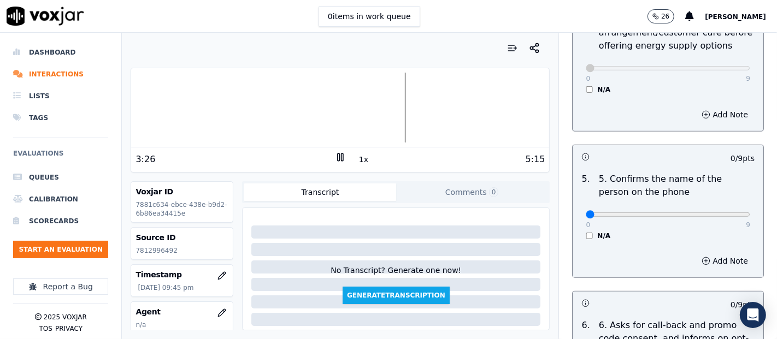
scroll to position [668, 0]
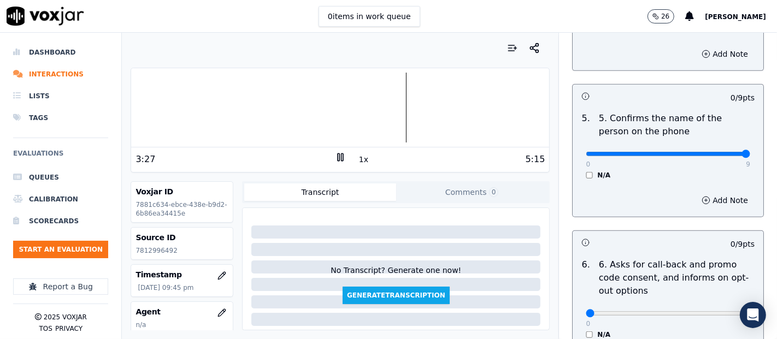
type input "9"
click at [715, 154] on input "range" at bounding box center [668, 154] width 164 height 4
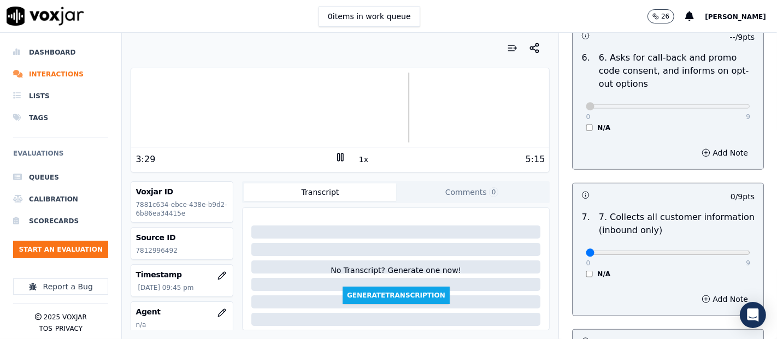
scroll to position [910, 0]
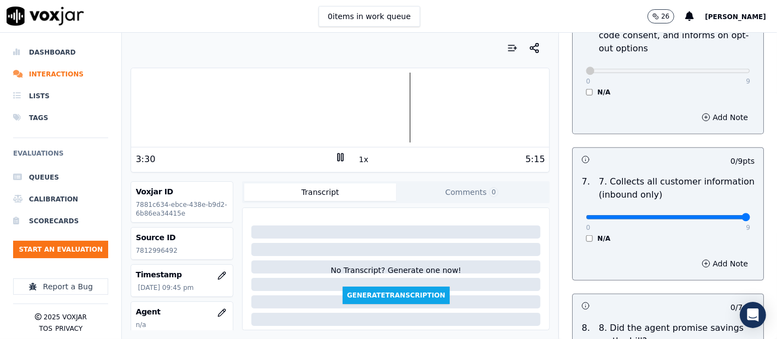
type input "9"
click at [718, 215] on input "range" at bounding box center [668, 217] width 164 height 4
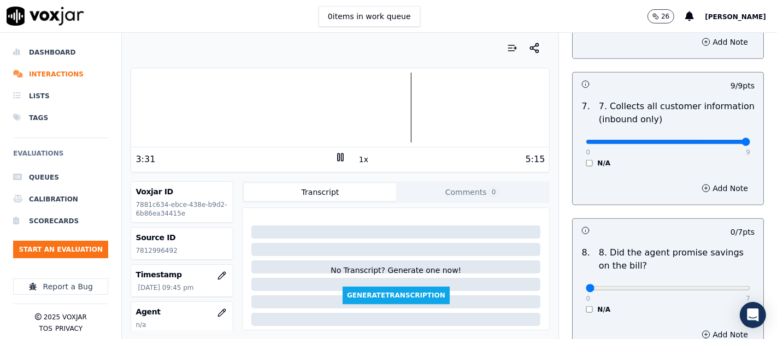
scroll to position [1093, 0]
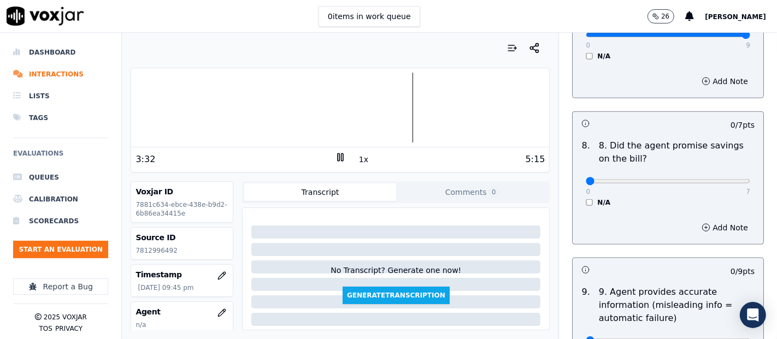
click at [577, 197] on div "0 7 N/A" at bounding box center [668, 187] width 182 height 42
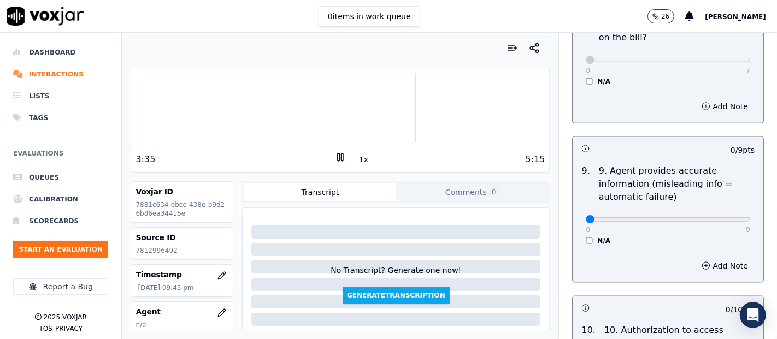
scroll to position [1275, 0]
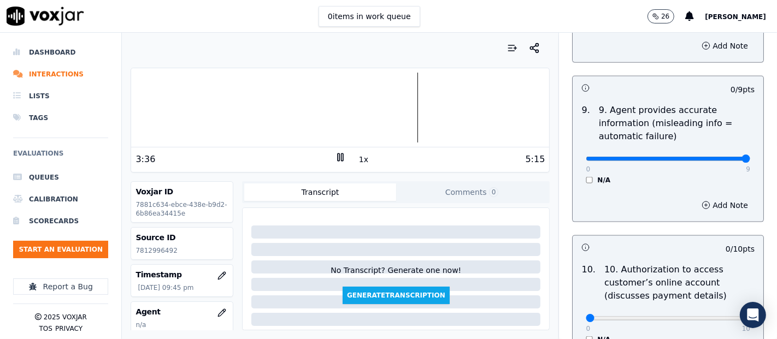
type input "9"
click at [716, 157] on input "range" at bounding box center [668, 159] width 164 height 4
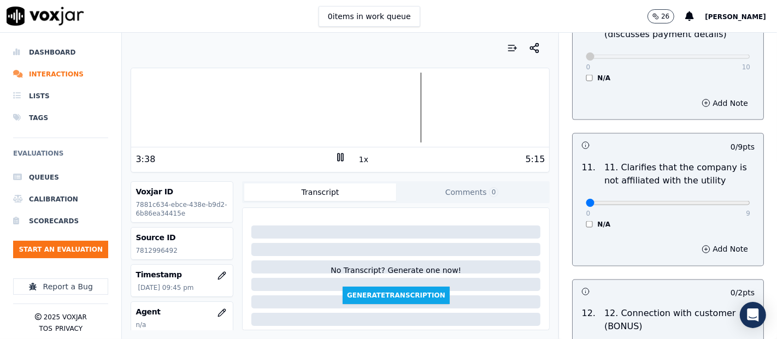
scroll to position [1578, 0]
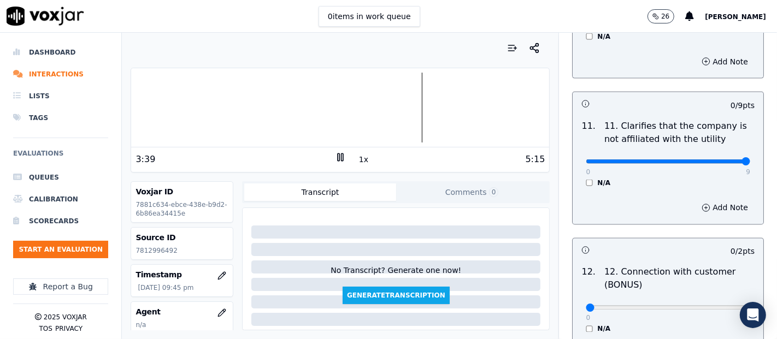
type input "9"
click at [717, 160] on input "range" at bounding box center [668, 162] width 164 height 4
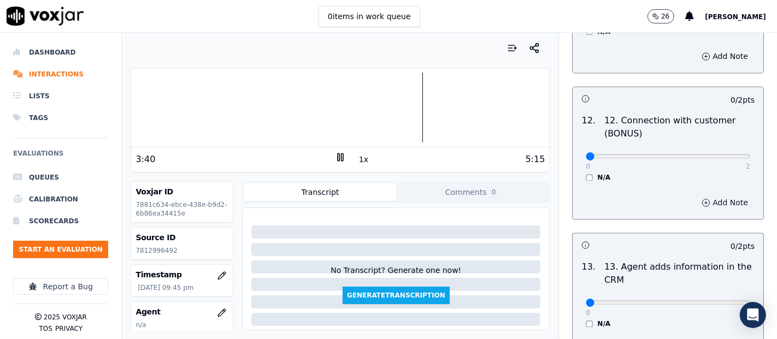
scroll to position [1760, 0]
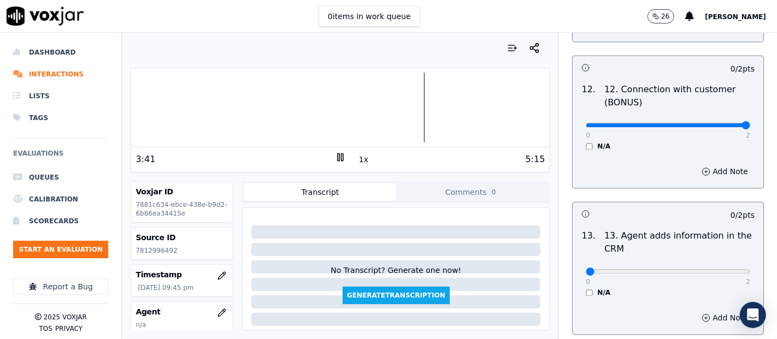
type input "2"
click at [711, 123] on input "range" at bounding box center [668, 125] width 164 height 4
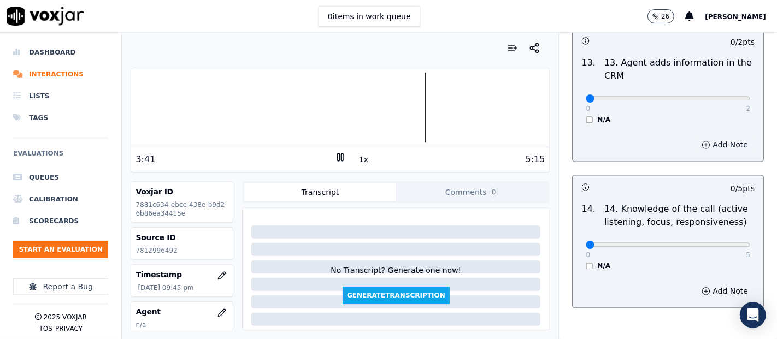
scroll to position [1942, 0]
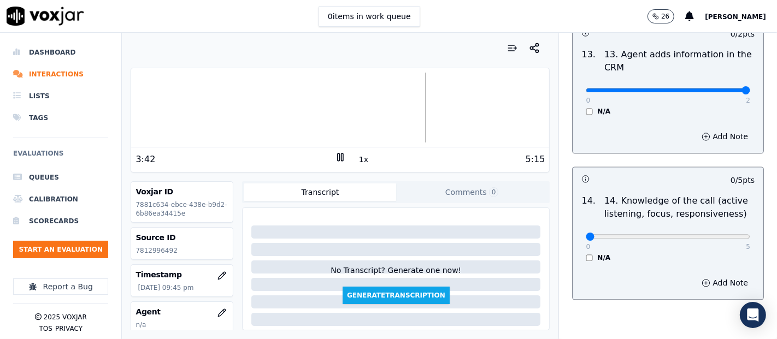
type input "2"
click at [716, 88] on input "range" at bounding box center [668, 90] width 164 height 4
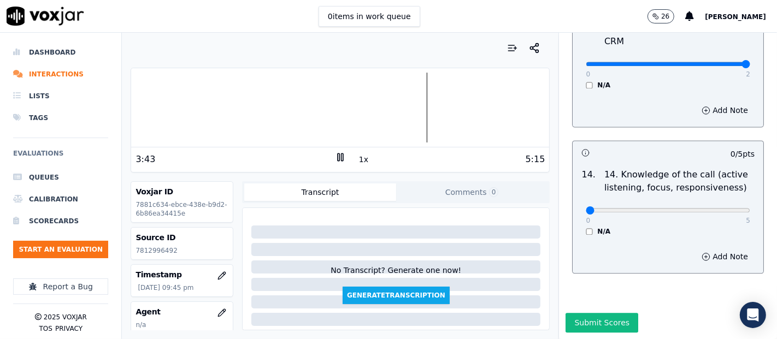
scroll to position [1991, 0]
type input "5"
click at [712, 208] on input "range" at bounding box center [668, 210] width 164 height 4
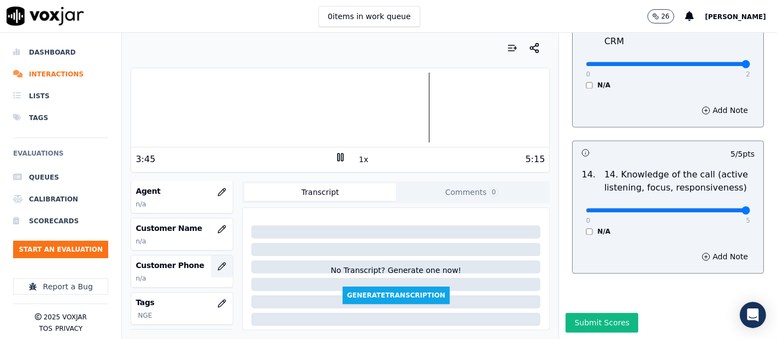
scroll to position [121, 0]
click at [201, 227] on h3 "Customer Name" at bounding box center [181, 227] width 93 height 11
click at [217, 227] on icon "button" at bounding box center [221, 229] width 9 height 9
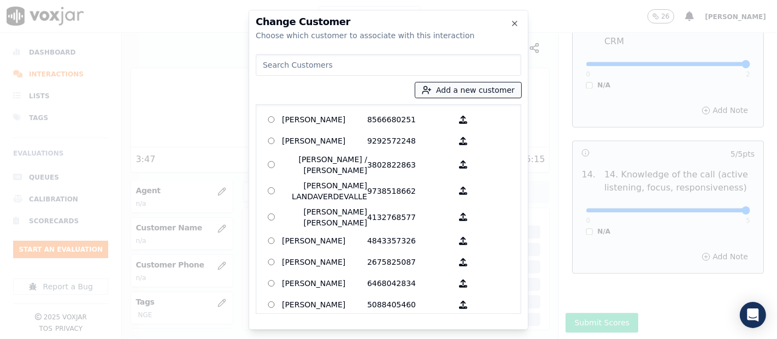
click at [460, 87] on button "Add a new customer" at bounding box center [468, 89] width 106 height 15
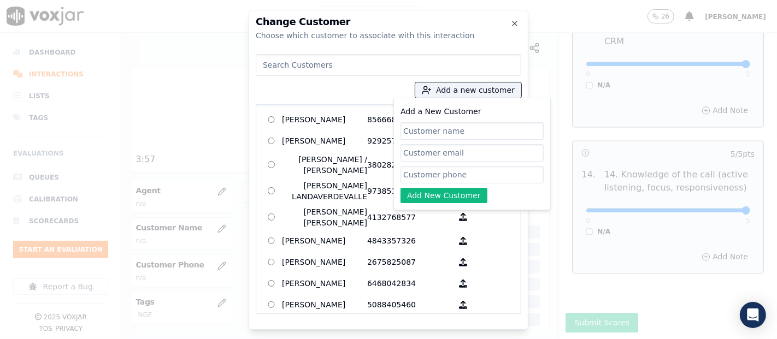
paste input "[PERSON_NAME]"
type input "[PERSON_NAME]"
drag, startPoint x: 460, startPoint y: 172, endPoint x: 461, endPoint y: 132, distance: 39.9
click at [461, 169] on input "Add a New Customer" at bounding box center [471, 174] width 143 height 17
paste input "7812996492"
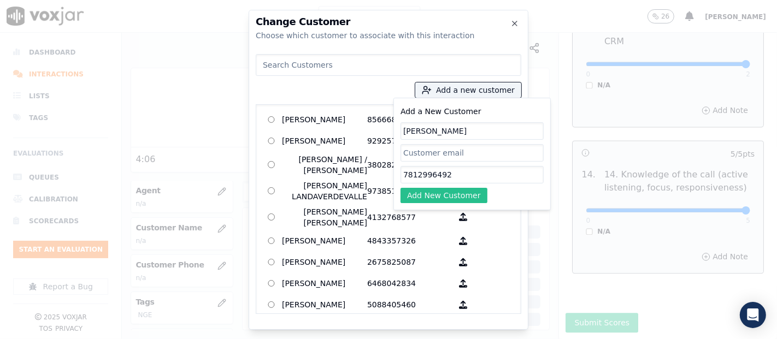
type input "7812996492"
click at [448, 196] on button "Add New Customer" at bounding box center [443, 195] width 87 height 15
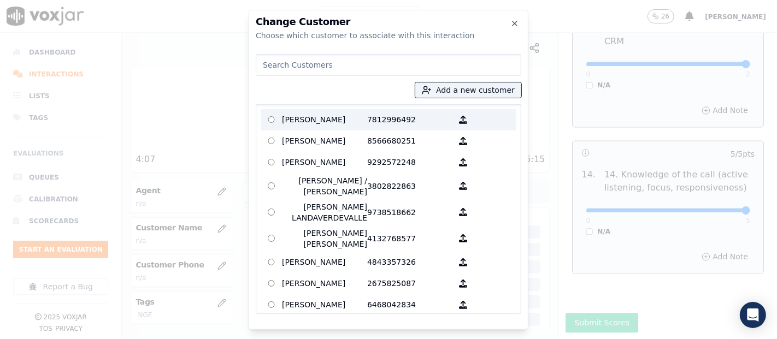
click at [354, 116] on p "[PERSON_NAME]" at bounding box center [324, 119] width 85 height 17
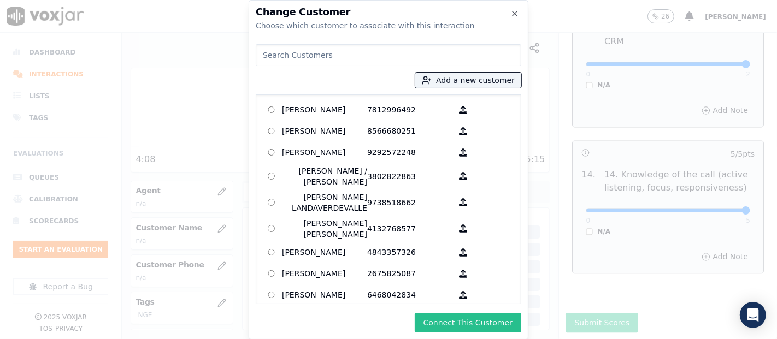
drag, startPoint x: 476, startPoint y: 320, endPoint x: 470, endPoint y: 314, distance: 8.1
click at [475, 319] on button "Connect This Customer" at bounding box center [468, 323] width 107 height 20
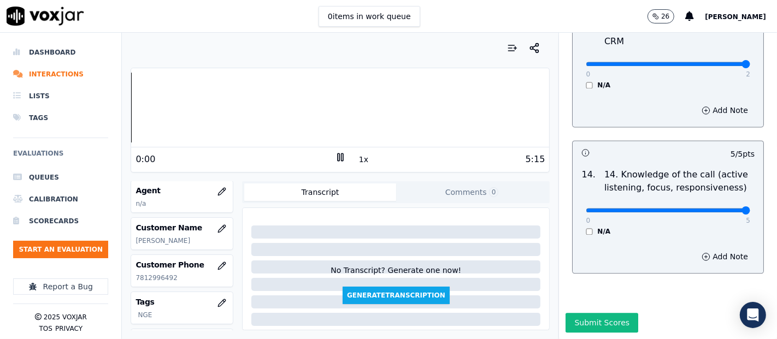
click at [53, 170] on div "Dashboard Interactions Lists Tags Evaluations Queues Calibration Scorecards Sta…" at bounding box center [388, 186] width 777 height 307
click at [217, 192] on icon "button" at bounding box center [221, 191] width 9 height 9
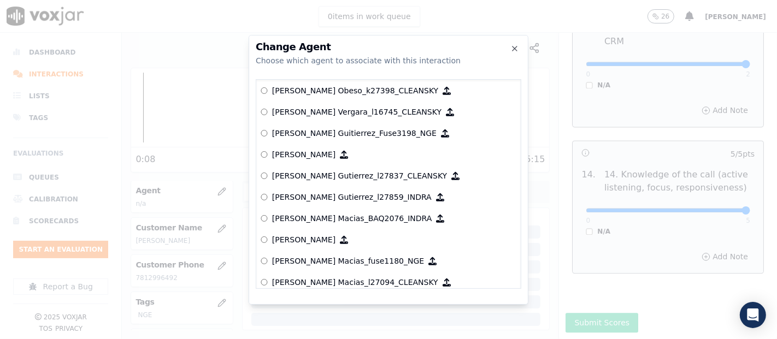
scroll to position [4068, 0]
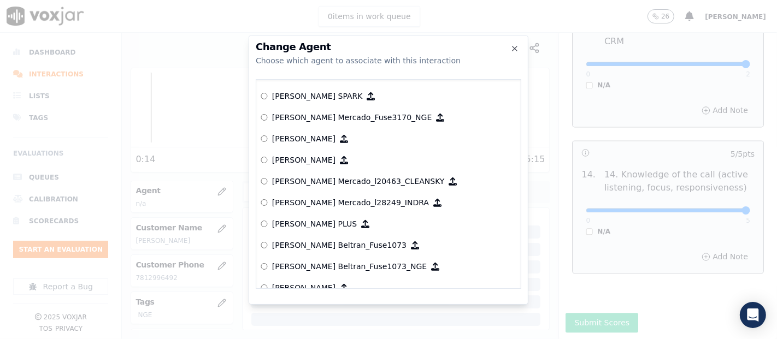
click at [321, 121] on label "[PERSON_NAME] Mercado_Fuse3170_NGE" at bounding box center [389, 117] width 256 height 21
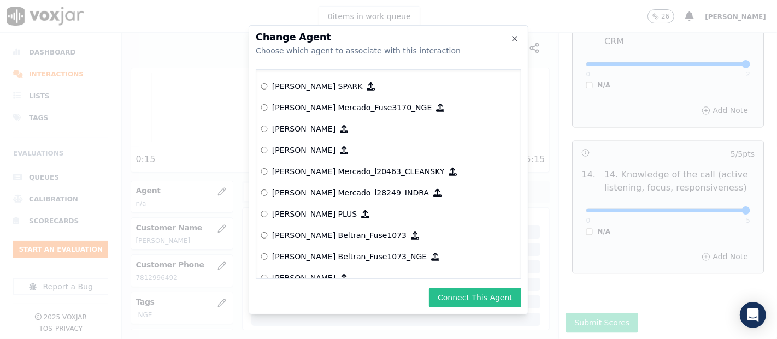
click at [500, 296] on button "Connect This Agent" at bounding box center [475, 298] width 92 height 20
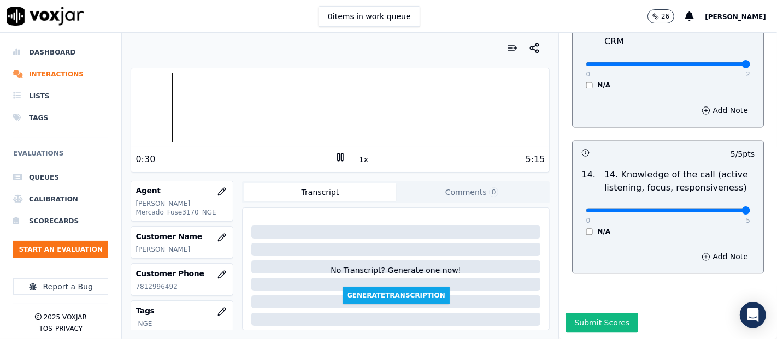
click at [582, 313] on button "Submit Scores" at bounding box center [601, 323] width 73 height 20
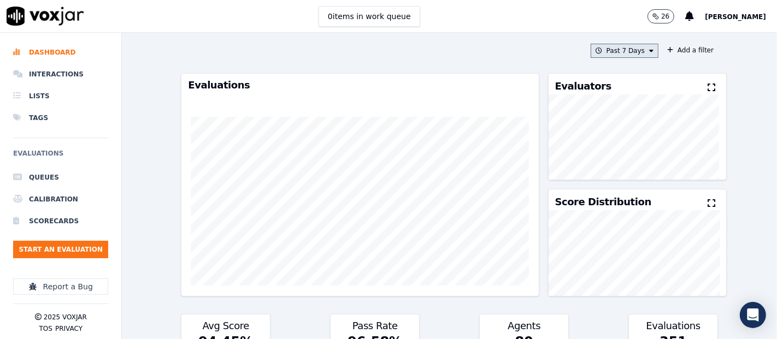
click at [600, 48] on button "Past 7 Days" at bounding box center [625, 51] width 68 height 14
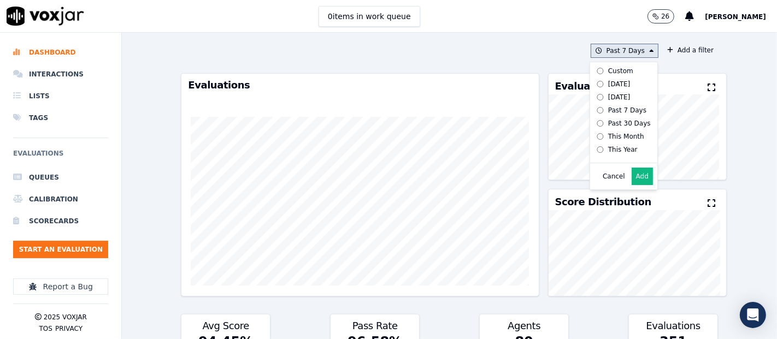
click at [632, 176] on button "Add" at bounding box center [642, 176] width 21 height 17
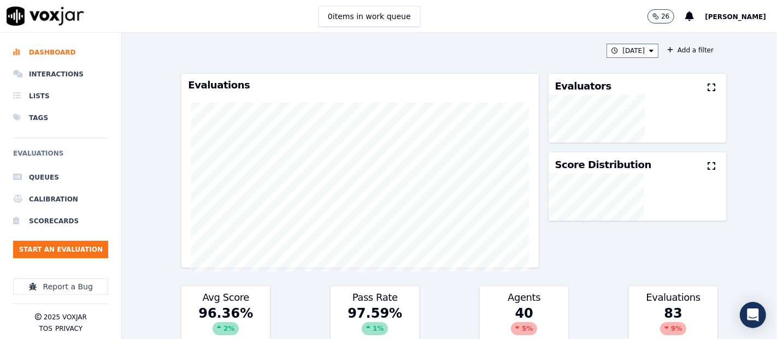
click at [708, 85] on icon at bounding box center [712, 87] width 8 height 9
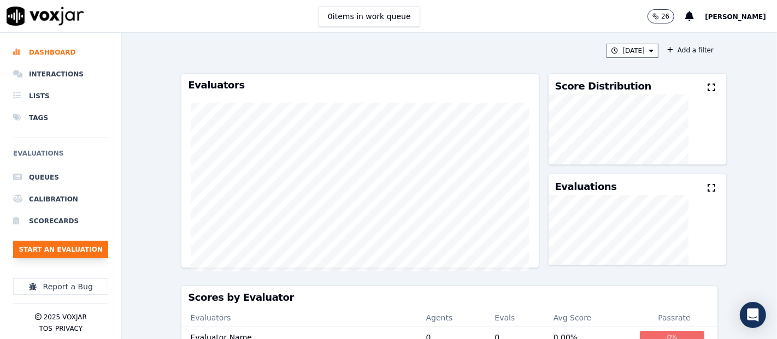
click at [62, 246] on button "Start an Evaluation" at bounding box center [60, 249] width 95 height 17
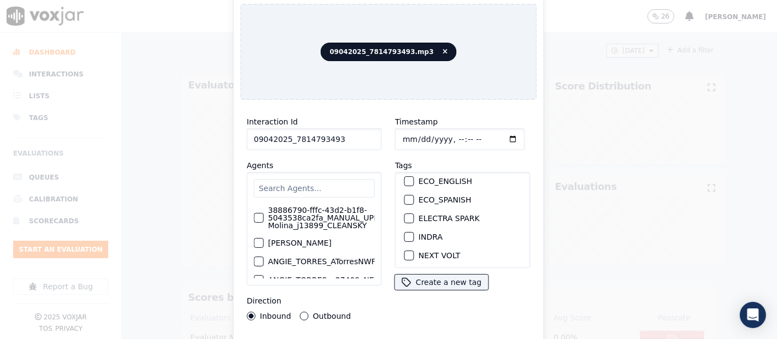
scroll to position [121, 0]
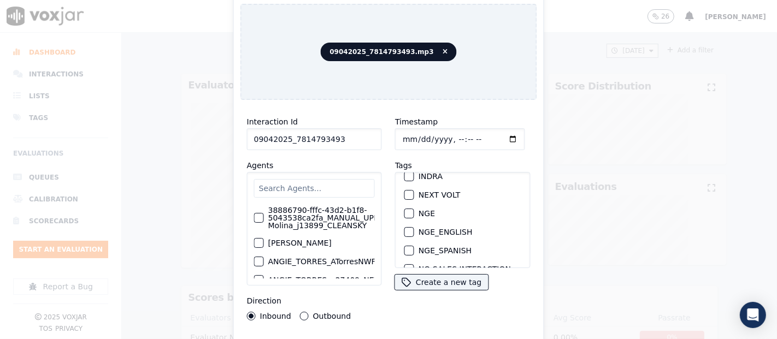
type input "09042025_7814793493"
click at [406, 210] on div "button" at bounding box center [409, 214] width 8 height 8
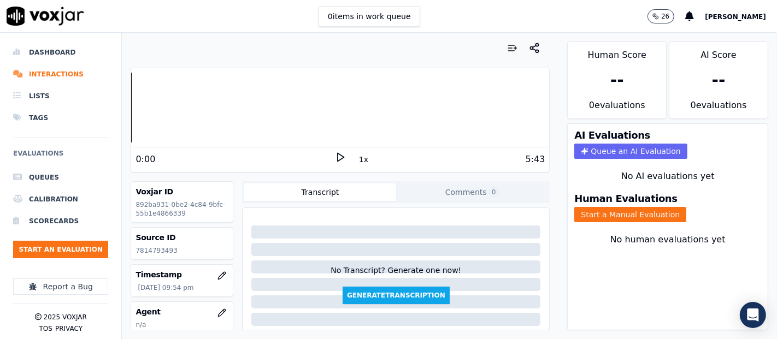
click at [142, 250] on p "7814793493" at bounding box center [181, 250] width 93 height 9
drag, startPoint x: 142, startPoint y: 250, endPoint x: 165, endPoint y: 263, distance: 26.2
click at [165, 263] on div "Voxjar ID 892ba931-0be2-4c84-9bfc-55b1e4866339 Source ID 7814793493 Timestamp […" at bounding box center [182, 255] width 103 height 149
click at [162, 249] on p "7814793493" at bounding box center [181, 250] width 93 height 9
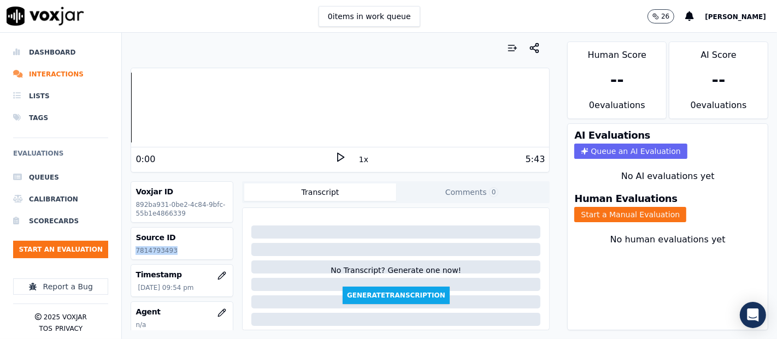
click at [163, 249] on p "7814793493" at bounding box center [181, 250] width 93 height 9
click at [338, 154] on icon at bounding box center [340, 157] width 11 height 11
click at [579, 207] on button "Start a Manual Evaluation" at bounding box center [630, 214] width 112 height 15
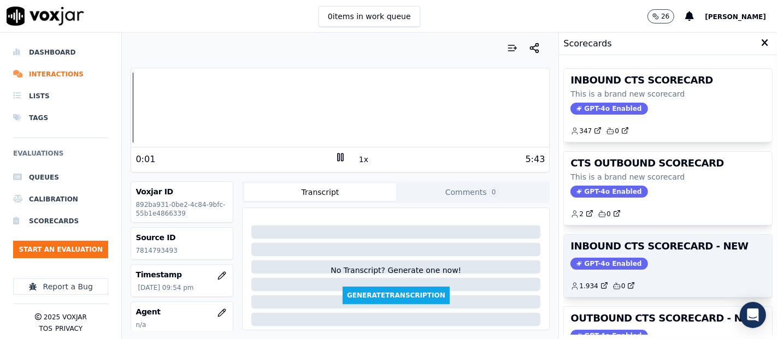
click at [615, 250] on h3 "INBOUND CTS SCORECARD - NEW" at bounding box center [667, 246] width 195 height 10
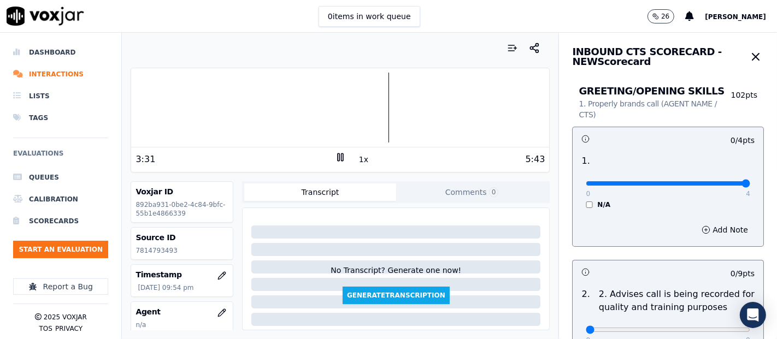
type input "4"
click at [718, 185] on input "range" at bounding box center [668, 183] width 164 height 4
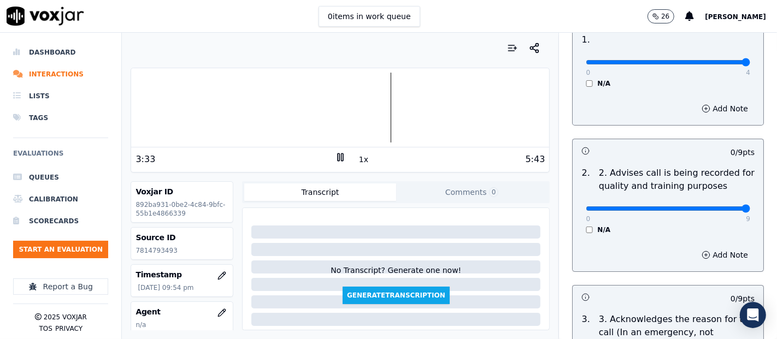
type input "9"
click at [719, 207] on input "range" at bounding box center [668, 209] width 164 height 4
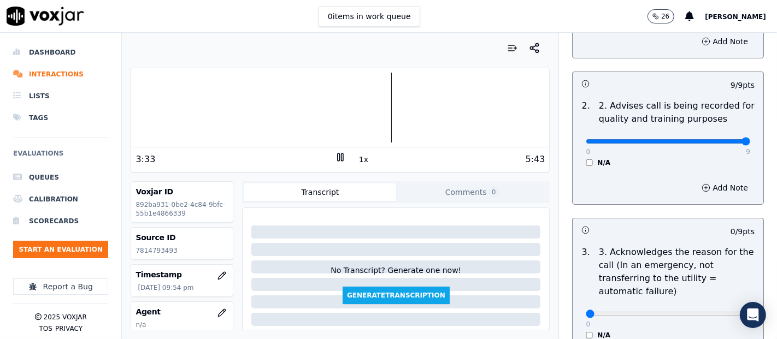
scroll to position [243, 0]
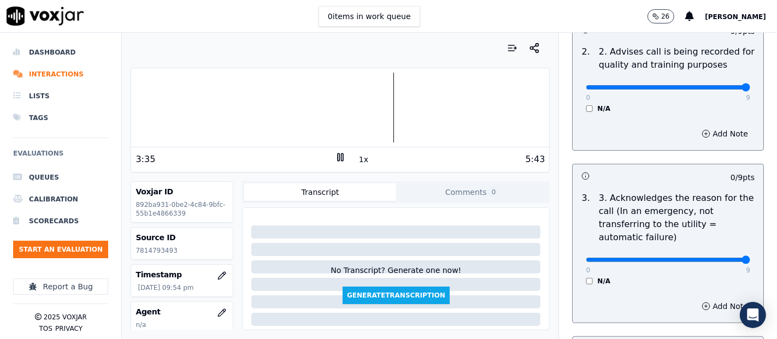
type input "9"
click at [715, 259] on input "range" at bounding box center [668, 260] width 164 height 4
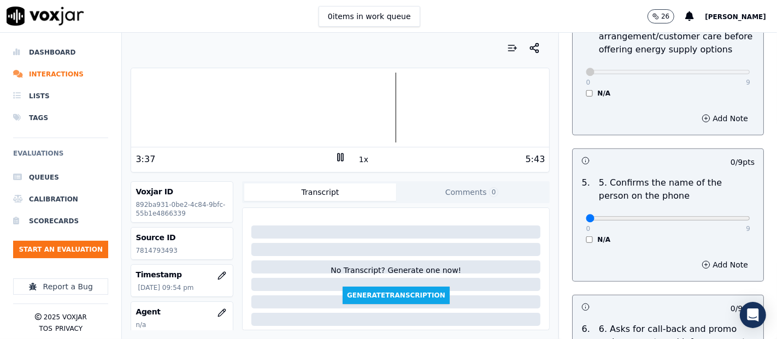
scroll to position [607, 0]
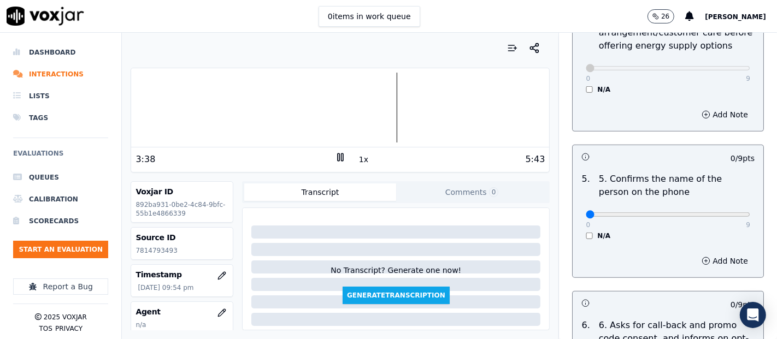
click at [717, 209] on div "0 9" at bounding box center [668, 214] width 164 height 13
type input "9"
click at [719, 214] on input "range" at bounding box center [668, 215] width 164 height 4
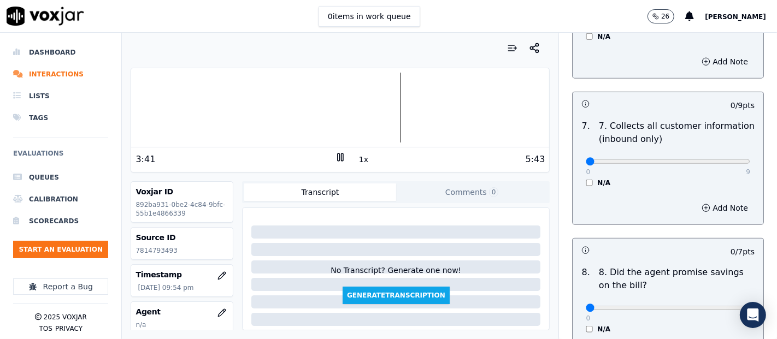
scroll to position [971, 0]
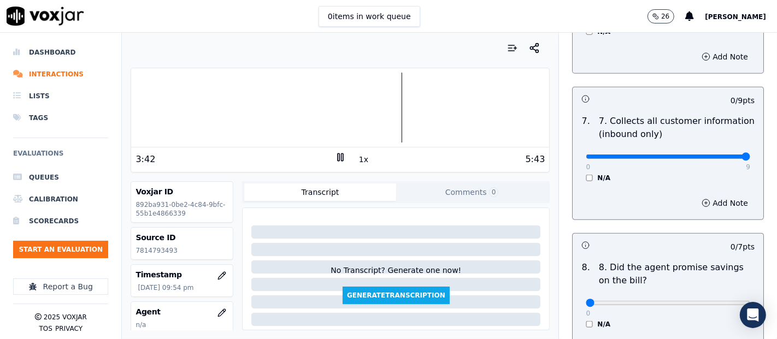
type input "9"
click at [721, 155] on input "range" at bounding box center [668, 157] width 164 height 4
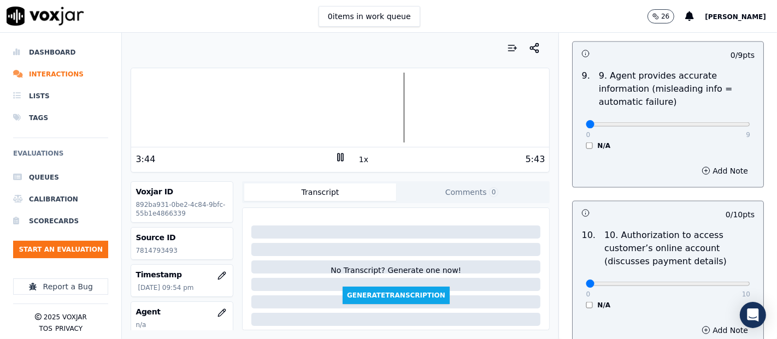
scroll to position [1335, 0]
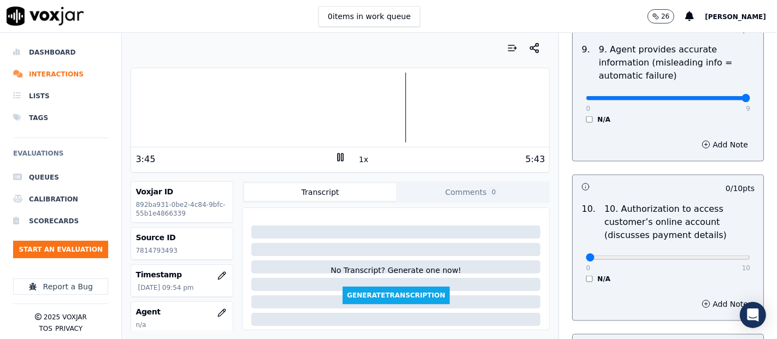
type input "9"
click at [720, 96] on input "range" at bounding box center [668, 98] width 164 height 4
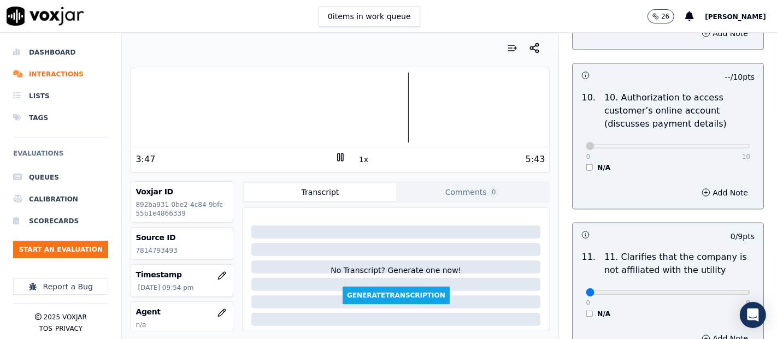
scroll to position [1517, 0]
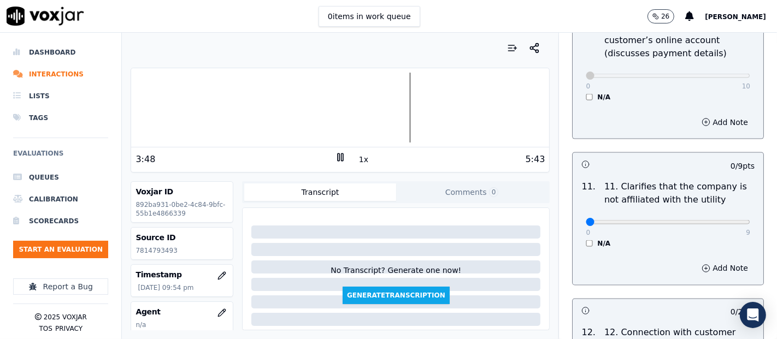
click at [716, 215] on div "0 9" at bounding box center [668, 221] width 164 height 13
type input "9"
click at [716, 220] on input "range" at bounding box center [668, 222] width 164 height 4
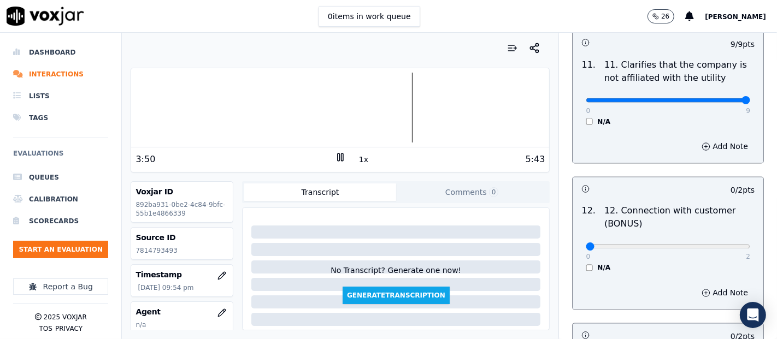
scroll to position [1700, 0]
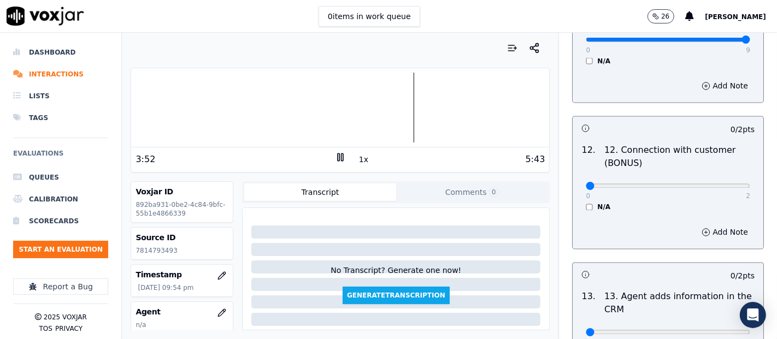
click at [722, 179] on div "0 2 N/A" at bounding box center [668, 191] width 182 height 42
type input "2"
click at [717, 184] on input "range" at bounding box center [668, 186] width 164 height 4
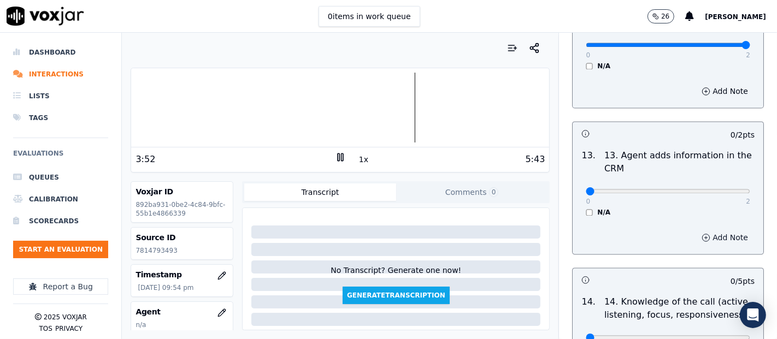
scroll to position [1882, 0]
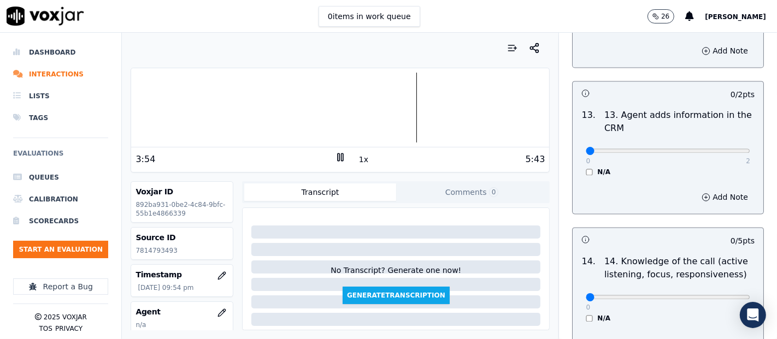
click at [724, 150] on div "0 2 N/A" at bounding box center [668, 156] width 182 height 42
type input "2"
click at [722, 149] on input "range" at bounding box center [668, 151] width 164 height 4
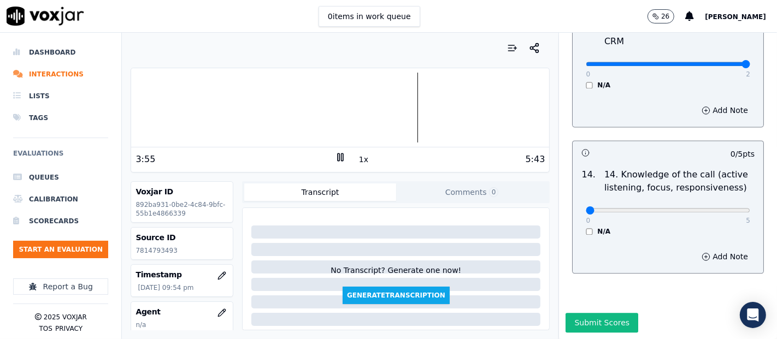
scroll to position [1991, 0]
drag, startPoint x: 707, startPoint y: 172, endPoint x: 707, endPoint y: 180, distance: 7.6
click at [707, 195] on div "0 5 N/A" at bounding box center [668, 216] width 182 height 42
type input "5"
click at [715, 208] on input "range" at bounding box center [668, 210] width 164 height 4
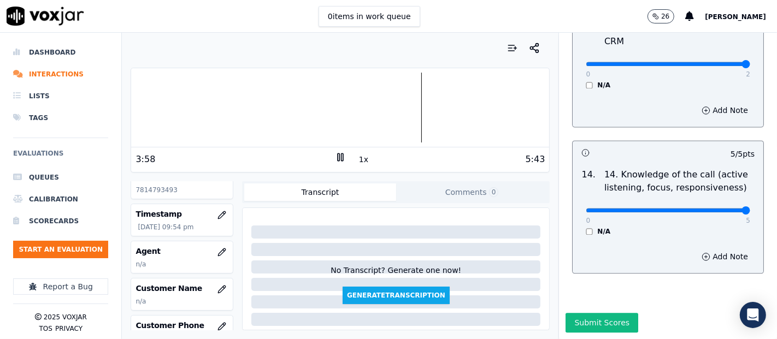
scroll to position [121, 0]
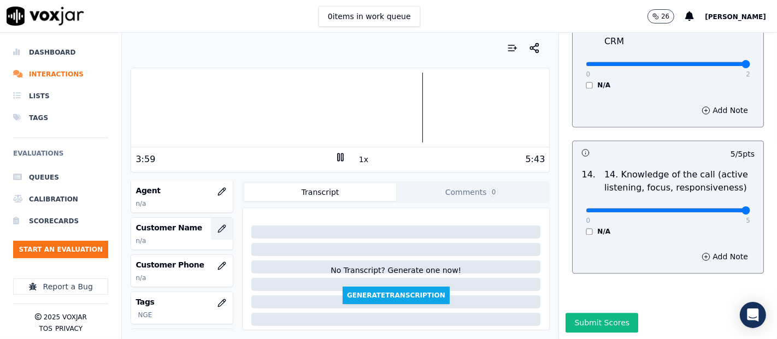
click at [217, 227] on icon "button" at bounding box center [221, 229] width 9 height 9
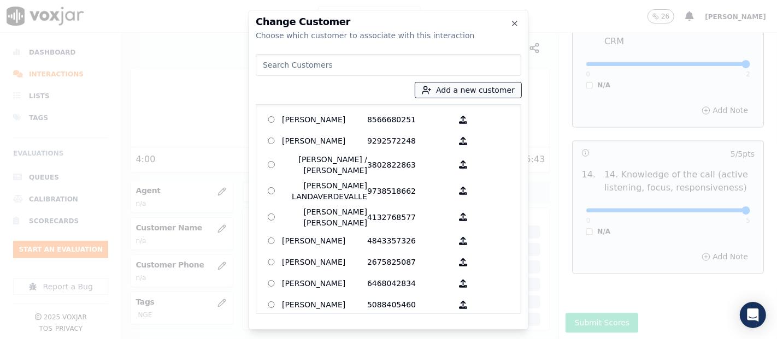
click at [431, 90] on line "button" at bounding box center [429, 90] width 3 height 0
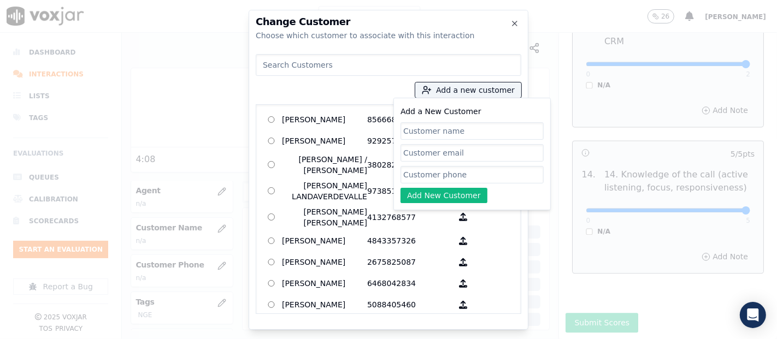
paste input "[PERSON_NAME] [PERSON_NAME]"
type input "[PERSON_NAME] [PERSON_NAME]"
click at [466, 176] on input "Add a New Customer" at bounding box center [471, 174] width 143 height 17
paste input "7814793493"
type input "7814793493"
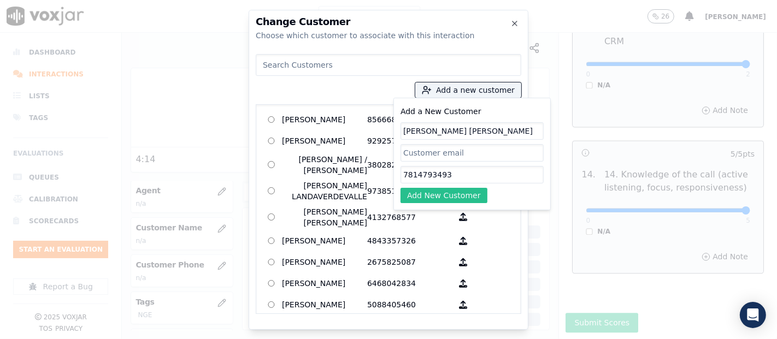
click at [432, 192] on button "Add New Customer" at bounding box center [443, 195] width 87 height 15
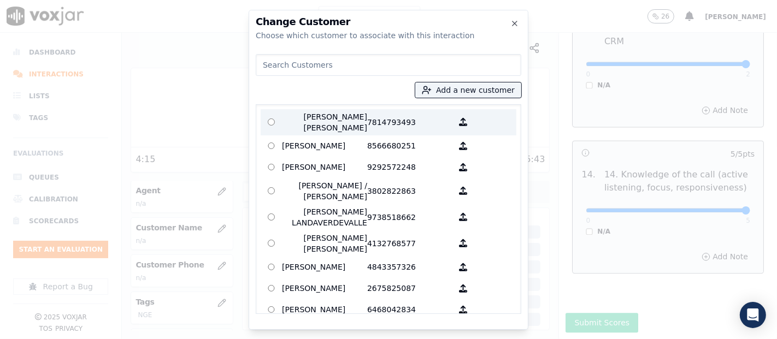
click at [333, 124] on p "[PERSON_NAME] [PERSON_NAME]" at bounding box center [324, 122] width 85 height 22
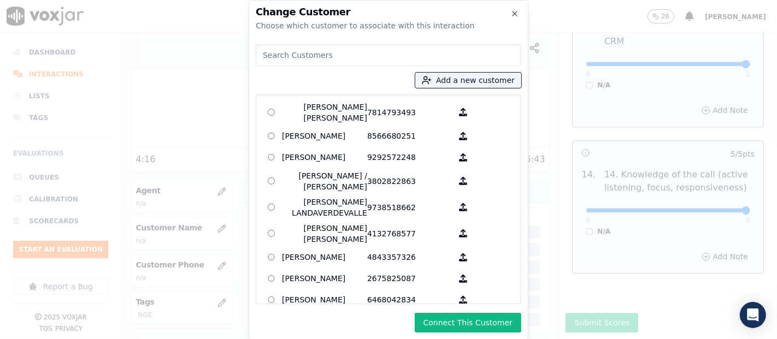
click at [443, 327] on button "Connect This Customer" at bounding box center [468, 323] width 107 height 20
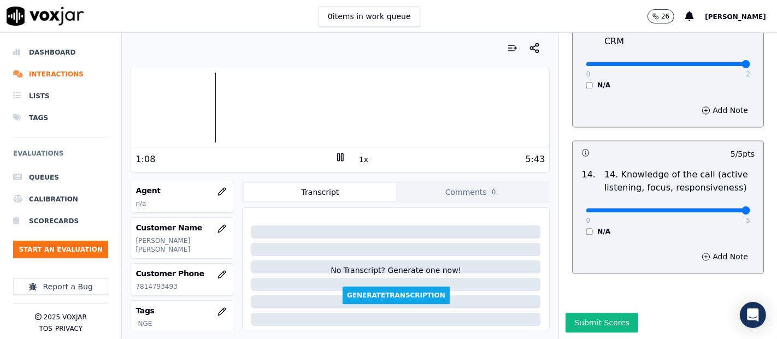
click at [56, 157] on div "Dashboard Interactions Lists Tags Evaluations Queues Calibration Scorecards Sta…" at bounding box center [388, 186] width 777 height 307
click at [335, 158] on icon at bounding box center [340, 157] width 11 height 11
click at [217, 191] on icon "button" at bounding box center [221, 191] width 9 height 9
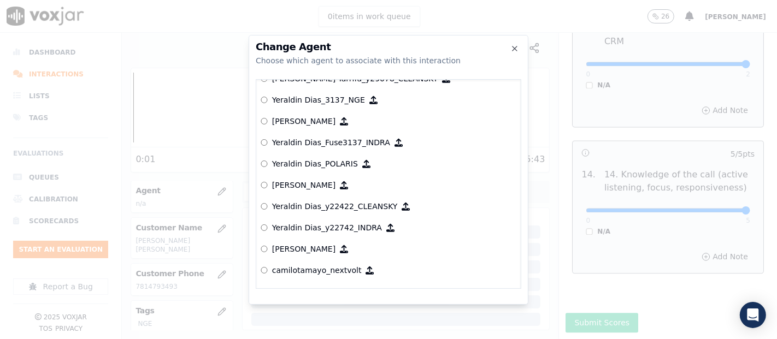
scroll to position [5879, 0]
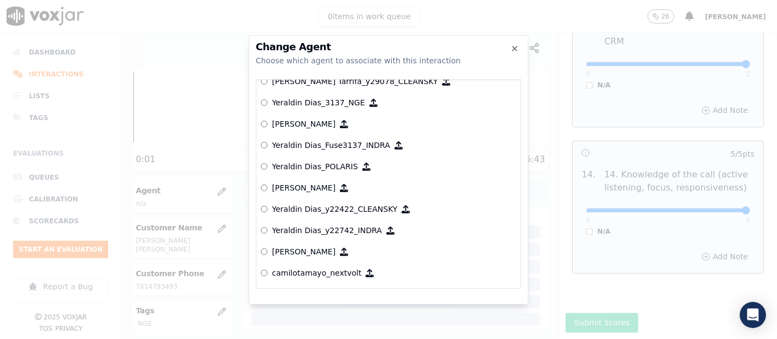
click at [320, 97] on p "Yeraldin Dias_3137_NGE" at bounding box center [318, 102] width 93 height 11
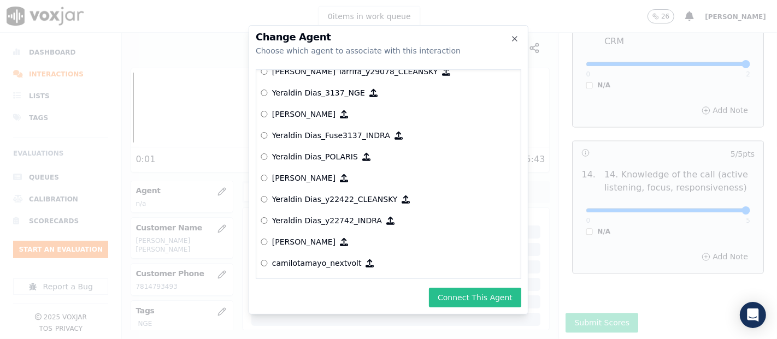
click at [443, 296] on button "Connect This Agent" at bounding box center [475, 298] width 92 height 20
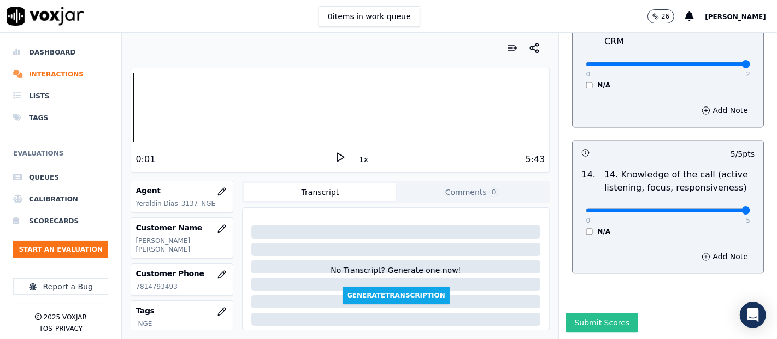
click at [567, 313] on button "Submit Scores" at bounding box center [601, 323] width 73 height 20
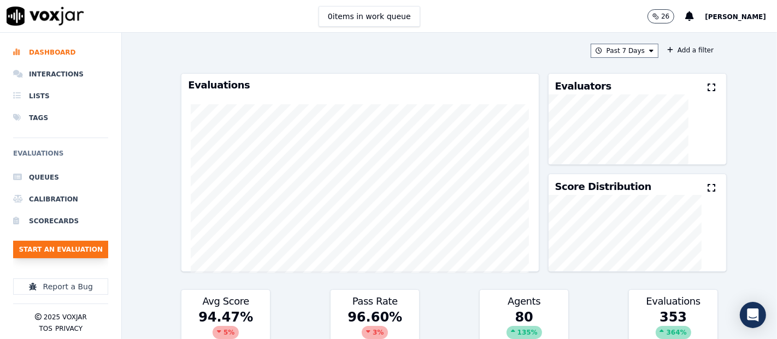
click at [80, 246] on button "Start an Evaluation" at bounding box center [60, 249] width 95 height 17
click at [64, 77] on li "Interactions" at bounding box center [60, 74] width 95 height 22
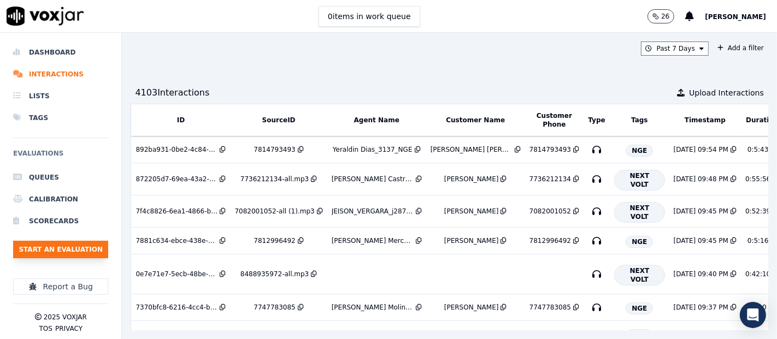
click at [83, 246] on button "Start an Evaluation" at bounding box center [60, 249] width 95 height 17
click at [98, 252] on button "Start an Evaluation" at bounding box center [60, 249] width 95 height 17
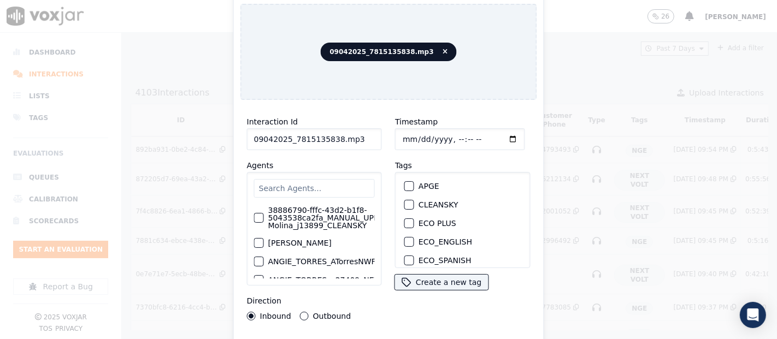
click at [349, 138] on input "09042025_7815135838.mp3" at bounding box center [314, 139] width 135 height 22
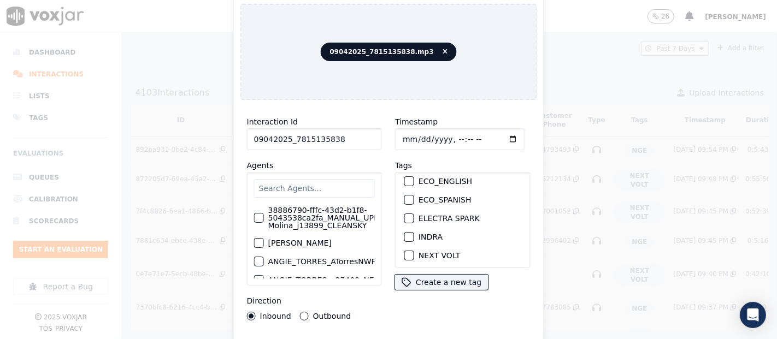
scroll to position [121, 0]
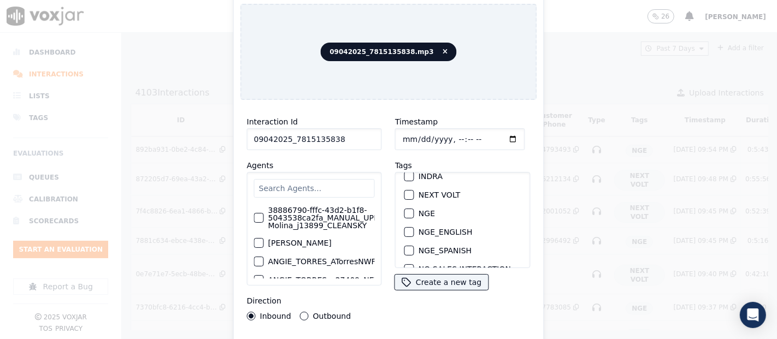
type input "09042025_7815135838"
click at [405, 210] on div "button" at bounding box center [409, 214] width 8 height 8
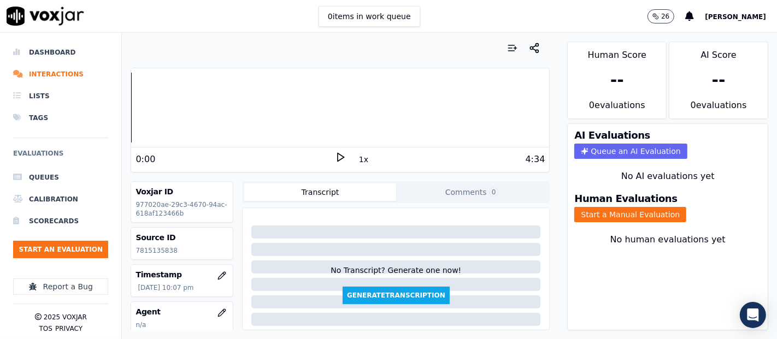
drag, startPoint x: 155, startPoint y: 250, endPoint x: 139, endPoint y: 250, distance: 15.9
click at [139, 250] on p "7815135838" at bounding box center [181, 250] width 93 height 9
click at [140, 250] on p "7815135838" at bounding box center [181, 250] width 93 height 9
click at [144, 250] on p "7815135838" at bounding box center [181, 250] width 93 height 9
drag, startPoint x: 144, startPoint y: 250, endPoint x: 149, endPoint y: 248, distance: 5.9
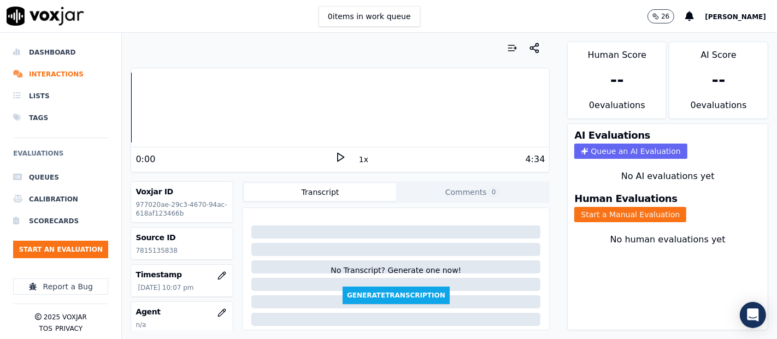
click at [152, 250] on p "7815135838" at bounding box center [181, 250] width 93 height 9
copy p "7815135838"
click at [335, 154] on icon at bounding box center [340, 157] width 11 height 11
click at [573, 211] on div "Human Evaluations Start a Manual Evaluation" at bounding box center [668, 208] width 200 height 42
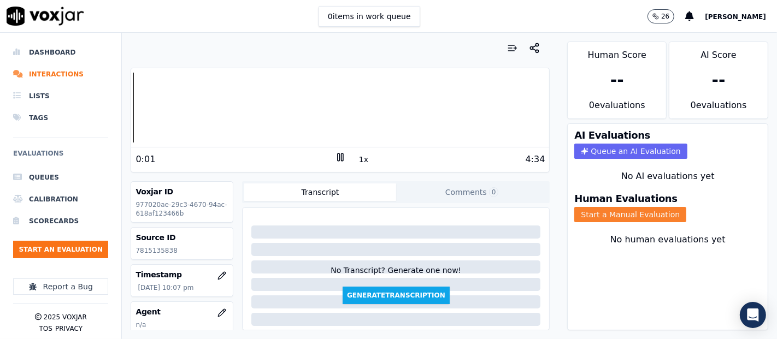
click at [575, 207] on button "Start a Manual Evaluation" at bounding box center [630, 214] width 112 height 15
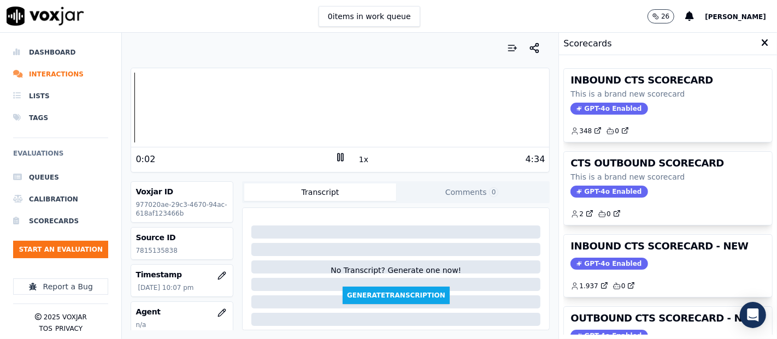
click at [657, 262] on div "GPT-4o Enabled" at bounding box center [667, 264] width 195 height 12
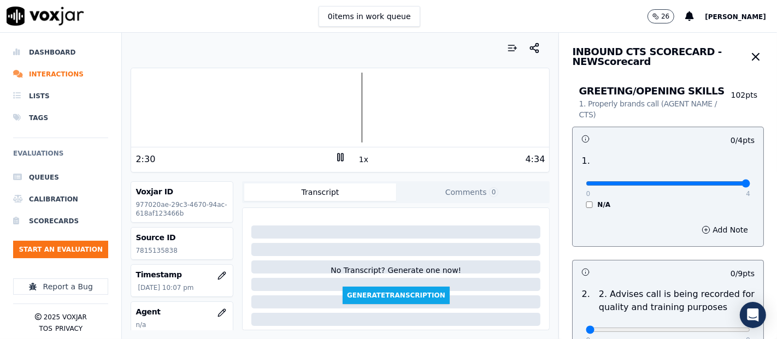
type input "4"
click at [718, 184] on input "range" at bounding box center [668, 183] width 164 height 4
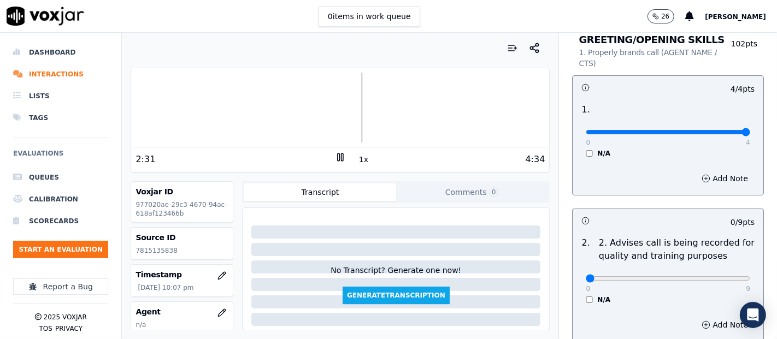
scroll to position [121, 0]
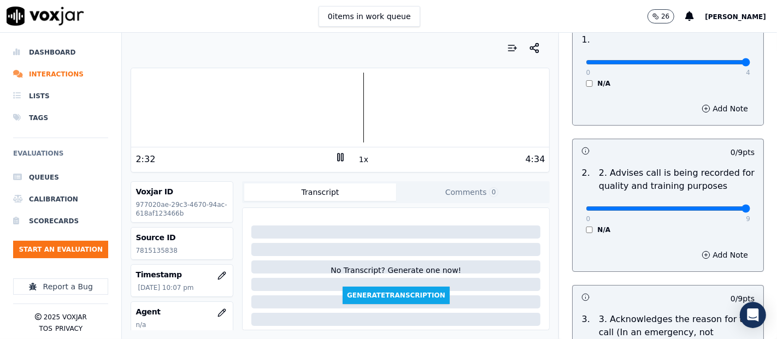
type input "9"
click at [717, 211] on input "range" at bounding box center [668, 209] width 164 height 4
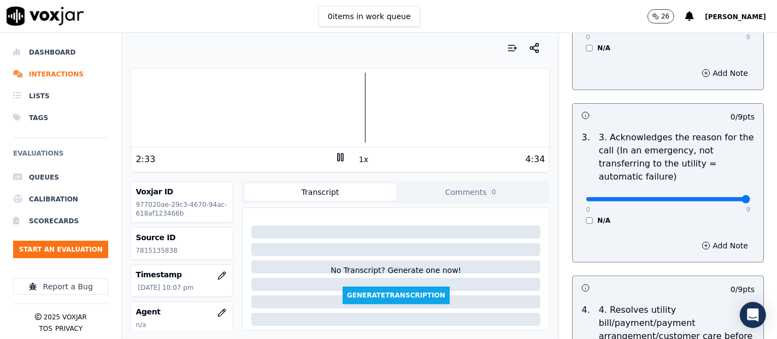
type input "9"
click at [715, 199] on input "range" at bounding box center [668, 199] width 164 height 4
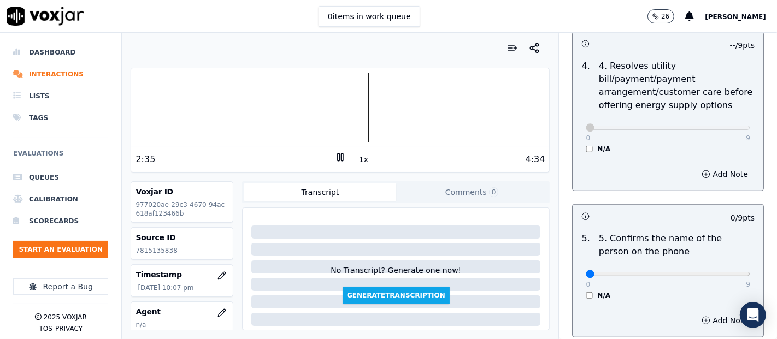
scroll to position [607, 0]
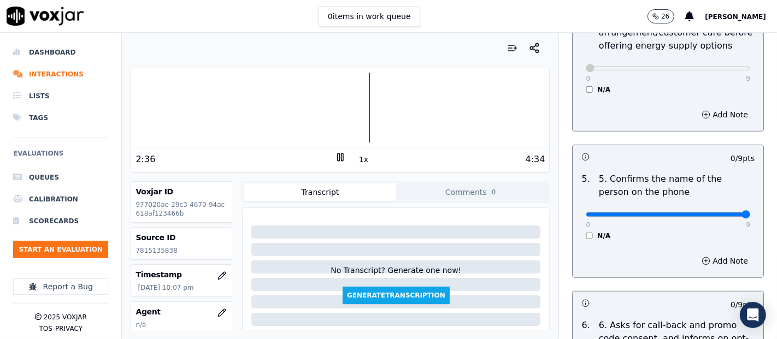
type input "9"
click at [714, 213] on input "range" at bounding box center [668, 215] width 164 height 4
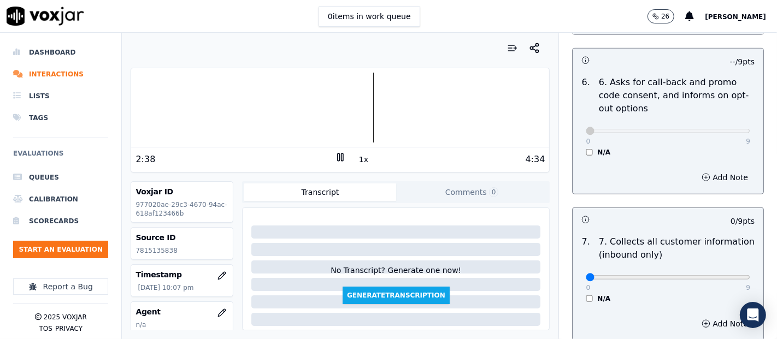
scroll to position [910, 0]
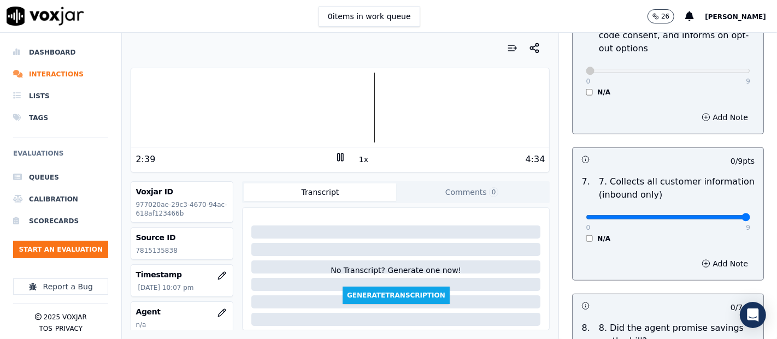
type input "9"
click at [716, 217] on input "range" at bounding box center [668, 217] width 164 height 4
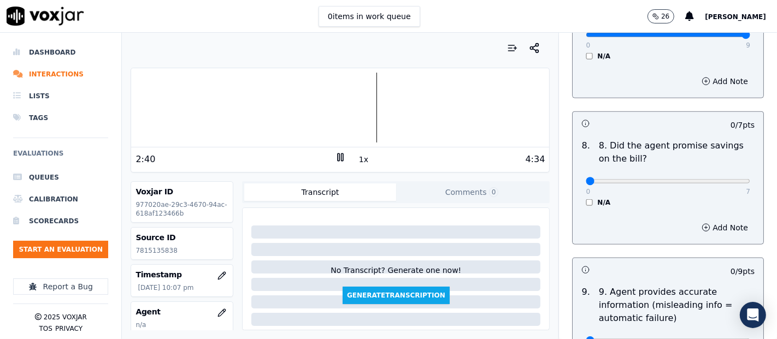
click at [586, 198] on div "N/A" at bounding box center [668, 202] width 164 height 9
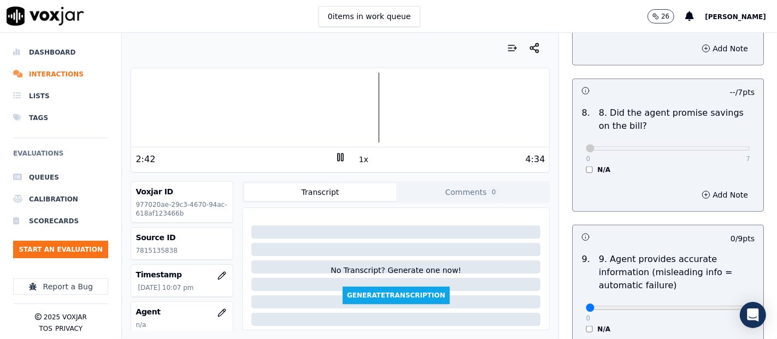
scroll to position [1214, 0]
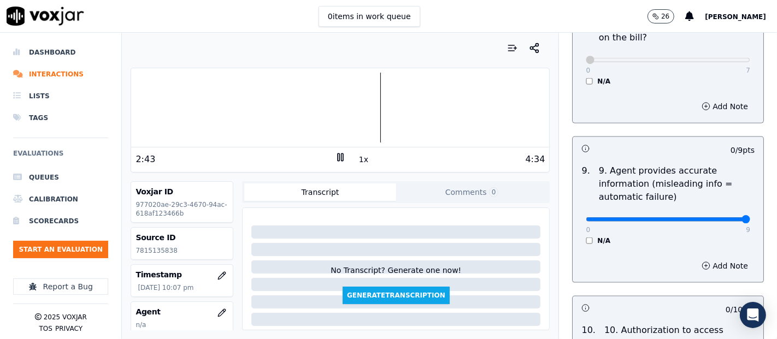
type input "9"
click at [716, 217] on input "range" at bounding box center [668, 219] width 164 height 4
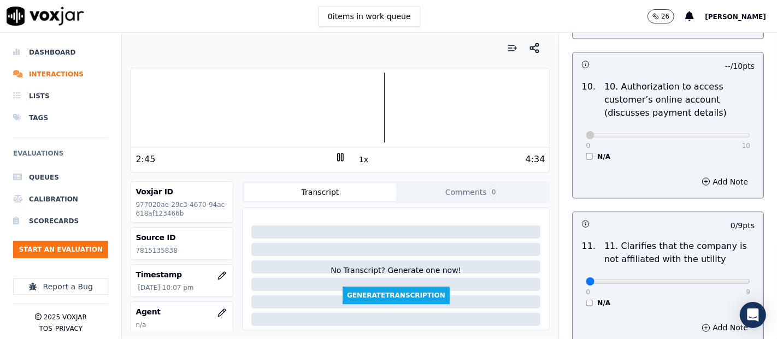
scroll to position [1578, 0]
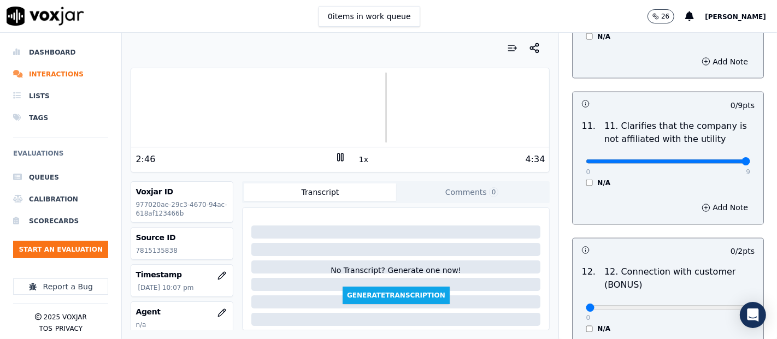
drag, startPoint x: 719, startPoint y: 160, endPoint x: 713, endPoint y: 161, distance: 6.1
type input "9"
click at [718, 160] on input "range" at bounding box center [668, 162] width 164 height 4
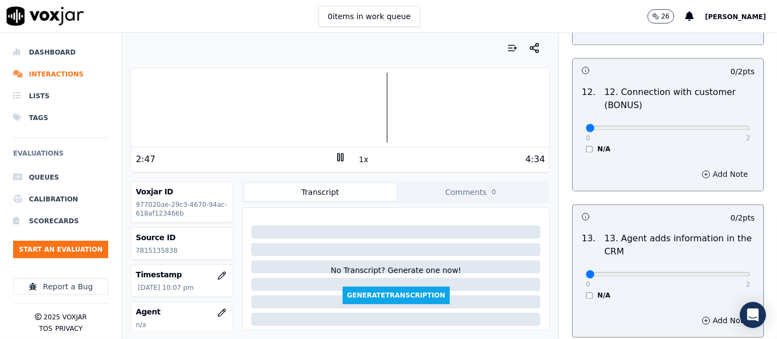
scroll to position [1760, 0]
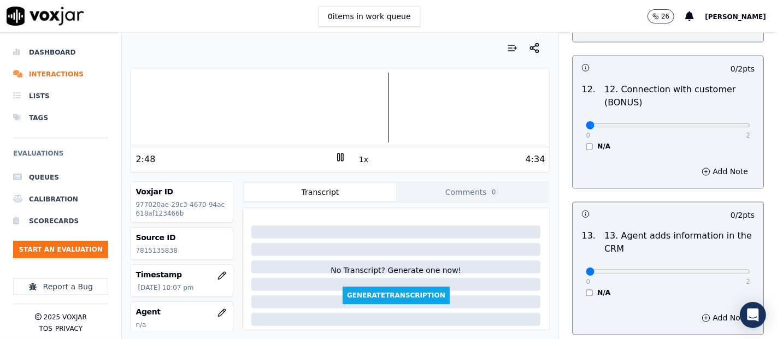
click at [718, 119] on div "0 2 N/A" at bounding box center [668, 131] width 182 height 42
type input "2"
click at [711, 123] on input "range" at bounding box center [668, 125] width 164 height 4
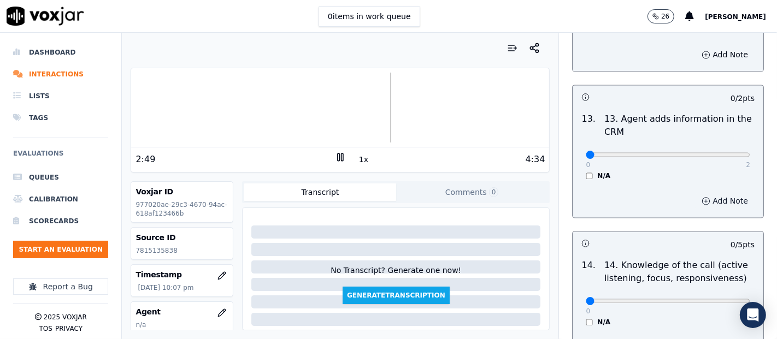
scroll to position [1882, 0]
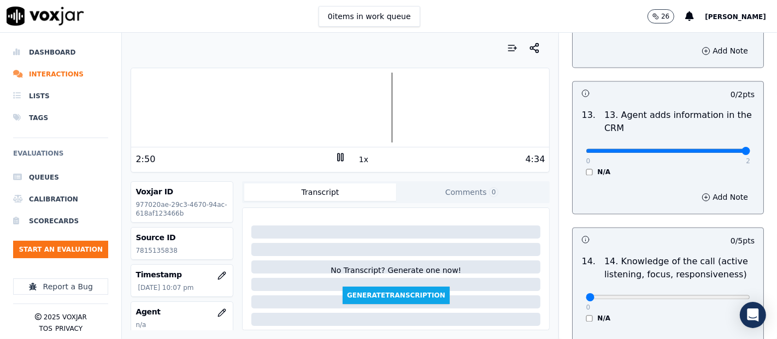
type input "2"
click at [718, 149] on input "range" at bounding box center [668, 151] width 164 height 4
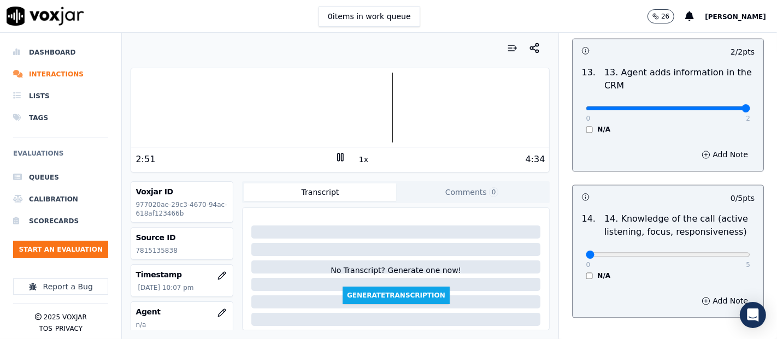
scroll to position [1991, 0]
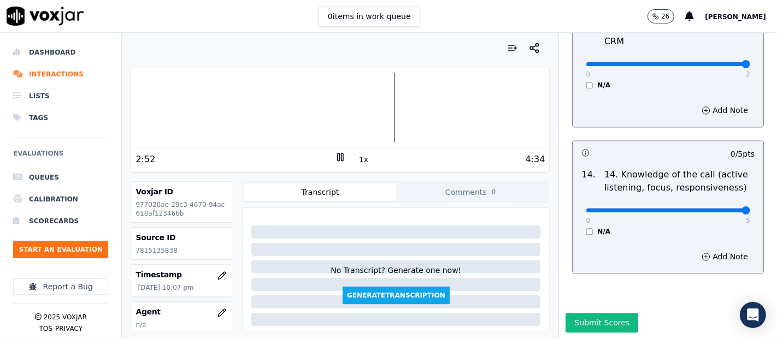
type input "5"
click at [720, 208] on input "range" at bounding box center [668, 210] width 164 height 4
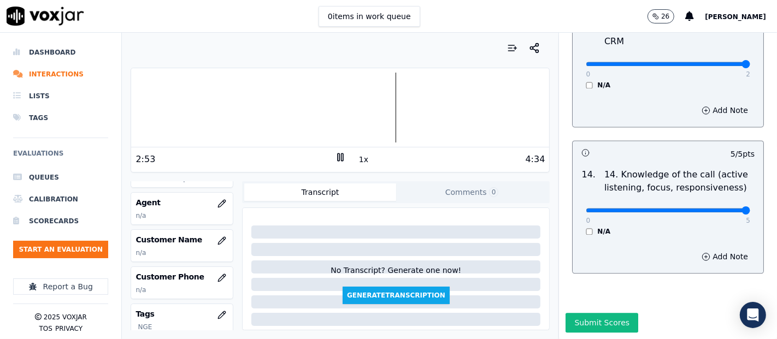
scroll to position [121, 0]
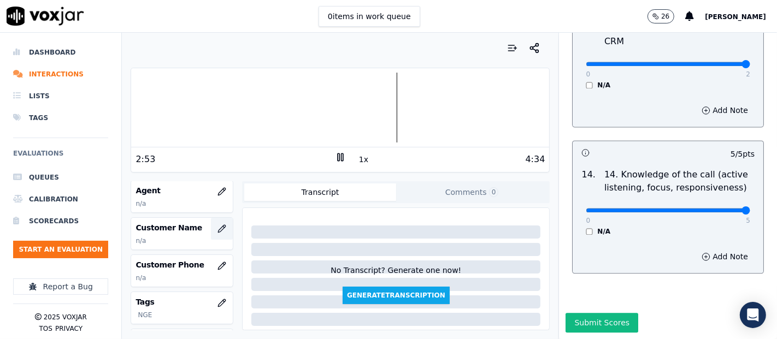
click at [217, 231] on icon "button" at bounding box center [221, 229] width 9 height 9
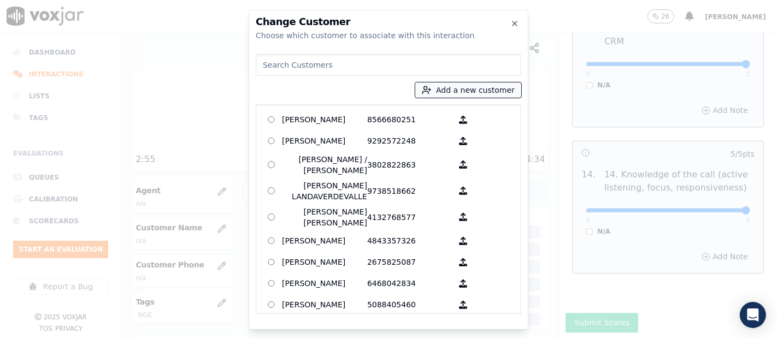
click at [432, 90] on icon "button" at bounding box center [427, 90] width 10 height 10
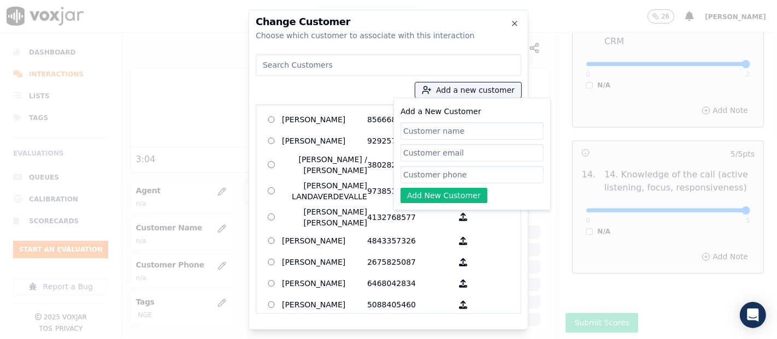
paste input "[PERSON_NAME]"
type input "[PERSON_NAME]"
click at [449, 179] on input "Add a New Customer" at bounding box center [471, 174] width 143 height 17
paste input "7815135838"
type input "7815135838"
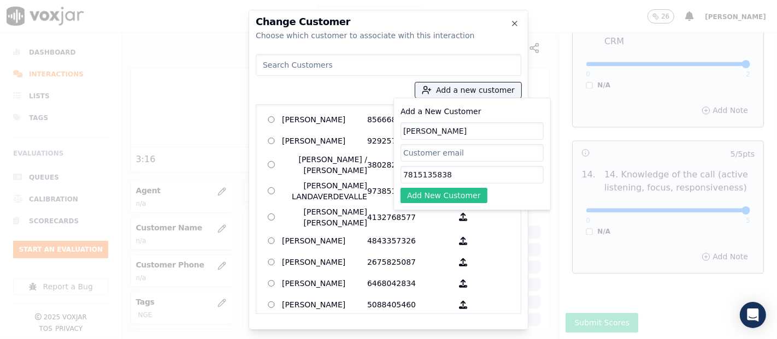
click at [408, 190] on button "Add New Customer" at bounding box center [443, 195] width 87 height 15
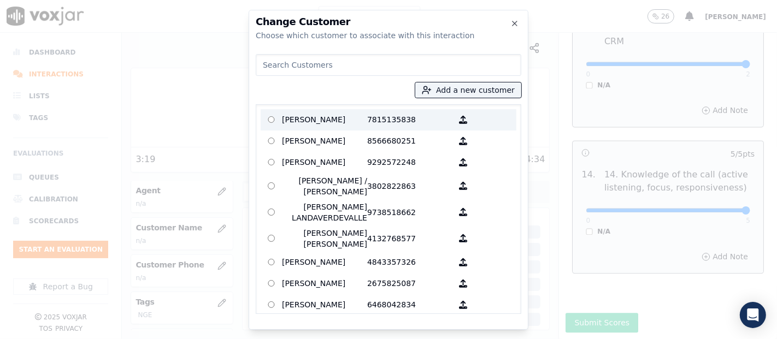
click at [321, 119] on p "[PERSON_NAME]" at bounding box center [324, 119] width 85 height 17
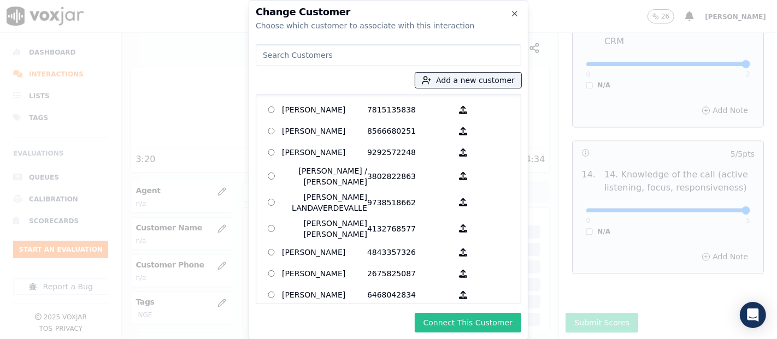
click at [472, 323] on button "Connect This Customer" at bounding box center [468, 323] width 107 height 20
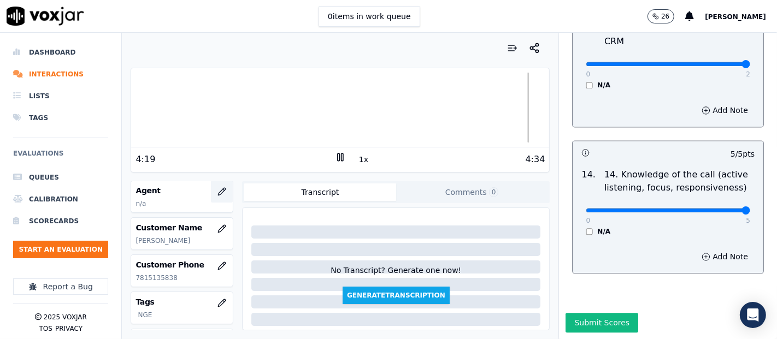
click at [211, 192] on button "button" at bounding box center [222, 192] width 22 height 22
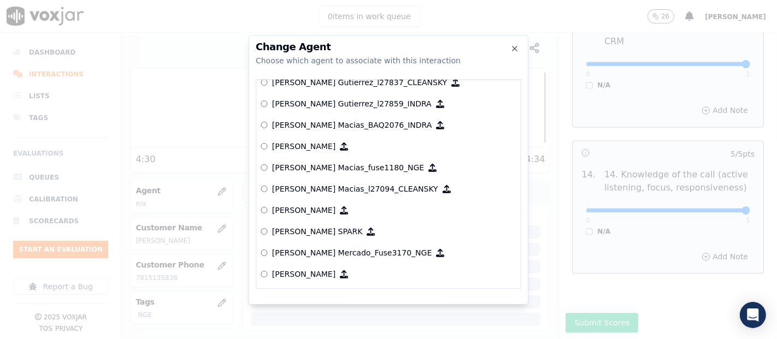
scroll to position [3987, 0]
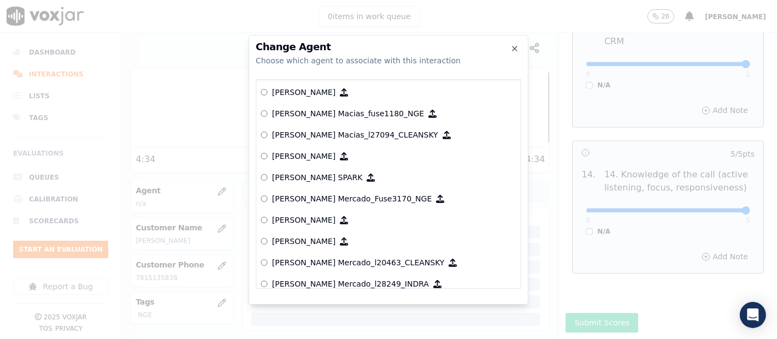
click at [329, 194] on p "[PERSON_NAME] Mercado_Fuse3170_NGE" at bounding box center [352, 198] width 160 height 11
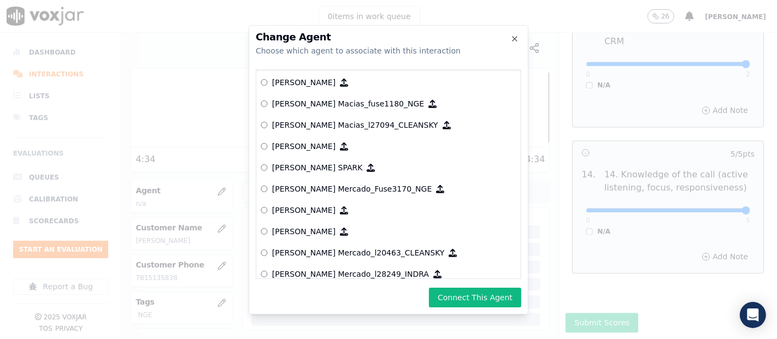
drag, startPoint x: 451, startPoint y: 300, endPoint x: 451, endPoint y: 294, distance: 6.0
click at [451, 294] on button "Connect This Agent" at bounding box center [475, 298] width 92 height 20
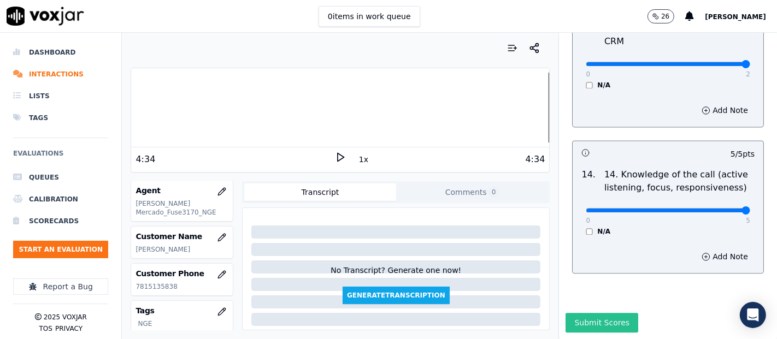
click at [616, 313] on button "Submit Scores" at bounding box center [601, 323] width 73 height 20
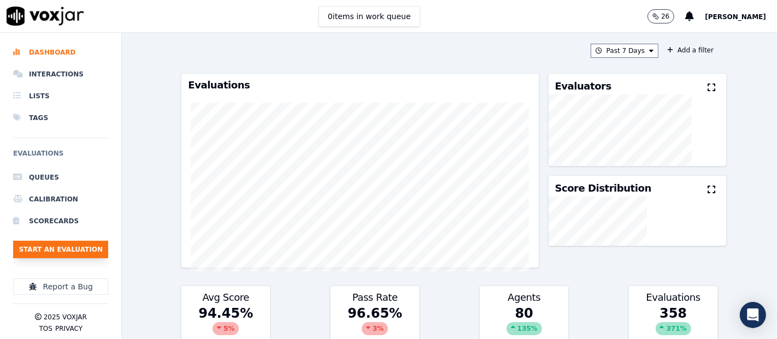
click at [61, 249] on button "Start an Evaluation" at bounding box center [60, 249] width 95 height 17
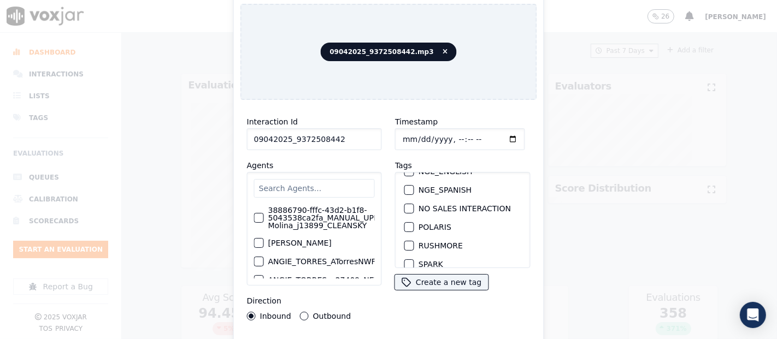
scroll to position [121, 0]
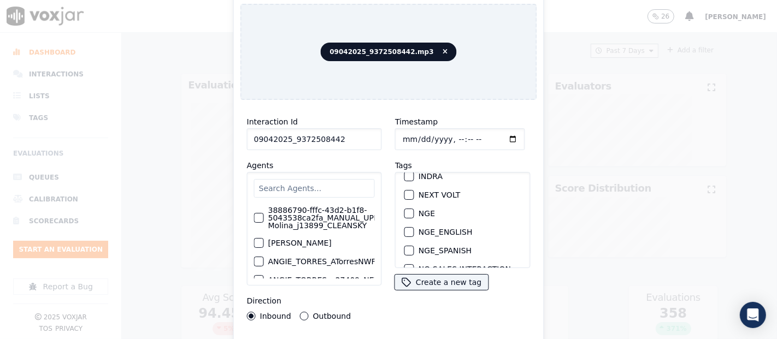
type input "09042025_9372508442"
click at [405, 210] on div "button" at bounding box center [409, 214] width 8 height 8
click at [400, 333] on div "Interaction Id 09042025_9372508442 Agents 38886790-fffc-43d2-b1f8-5043538ca2fa_…" at bounding box center [388, 234] width 297 height 251
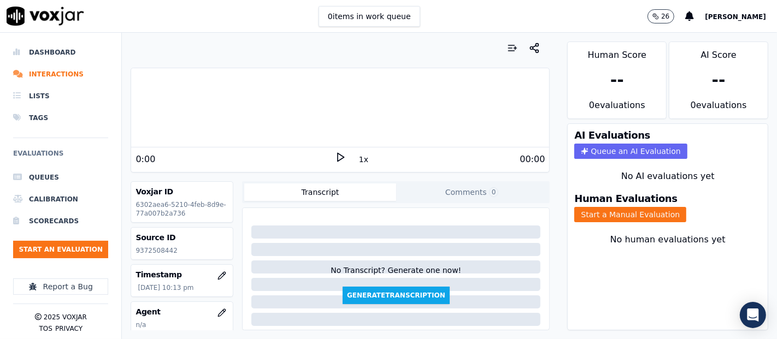
click at [156, 247] on p "9372508442" at bounding box center [181, 250] width 93 height 9
drag, startPoint x: 156, startPoint y: 247, endPoint x: 158, endPoint y: 252, distance: 5.7
click at [157, 250] on p "9372508442" at bounding box center [181, 250] width 93 height 9
copy p "9372508442"
click at [335, 157] on icon at bounding box center [340, 157] width 11 height 11
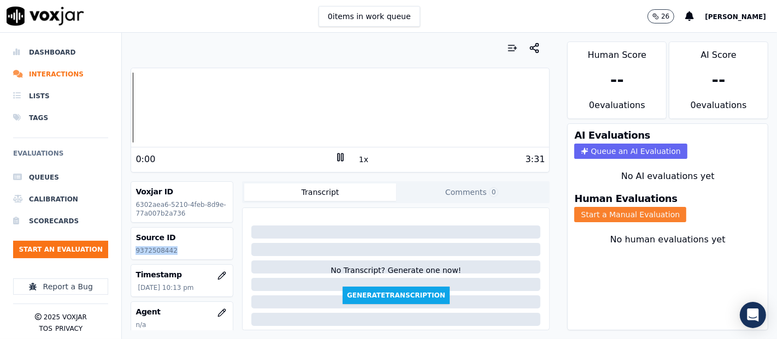
click at [574, 207] on button "Start a Manual Evaluation" at bounding box center [630, 214] width 112 height 15
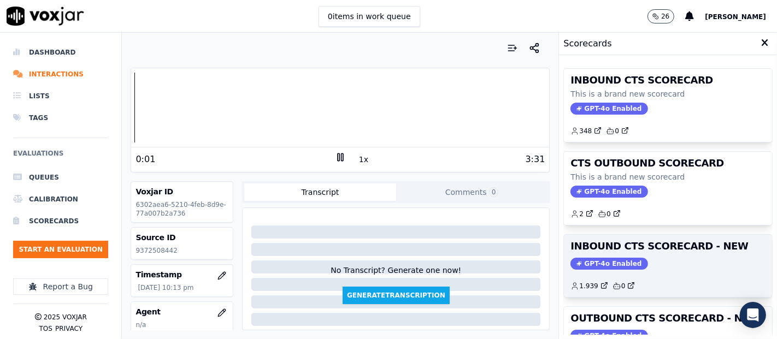
click at [598, 255] on div "INBOUND CTS SCORECARD - NEW GPT-4o Enabled 1.939 0" at bounding box center [668, 266] width 208 height 62
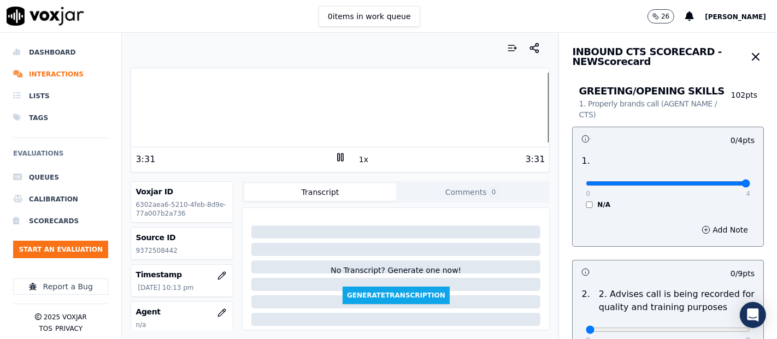
type input "4"
click at [721, 186] on input "range" at bounding box center [668, 183] width 164 height 4
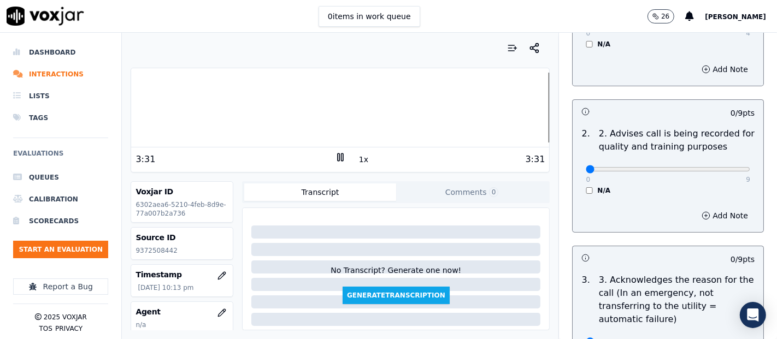
scroll to position [182, 0]
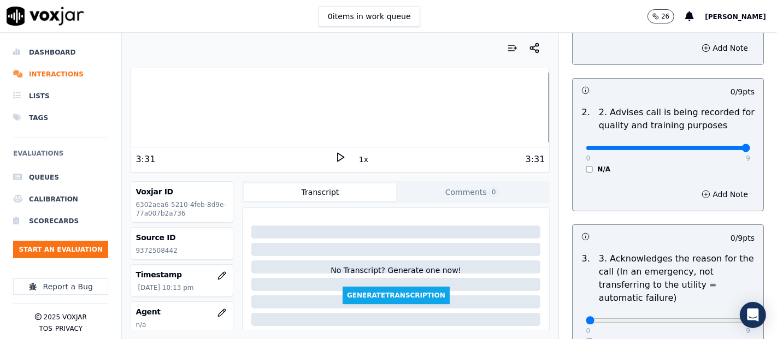
type input "9"
click at [715, 148] on input "range" at bounding box center [668, 148] width 164 height 4
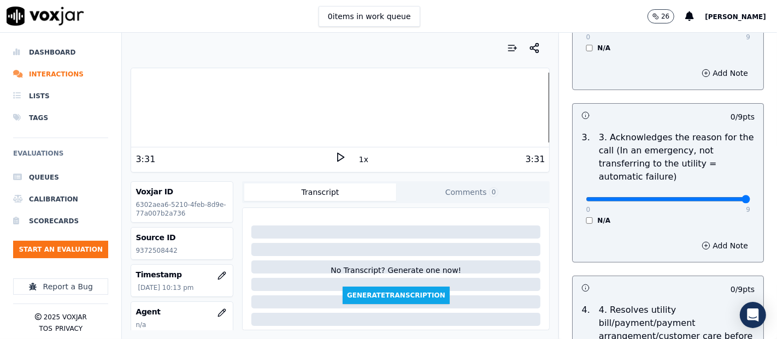
type input "9"
click at [718, 197] on input "range" at bounding box center [668, 199] width 164 height 4
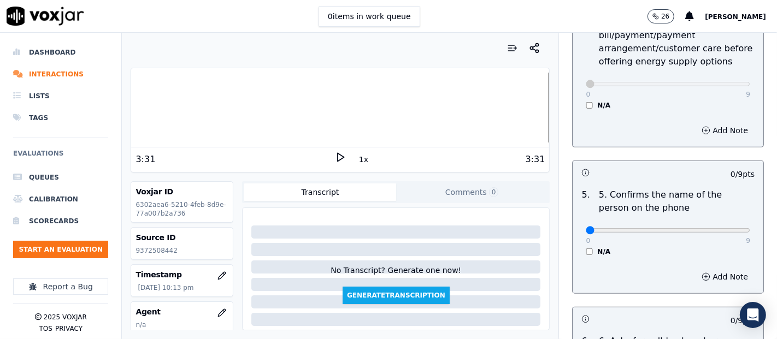
scroll to position [607, 0]
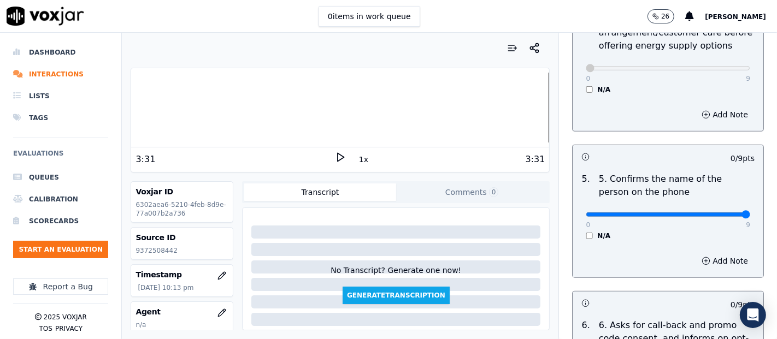
type input "9"
click at [712, 213] on input "range" at bounding box center [668, 215] width 164 height 4
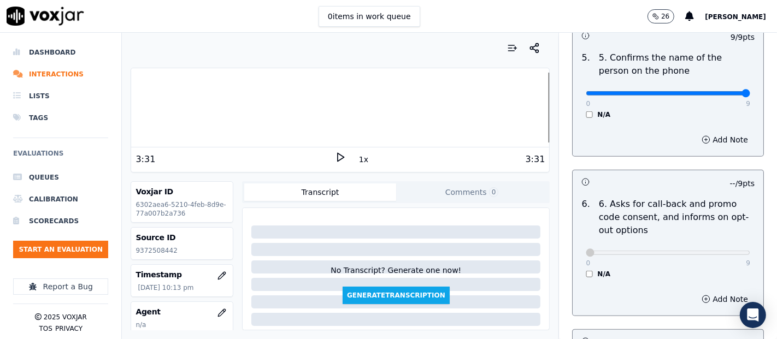
scroll to position [850, 0]
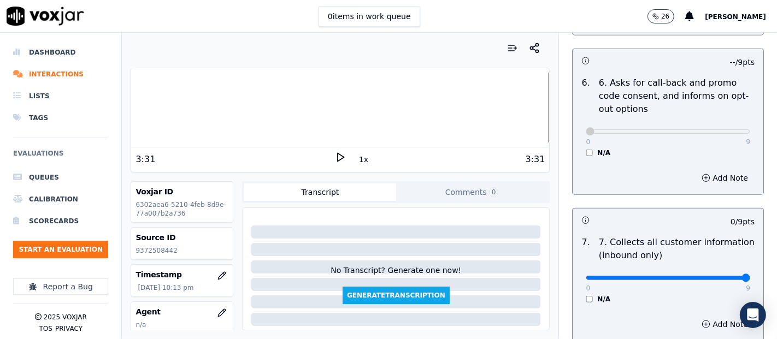
type input "9"
click at [717, 276] on input "range" at bounding box center [668, 278] width 164 height 4
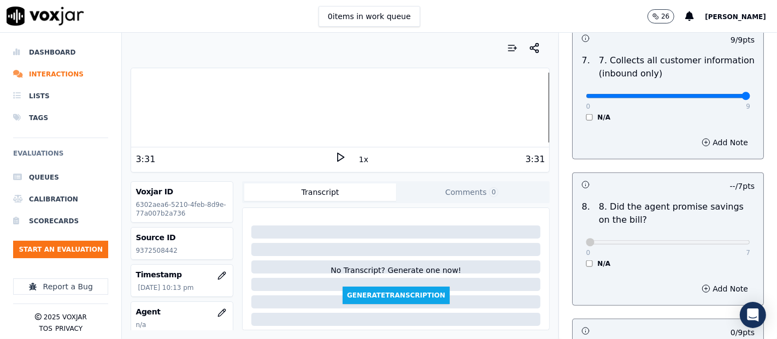
scroll to position [1214, 0]
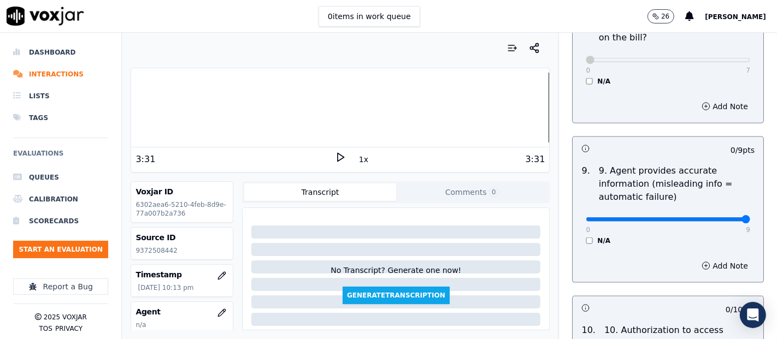
type input "9"
click at [716, 219] on input "range" at bounding box center [668, 219] width 164 height 4
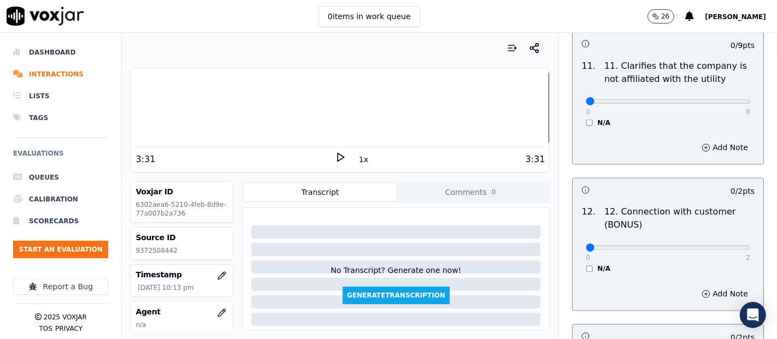
scroll to position [1639, 0]
type input "9"
click at [714, 98] on input "range" at bounding box center [668, 100] width 164 height 4
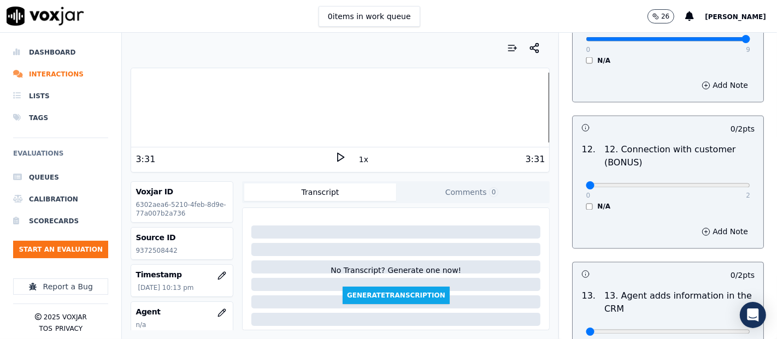
scroll to position [1760, 0]
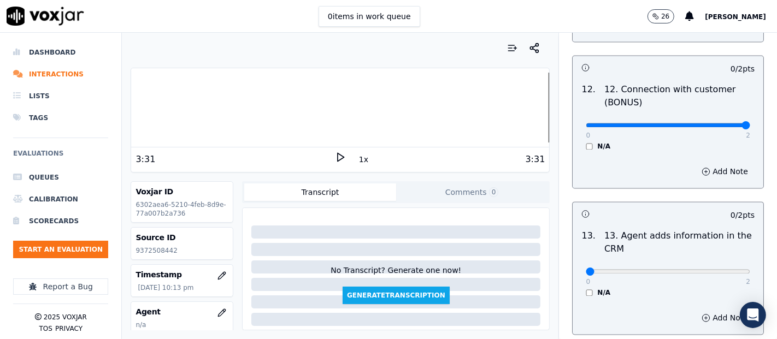
type input "2"
click at [718, 124] on input "range" at bounding box center [668, 125] width 164 height 4
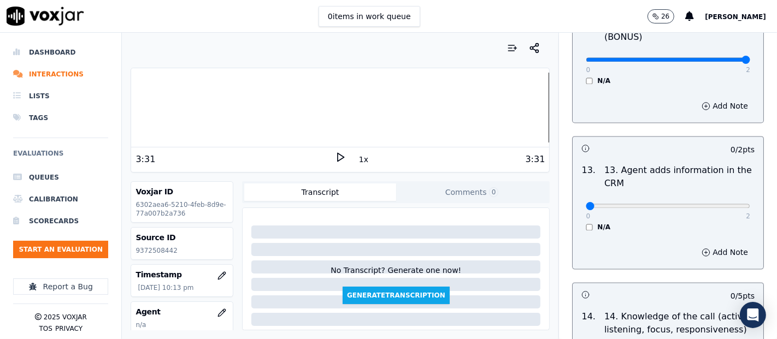
scroll to position [1882, 0]
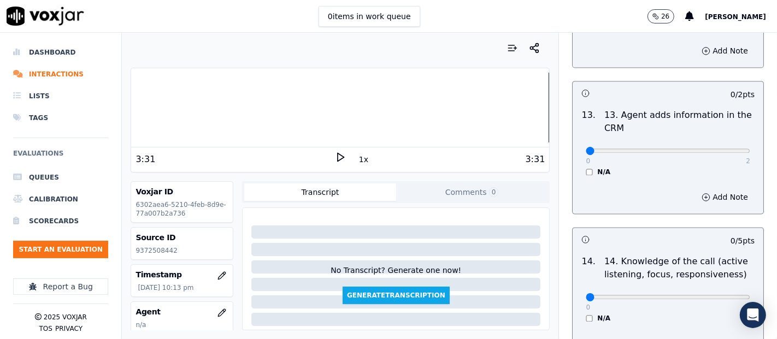
click at [717, 151] on div "0 2" at bounding box center [668, 150] width 164 height 13
type input "2"
click at [718, 149] on input "range" at bounding box center [668, 151] width 164 height 4
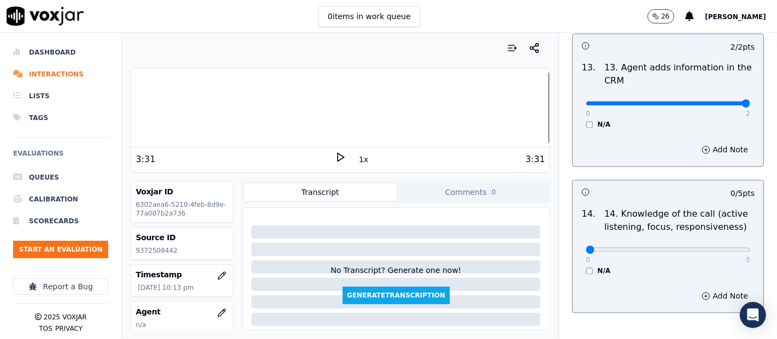
scroll to position [1991, 0]
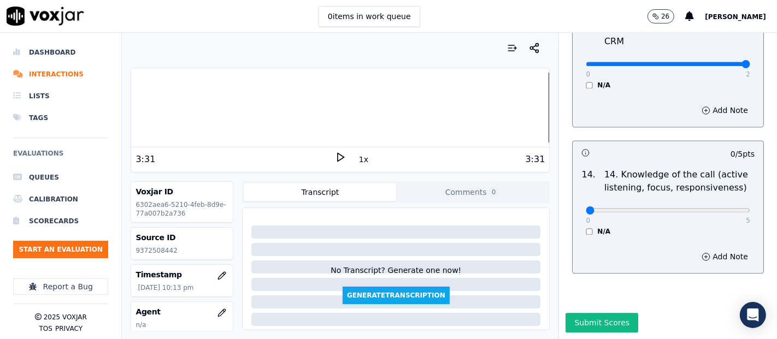
click at [724, 195] on div "0 5 N/A" at bounding box center [668, 216] width 182 height 42
type input "5"
click at [710, 208] on input "range" at bounding box center [668, 210] width 164 height 4
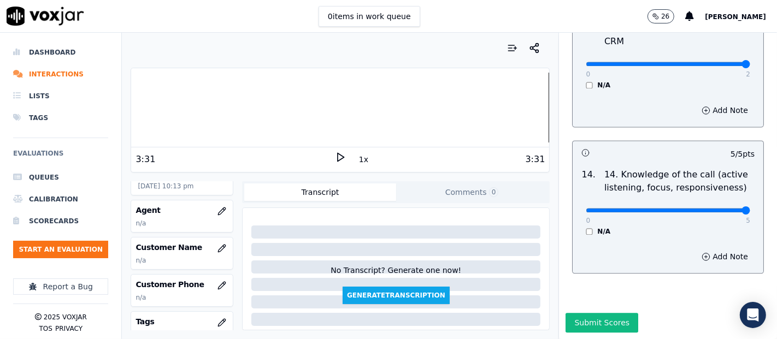
scroll to position [121, 0]
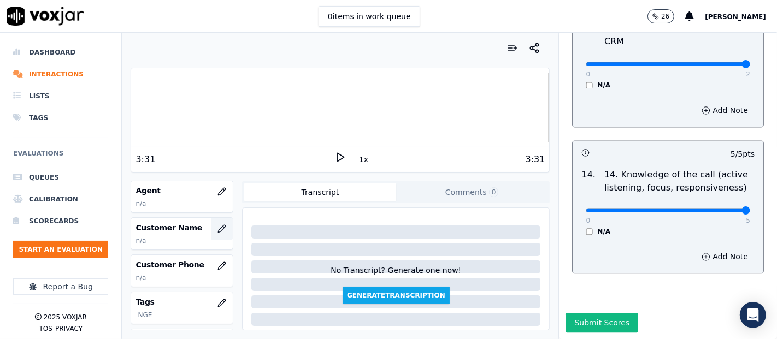
click at [219, 228] on icon "button" at bounding box center [222, 228] width 7 height 7
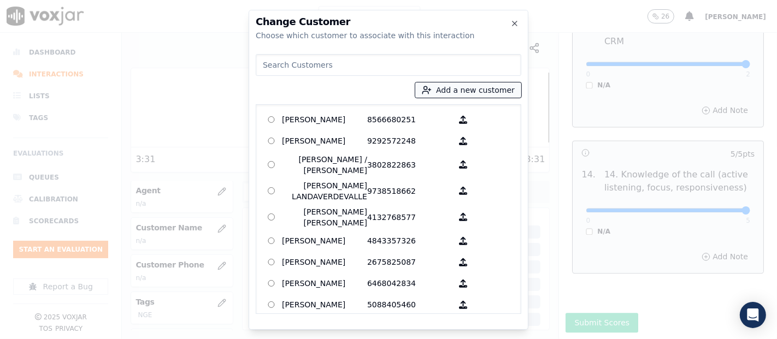
click at [492, 85] on button "Add a new customer" at bounding box center [468, 89] width 106 height 15
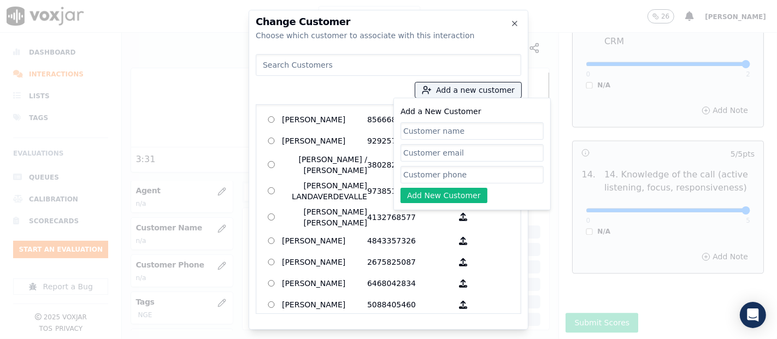
paste input "JESIKA SUYAPA CRUZ"
type input "JESIKA SUYAPA CRUZ"
click at [431, 175] on input "Add a New Customer" at bounding box center [471, 174] width 143 height 17
paste input "3267589082"
type input "3267589082"
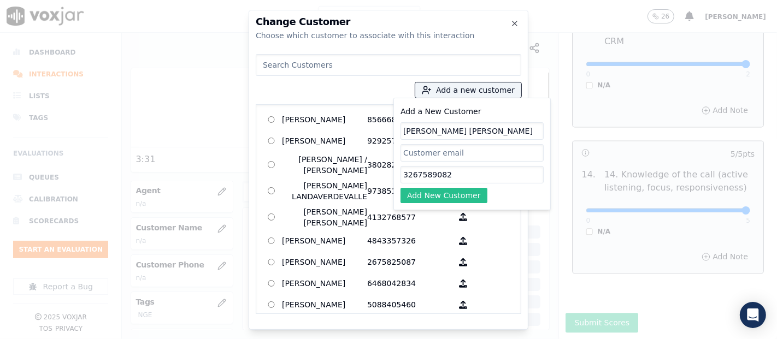
click at [439, 196] on button "Add New Customer" at bounding box center [443, 195] width 87 height 15
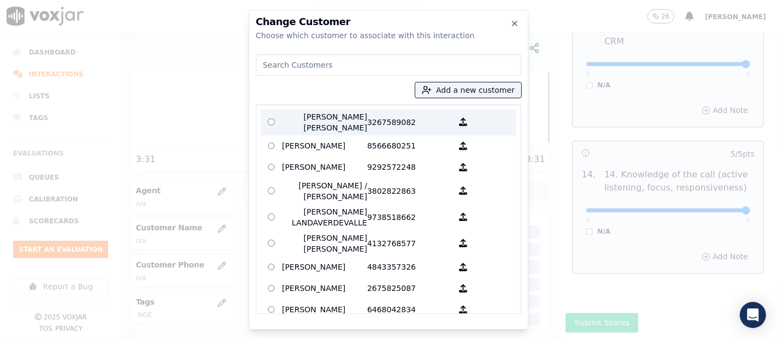
drag, startPoint x: 357, startPoint y: 117, endPoint x: 435, endPoint y: 208, distance: 119.4
click at [357, 117] on p "JESIKA SUYAPA CRUZ" at bounding box center [324, 122] width 85 height 22
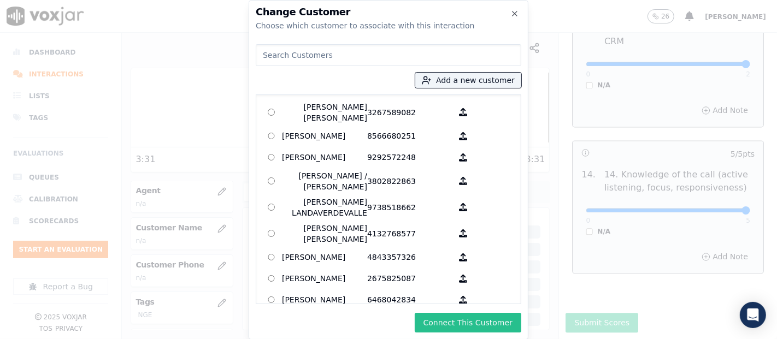
click at [493, 319] on button "Connect This Customer" at bounding box center [468, 323] width 107 height 20
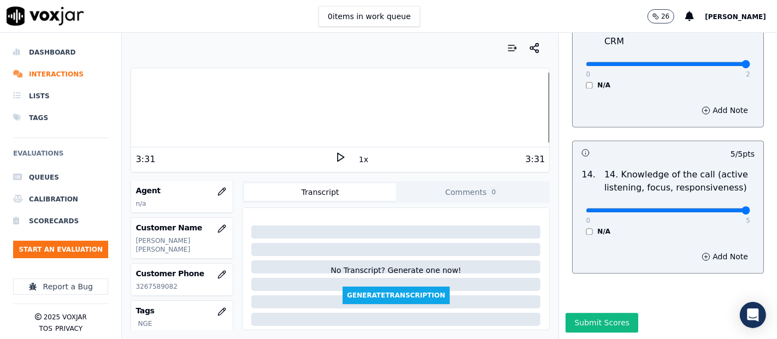
click at [614, 313] on button "Submit Scores" at bounding box center [601, 323] width 73 height 20
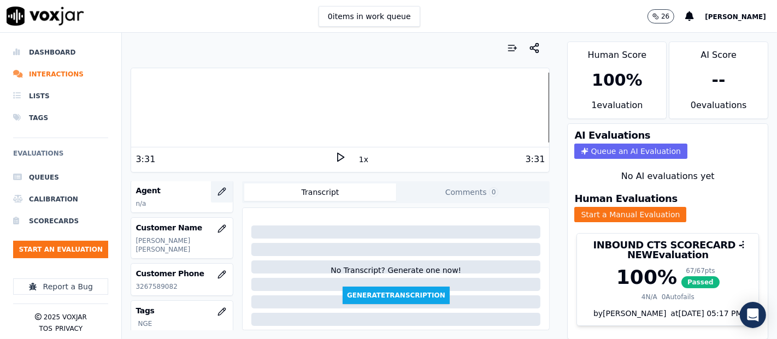
click at [217, 189] on icon "button" at bounding box center [221, 191] width 9 height 9
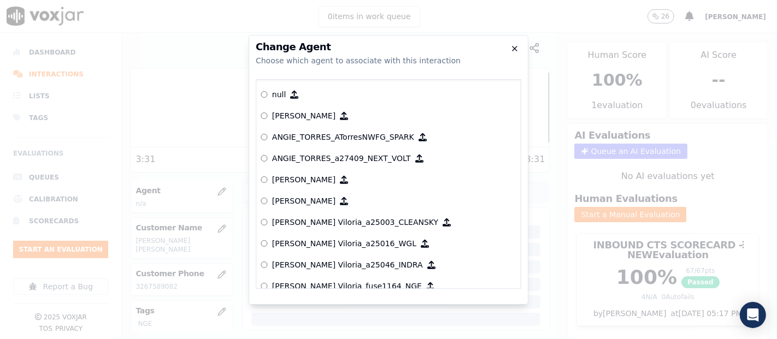
click at [517, 44] on icon "button" at bounding box center [514, 48] width 9 height 9
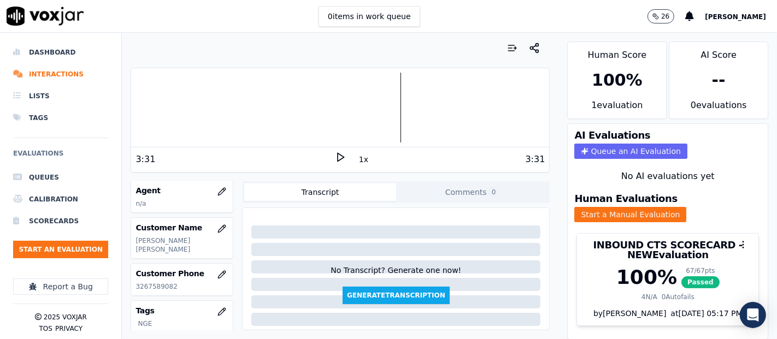
click at [136, 128] on div at bounding box center [340, 108] width 418 height 70
click at [338, 154] on polygon at bounding box center [341, 158] width 7 height 8
click at [99, 101] on div "Dashboard Interactions Lists Tags Evaluations Queues Calibration Scorecards Sta…" at bounding box center [388, 186] width 777 height 307
drag, startPoint x: 334, startPoint y: 155, endPoint x: 328, endPoint y: 157, distance: 5.7
click at [335, 157] on icon at bounding box center [340, 157] width 11 height 11
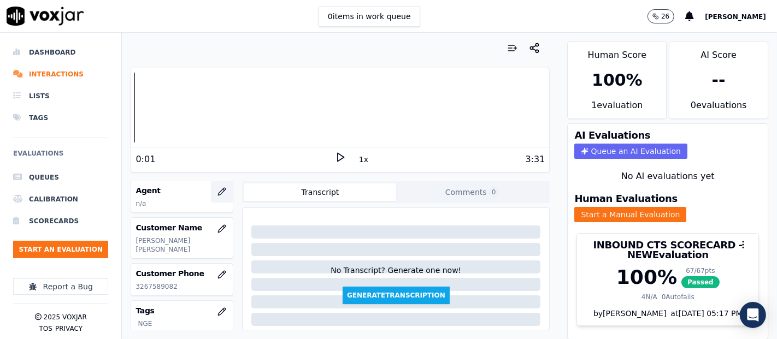
click at [217, 187] on icon "button" at bounding box center [221, 191] width 9 height 9
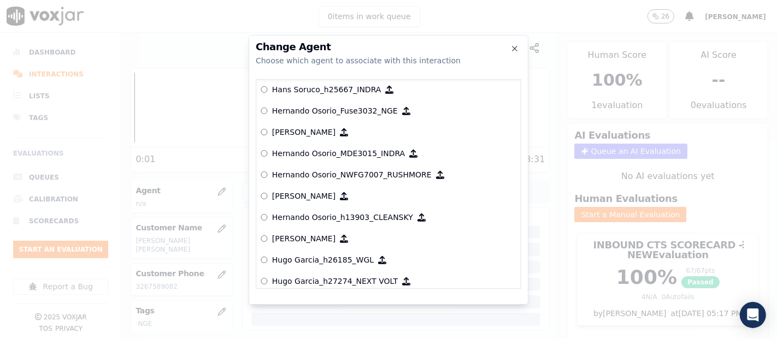
scroll to position [2437, 0]
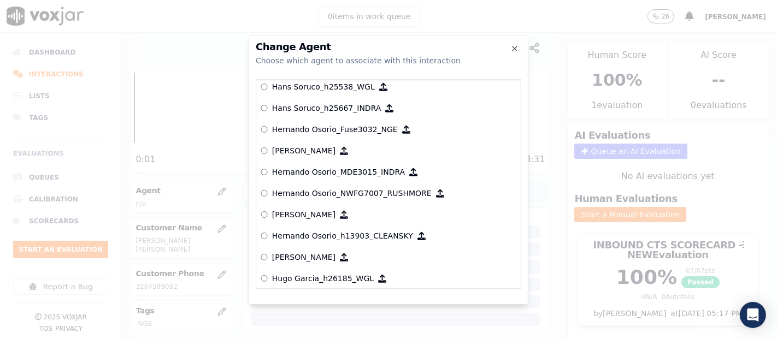
drag, startPoint x: 361, startPoint y: 129, endPoint x: 366, endPoint y: 150, distance: 21.5
click at [360, 129] on p "Hernando Osorio_Fuse3032_NGE" at bounding box center [335, 129] width 126 height 11
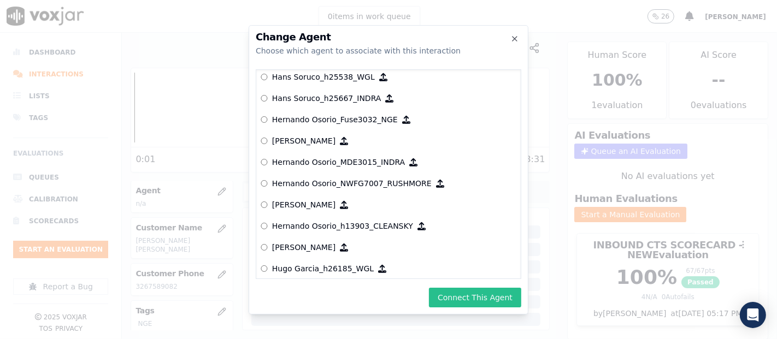
click at [488, 292] on button "Connect This Agent" at bounding box center [475, 298] width 92 height 20
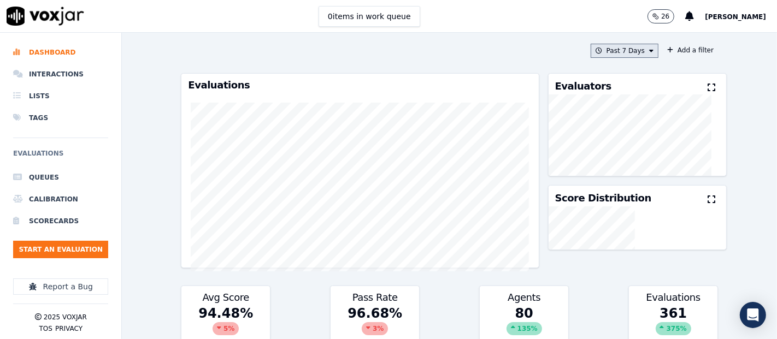
click at [610, 49] on button "Past 7 Days" at bounding box center [625, 51] width 68 height 14
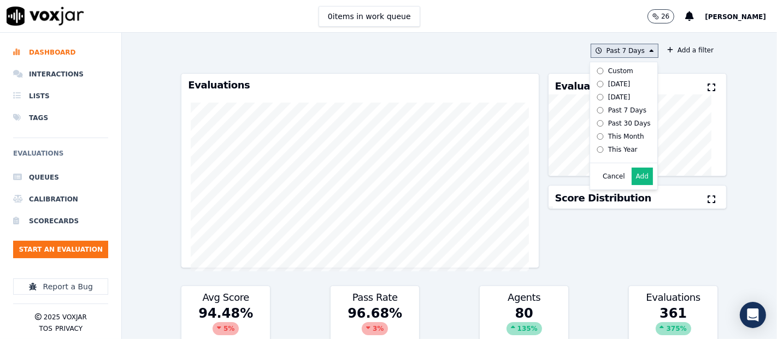
click at [592, 84] on label "[DATE]" at bounding box center [621, 84] width 58 height 13
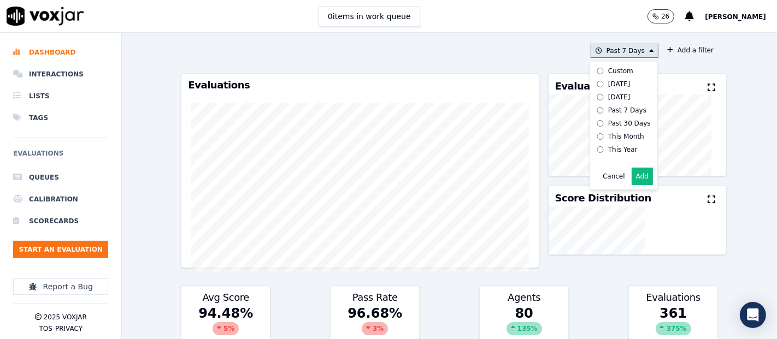
click at [632, 185] on button "Add" at bounding box center [642, 176] width 21 height 17
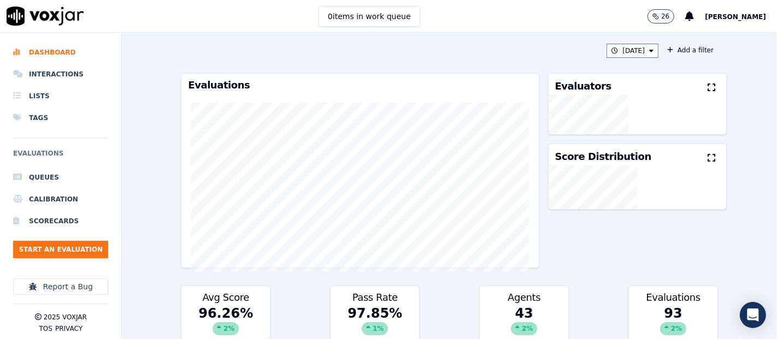
click at [708, 86] on icon at bounding box center [712, 87] width 8 height 9
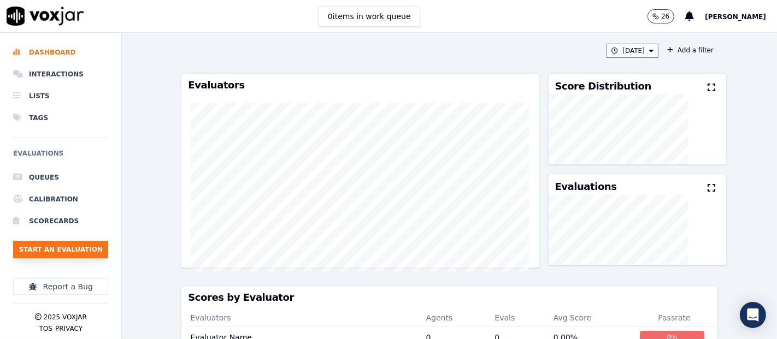
click at [102, 250] on button "Start an Evaluation" at bounding box center [60, 249] width 95 height 17
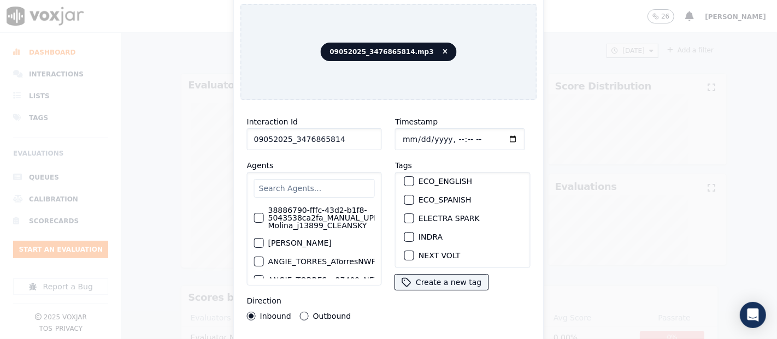
scroll to position [121, 0]
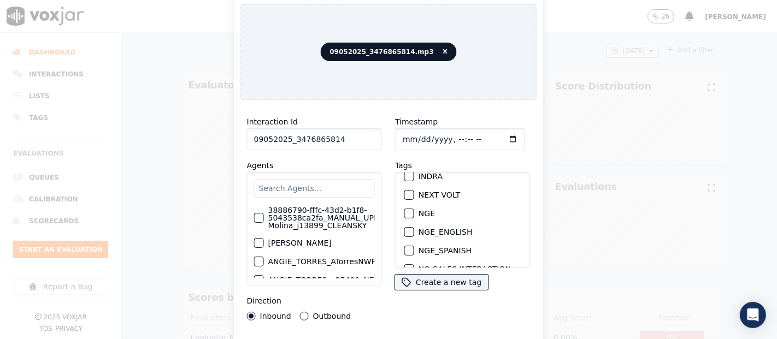
type input "09052025_3476865814"
click at [400, 204] on div "NGE" at bounding box center [462, 213] width 125 height 19
click at [405, 210] on div "button" at bounding box center [409, 214] width 8 height 8
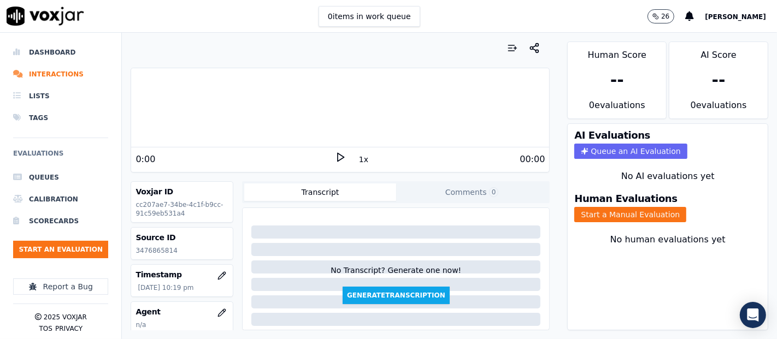
click at [156, 246] on p "3476865814" at bounding box center [181, 250] width 93 height 9
drag, startPoint x: 157, startPoint y: 244, endPoint x: 164, endPoint y: 249, distance: 9.0
click at [164, 249] on p "3476865814" at bounding box center [181, 250] width 93 height 9
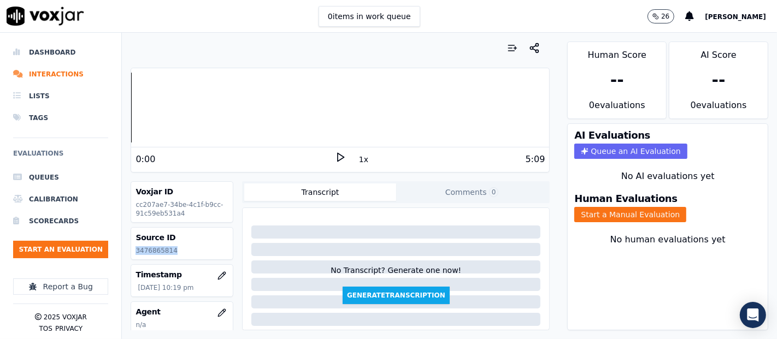
copy p "3476865814"
click at [335, 154] on icon at bounding box center [340, 157] width 11 height 11
click at [604, 214] on div "Human Evaluations Start a Manual Evaluation" at bounding box center [668, 208] width 200 height 42
click at [604, 207] on button "Start a Manual Evaluation" at bounding box center [630, 214] width 112 height 15
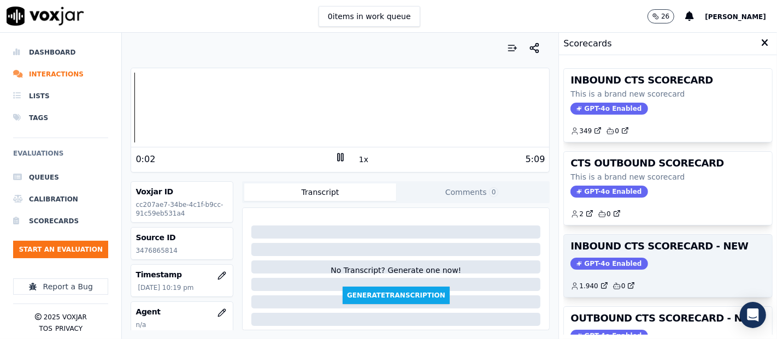
click at [617, 248] on h3 "INBOUND CTS SCORECARD - NEW" at bounding box center [667, 246] width 195 height 10
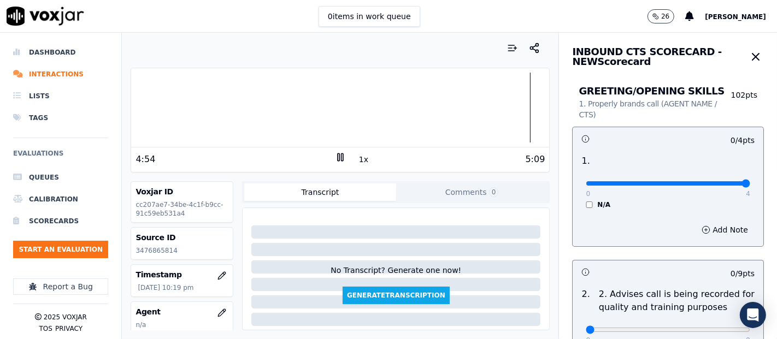
type input "4"
click at [719, 181] on input "range" at bounding box center [668, 183] width 164 height 4
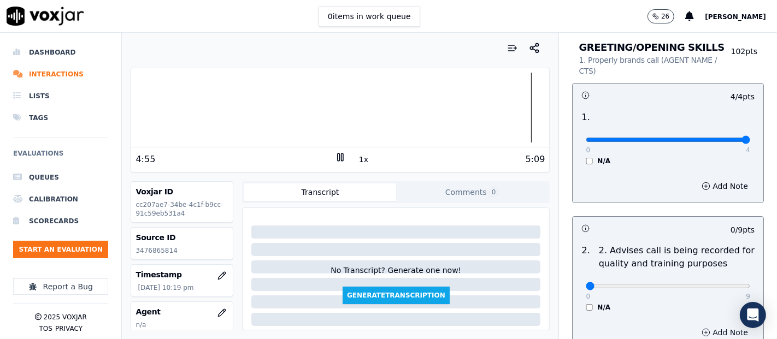
scroll to position [182, 0]
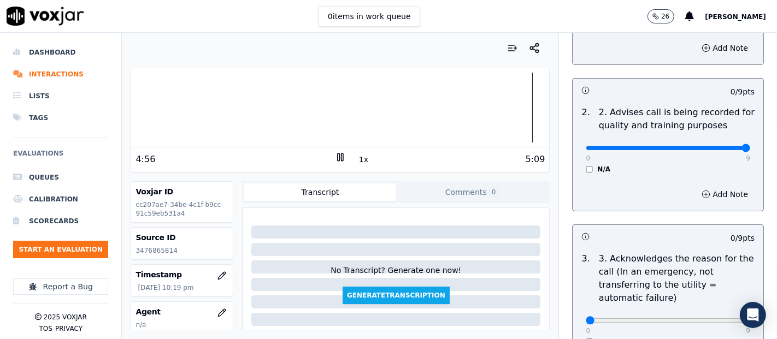
type input "9"
click at [716, 149] on input "range" at bounding box center [668, 148] width 164 height 4
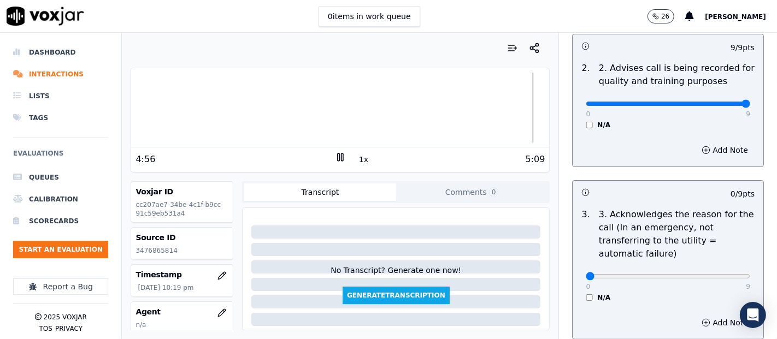
scroll to position [303, 0]
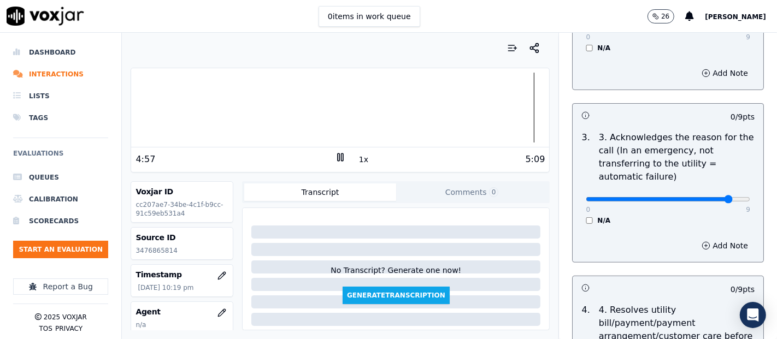
click at [709, 197] on input "range" at bounding box center [668, 199] width 164 height 4
type input "9"
click at [716, 199] on input "range" at bounding box center [668, 199] width 164 height 4
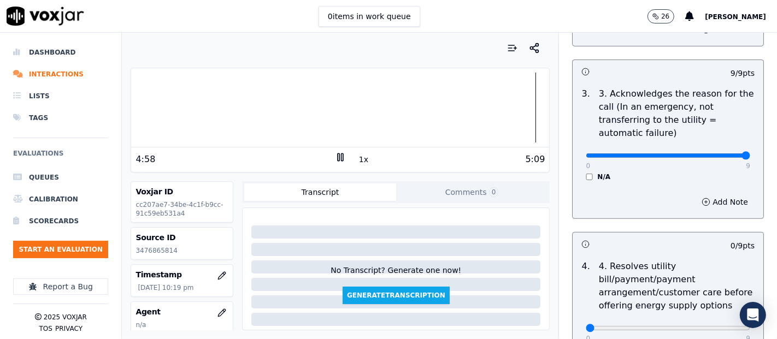
scroll to position [425, 0]
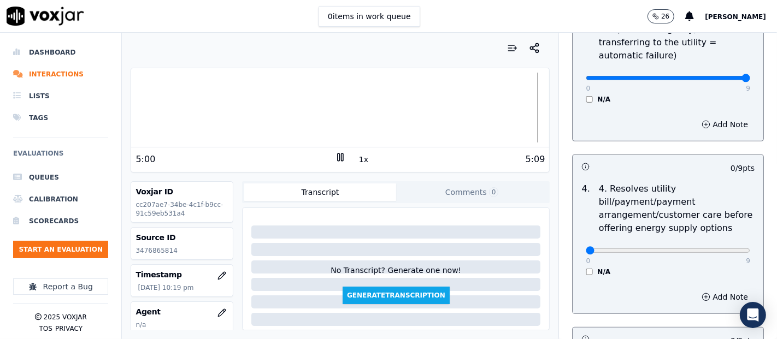
click at [577, 264] on div "0 9 N/A" at bounding box center [668, 256] width 182 height 42
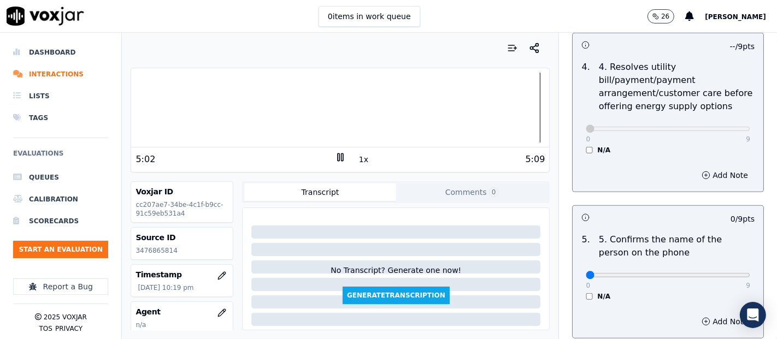
scroll to position [607, 0]
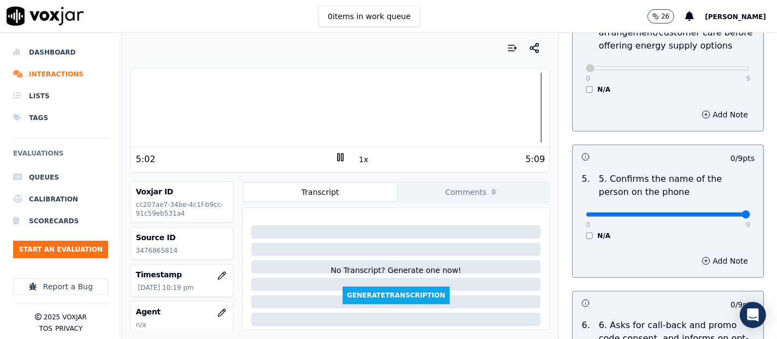
type input "9"
click at [722, 213] on input "range" at bounding box center [668, 215] width 164 height 4
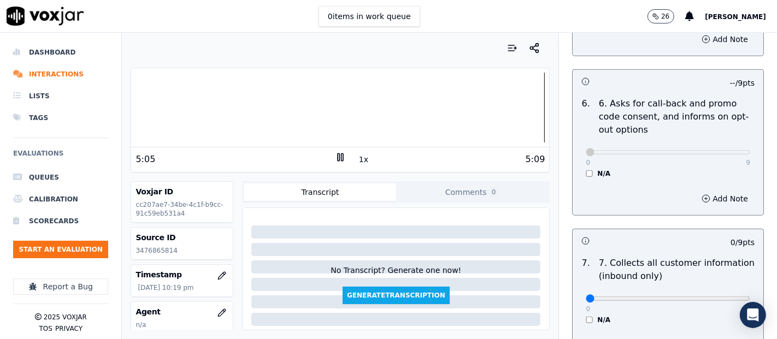
scroll to position [910, 0]
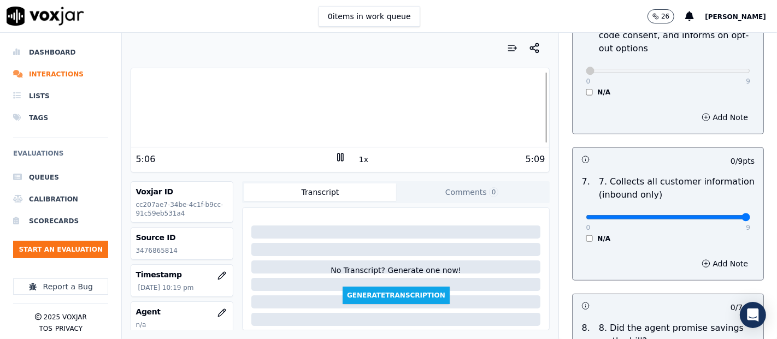
drag, startPoint x: 717, startPoint y: 211, endPoint x: 714, endPoint y: 217, distance: 7.3
type input "9"
click at [717, 215] on input "range" at bounding box center [668, 217] width 164 height 4
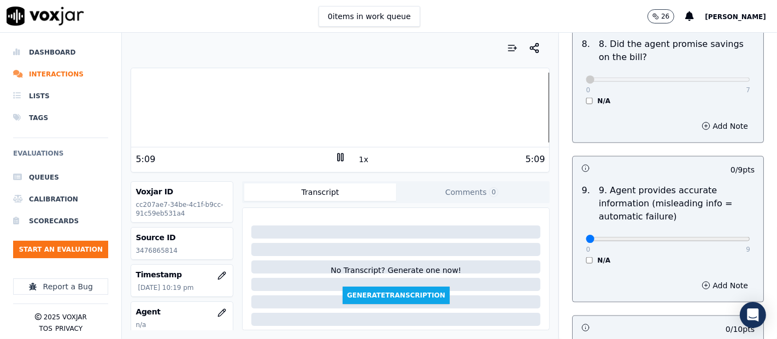
scroll to position [1214, 0]
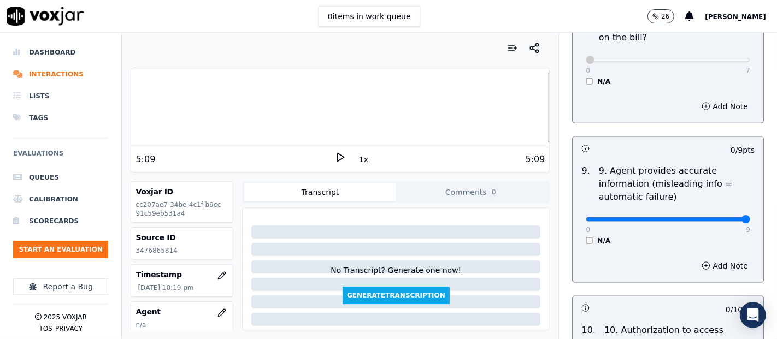
type input "9"
click at [720, 217] on input "range" at bounding box center [668, 219] width 164 height 4
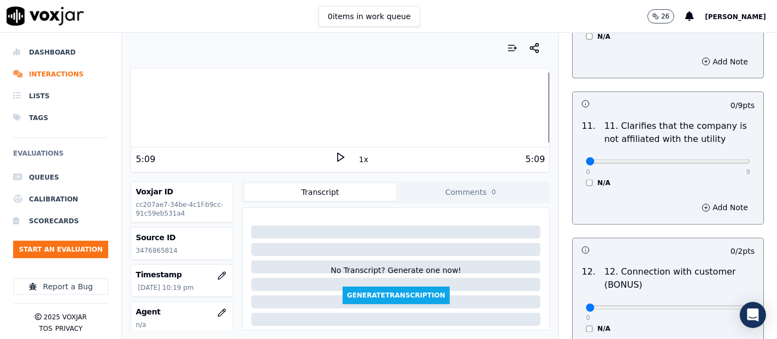
scroll to position [1578, 0]
click at [746, 168] on p "9" at bounding box center [748, 172] width 4 height 9
type input "9"
click at [718, 160] on input "range" at bounding box center [668, 162] width 164 height 4
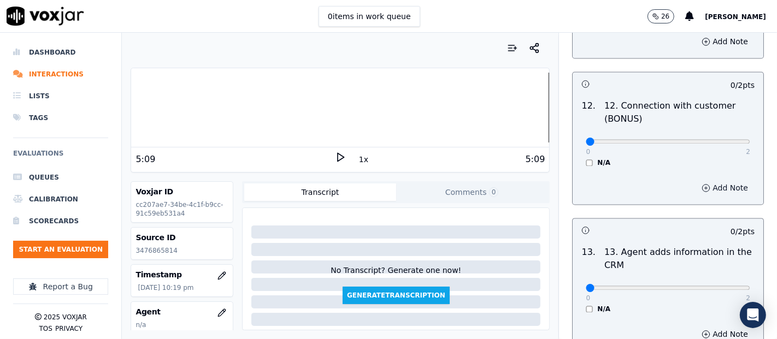
scroll to position [1760, 0]
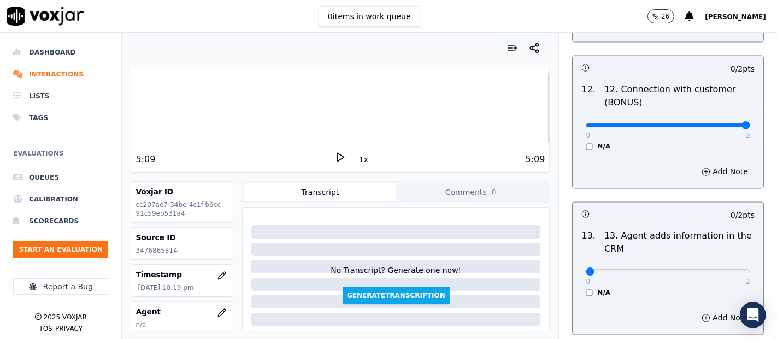
type input "2"
click at [721, 123] on input "range" at bounding box center [668, 125] width 164 height 4
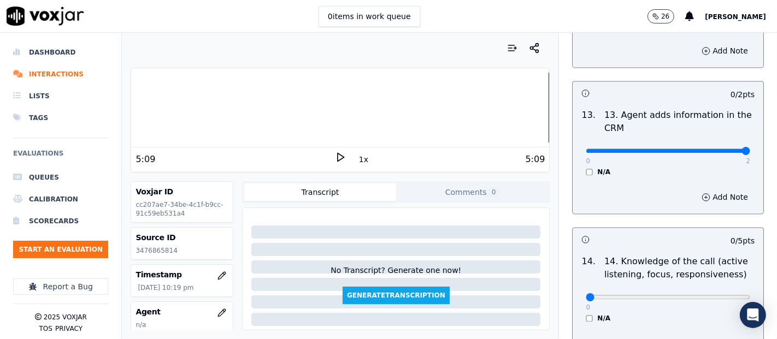
type input "2"
click at [713, 149] on input "range" at bounding box center [668, 151] width 164 height 4
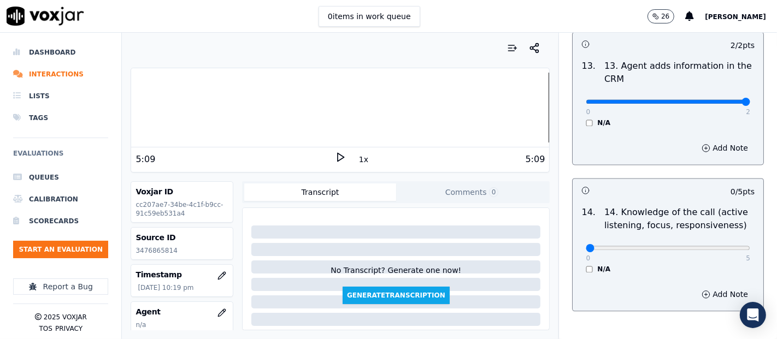
scroll to position [1991, 0]
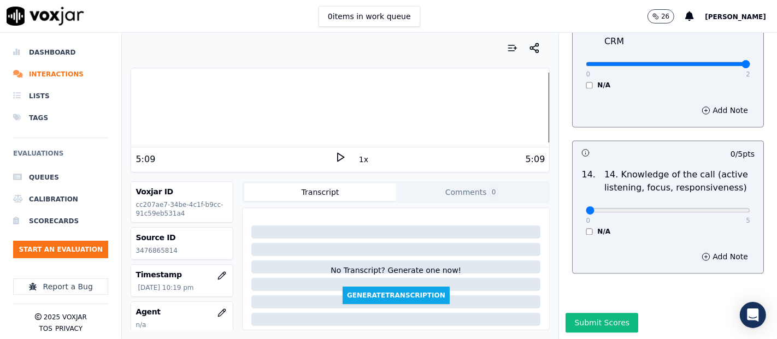
click at [722, 195] on div "0 5 N/A" at bounding box center [668, 216] width 182 height 42
type input "5"
click at [717, 208] on input "range" at bounding box center [668, 210] width 164 height 4
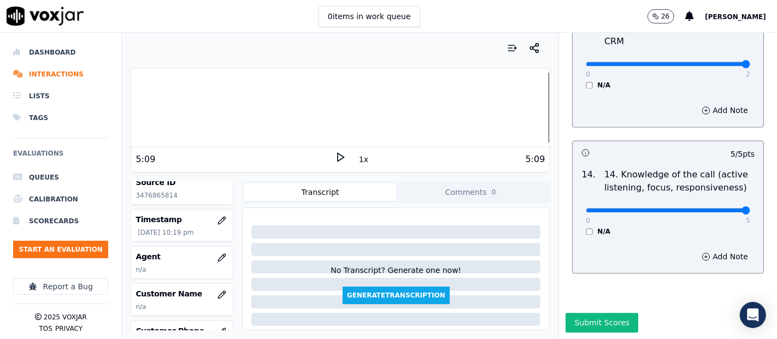
scroll to position [121, 0]
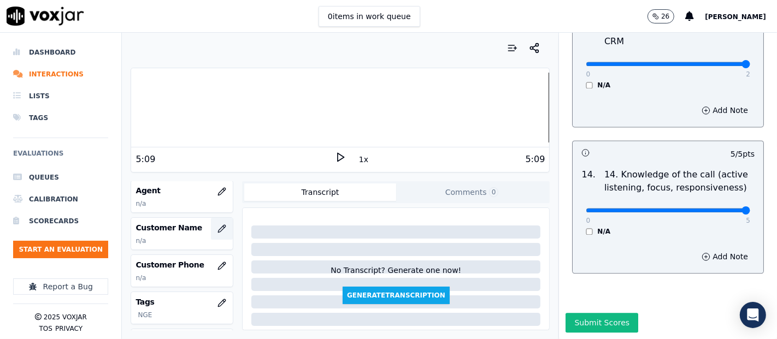
click at [217, 229] on icon "button" at bounding box center [221, 229] width 9 height 9
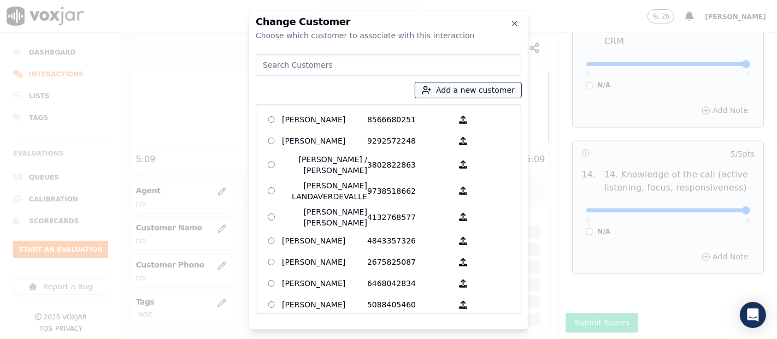
click at [485, 95] on button "Add a new customer" at bounding box center [468, 89] width 106 height 15
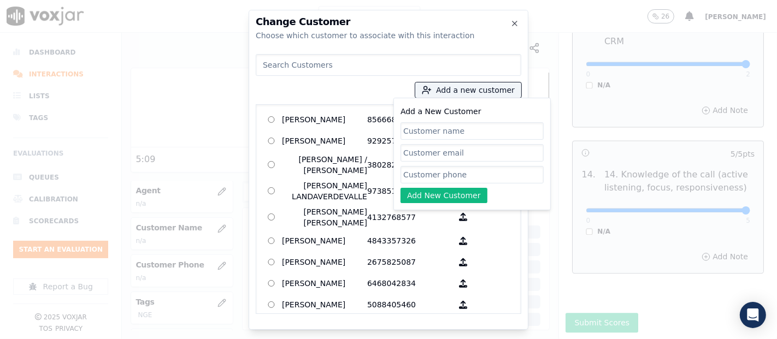
paste input "MOTTELIN ELVEUS"
type input "MOTTELIN ELVEUS"
click at [445, 179] on input "Add a New Customer" at bounding box center [471, 174] width 143 height 17
paste input "3476865814"
type input "3476865814"
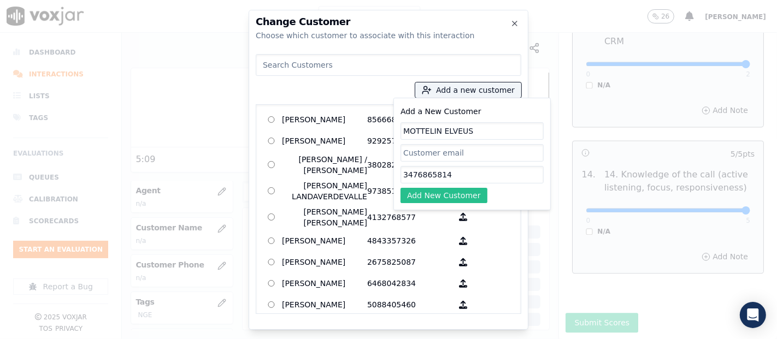
click at [470, 197] on button "Add New Customer" at bounding box center [443, 195] width 87 height 15
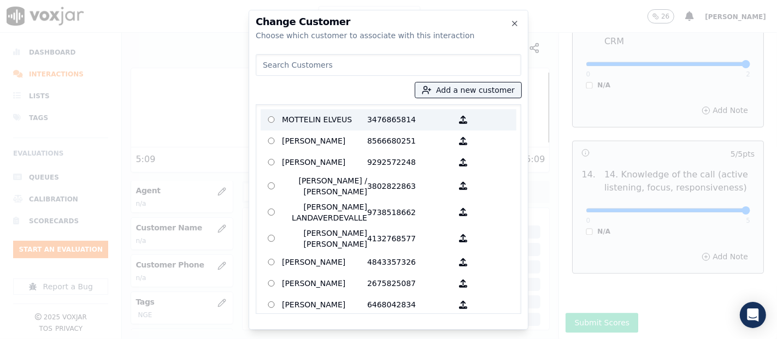
click at [352, 119] on p "MOTTELIN ELVEUS" at bounding box center [324, 119] width 85 height 17
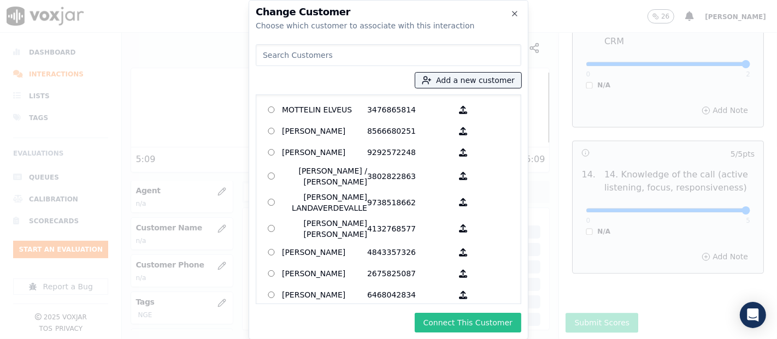
click at [453, 329] on button "Connect This Customer" at bounding box center [468, 323] width 107 height 20
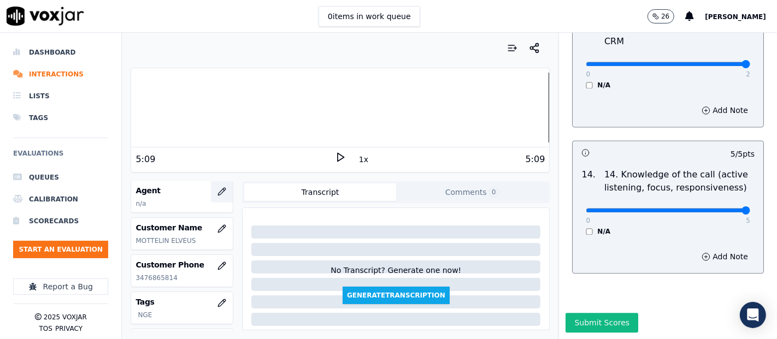
click at [219, 190] on icon "button" at bounding box center [222, 191] width 7 height 7
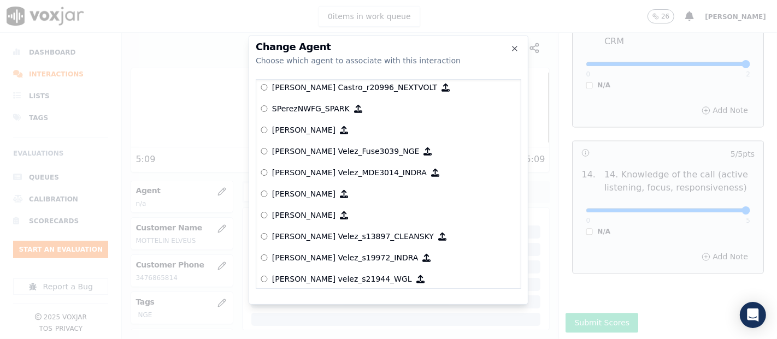
scroll to position [4748, 0]
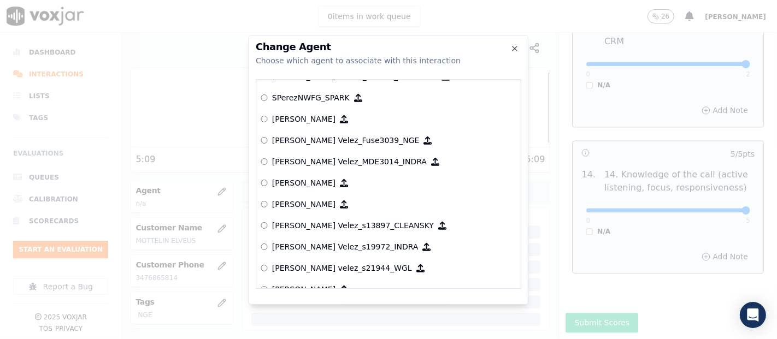
click at [324, 138] on p "[PERSON_NAME] Velez_Fuse3039_NGE" at bounding box center [346, 140] width 148 height 11
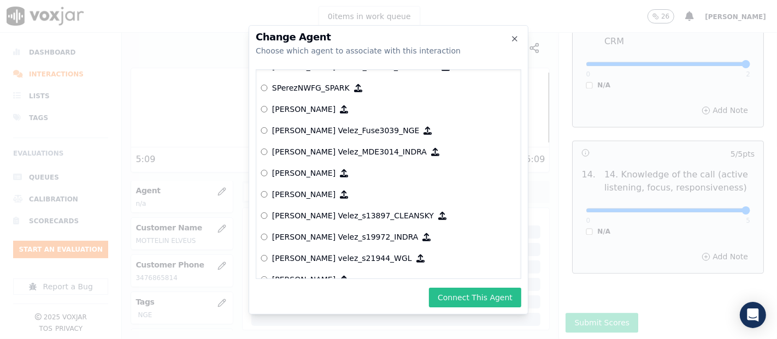
click at [466, 297] on button "Connect This Agent" at bounding box center [475, 298] width 92 height 20
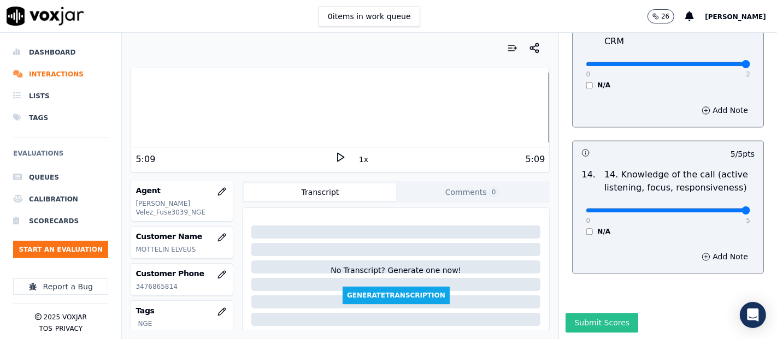
click at [587, 313] on button "Submit Scores" at bounding box center [601, 323] width 73 height 20
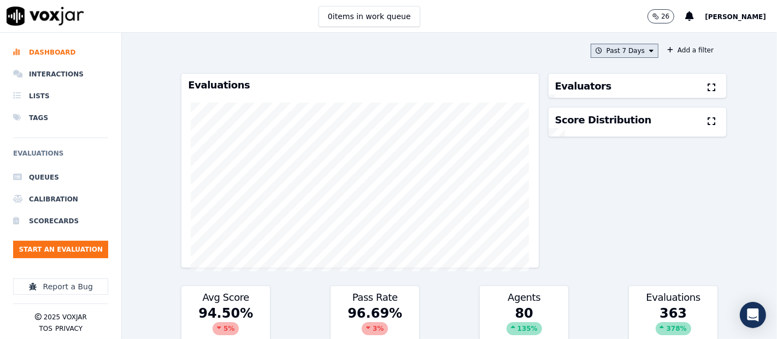
click at [599, 50] on button "Past 7 Days" at bounding box center [625, 51] width 68 height 14
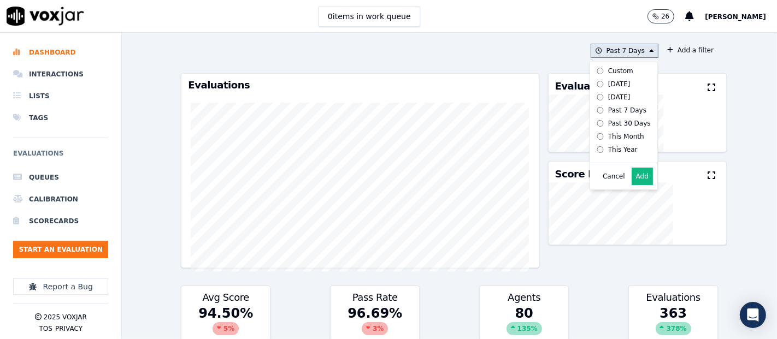
click at [592, 79] on label "[DATE]" at bounding box center [621, 84] width 58 height 13
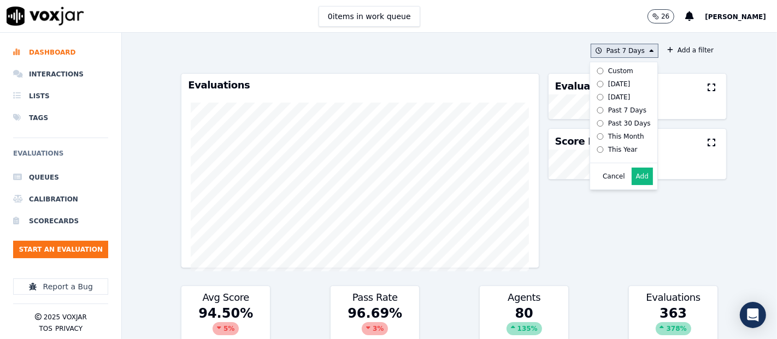
click at [632, 185] on button "Add" at bounding box center [642, 176] width 21 height 17
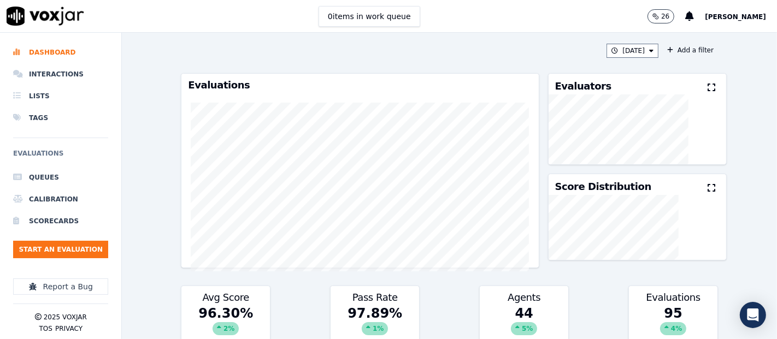
click at [708, 88] on icon at bounding box center [712, 87] width 8 height 9
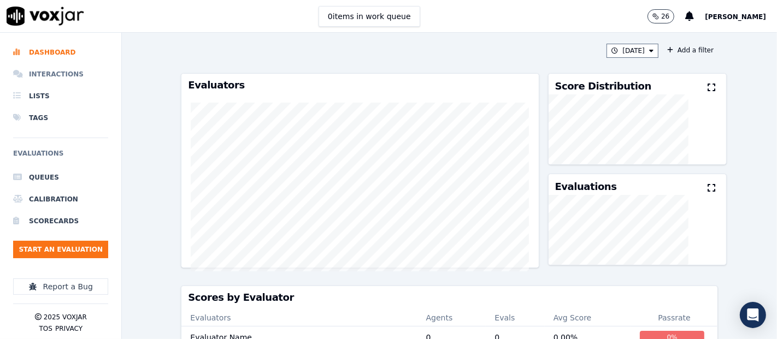
click at [59, 70] on li "Interactions" at bounding box center [60, 74] width 95 height 22
